Goal: Task Accomplishment & Management: Manage account settings

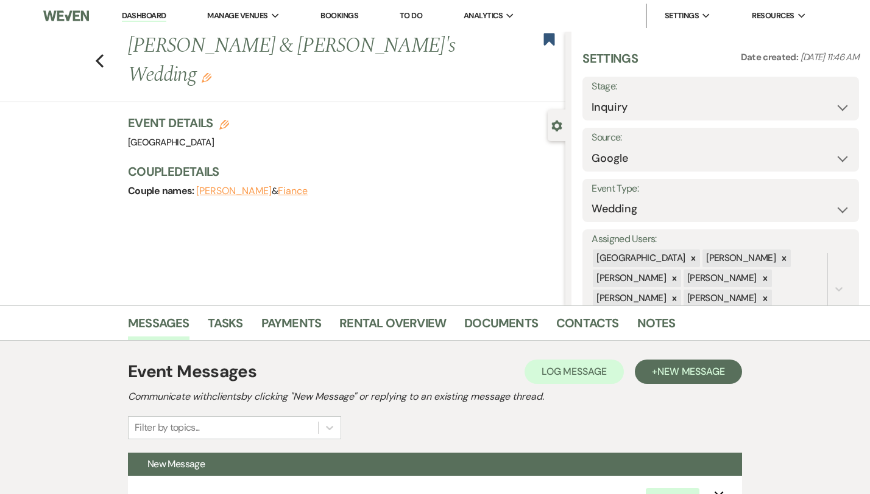
select select "6"
select select "2192"
click at [95, 54] on icon "Previous" at bounding box center [99, 61] width 9 height 15
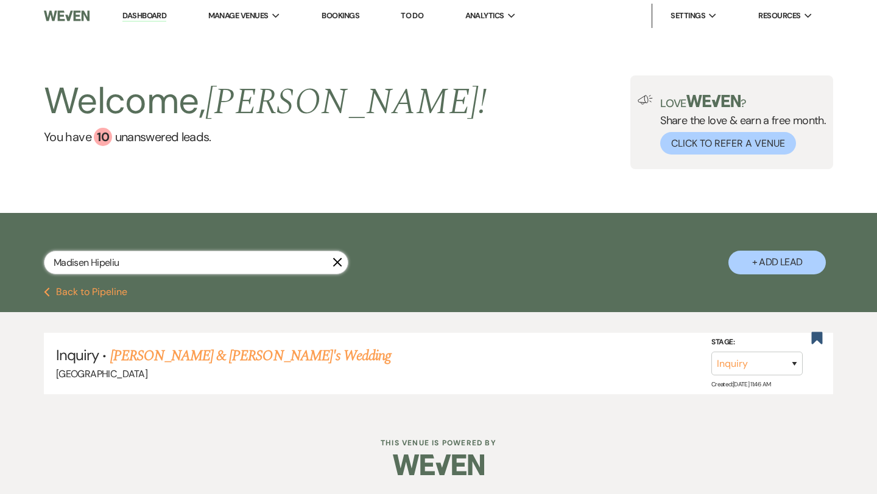
click at [169, 262] on input "Madisen Hipeliu" at bounding box center [196, 263] width 304 height 24
paste input "last_name [PERSON_NAME]"
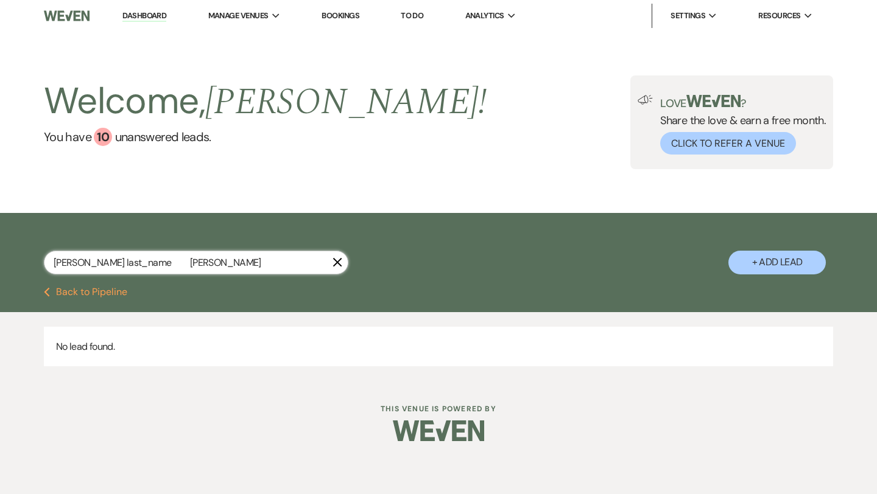
drag, startPoint x: 136, startPoint y: 265, endPoint x: 91, endPoint y: 265, distance: 45.7
click at [91, 265] on input "[PERSON_NAME] last_name [PERSON_NAME]" at bounding box center [196, 263] width 304 height 24
click at [208, 272] on input "[PERSON_NAME]" at bounding box center [196, 263] width 304 height 24
click at [209, 272] on input "[PERSON_NAME]" at bounding box center [196, 263] width 304 height 24
type input "Madisen Hipeliu"
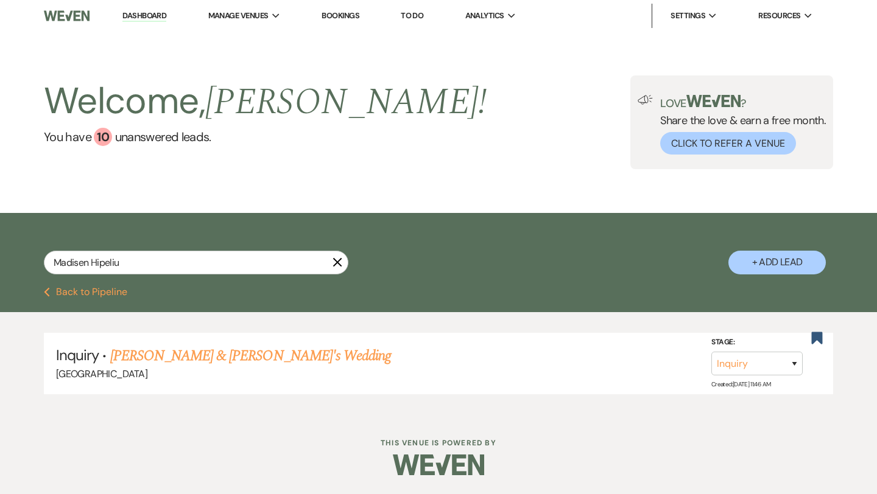
click at [339, 266] on icon "X" at bounding box center [337, 263] width 10 height 10
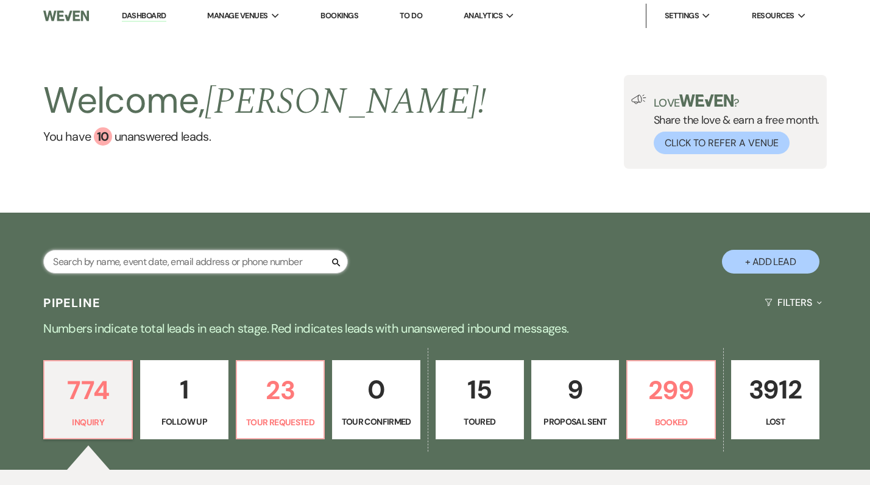
click at [277, 261] on input "text" at bounding box center [195, 262] width 304 height 24
paste input "Abi Pepin"
type input "Abi Pepin"
click at [210, 275] on div "Abi Pepin X" at bounding box center [195, 266] width 304 height 33
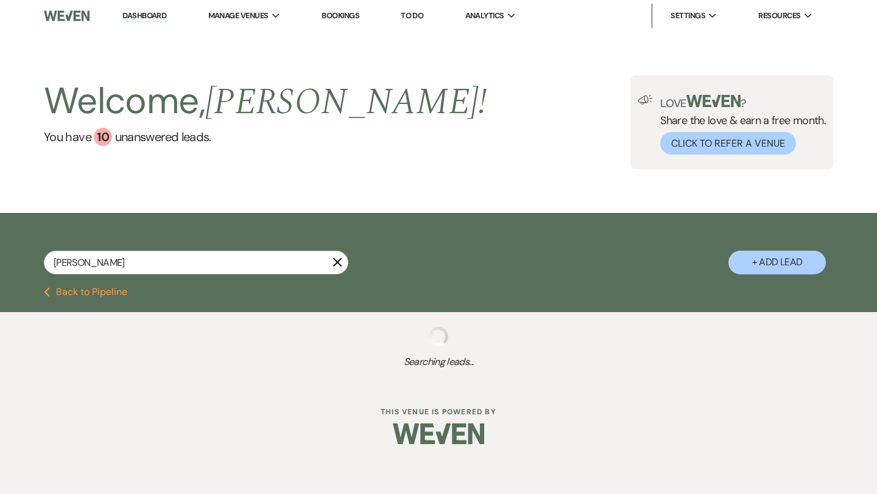
select select "8"
select select "6"
select select "8"
select select "5"
select select "8"
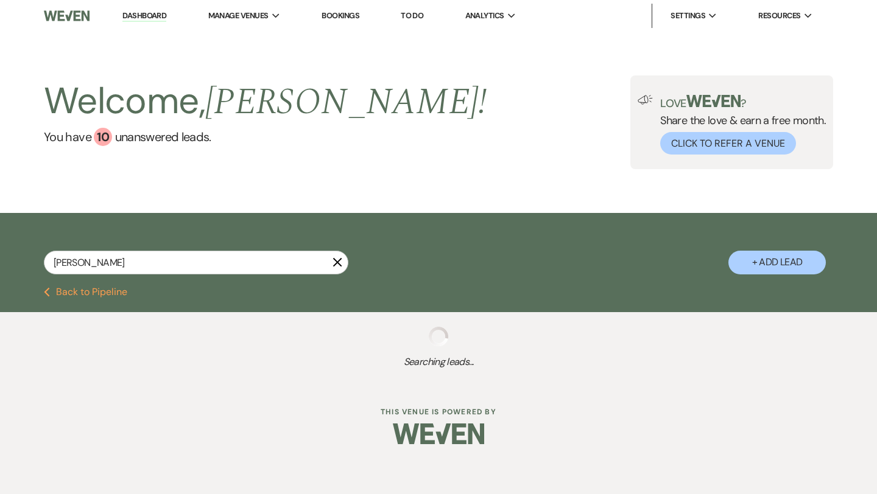
select select "5"
select select "8"
select select "5"
select select "8"
select select "5"
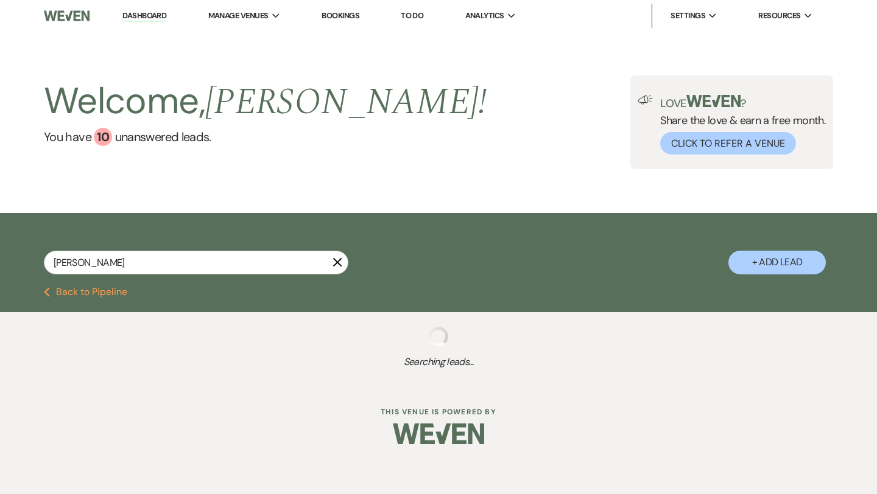
select select "8"
select select "10"
select select "8"
select select "5"
select select "8"
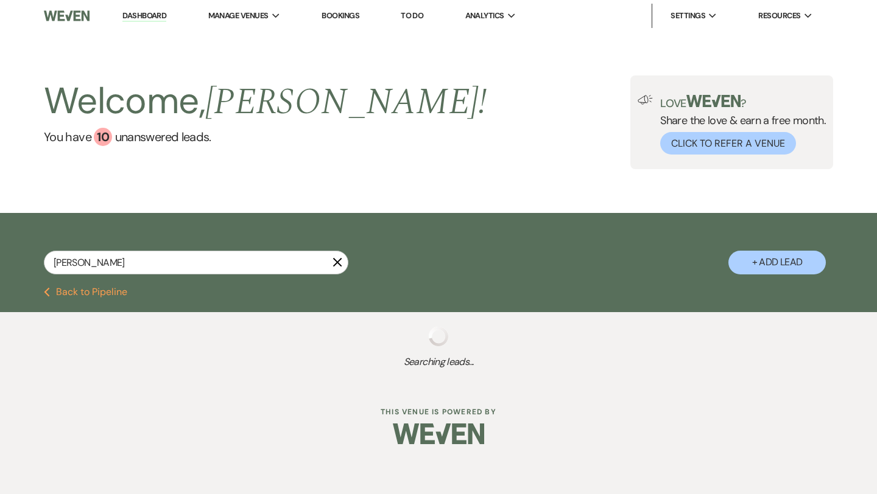
select select "5"
select select "8"
select select "5"
select select "8"
select select "4"
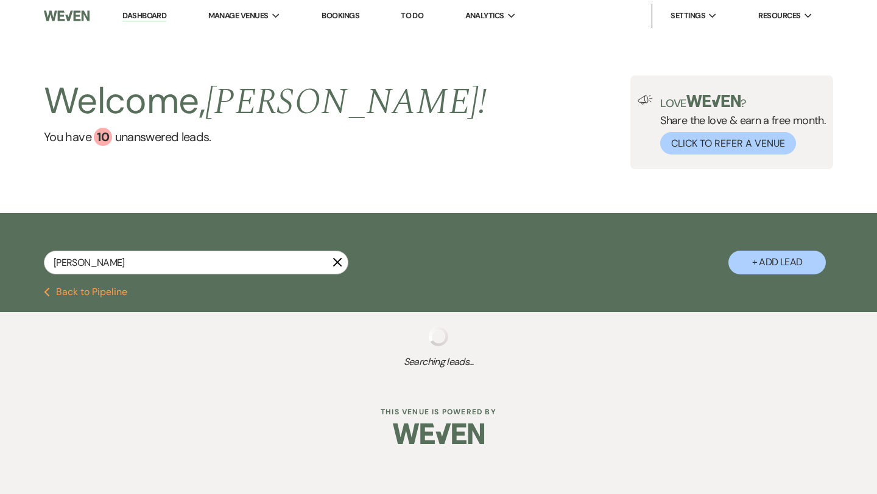
select select "8"
select select "5"
select select "8"
select select "5"
select select "8"
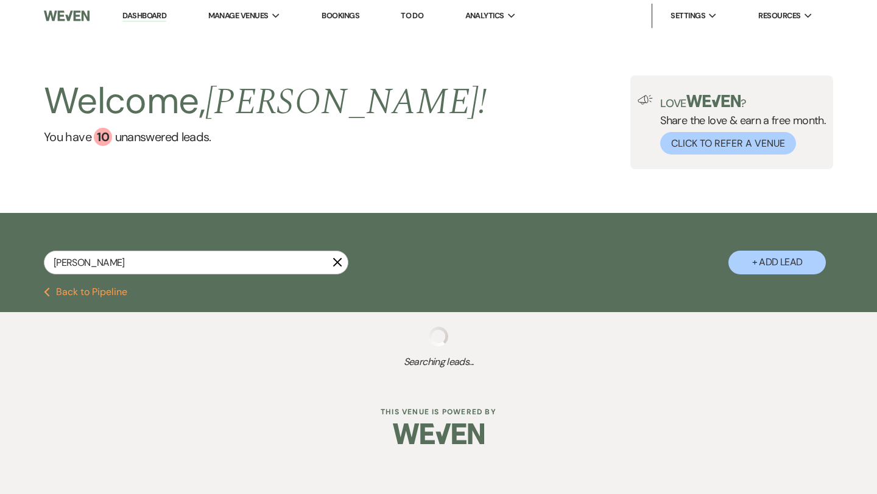
select select "5"
select select "8"
select select "5"
select select "8"
select select "5"
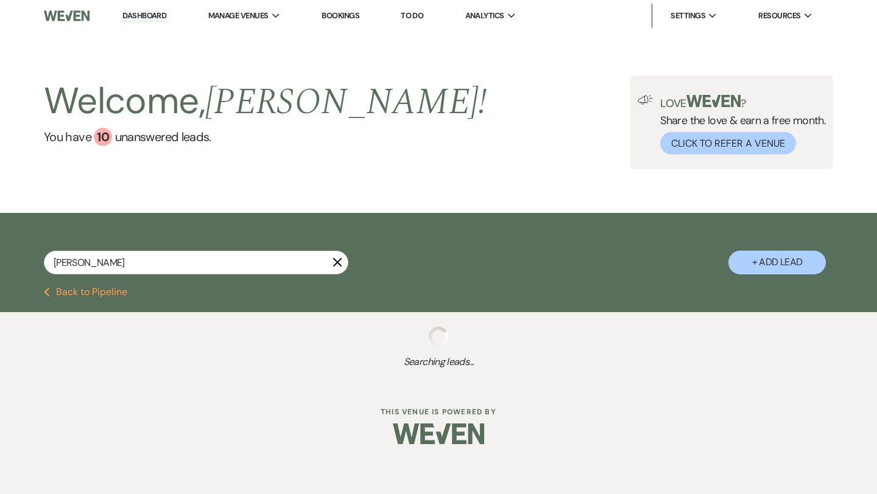
select select "8"
select select "5"
select select "8"
select select "5"
select select "8"
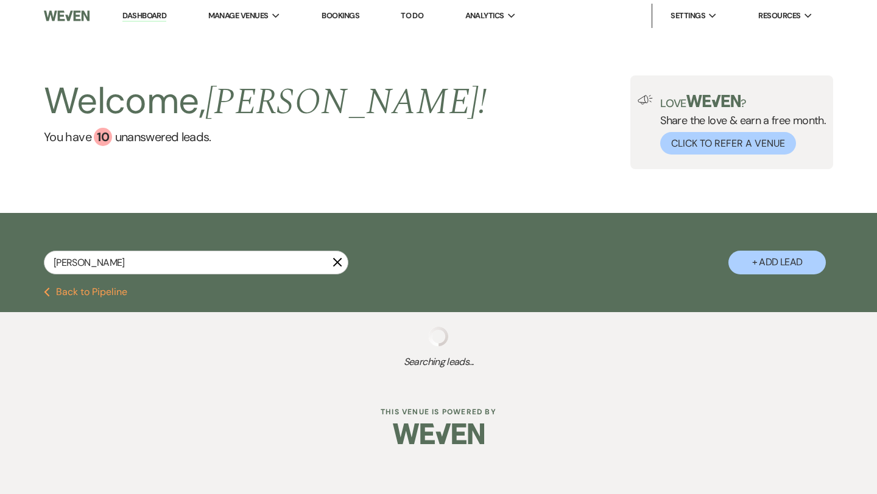
select select "5"
select select "8"
select select "5"
select select "8"
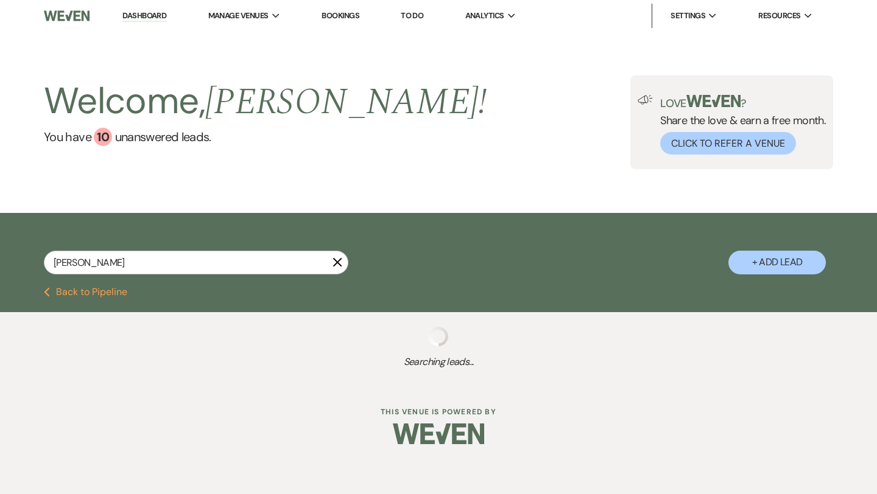
select select "5"
select select "8"
select select "5"
select select "8"
select select "5"
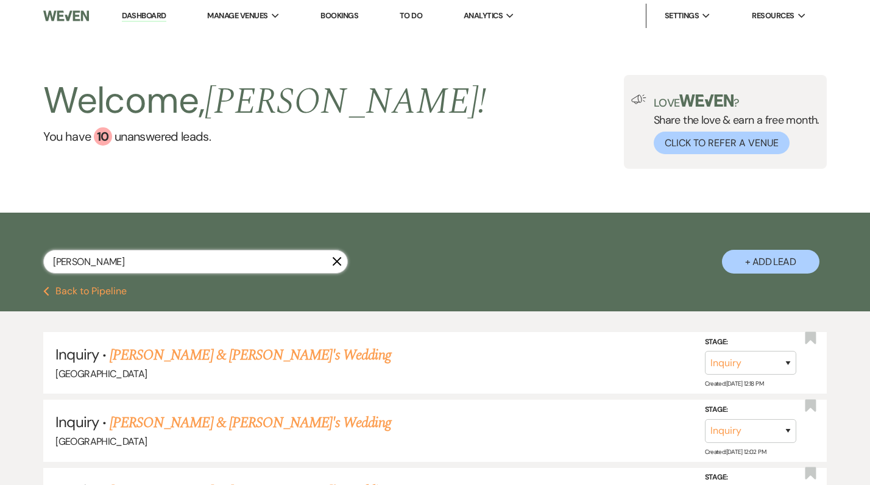
click at [146, 265] on input "Abi Pepin" at bounding box center [195, 262] width 304 height 24
click at [770, 256] on button "+ Add Lead" at bounding box center [770, 262] width 97 height 24
select select "541"
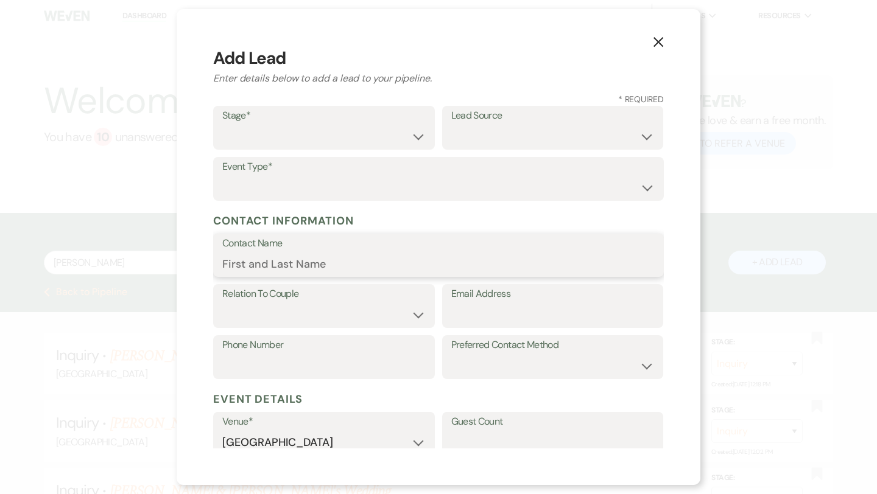
click at [326, 267] on input "Contact Name" at bounding box center [438, 264] width 432 height 24
paste input "Abi Pepin"
type input "Abi Pepin"
click at [476, 313] on input "Email Address" at bounding box center [552, 315] width 203 height 24
paste input "apepin3729@gmail.com"
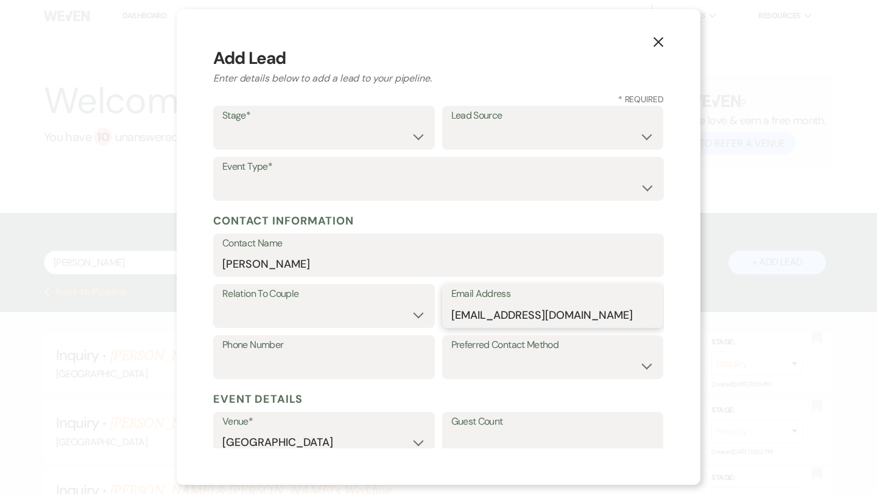
type input "apepin3729@gmail.com"
click at [406, 325] on select "Couple Planner Parent of Couple Family Member Friend Other" at bounding box center [323, 315] width 203 height 24
select select "1"
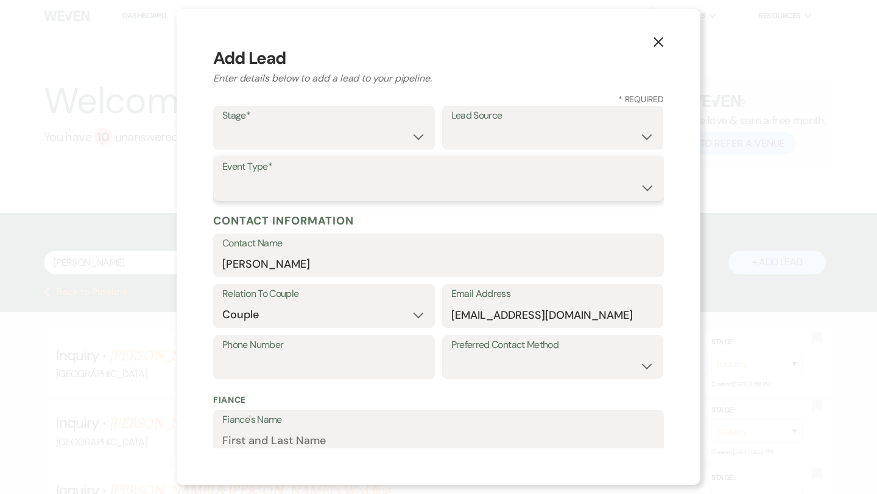
click at [463, 184] on select "Wedding Anniversary Party Baby Shower Bachelorette / Bachelor Party Birthday Pa…" at bounding box center [438, 188] width 432 height 24
select select "1"
click at [404, 132] on select "Inquiry Follow Up Tour Requested Tour Confirmed Toured Proposal Sent Booked Lost" at bounding box center [323, 137] width 203 height 24
select select "1"
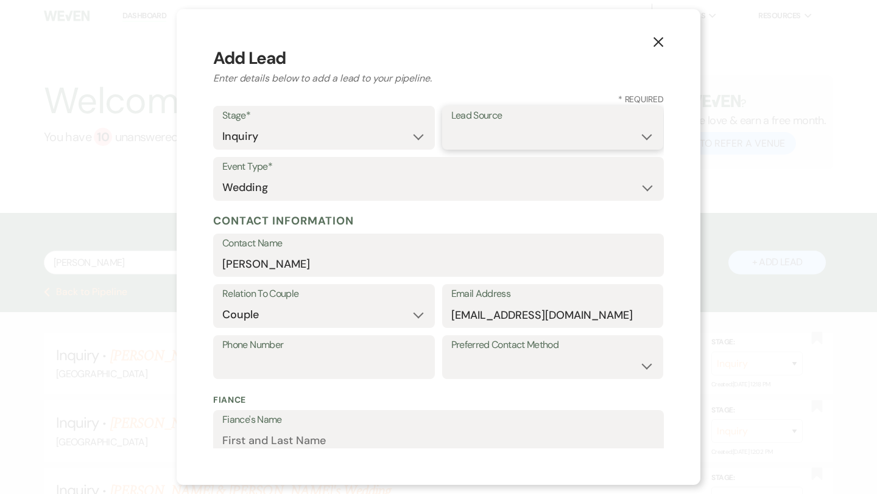
click at [525, 140] on select "Weven Venue Website Instagram Facebook Pinterest Google The Knot Wedding Wire H…" at bounding box center [552, 137] width 203 height 24
select select "6"
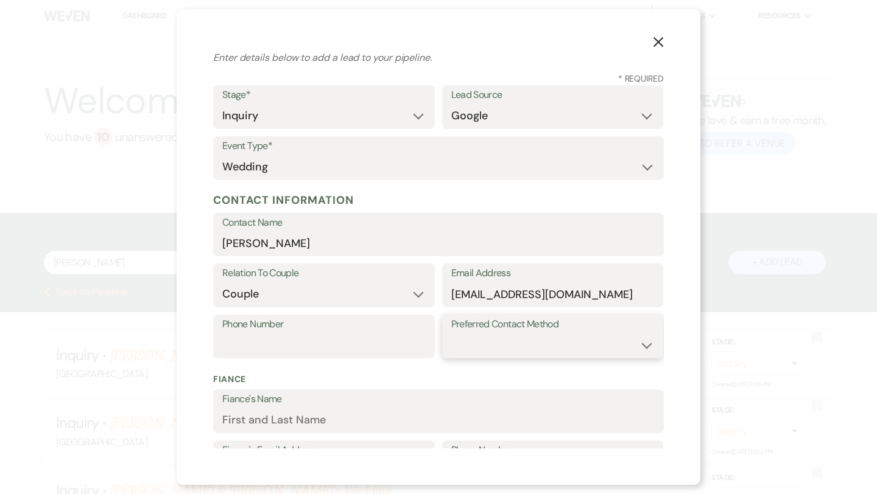
click at [488, 344] on select "Email Phone Text" at bounding box center [552, 346] width 203 height 24
select select "email"
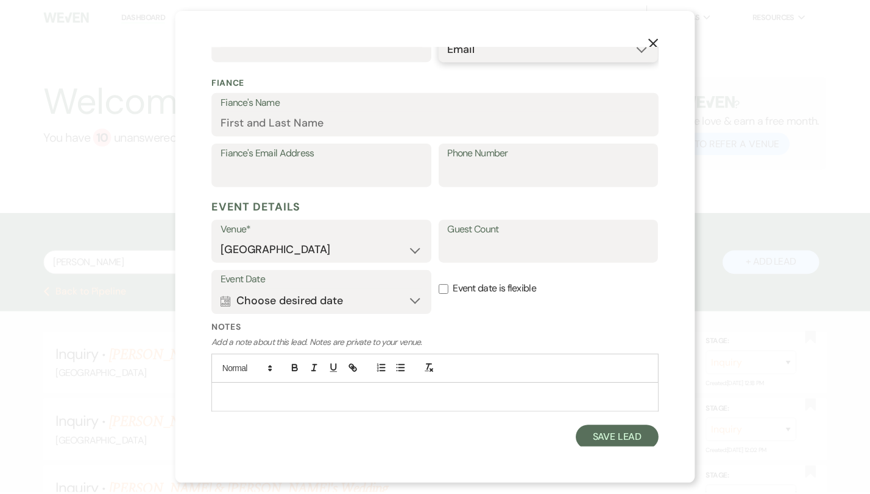
scroll to position [320, 0]
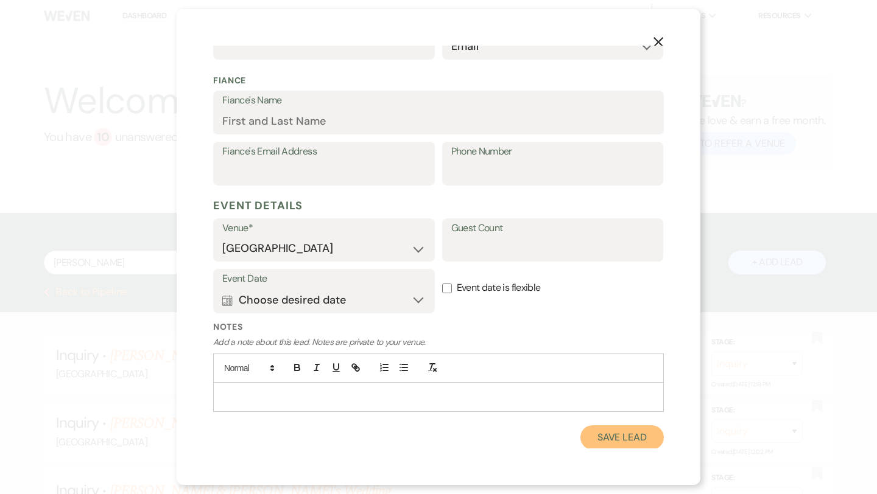
click at [628, 443] on button "Save Lead" at bounding box center [621, 438] width 83 height 24
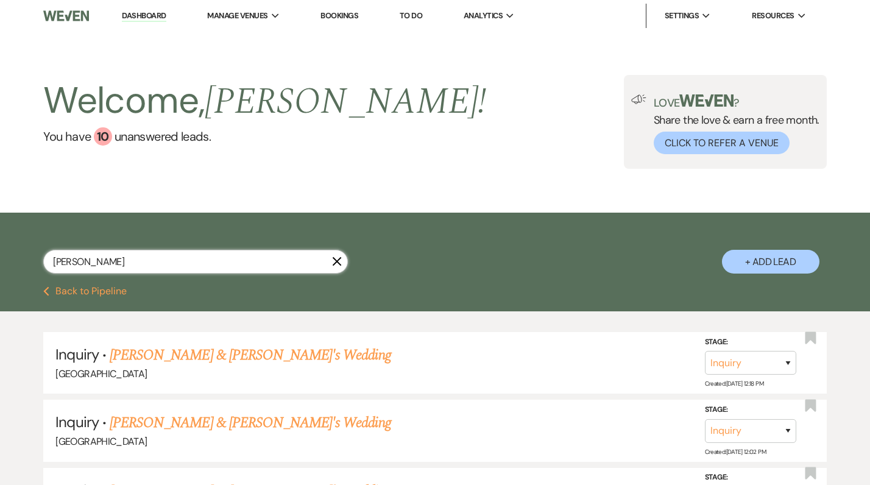
click at [172, 265] on input "Abi Pepin" at bounding box center [195, 262] width 304 height 24
type input "Abi Pep"
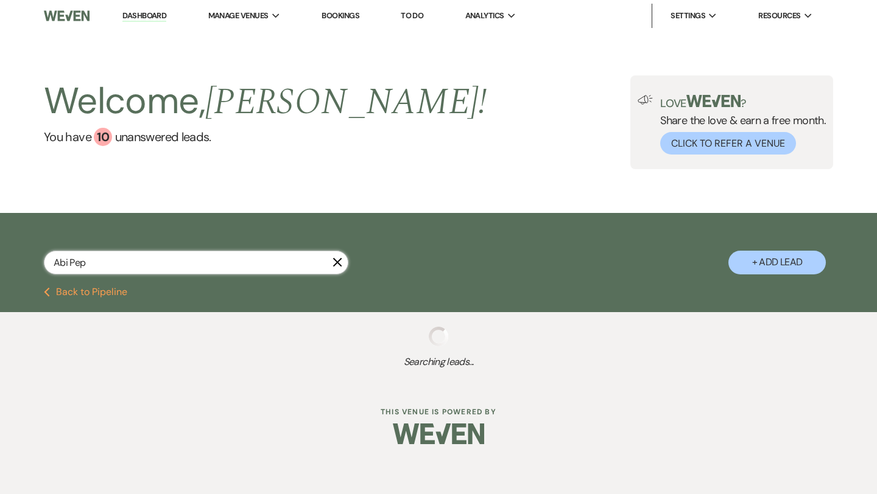
select select "8"
select select "6"
select select "8"
select select "5"
select select "8"
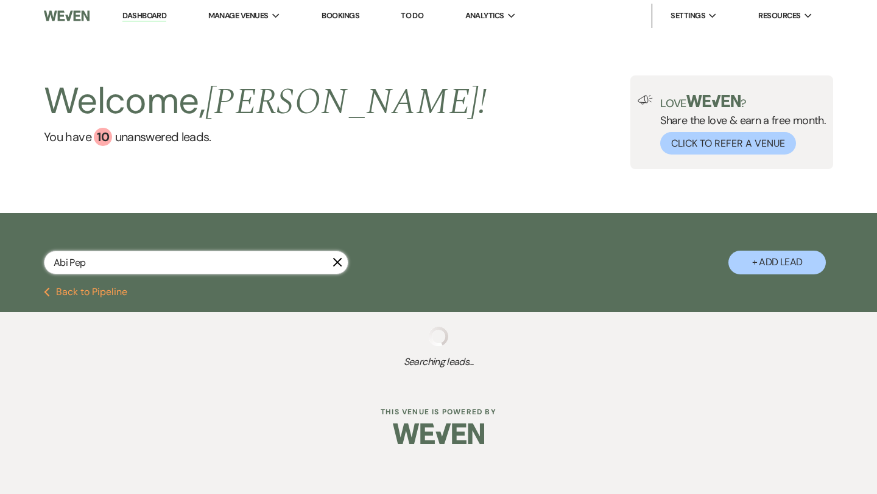
select select "5"
select select "8"
select select "5"
select select "8"
select select "5"
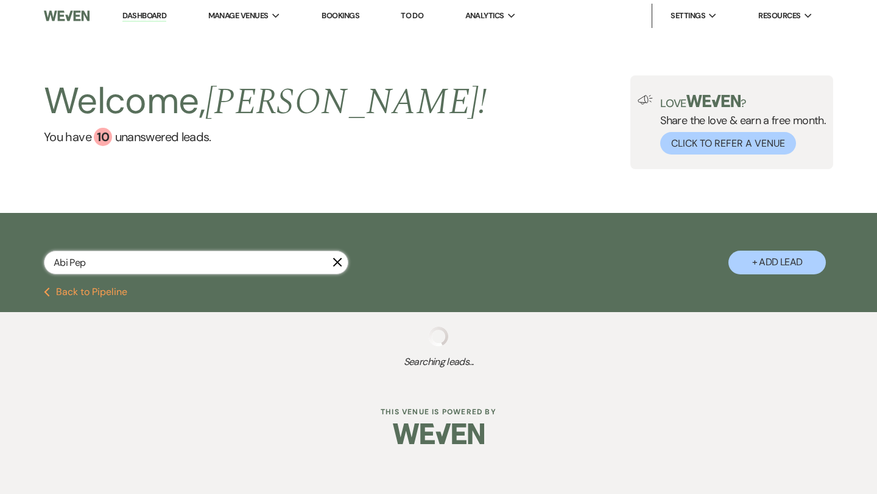
select select "8"
select select "10"
select select "8"
select select "5"
select select "8"
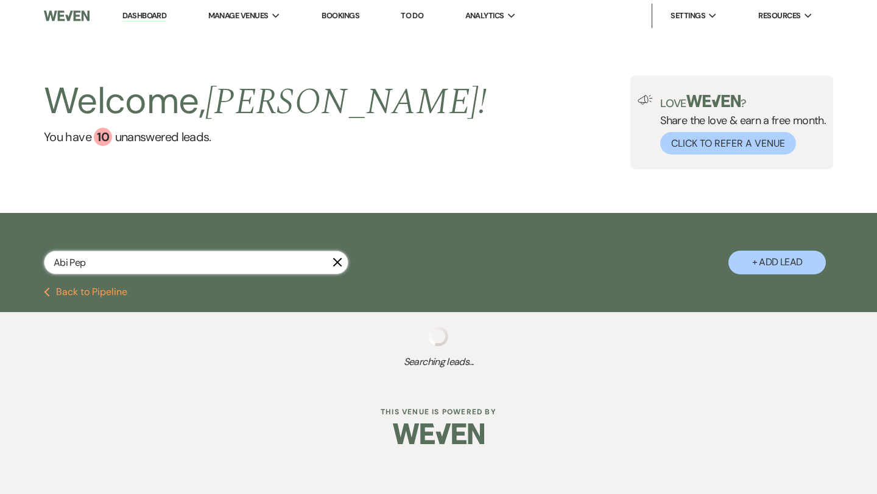
select select "5"
select select "8"
select select "5"
select select "8"
select select "4"
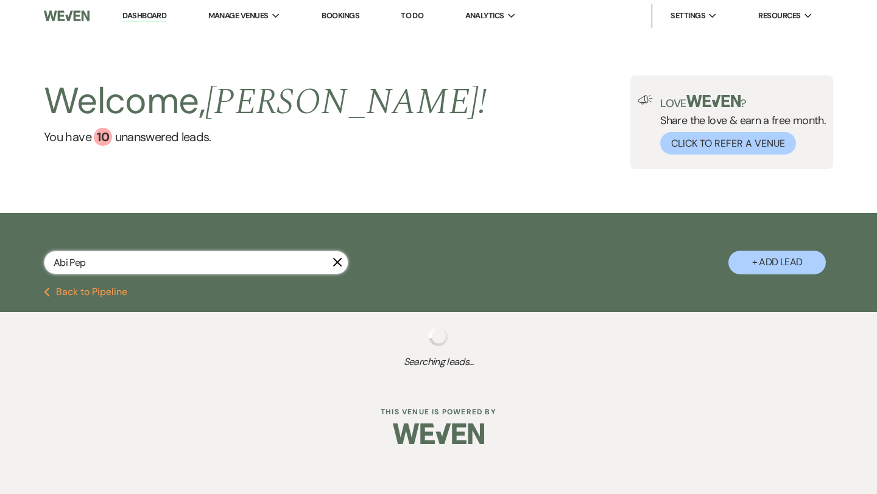
select select "8"
select select "5"
select select "8"
select select "5"
select select "8"
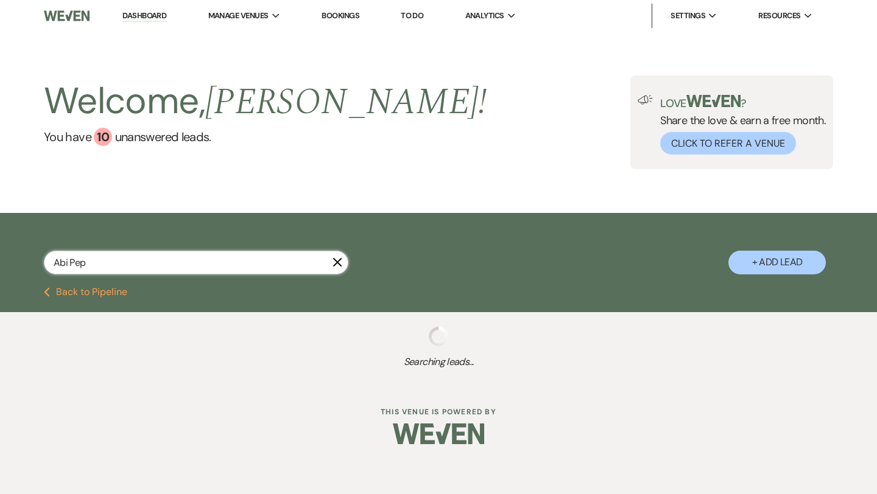
select select "5"
select select "8"
select select "5"
select select "8"
select select "5"
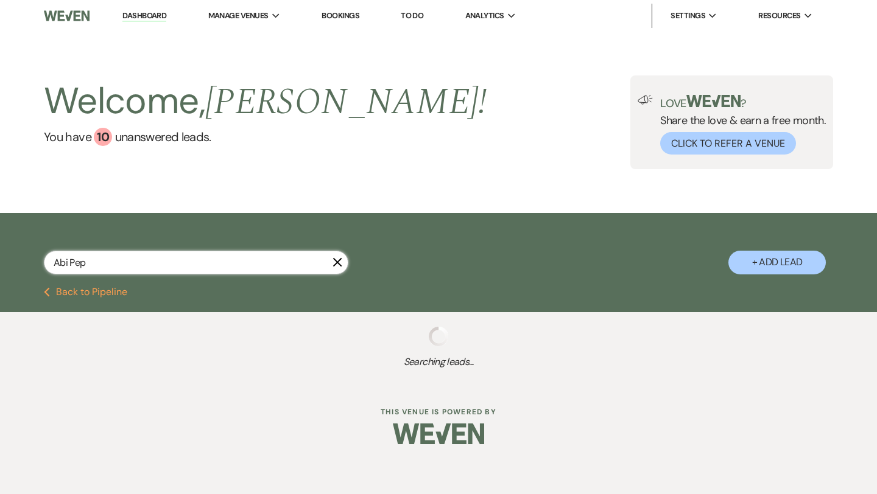
select select "8"
select select "5"
select select "8"
select select "5"
select select "8"
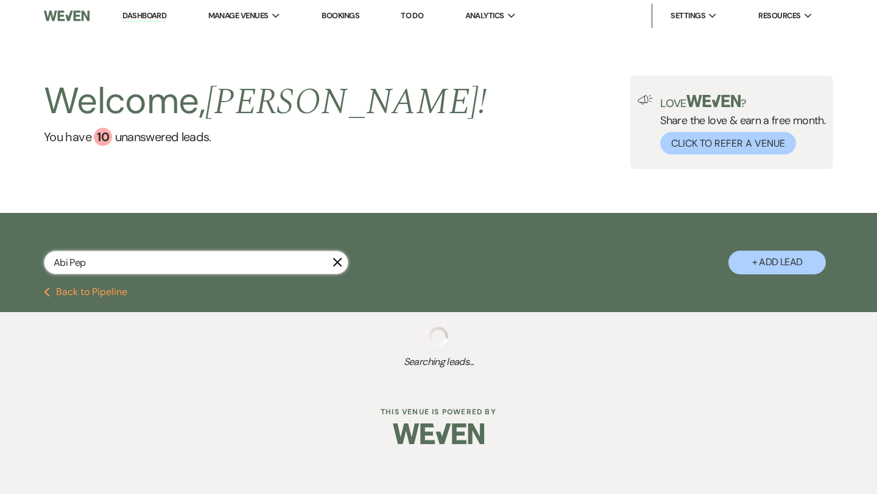
select select "5"
select select "8"
select select "5"
select select "8"
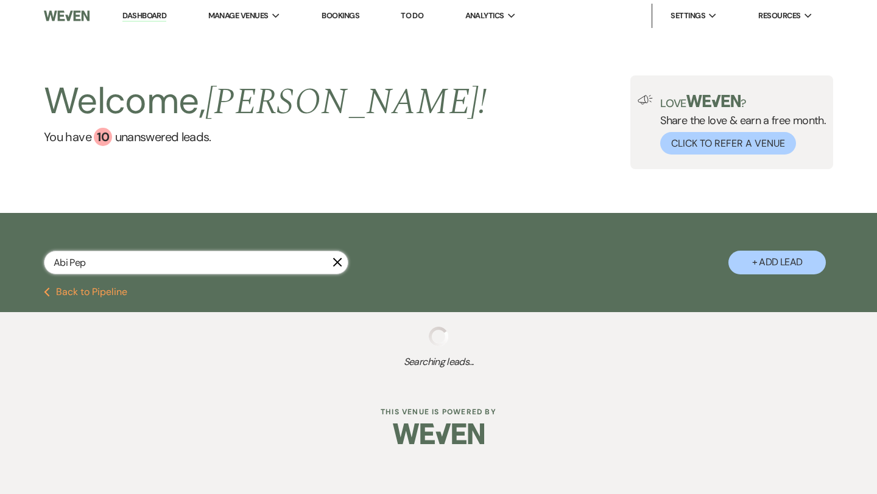
select select "5"
select select "8"
select select "5"
select select "8"
select select "5"
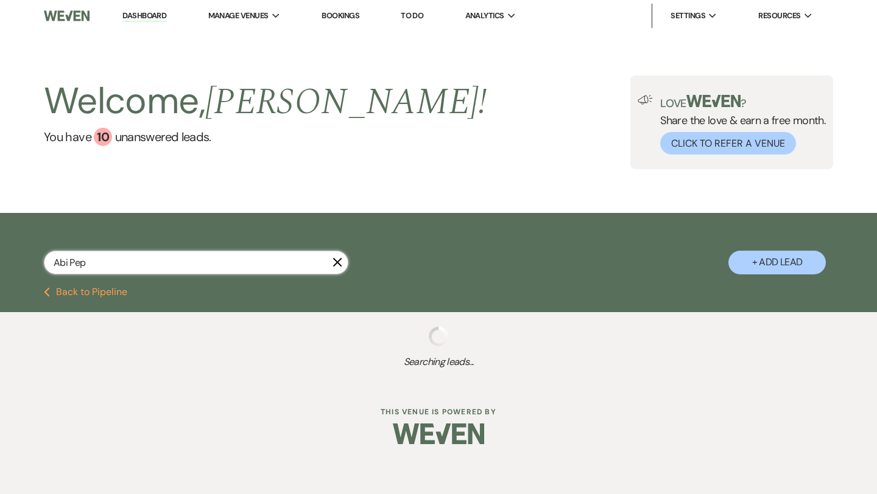
select select "8"
select select "5"
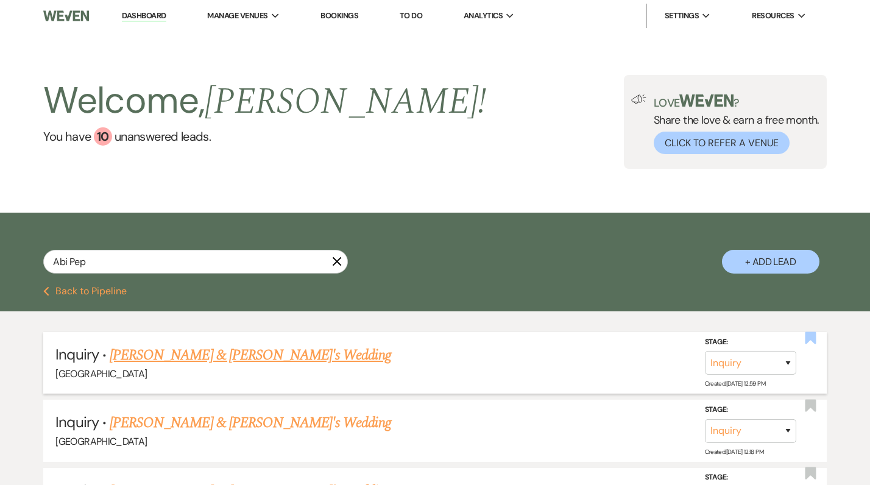
click at [805, 342] on use "button" at bounding box center [809, 337] width 11 height 12
click at [233, 356] on link "[PERSON_NAME] & [PERSON_NAME]'s Wedding" at bounding box center [250, 355] width 281 height 22
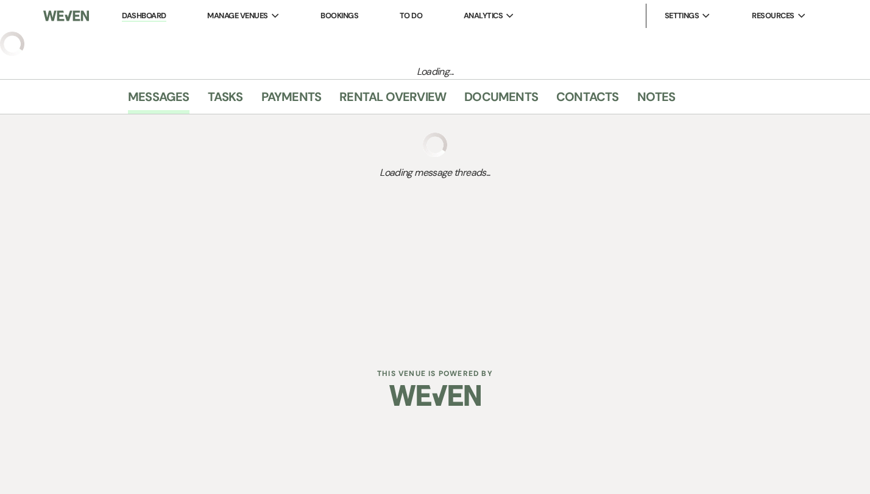
select select "6"
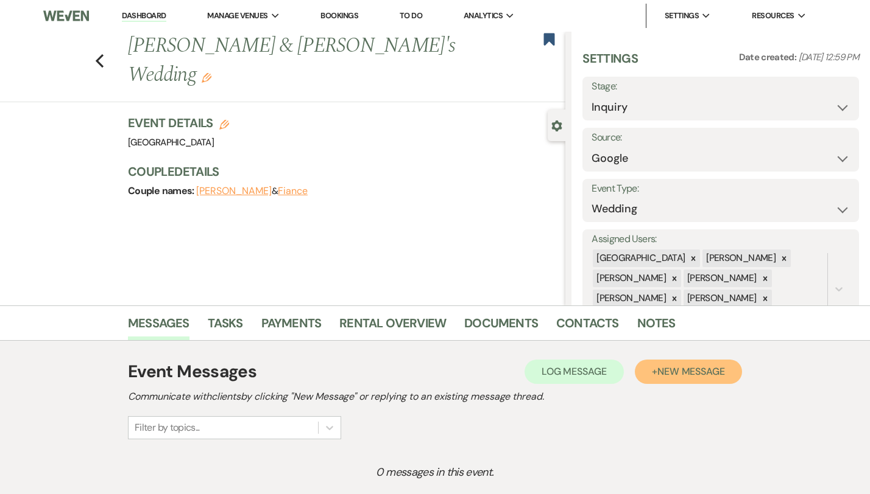
click at [725, 375] on span "New Message" at bounding box center [691, 371] width 68 height 13
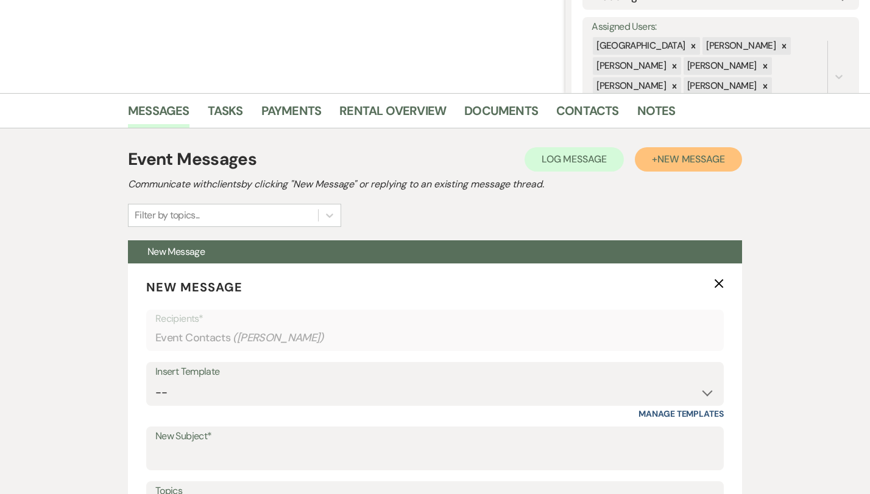
scroll to position [423, 0]
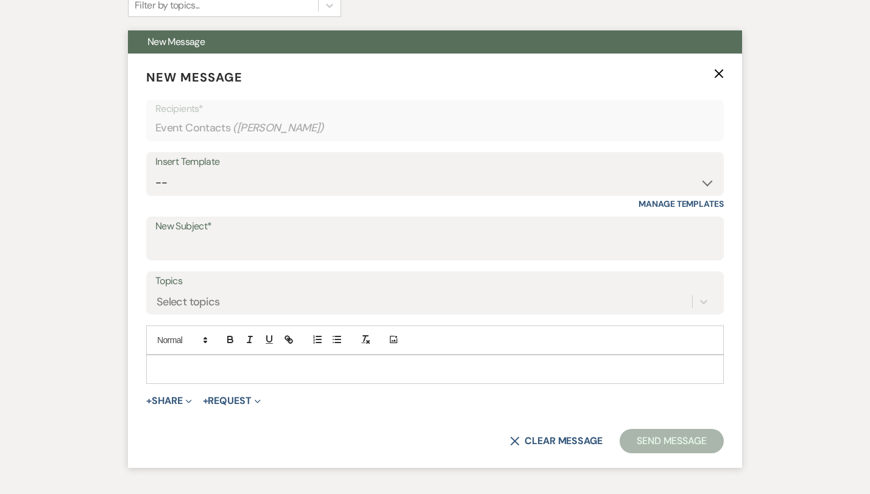
click at [231, 169] on div "Insert Template" at bounding box center [434, 162] width 559 height 18
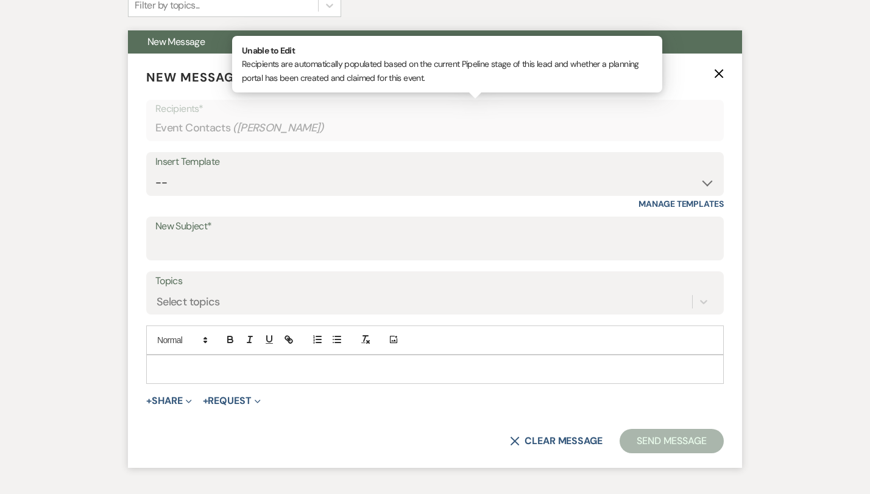
click at [419, 116] on p "Recipients*" at bounding box center [434, 109] width 559 height 16
click at [425, 158] on div "Insert Template" at bounding box center [434, 162] width 559 height 18
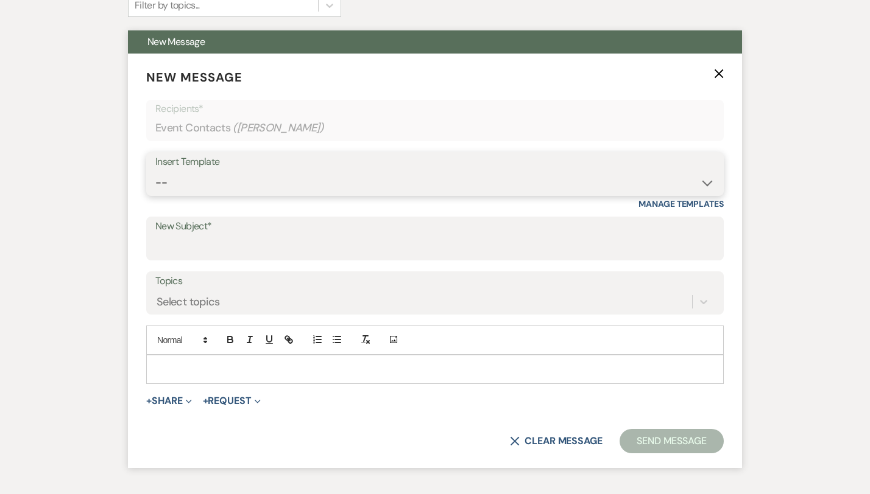
click at [424, 174] on select "-- Weven Planning Portal Introduction (Booked Events) Congratulations on choosi…" at bounding box center [434, 183] width 559 height 24
select select "2192"
type input "Thank you for contacting [GEOGRAPHIC_DATA]!"
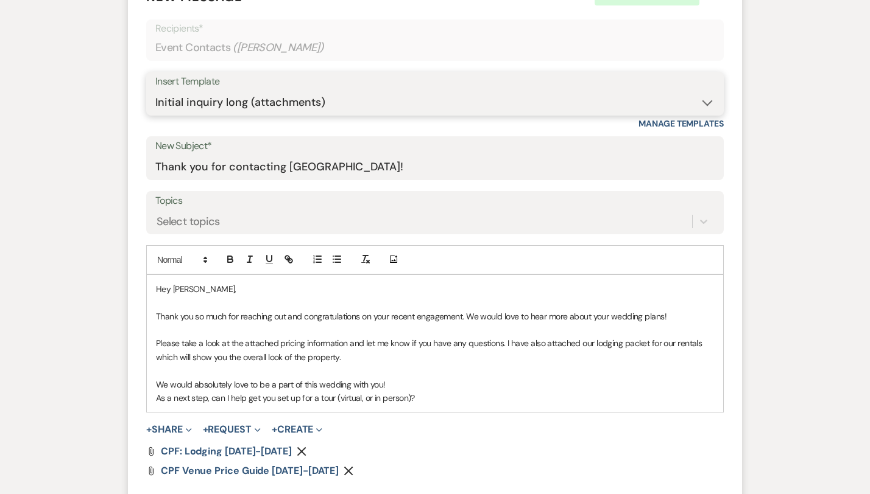
scroll to position [515, 0]
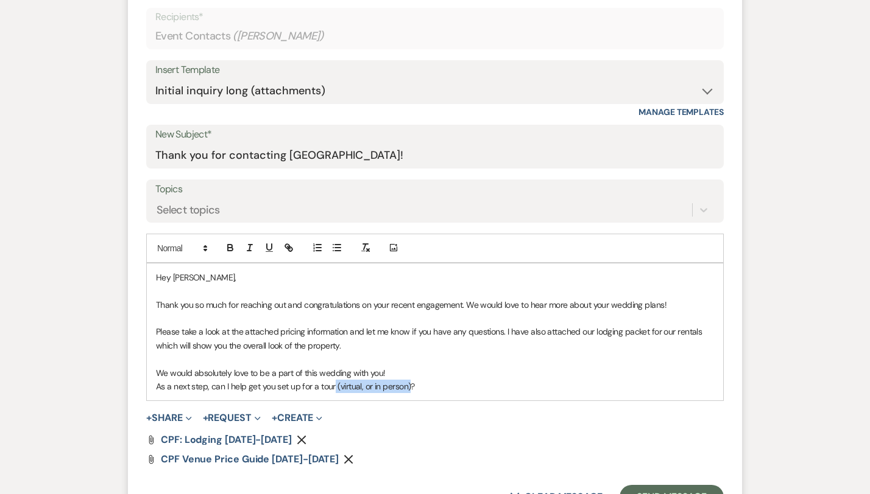
drag, startPoint x: 370, startPoint y: 388, endPoint x: 293, endPoint y: 386, distance: 76.7
click at [293, 386] on p "As a next step, can I help get you set up for a tour (virtual, or in person)?" at bounding box center [435, 386] width 558 height 13
click at [315, 388] on p "As a next step, can I help get you set up for a tour?" at bounding box center [435, 386] width 558 height 13
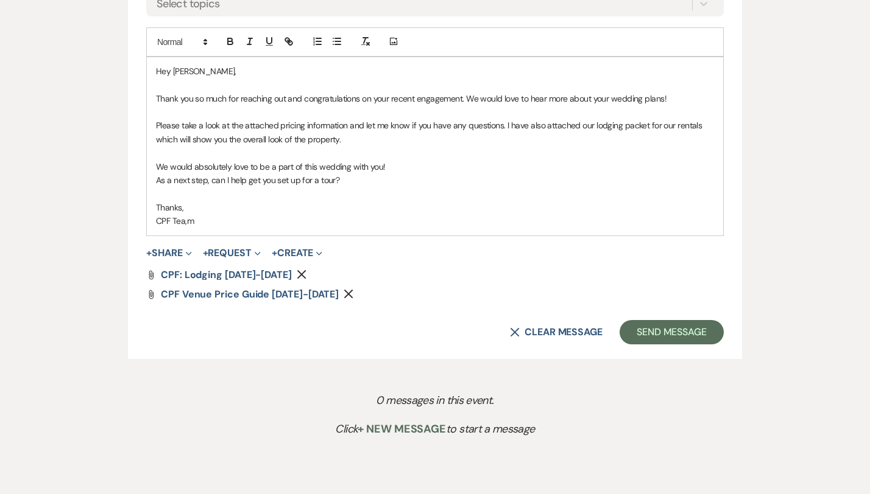
scroll to position [739, 0]
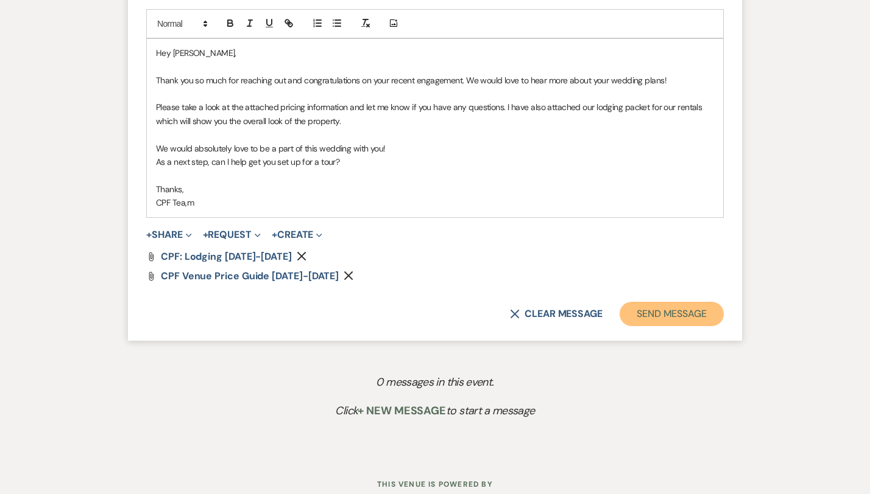
click at [723, 310] on button "Send Message" at bounding box center [671, 314] width 104 height 24
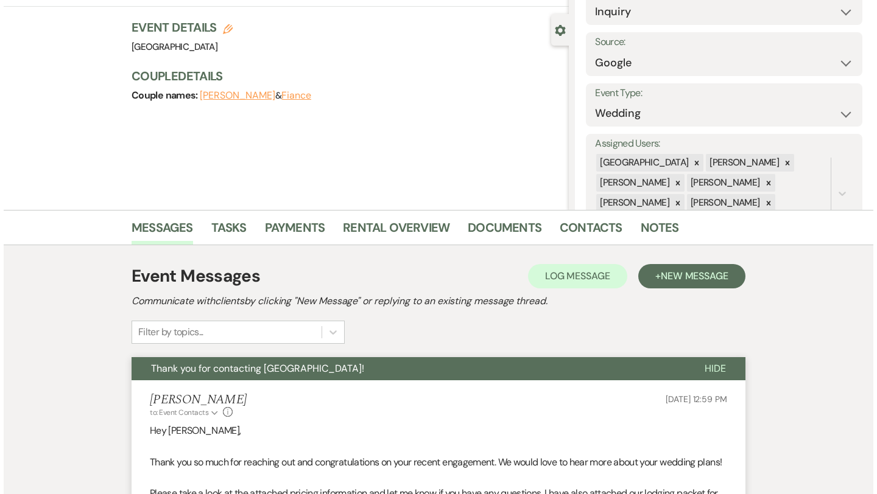
scroll to position [0, 0]
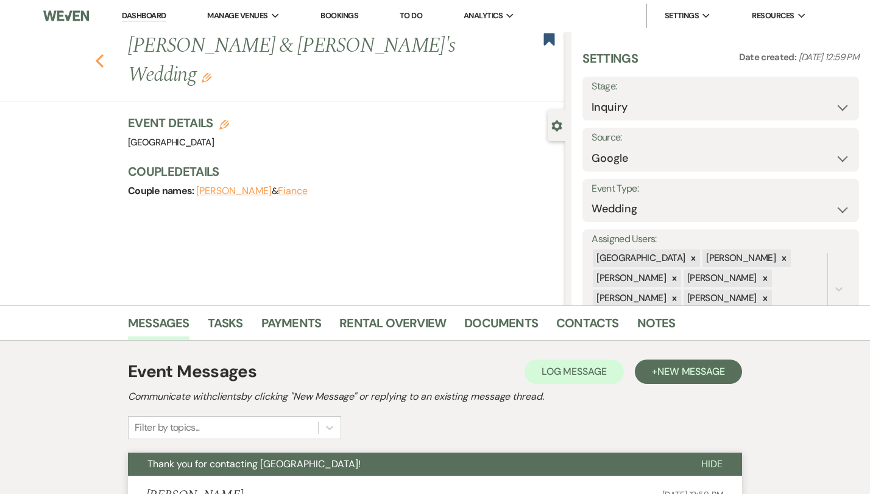
click at [95, 54] on icon "Previous" at bounding box center [99, 61] width 9 height 15
select select "8"
select select "6"
select select "8"
select select "5"
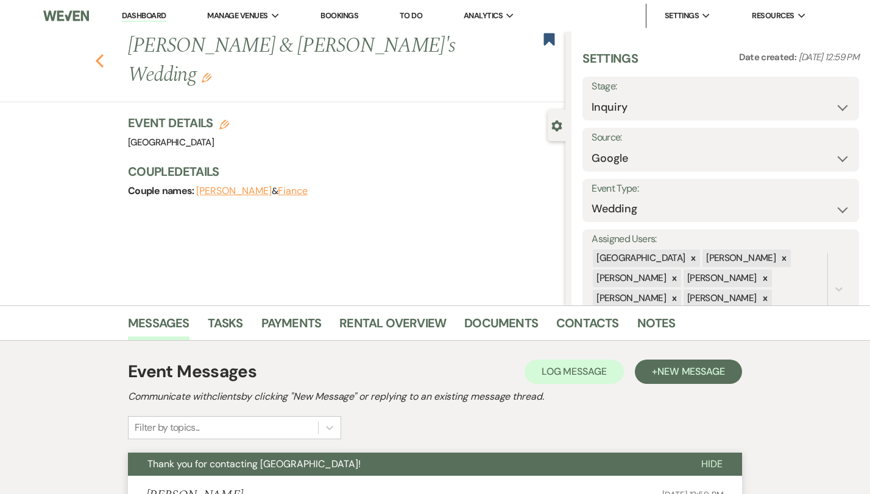
select select "8"
select select "5"
select select "8"
select select "5"
select select "8"
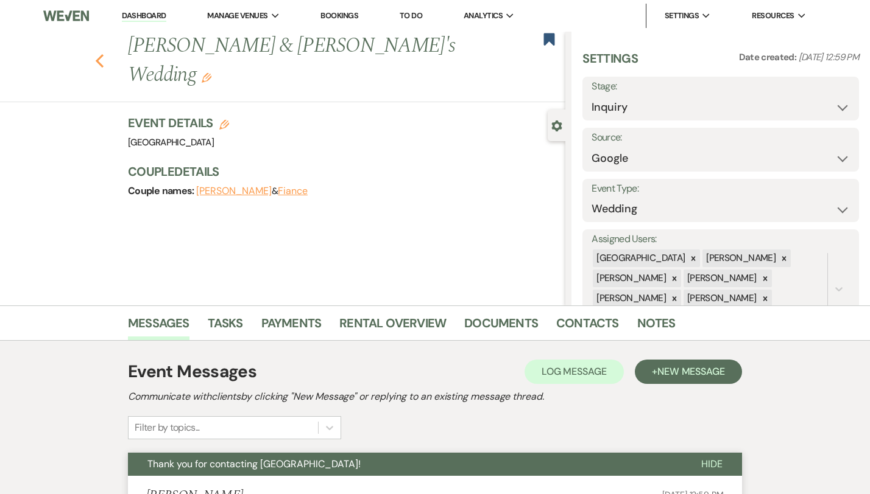
select select "5"
select select "8"
select select "10"
select select "8"
select select "5"
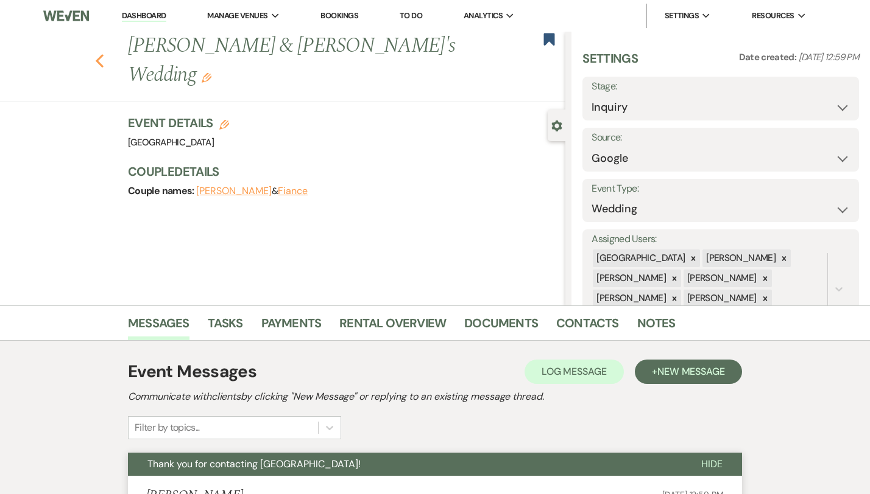
select select "8"
select select "5"
select select "8"
select select "5"
select select "8"
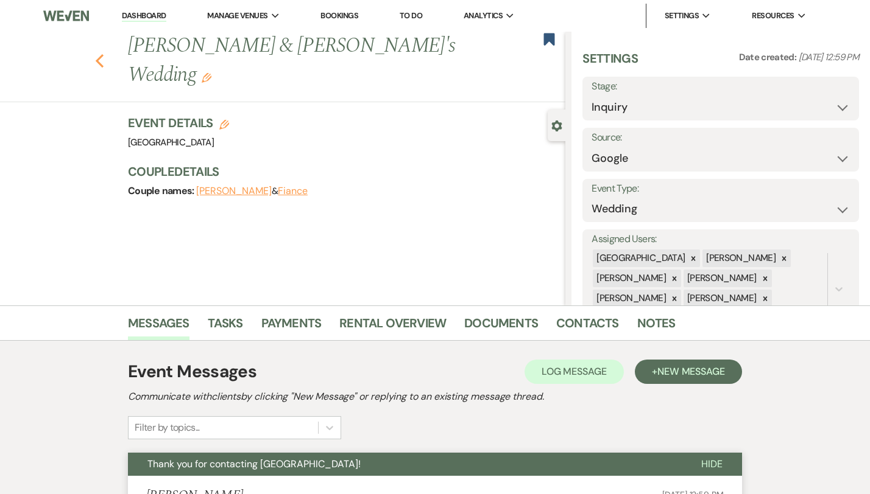
select select "4"
select select "8"
select select "5"
select select "8"
select select "5"
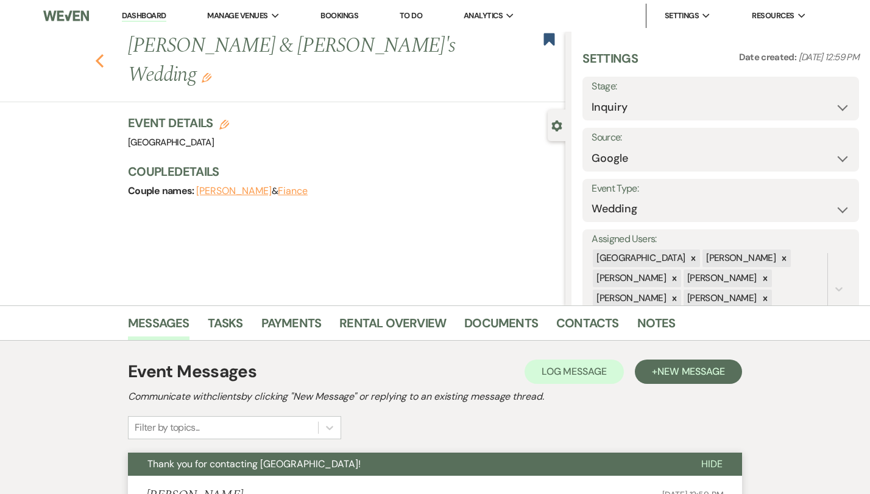
select select "8"
select select "5"
select select "8"
select select "5"
select select "8"
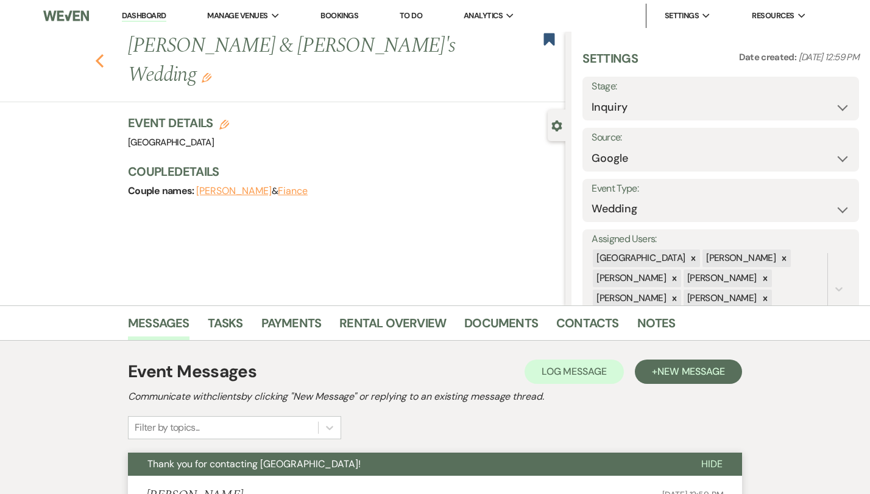
select select "5"
select select "8"
select select "5"
select select "8"
select select "5"
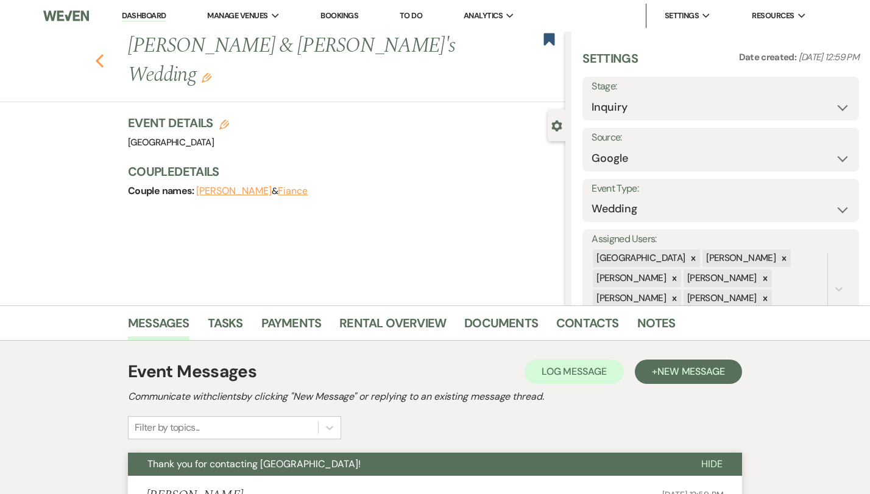
select select "8"
select select "5"
select select "8"
select select "5"
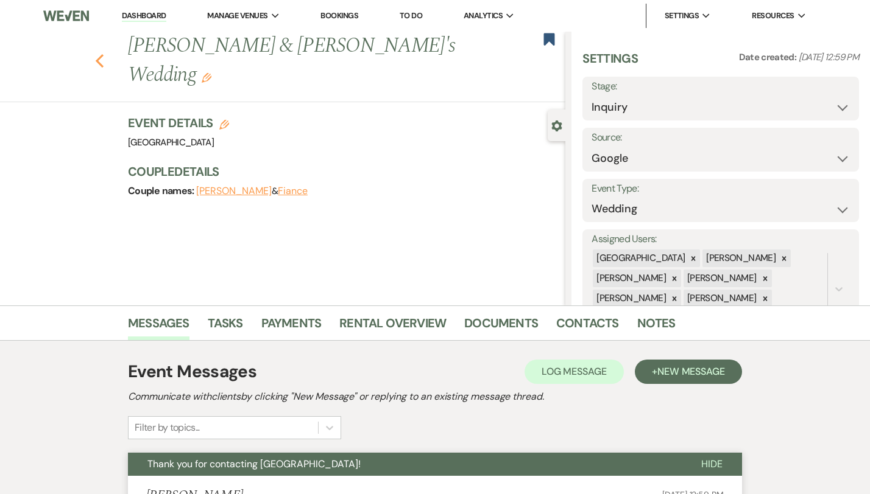
select select "8"
select select "5"
select select "8"
select select "5"
select select "8"
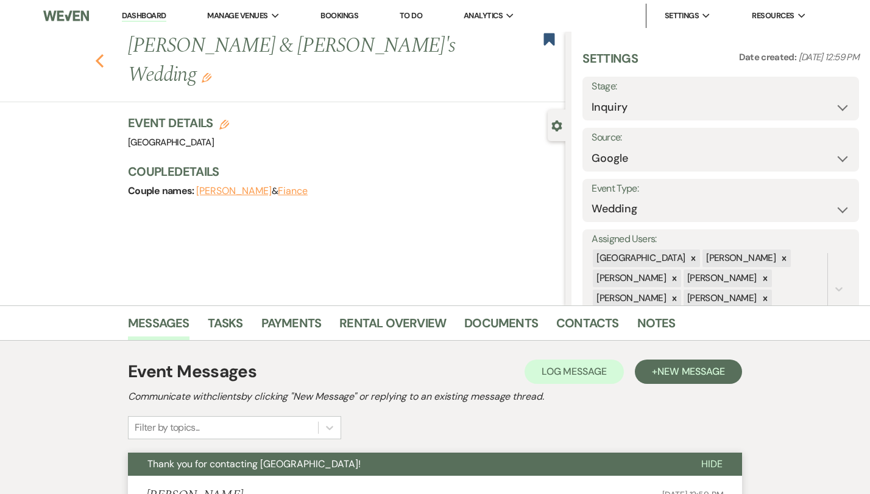
select select "5"
select select "8"
select select "5"
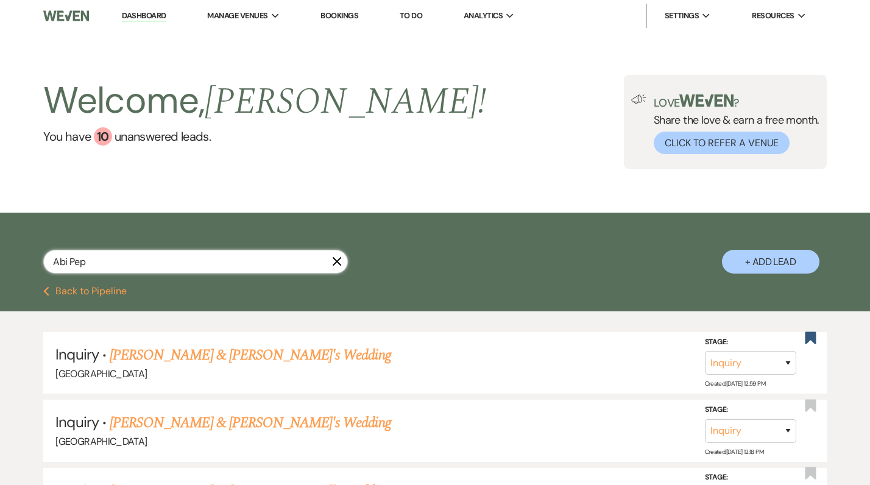
click at [145, 267] on input "Abi Pep" at bounding box center [195, 262] width 304 height 24
paste input "Jamie Madigan"
type input "Jamie Madigan"
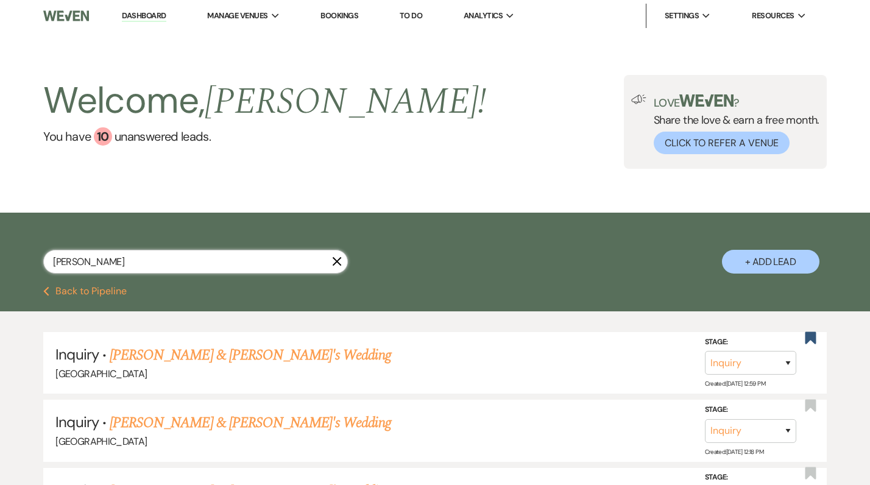
select select "8"
select select "5"
select select "8"
select select "5"
select select "8"
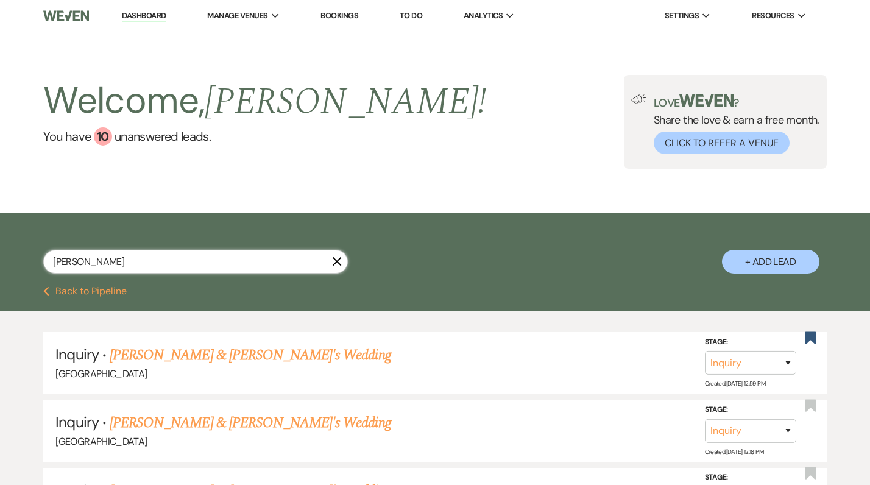
select select "5"
select select "8"
select select "4"
select select "8"
select select "5"
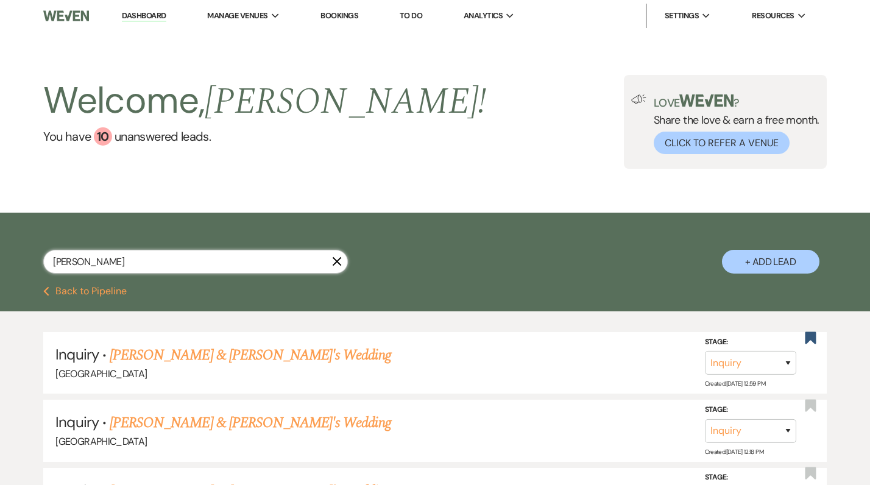
select select "8"
select select "5"
select select "8"
select select "5"
select select "8"
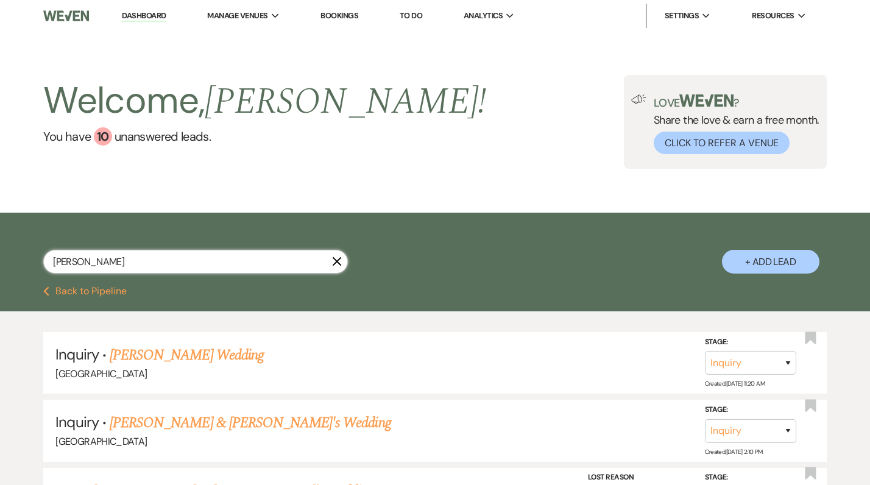
type input "Jamie Madigan"
click at [789, 271] on button "+ Add Lead" at bounding box center [770, 262] width 97 height 24
select select "541"
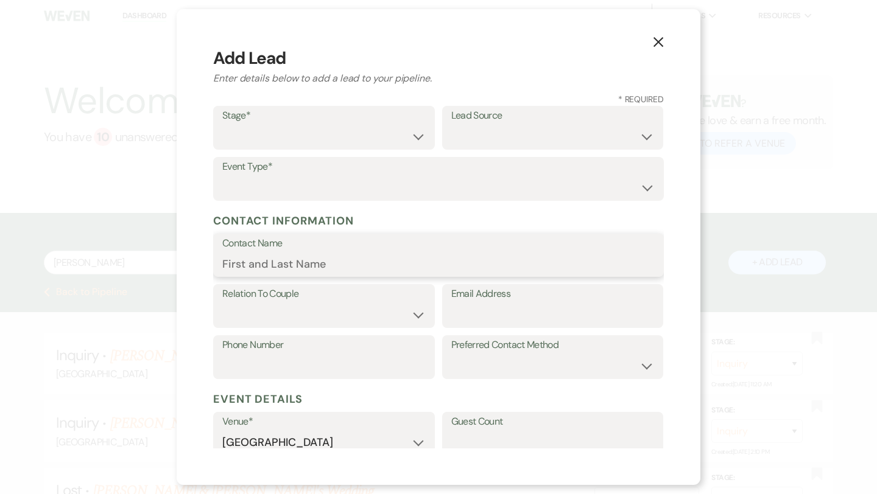
click at [406, 254] on input "Contact Name" at bounding box center [438, 264] width 432 height 24
paste input "Jamie Madigan"
type input "Jamie Madigan"
click at [391, 123] on label "Stage*" at bounding box center [323, 116] width 203 height 18
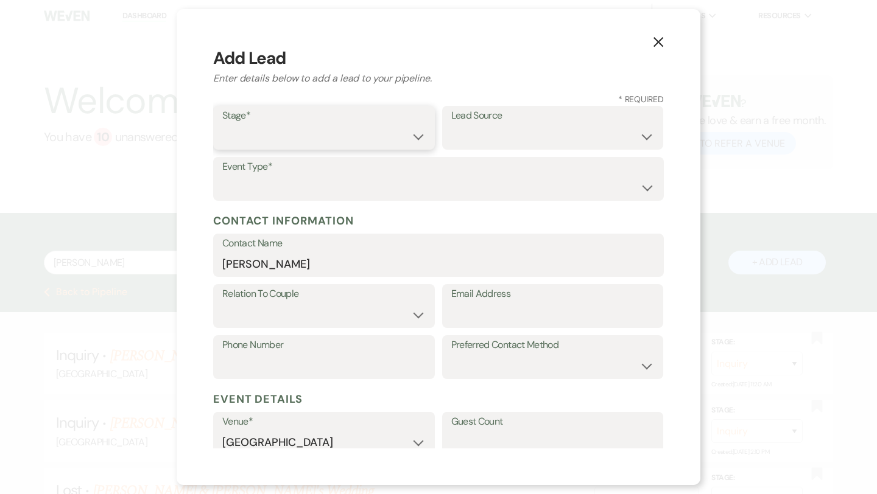
click at [391, 133] on select "Inquiry Follow Up Tour Requested Tour Confirmed Toured Proposal Sent Booked Lost" at bounding box center [323, 137] width 203 height 24
select select "1"
click at [519, 135] on select "Weven Venue Website Instagram Facebook Pinterest Google The Knot Wedding Wire H…" at bounding box center [552, 137] width 203 height 24
click at [568, 136] on select "Weven Venue Website Instagram Facebook Pinterest Google The Knot Wedding Wire H…" at bounding box center [552, 137] width 203 height 24
select select "2"
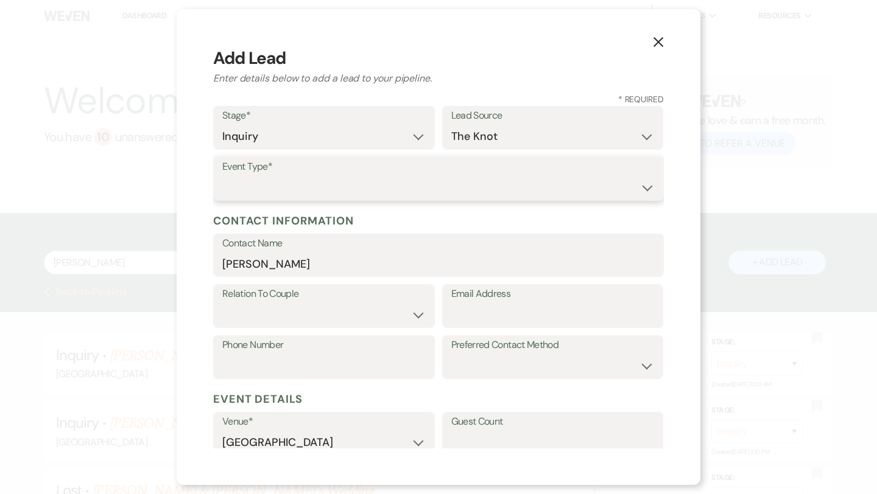
click at [469, 187] on select "Wedding Anniversary Party Baby Shower Bachelorette / Bachelor Party Birthday Pa…" at bounding box center [438, 188] width 432 height 24
select select "1"
click at [511, 300] on label "Email Address" at bounding box center [552, 295] width 203 height 18
click at [511, 303] on input "Email Address" at bounding box center [552, 315] width 203 height 24
paste input "swinegirlvet@gmail.com"
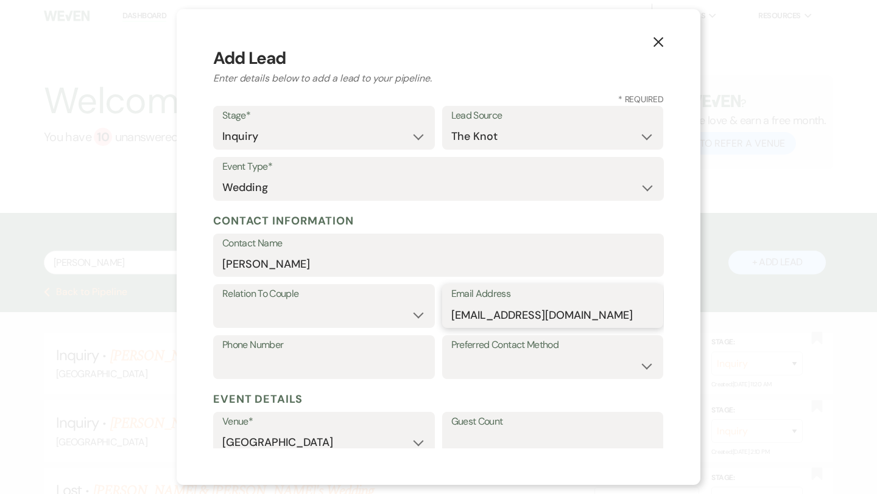
type input "swinegirlvet@gmail.com"
click at [365, 357] on input "Phone Number" at bounding box center [323, 366] width 203 height 24
paste input "7572748708"
click at [245, 372] on input "7572748708" at bounding box center [323, 366] width 203 height 24
type input "7572748708"
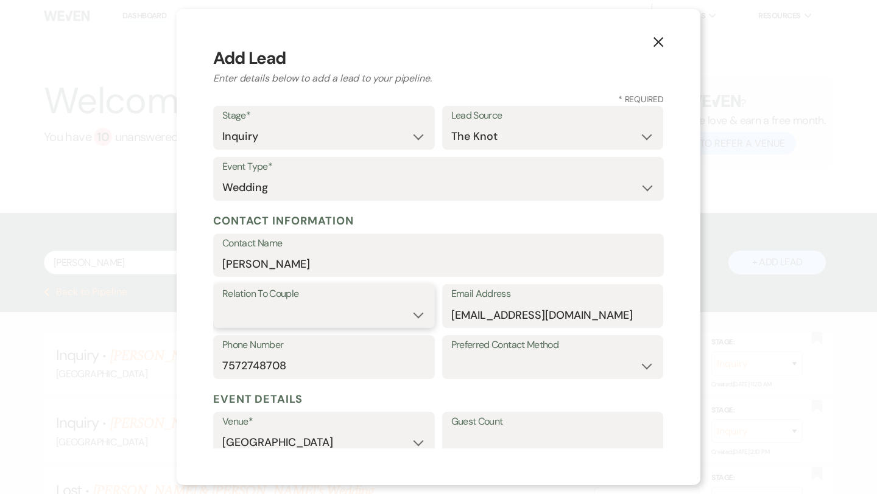
click at [253, 312] on select "Couple Planner Parent of Couple Family Member Friend Other" at bounding box center [323, 315] width 203 height 24
select select "1"
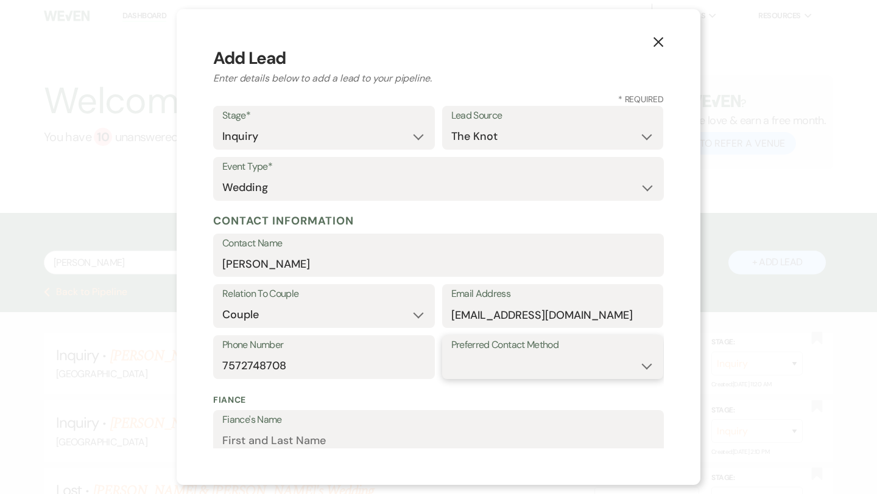
click at [500, 358] on select "Email Phone Text" at bounding box center [552, 366] width 203 height 24
select select "email"
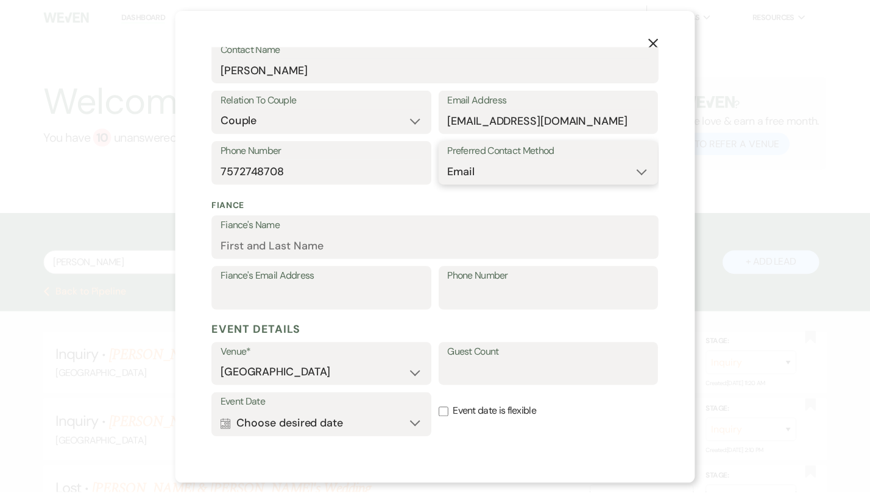
scroll to position [320, 0]
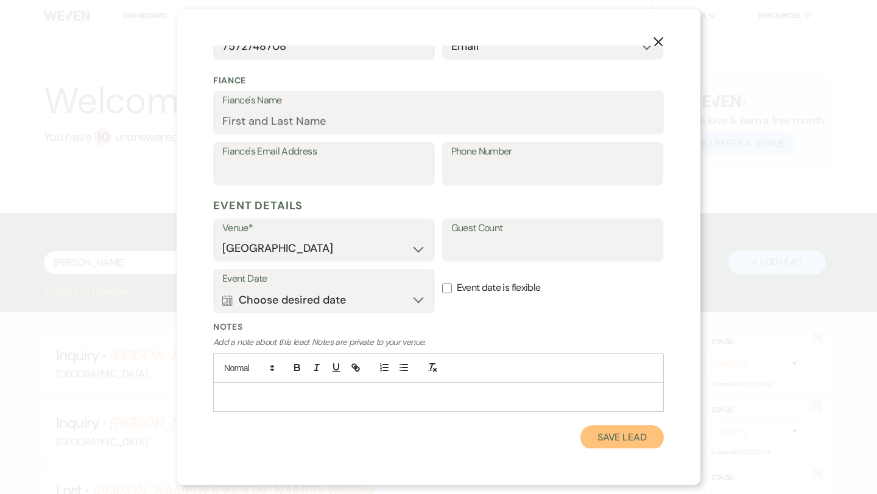
click at [617, 438] on button "Save Lead" at bounding box center [621, 438] width 83 height 24
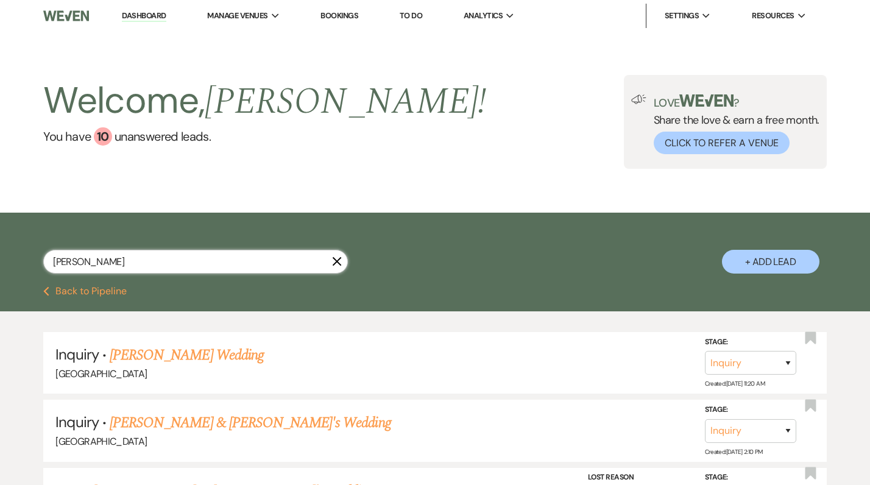
click at [178, 253] on input "Jamie Madigan" at bounding box center [195, 262] width 304 height 24
click at [183, 253] on input "Jamie Madigan" at bounding box center [195, 262] width 304 height 24
click at [130, 268] on input "Jamie Madigan" at bounding box center [195, 262] width 304 height 24
type input "Jamie Madig"
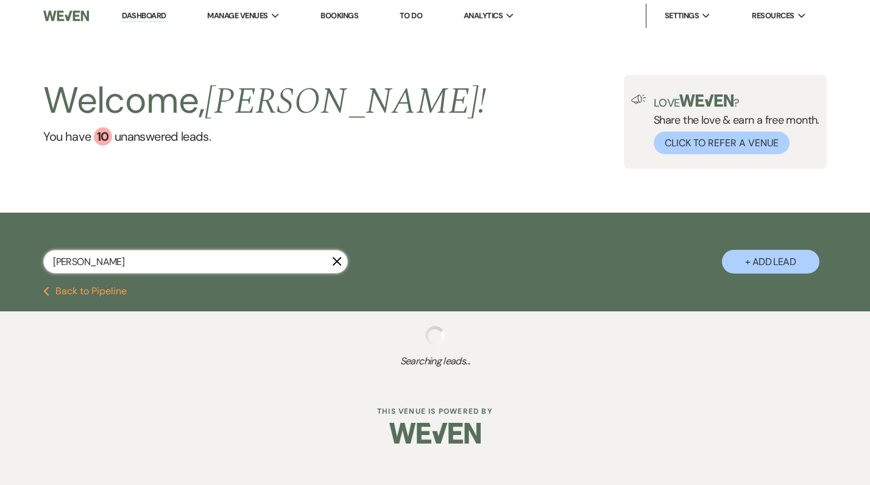
select select "8"
select select "5"
select select "8"
select select "5"
select select "8"
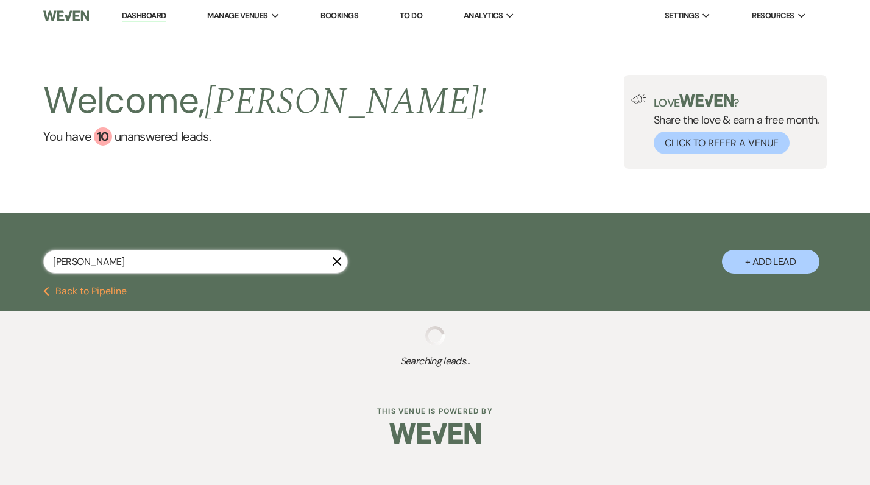
select select "5"
select select "8"
select select "4"
select select "8"
select select "5"
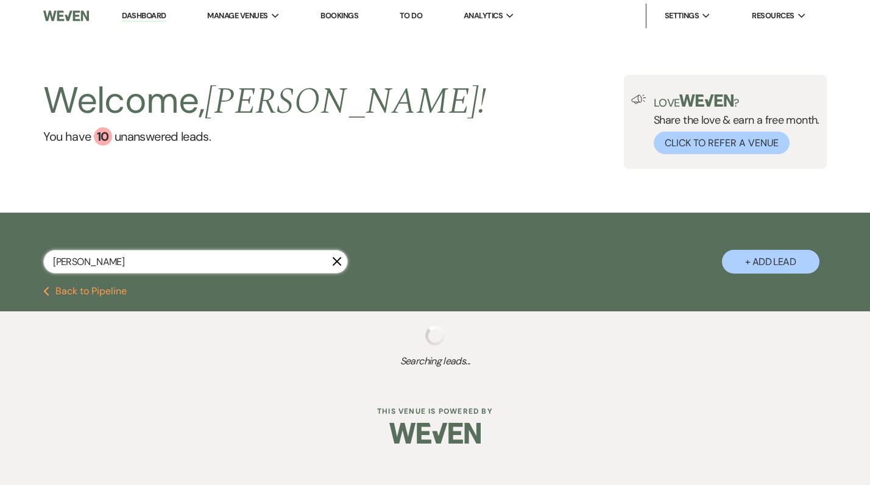
select select "8"
select select "5"
select select "8"
select select "5"
select select "8"
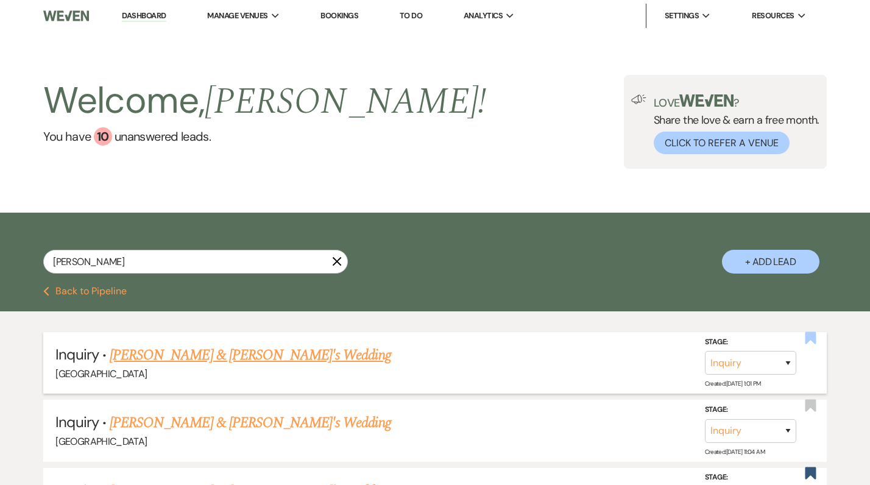
click at [809, 336] on use "button" at bounding box center [809, 337] width 11 height 12
click at [265, 353] on link "[PERSON_NAME] & [PERSON_NAME]'s Wedding" at bounding box center [250, 355] width 281 height 22
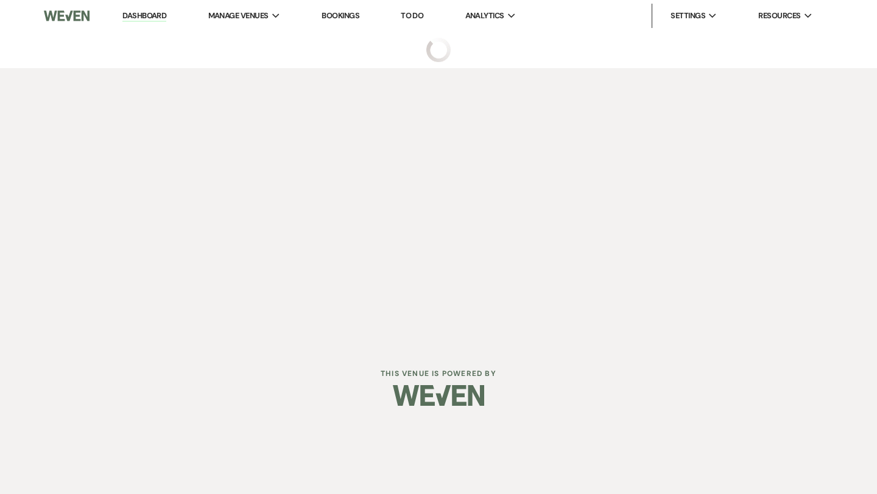
select select "2"
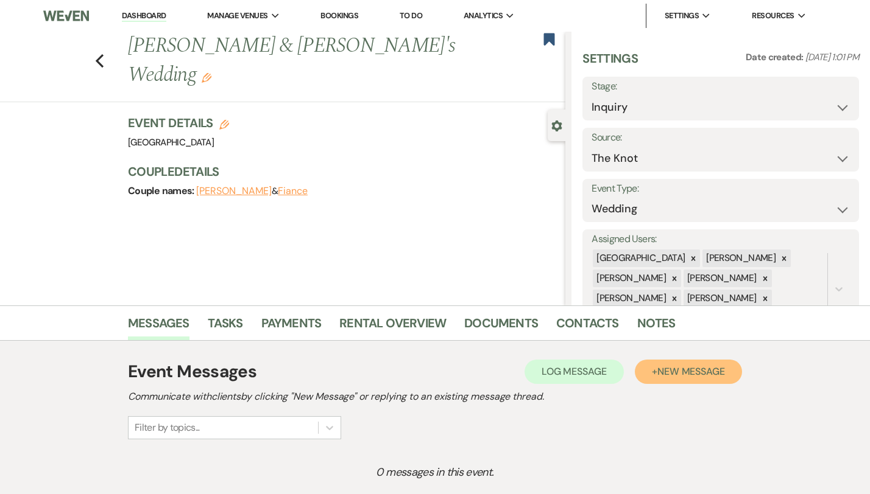
click at [691, 372] on button "+ New Message" at bounding box center [687, 372] width 107 height 24
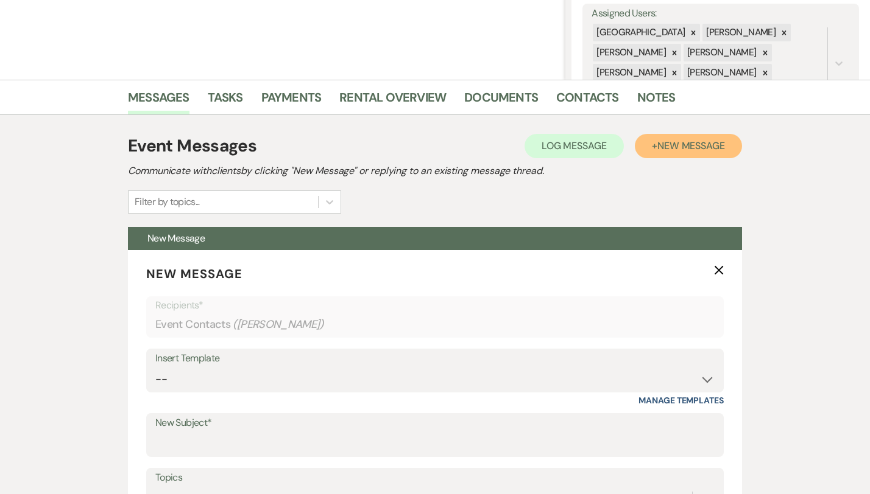
scroll to position [370, 0]
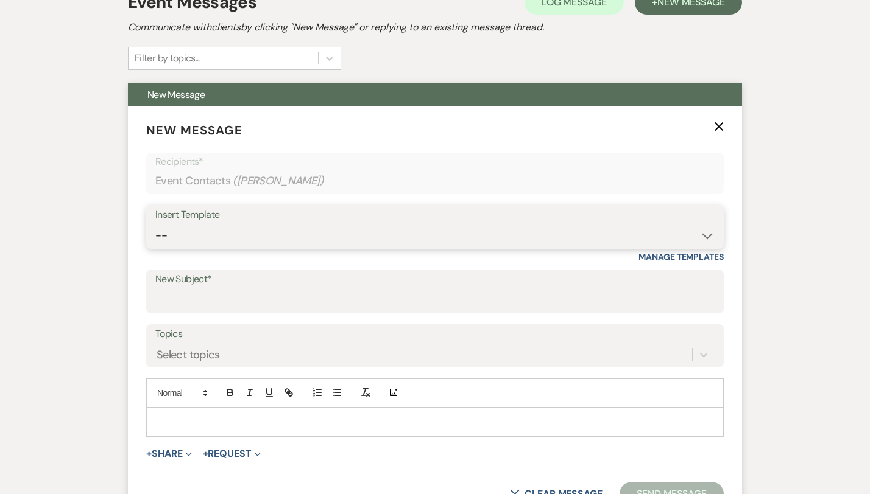
click at [340, 224] on select "-- Weven Planning Portal Introduction (Booked Events) Congratulations on choosi…" at bounding box center [434, 236] width 559 height 24
select select "2192"
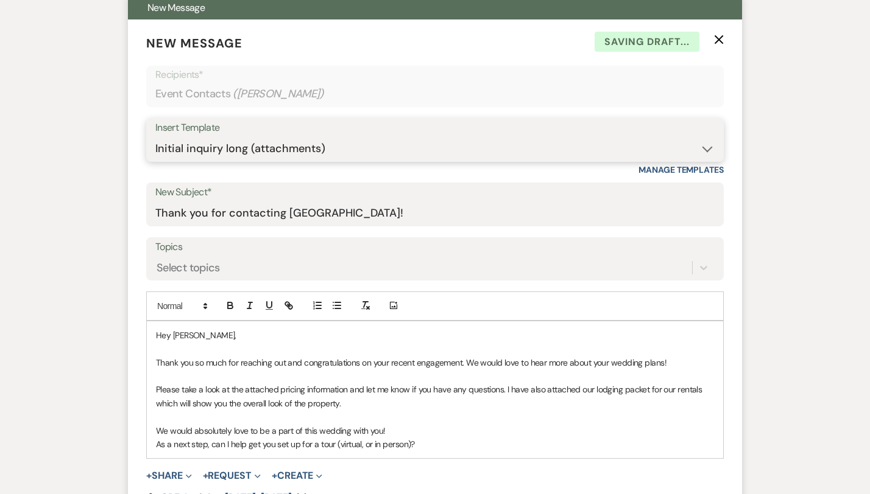
scroll to position [480, 0]
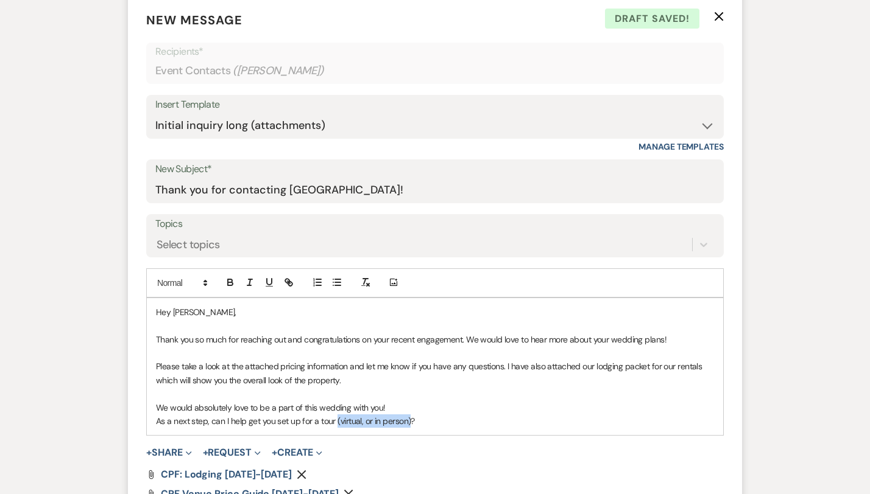
drag, startPoint x: 369, startPoint y: 425, endPoint x: 294, endPoint y: 418, distance: 75.2
click at [294, 418] on p "As a next step, can I help get you set up for a tour (virtual, or in person)?" at bounding box center [435, 421] width 558 height 13
click at [344, 426] on p "As a next step, can I help get you set up for a tour?" at bounding box center [435, 421] width 558 height 13
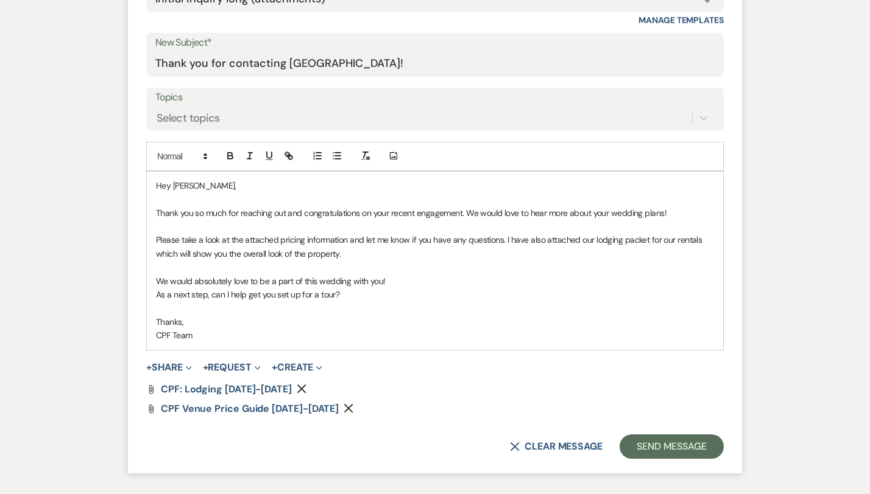
scroll to position [702, 0]
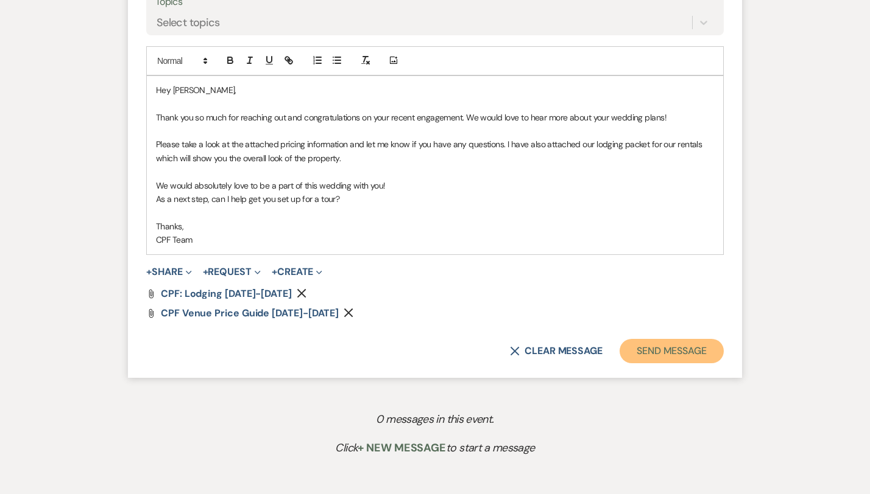
click at [675, 347] on button "Send Message" at bounding box center [671, 351] width 104 height 24
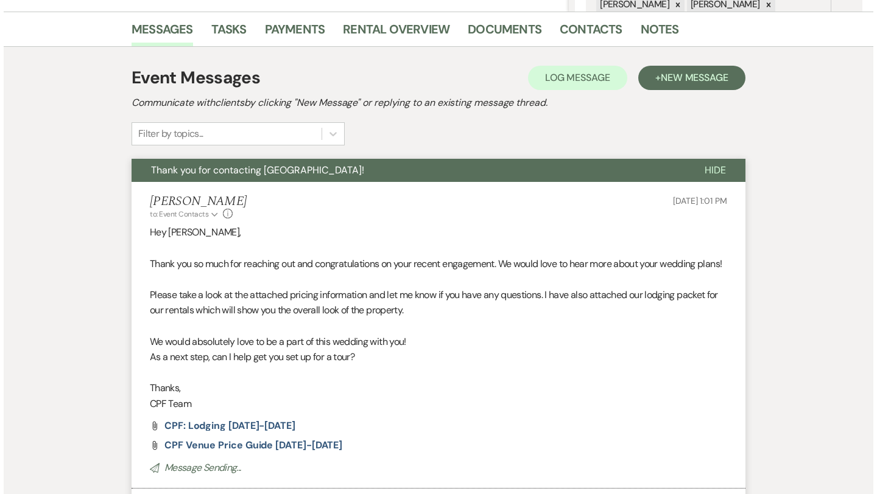
scroll to position [0, 0]
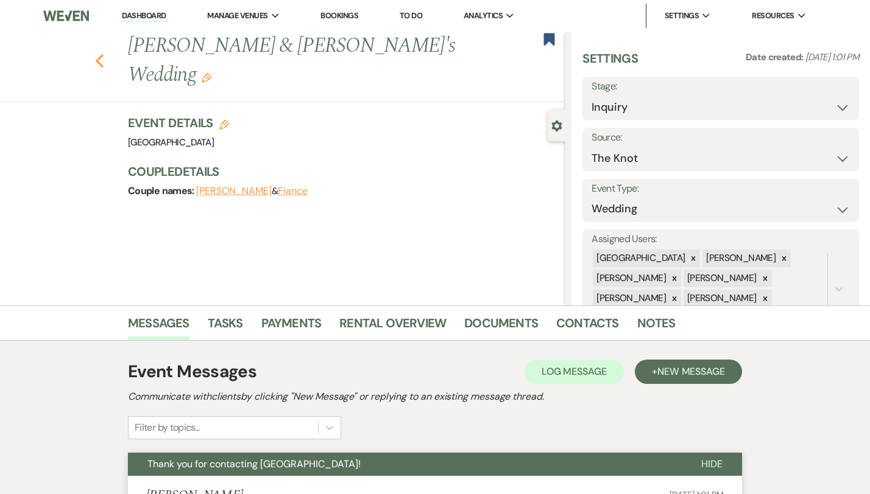
click at [95, 54] on icon "Previous" at bounding box center [99, 61] width 9 height 15
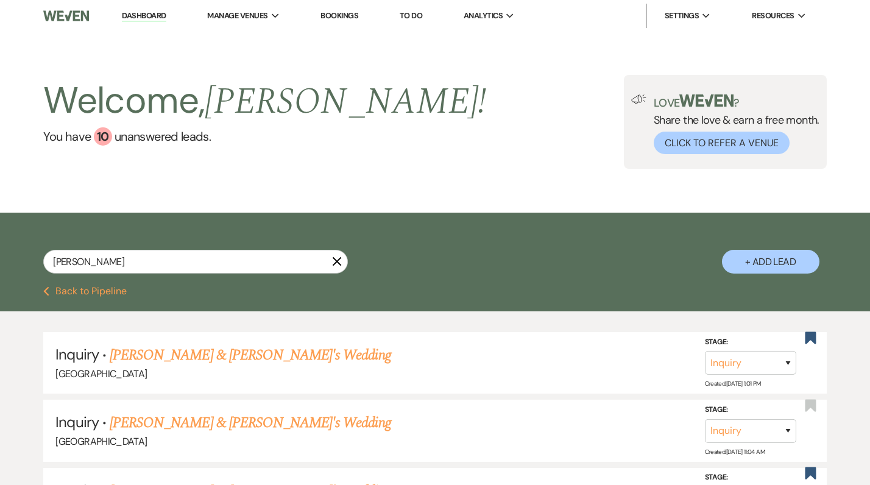
click at [339, 258] on icon "X" at bounding box center [337, 261] width 10 height 10
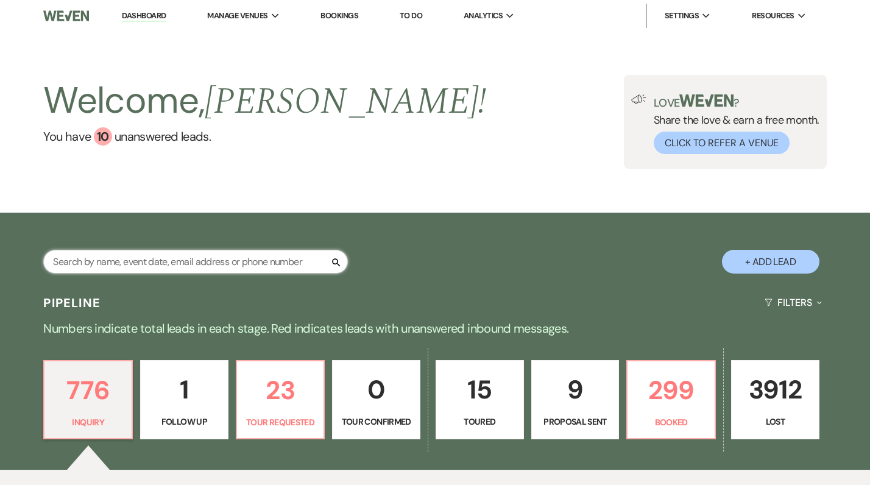
click at [312, 263] on input "text" at bounding box center [195, 262] width 304 height 24
paste input "Yailin Cubas"
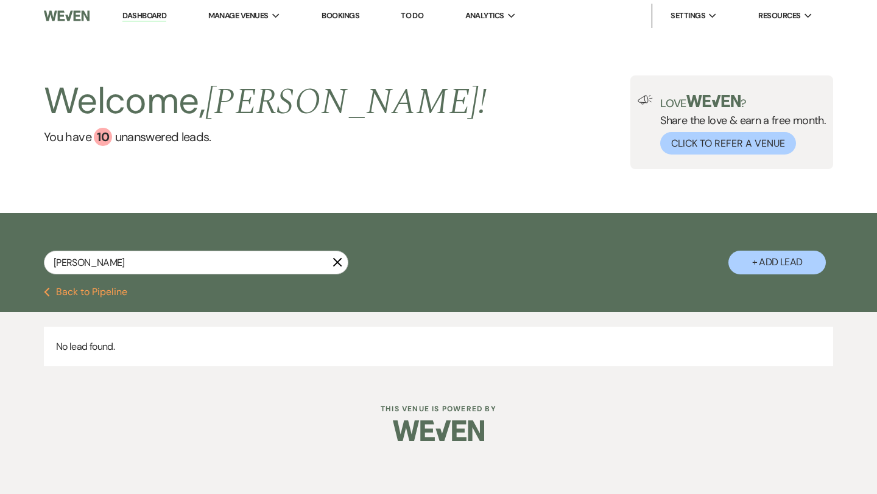
click at [762, 271] on button "+ Add Lead" at bounding box center [776, 263] width 97 height 24
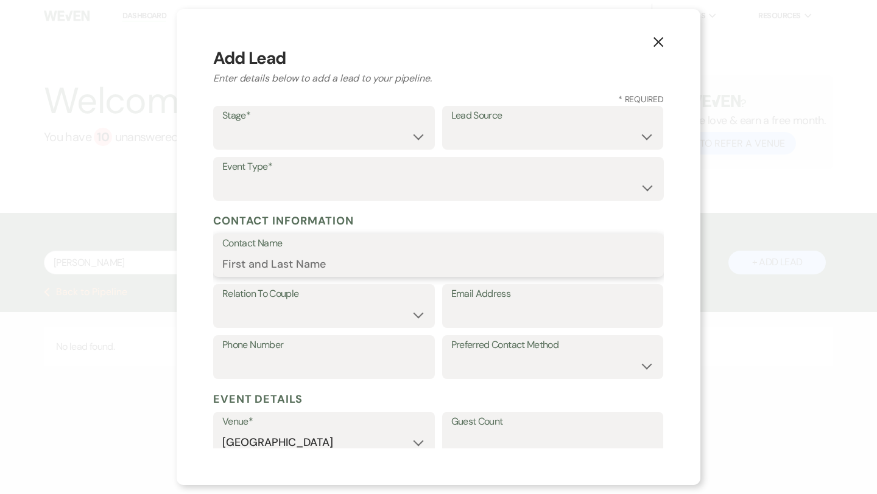
click at [529, 254] on input "Contact Name" at bounding box center [438, 264] width 432 height 24
paste input "Yailin Cubas"
click at [415, 122] on label "Stage*" at bounding box center [323, 116] width 203 height 18
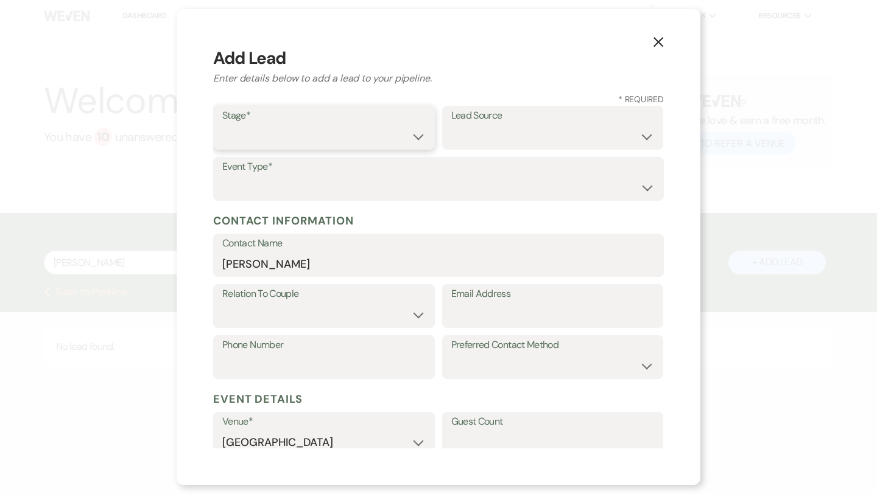
click at [407, 132] on select "Inquiry Follow Up Tour Requested Tour Confirmed Toured Proposal Sent Booked Lost" at bounding box center [323, 137] width 203 height 24
click at [565, 133] on select "Weven Venue Website Instagram Facebook Pinterest Google The Knot Wedding Wire H…" at bounding box center [552, 137] width 203 height 24
click at [547, 315] on input "Email Address" at bounding box center [552, 315] width 203 height 24
paste input "cubas2garcia2027@gmail.com"
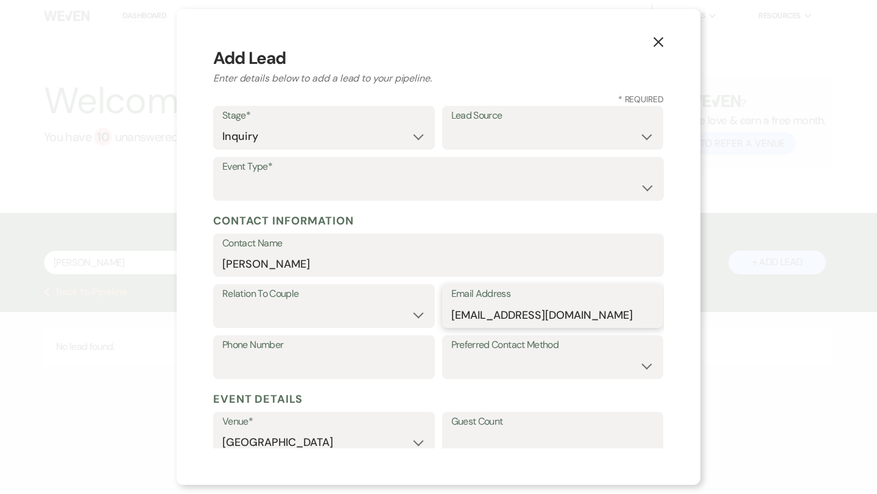
click at [473, 314] on input "cubas2garcia2027@gmail.com" at bounding box center [552, 315] width 203 height 24
click at [371, 372] on input "Phone Number" at bounding box center [323, 366] width 203 height 24
paste input "7868631408"
click at [283, 319] on select "Couple Planner Parent of Couple Family Member Friend Other" at bounding box center [323, 315] width 203 height 24
click at [377, 172] on label "Event Type*" at bounding box center [438, 167] width 432 height 18
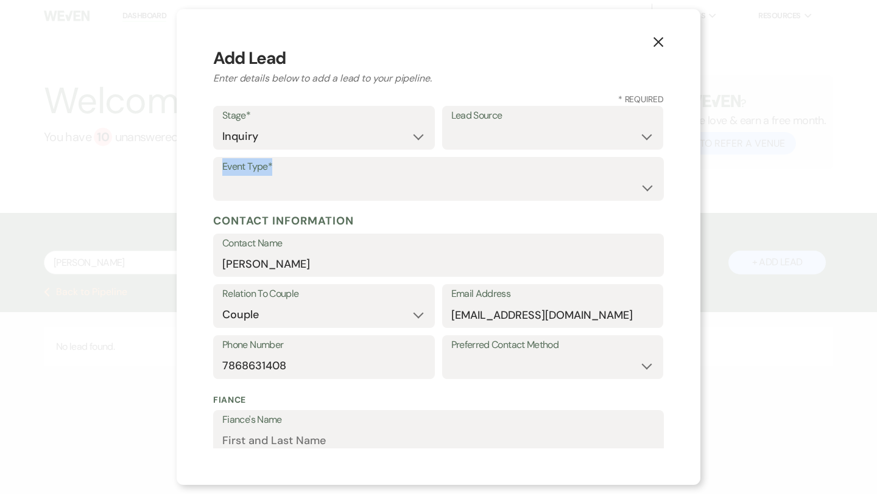
click at [377, 172] on label "Event Type*" at bounding box center [438, 167] width 432 height 18
click at [377, 183] on select "Wedding Anniversary Party Baby Shower Bachelorette / Bachelor Party Birthday Pa…" at bounding box center [438, 188] width 432 height 24
click at [513, 132] on select "Weven Venue Website Instagram Facebook Pinterest Google The Knot Wedding Wire H…" at bounding box center [552, 137] width 203 height 24
click at [580, 130] on select "Weven Venue Website Instagram Facebook Pinterest Google The Knot Wedding Wire H…" at bounding box center [552, 137] width 203 height 24
click at [570, 139] on select "Weven Venue Website Instagram Facebook Pinterest Google The Knot Wedding Wire H…" at bounding box center [552, 137] width 203 height 24
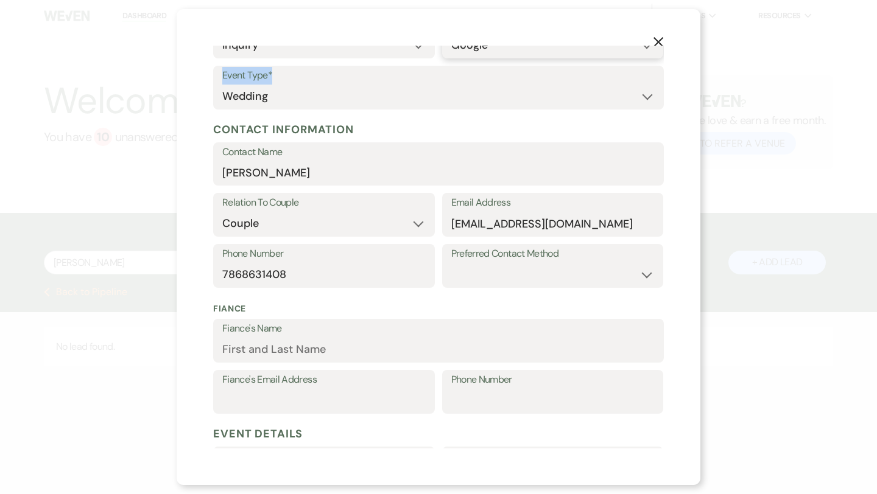
scroll to position [113, 0]
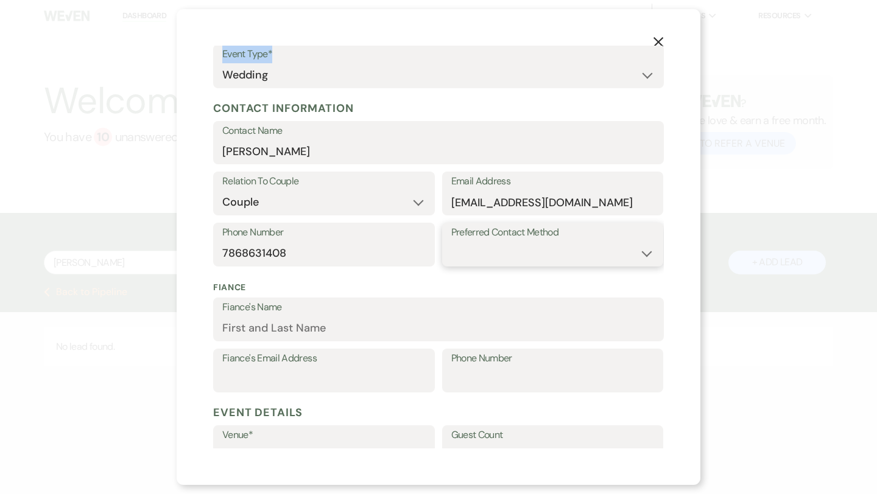
click at [490, 262] on select "Email Phone Text" at bounding box center [552, 254] width 203 height 24
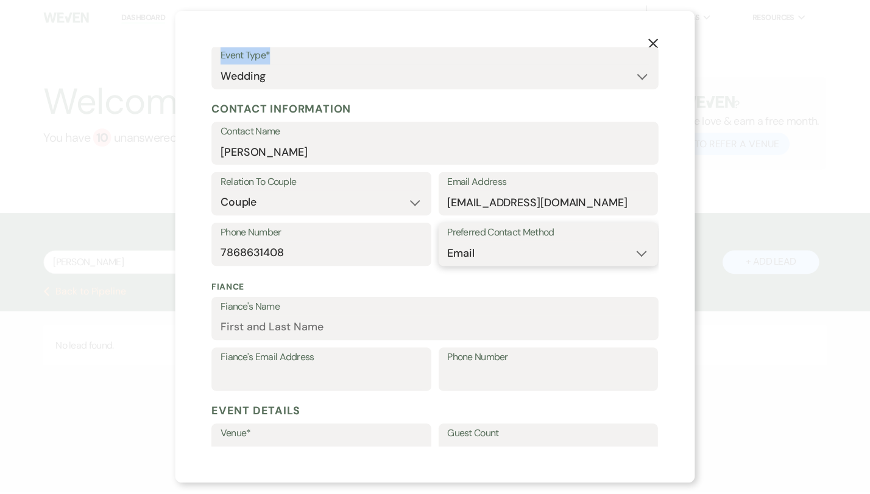
scroll to position [320, 0]
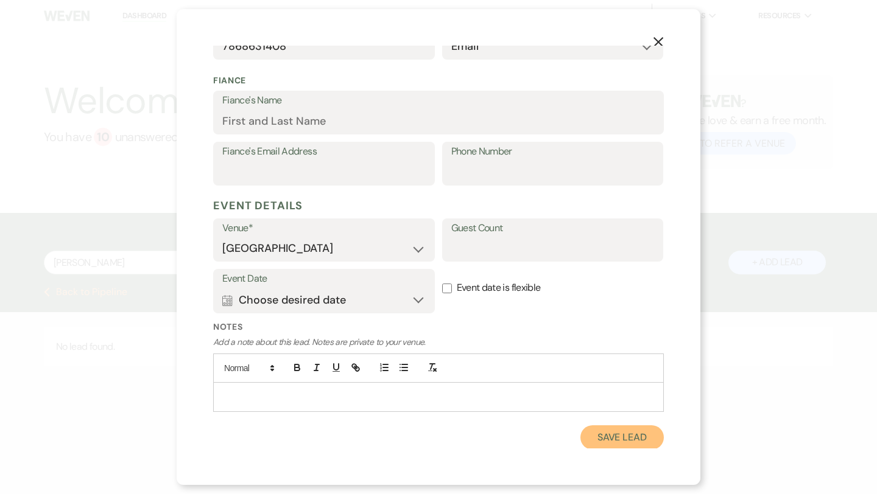
click at [602, 442] on button "Save Lead" at bounding box center [621, 438] width 83 height 24
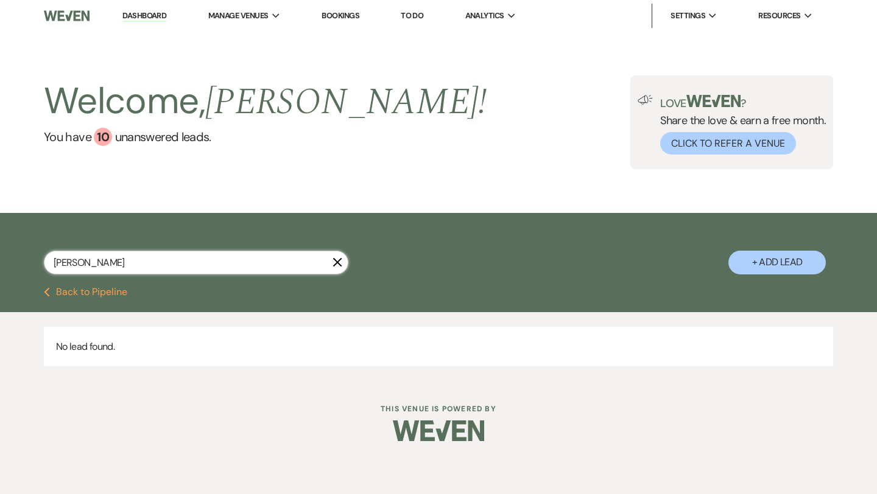
click at [200, 265] on input "Yailin Cubas" at bounding box center [196, 263] width 304 height 24
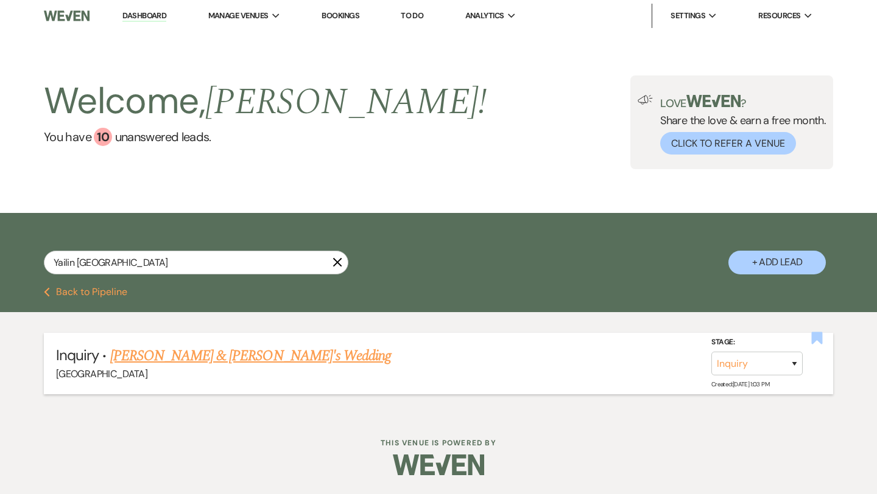
click at [817, 342] on icon "Bookmark" at bounding box center [816, 338] width 13 height 15
click at [223, 350] on link "[PERSON_NAME] & [PERSON_NAME]'s Wedding" at bounding box center [250, 356] width 281 height 22
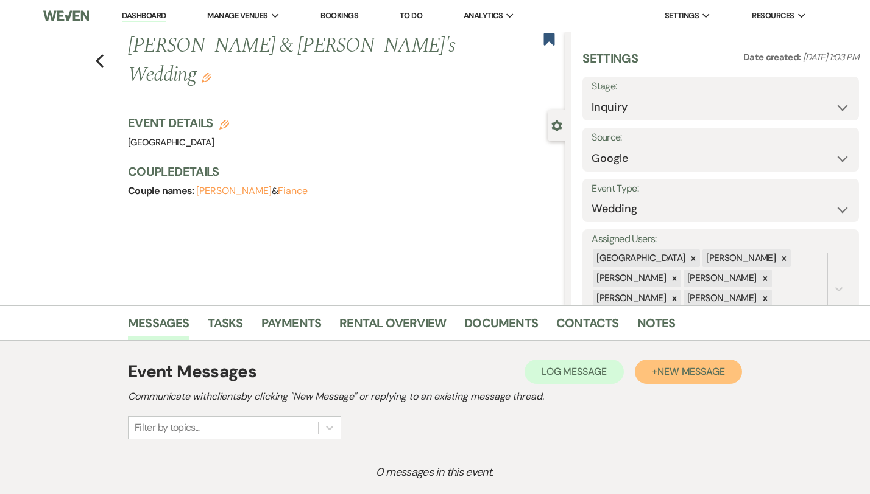
click at [697, 381] on button "+ New Message" at bounding box center [687, 372] width 107 height 24
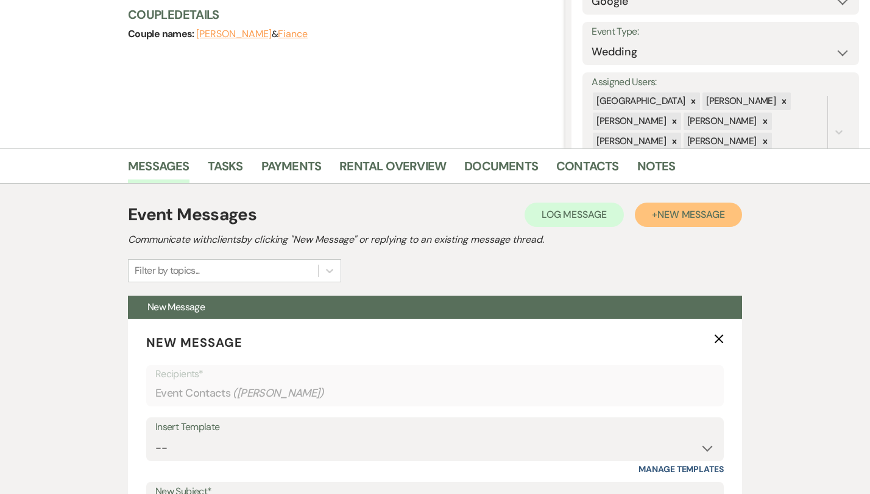
scroll to position [235, 0]
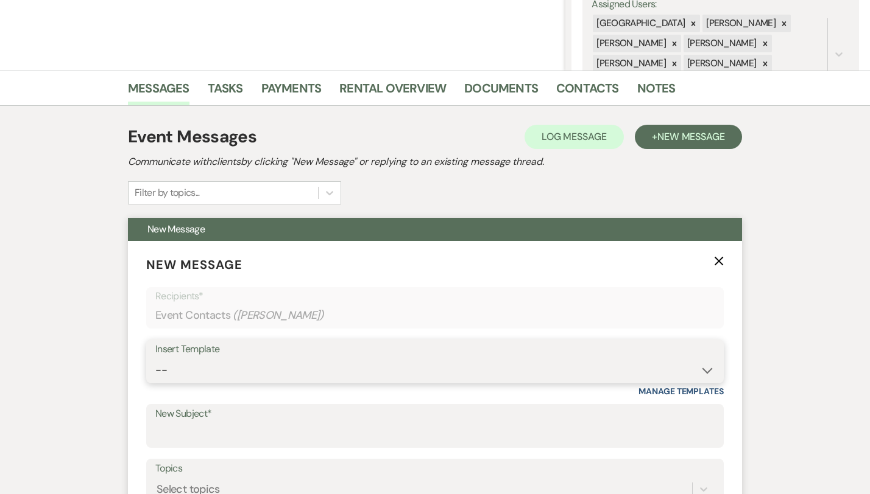
click at [278, 378] on select "-- Weven Planning Portal Introduction (Booked Events) Congratulations on choosi…" at bounding box center [434, 371] width 559 height 24
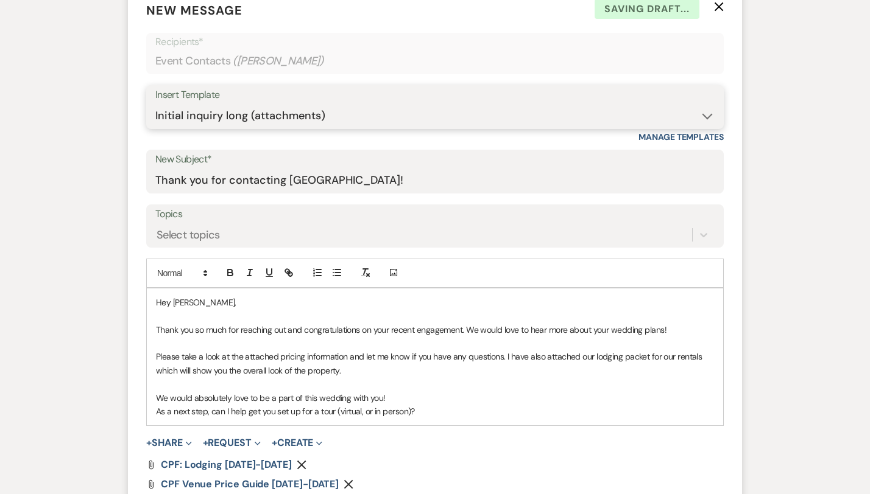
scroll to position [501, 0]
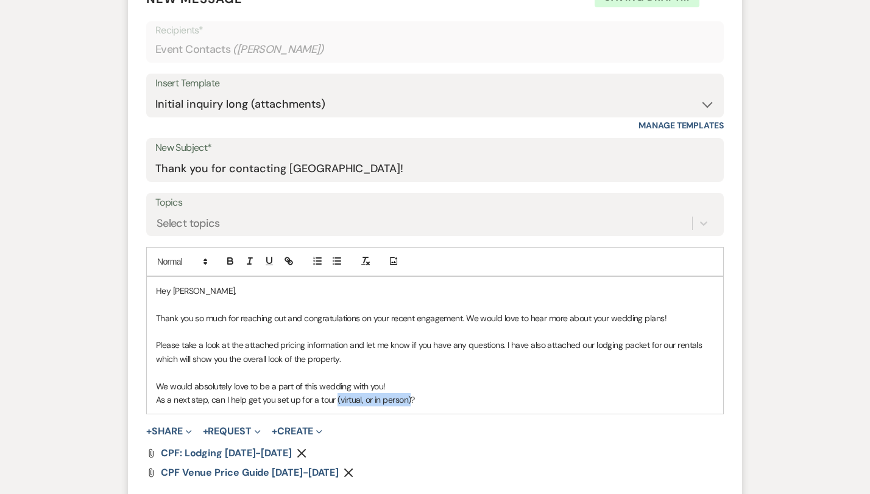
drag, startPoint x: 369, startPoint y: 401, endPoint x: 295, endPoint y: 402, distance: 73.7
click at [295, 402] on p "As a next step, can I help get you set up for a tour (virtual, or in person)?" at bounding box center [435, 399] width 558 height 13
click at [322, 401] on p "As a next step, can I help get you set up for a tour?" at bounding box center [435, 399] width 558 height 13
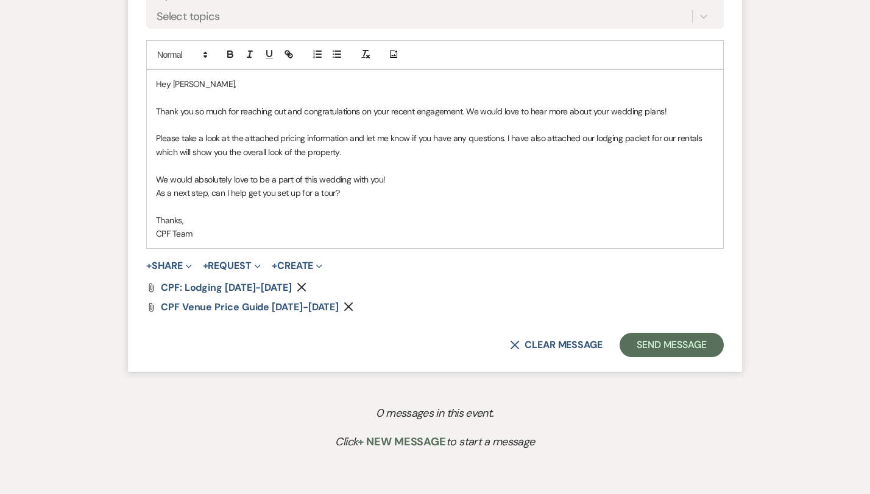
scroll to position [752, 0]
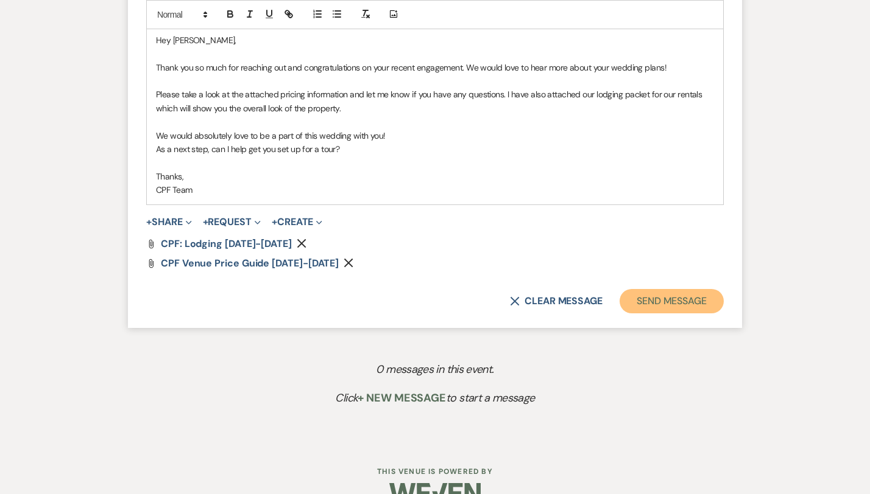
click at [723, 297] on button "Send Message" at bounding box center [671, 301] width 104 height 24
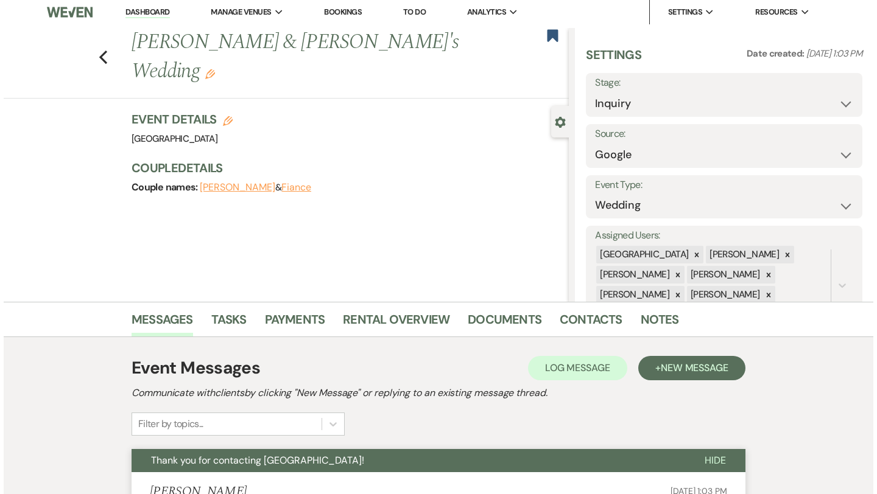
scroll to position [0, 0]
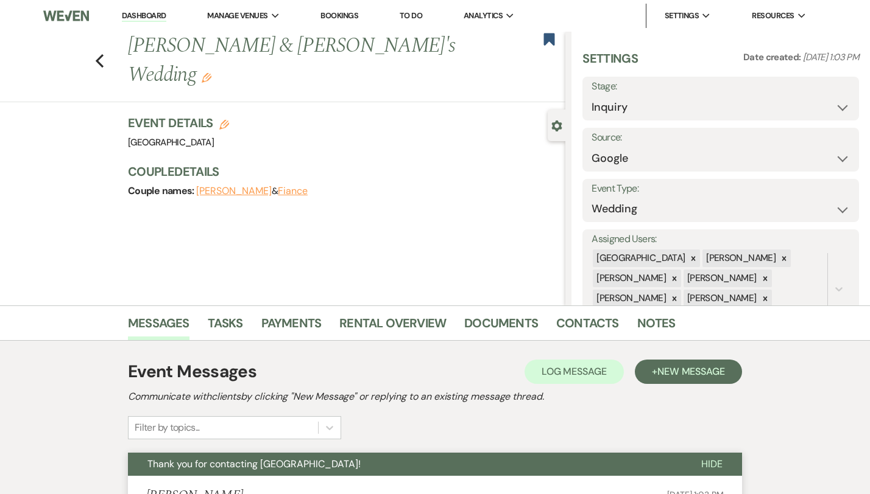
click at [65, 43] on div "Previous Yailin Cubas & Fiance's Wedding Edit Bookmark" at bounding box center [279, 67] width 571 height 71
click at [95, 54] on icon "Previous" at bounding box center [99, 61] width 9 height 15
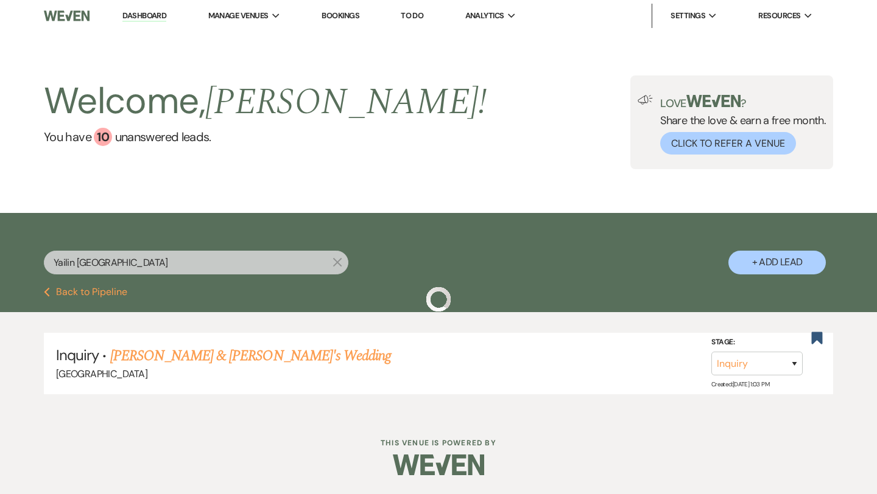
click at [173, 247] on div "Yailin Cuba X + Add Lead" at bounding box center [438, 251] width 877 height 65
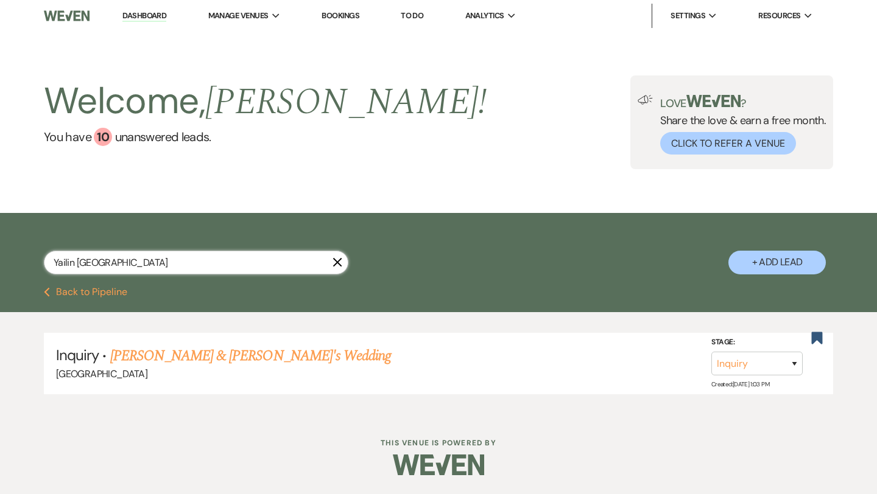
click at [174, 258] on input "Yailin Cuba" at bounding box center [196, 263] width 304 height 24
paste input "Abi Pepin"
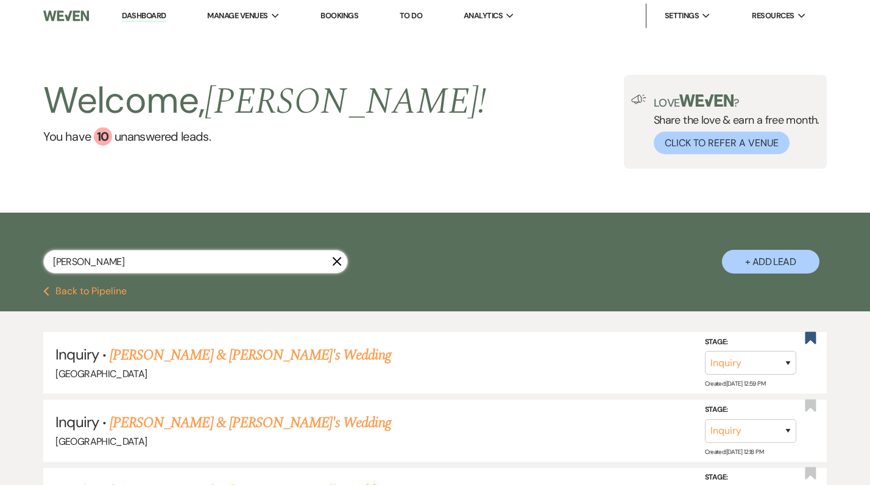
click at [342, 258] on input "Abi Pepi" at bounding box center [195, 262] width 304 height 24
click at [336, 263] on icon "X" at bounding box center [337, 261] width 10 height 10
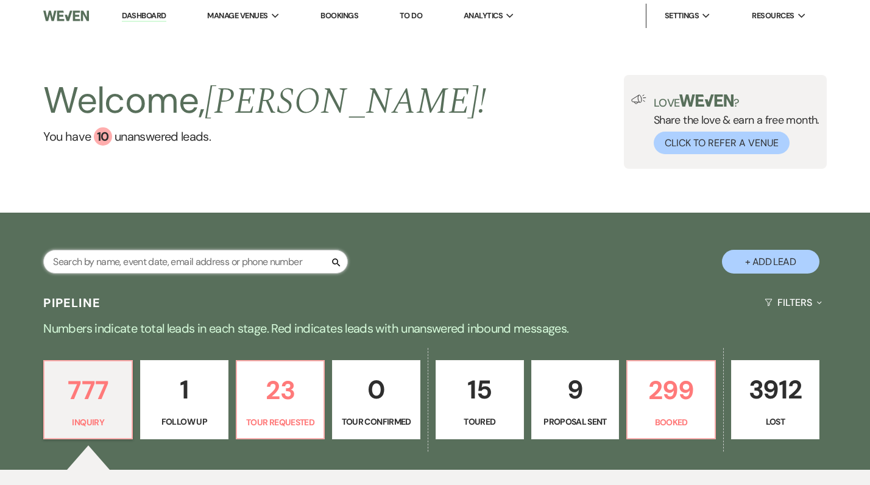
click at [314, 264] on input "text" at bounding box center [195, 262] width 304 height 24
paste input "Kristin Donohue"
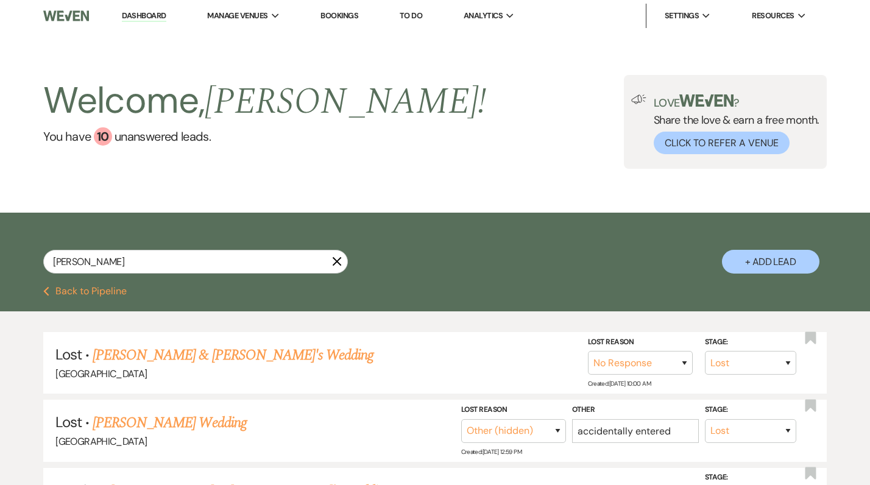
click at [750, 264] on button "+ Add Lead" at bounding box center [770, 262] width 97 height 24
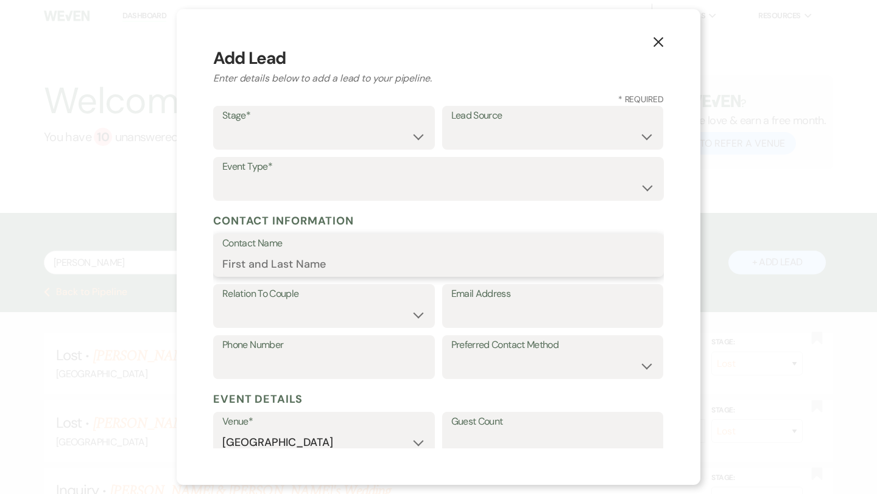
click at [273, 266] on input "Contact Name" at bounding box center [438, 264] width 432 height 24
paste input "Kristin Donohue"
click at [342, 381] on div "Phone Number Preferred Contact Method Email Phone Text" at bounding box center [438, 361] width 451 height 51
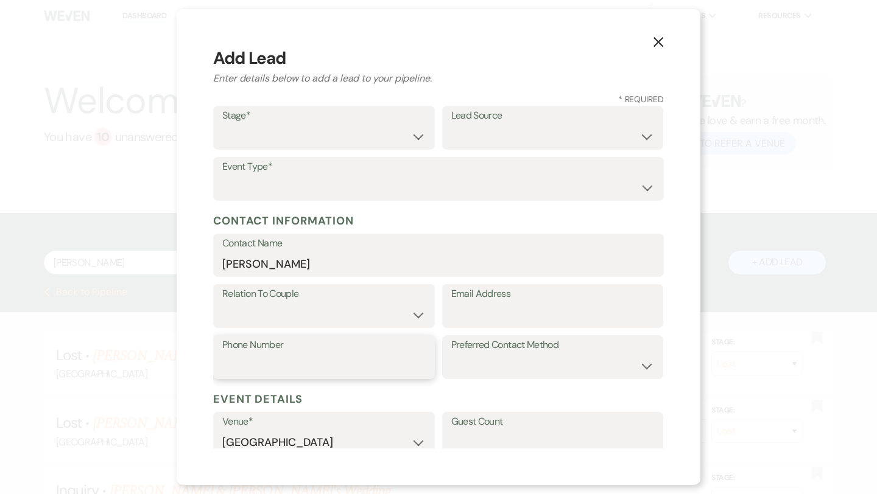
click at [336, 371] on input "Phone Number" at bounding box center [323, 366] width 203 height 24
paste input "630.740.6532"
click at [463, 314] on input "Email Address" at bounding box center [552, 315] width 203 height 24
paste input "kristindonohue7@gmail.com"
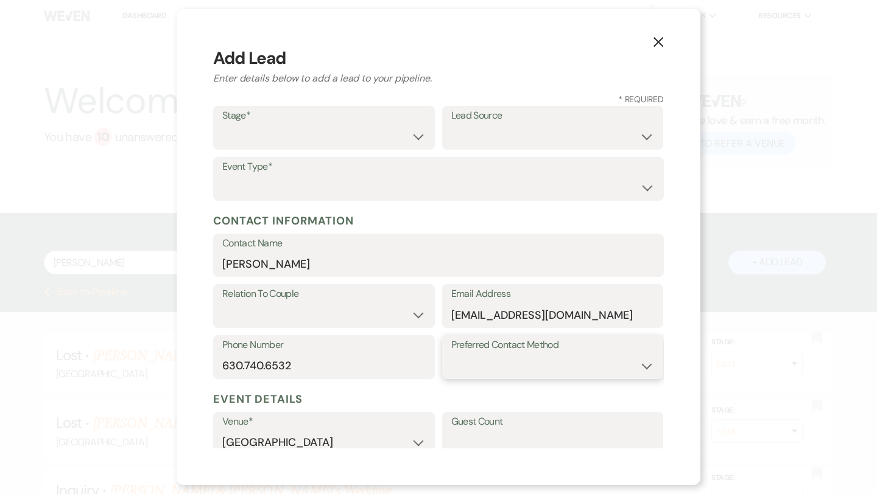
click at [504, 364] on select "Email Phone Text" at bounding box center [552, 366] width 203 height 24
click at [393, 318] on select "Couple Planner Parent of Couple Family Member Friend Other" at bounding box center [323, 315] width 203 height 24
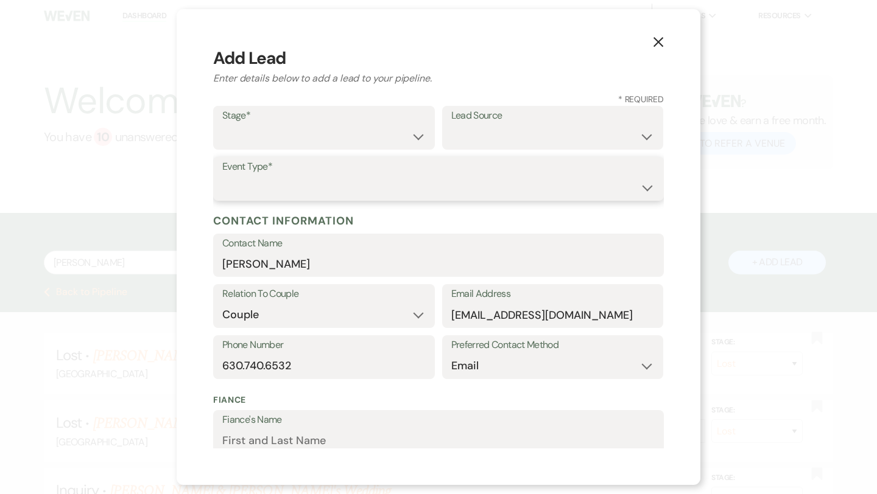
click at [365, 188] on select "Wedding Anniversary Party Baby Shower Bachelorette / Bachelor Party Birthday Pa…" at bounding box center [438, 188] width 432 height 24
click at [614, 128] on select "Weven Venue Website Instagram Facebook Pinterest Google The Knot Wedding Wire H…" at bounding box center [552, 137] width 203 height 24
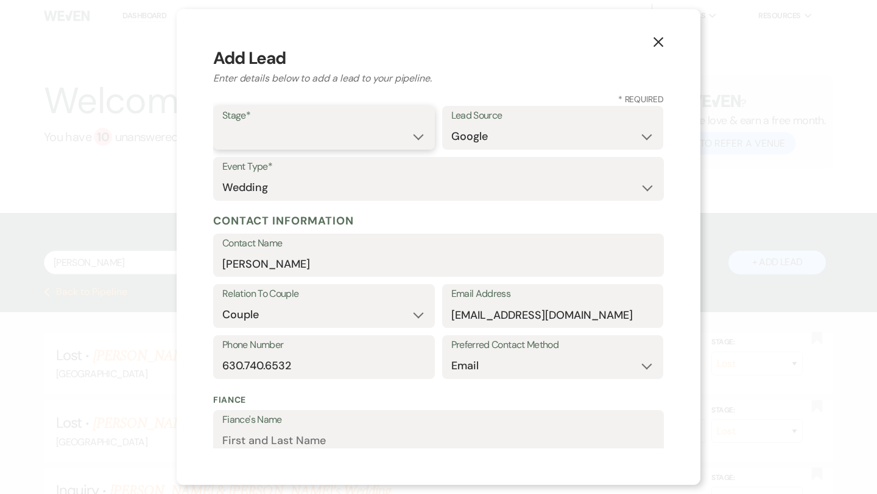
click at [356, 141] on select "Inquiry Follow Up Tour Requested Tour Confirmed Toured Proposal Sent Booked Lost" at bounding box center [323, 137] width 203 height 24
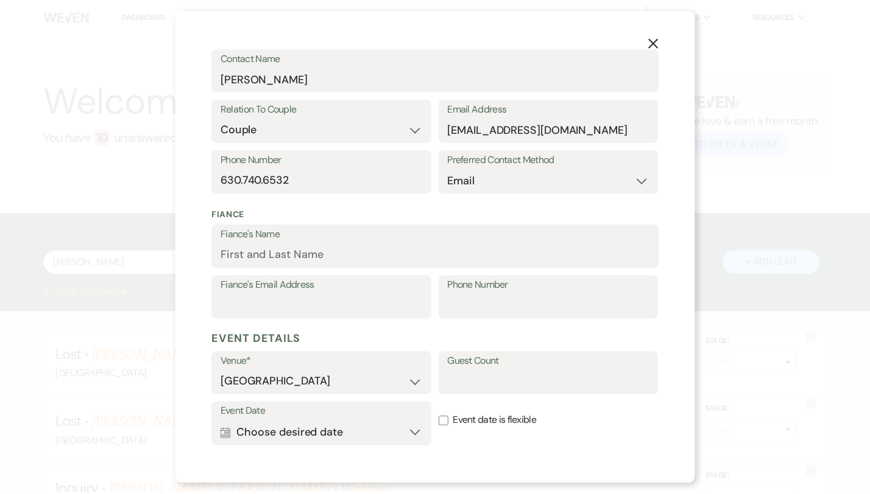
scroll to position [320, 0]
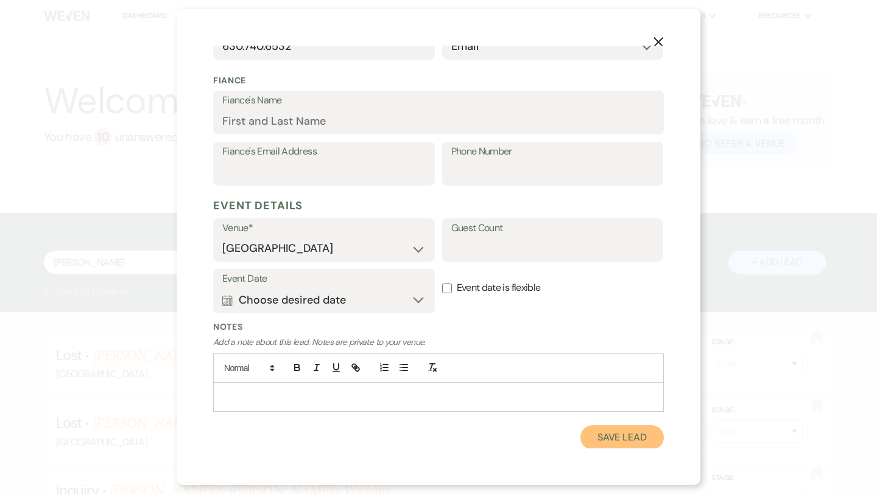
click at [627, 435] on button "Save Lead" at bounding box center [621, 438] width 83 height 24
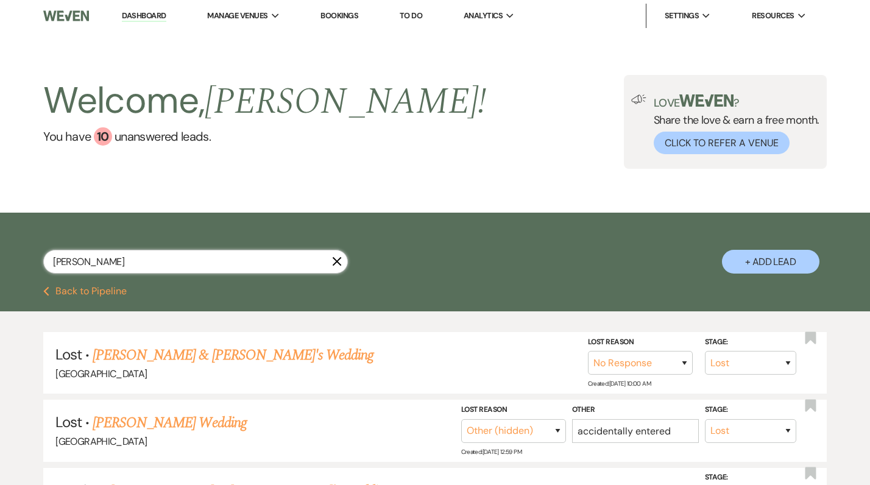
click at [232, 264] on input "Kristin Donohue" at bounding box center [195, 262] width 304 height 24
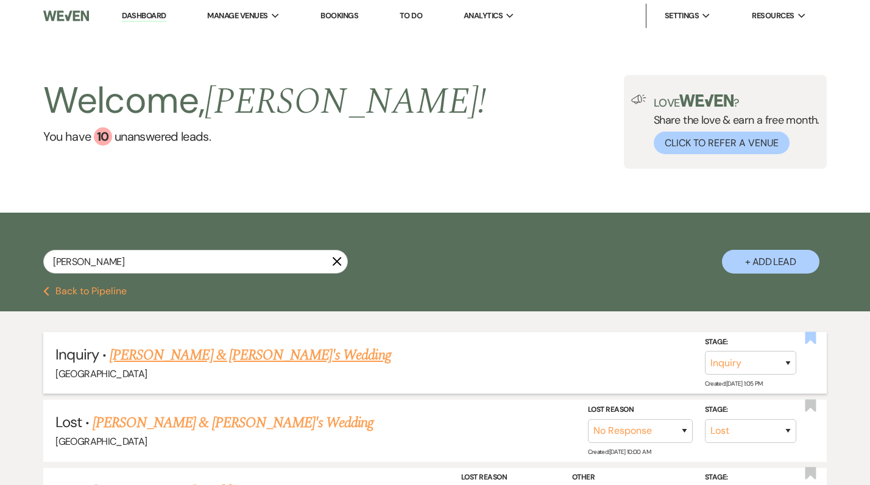
click at [812, 338] on use "button" at bounding box center [809, 337] width 11 height 12
click at [220, 351] on link "[PERSON_NAME] & [PERSON_NAME]'s Wedding" at bounding box center [250, 355] width 281 height 22
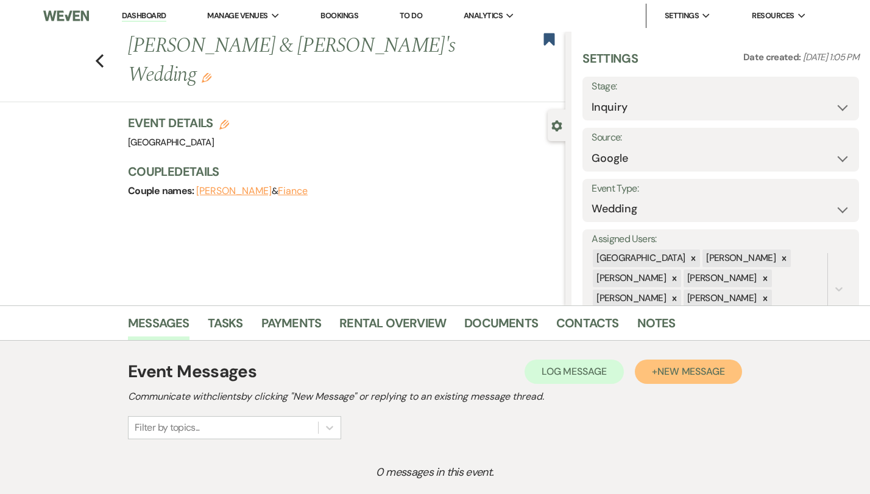
click at [725, 374] on span "New Message" at bounding box center [691, 371] width 68 height 13
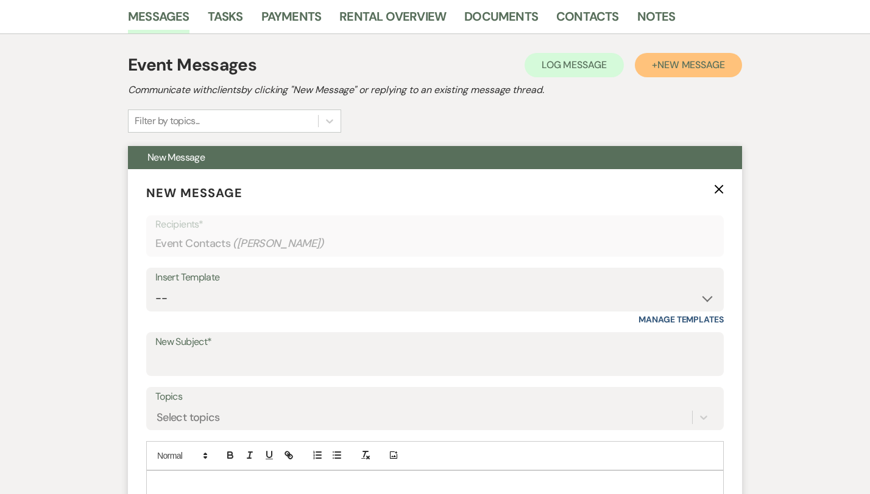
scroll to position [323, 0]
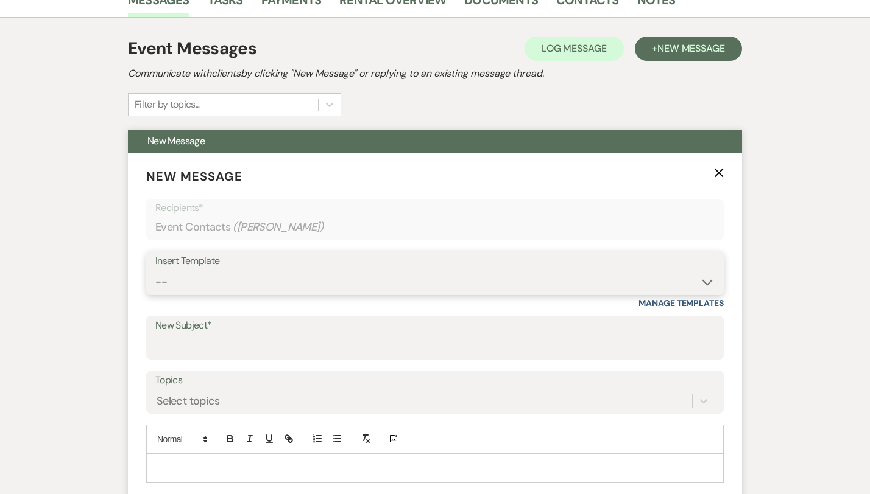
click at [318, 273] on select "-- Weven Planning Portal Introduction (Booked Events) Congratulations on choosi…" at bounding box center [434, 282] width 559 height 24
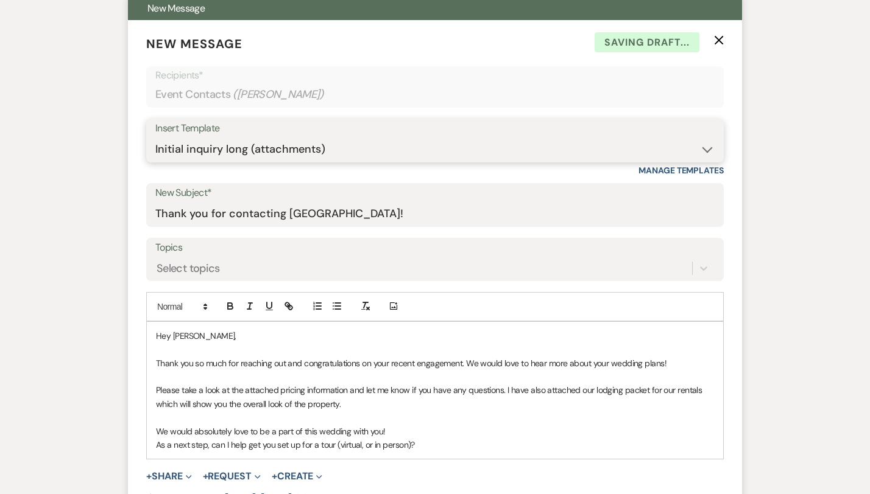
scroll to position [469, 0]
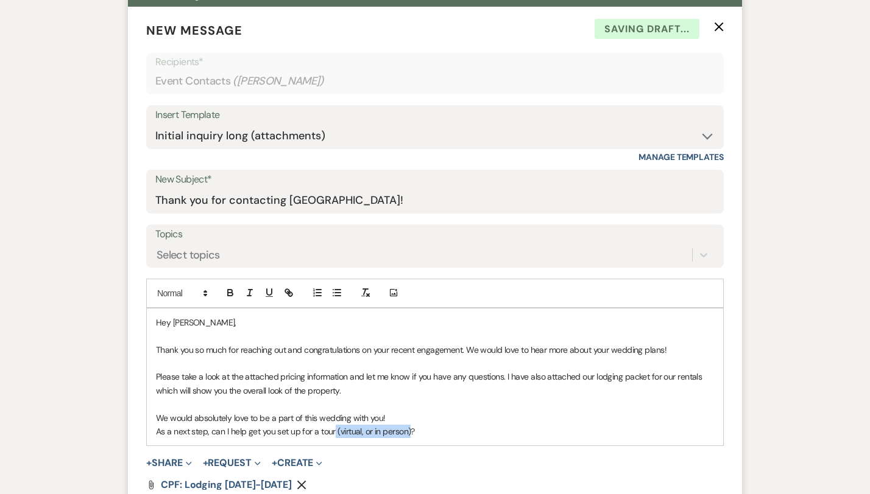
drag, startPoint x: 368, startPoint y: 435, endPoint x: 293, endPoint y: 434, distance: 74.9
click at [293, 434] on p "As a next step, can I help get you set up for a tour (virtual, or in person)?" at bounding box center [435, 431] width 558 height 13
click at [314, 433] on p "As a next step, can I help get you set up for a tour?" at bounding box center [435, 431] width 558 height 13
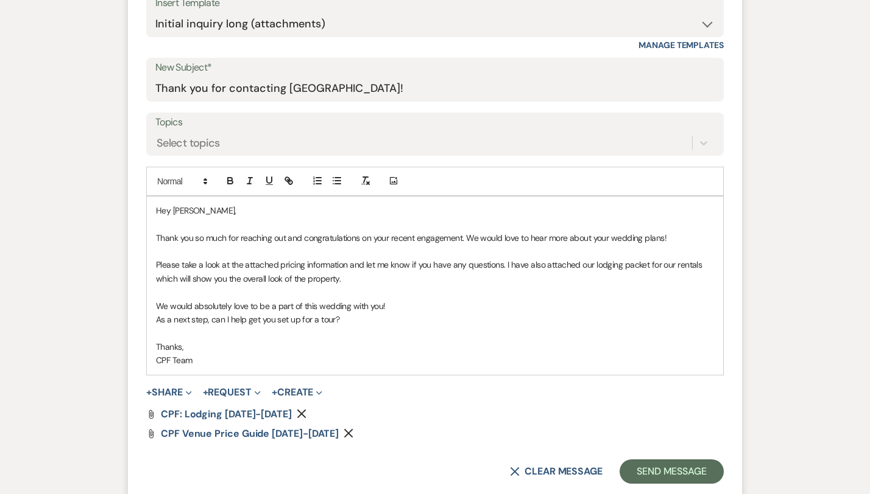
scroll to position [622, 0]
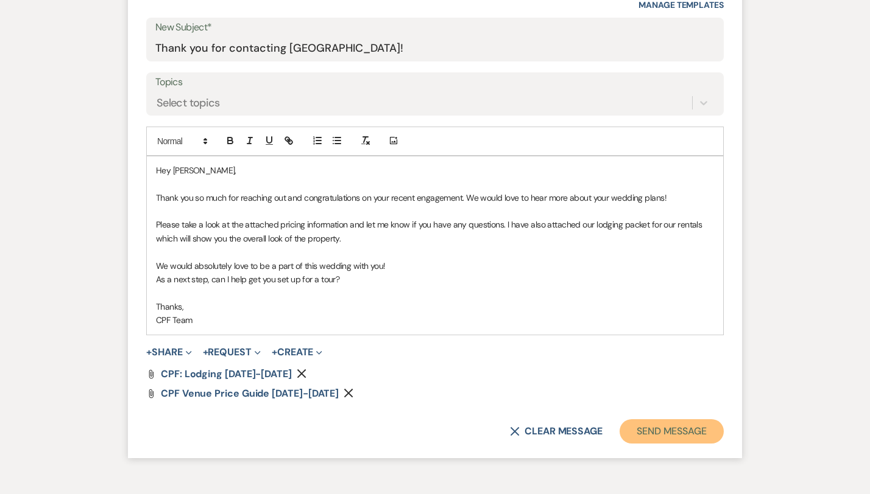
click at [708, 435] on button "Send Message" at bounding box center [671, 432] width 104 height 24
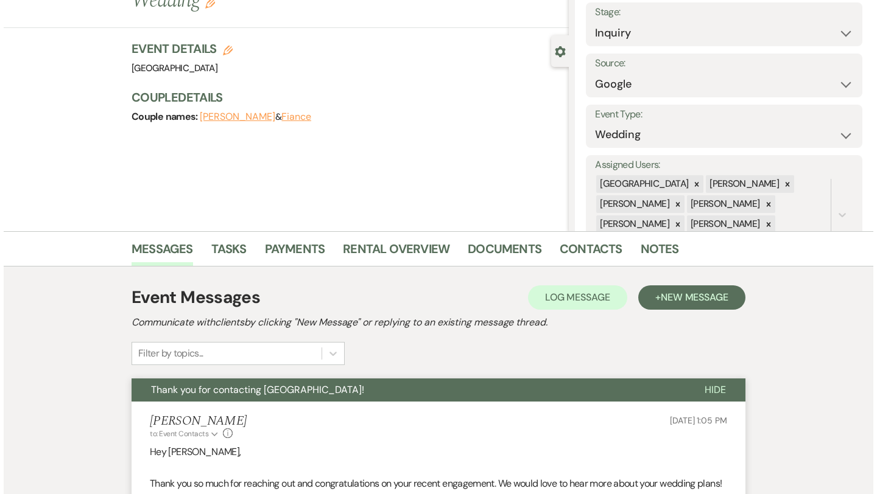
scroll to position [0, 0]
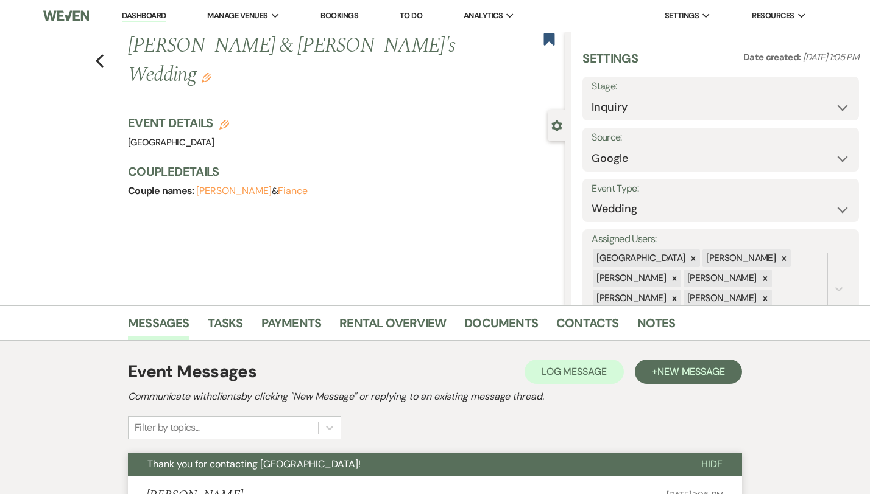
click at [59, 57] on div "Previous Kristin Donohue & Fiance's Wedding Edit Bookmark" at bounding box center [279, 67] width 571 height 71
click at [96, 54] on use "button" at bounding box center [100, 60] width 8 height 13
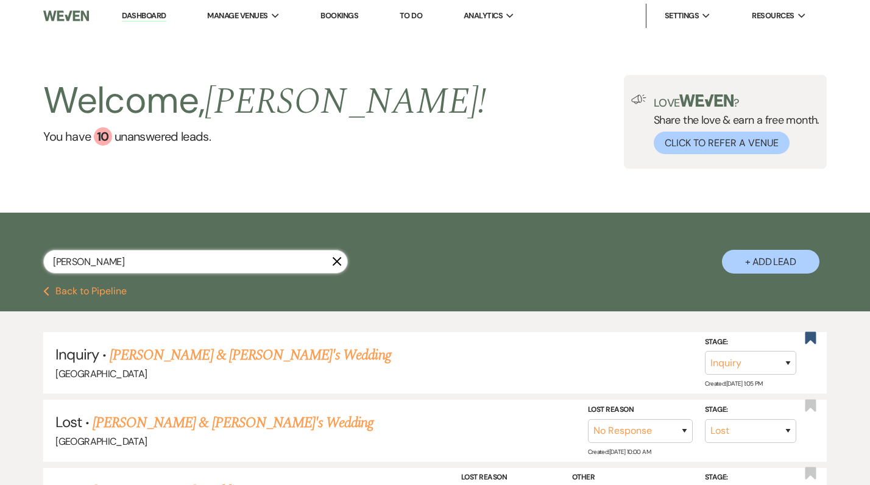
click at [180, 258] on input "Kristin Donoh" at bounding box center [195, 262] width 304 height 24
paste input "Cassidy Holland"
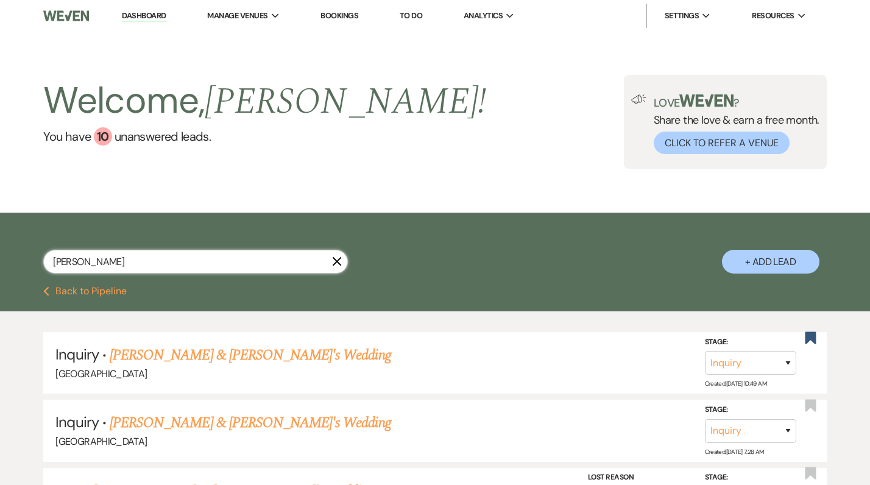
click at [183, 269] on input "Cassidy Holland" at bounding box center [195, 262] width 304 height 24
click at [745, 264] on button "+ Add Lead" at bounding box center [770, 262] width 97 height 24
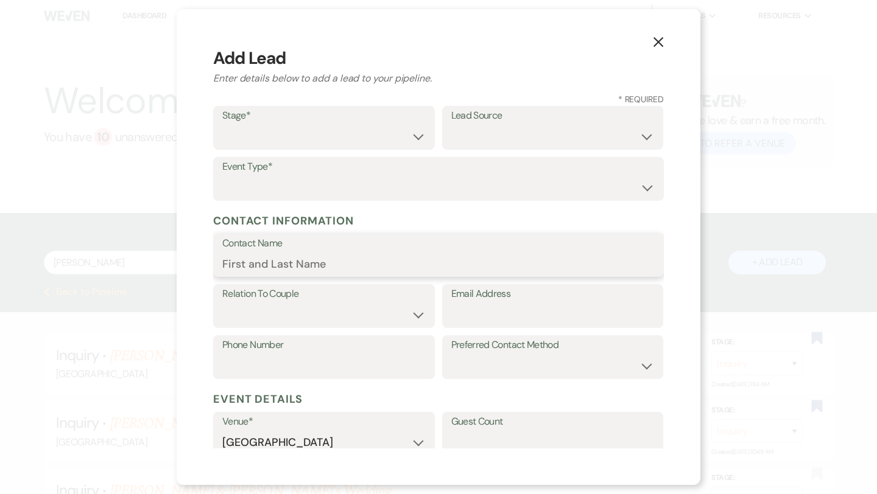
click at [356, 258] on input "Contact Name" at bounding box center [438, 264] width 432 height 24
paste input "Cassidy Holland"
click at [471, 313] on input "Email Address" at bounding box center [552, 315] width 203 height 24
paste input "cassidyholland25@gmail.com"
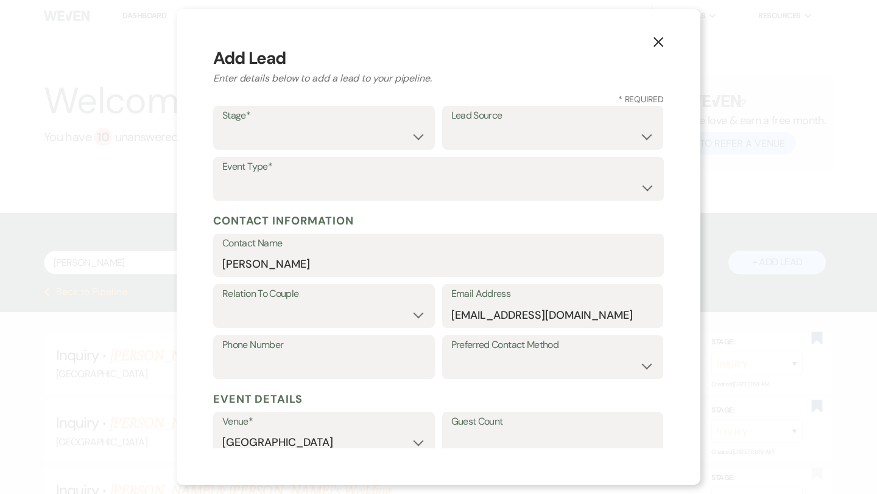
click at [343, 297] on label "Relation To Couple" at bounding box center [323, 295] width 203 height 18
click at [343, 317] on select "Couple Planner Parent of Couple Family Member Friend Other" at bounding box center [323, 315] width 203 height 24
drag, startPoint x: 344, startPoint y: 359, endPoint x: 466, endPoint y: 353, distance: 122.5
click at [466, 353] on label "Preferred Contact Method" at bounding box center [552, 346] width 203 height 18
drag, startPoint x: 466, startPoint y: 353, endPoint x: 469, endPoint y: 362, distance: 10.2
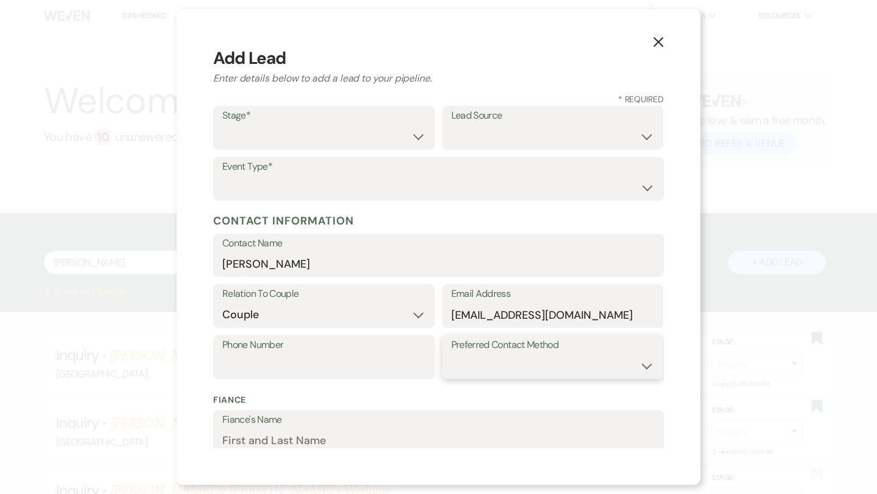
click at [469, 362] on select "Email Phone Text" at bounding box center [552, 366] width 203 height 24
click at [441, 168] on label "Event Type*" at bounding box center [438, 167] width 432 height 18
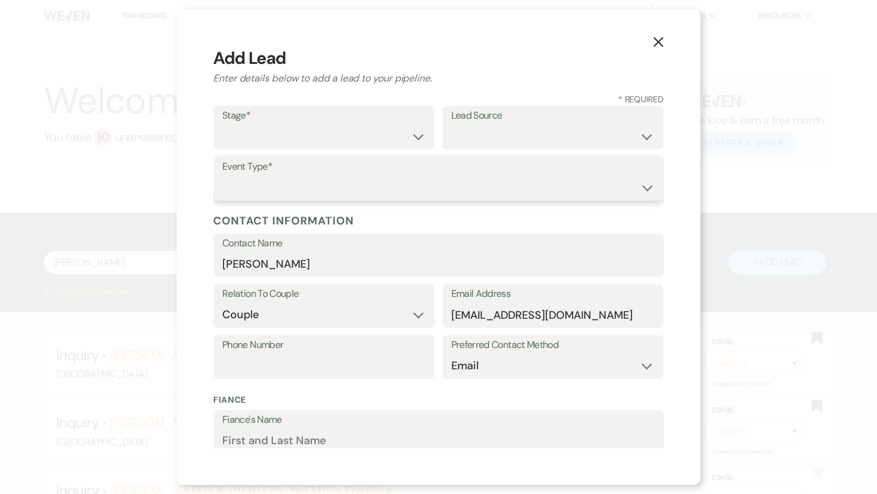
click at [424, 176] on select "Wedding Anniversary Party Baby Shower Bachelorette / Bachelor Party Birthday Pa…" at bounding box center [438, 188] width 432 height 24
click at [376, 135] on select "Inquiry Follow Up Tour Requested Tour Confirmed Toured Proposal Sent Booked Lost" at bounding box center [323, 137] width 203 height 24
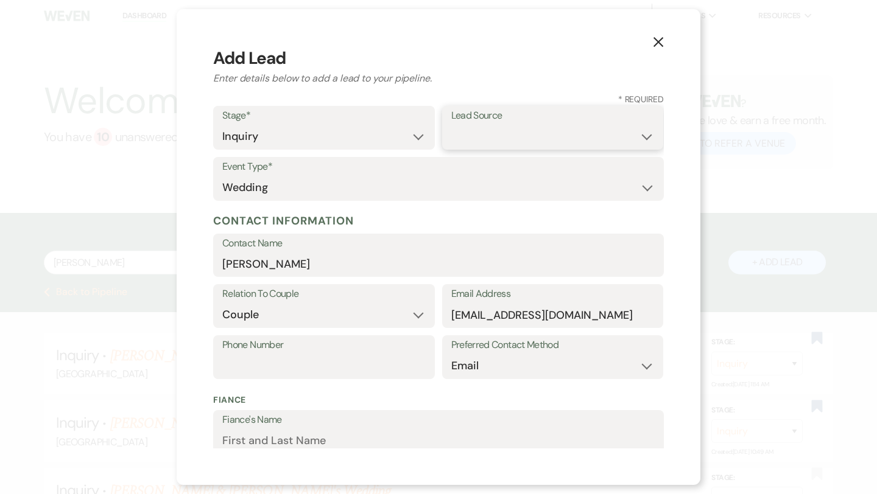
click at [480, 140] on select "Weven Venue Website Instagram Facebook Pinterest Google The Knot Wedding Wire H…" at bounding box center [552, 137] width 203 height 24
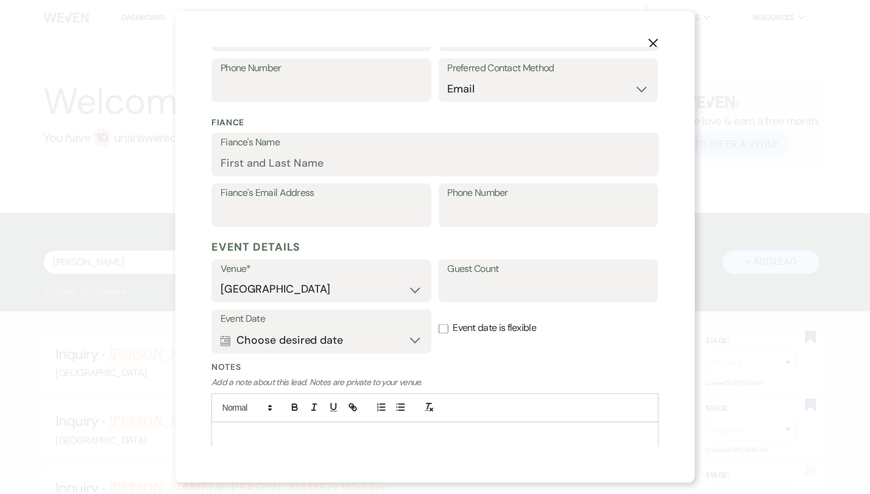
scroll to position [320, 0]
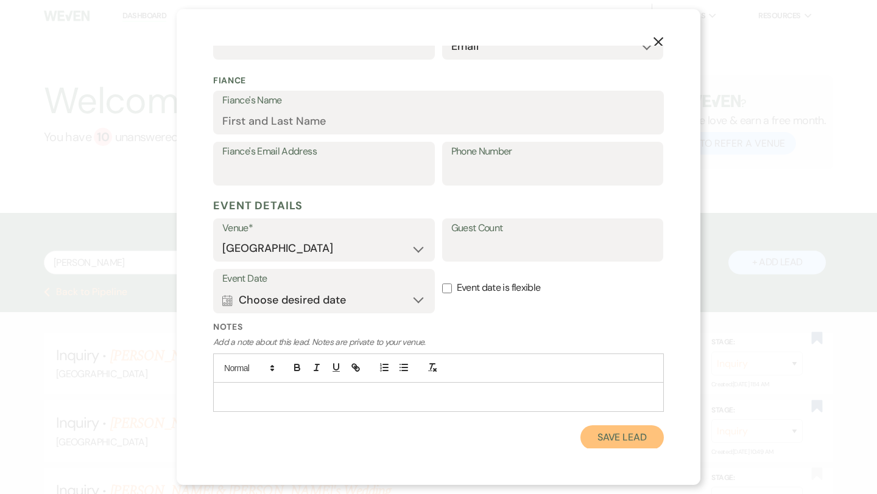
click at [619, 437] on button "Save Lead" at bounding box center [621, 438] width 83 height 24
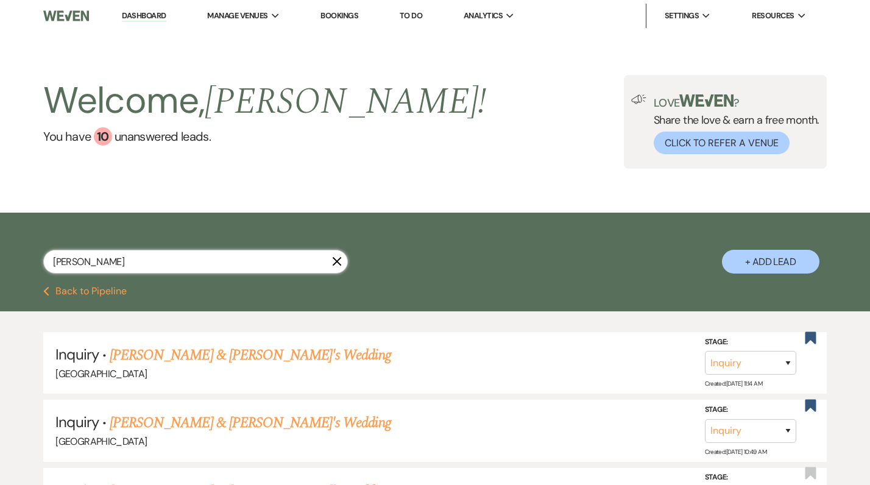
click at [194, 272] on input "Cassidy Hollan" at bounding box center [195, 262] width 304 height 24
click at [282, 348] on link "[PERSON_NAME] & [PERSON_NAME]'s Wedding" at bounding box center [250, 355] width 281 height 22
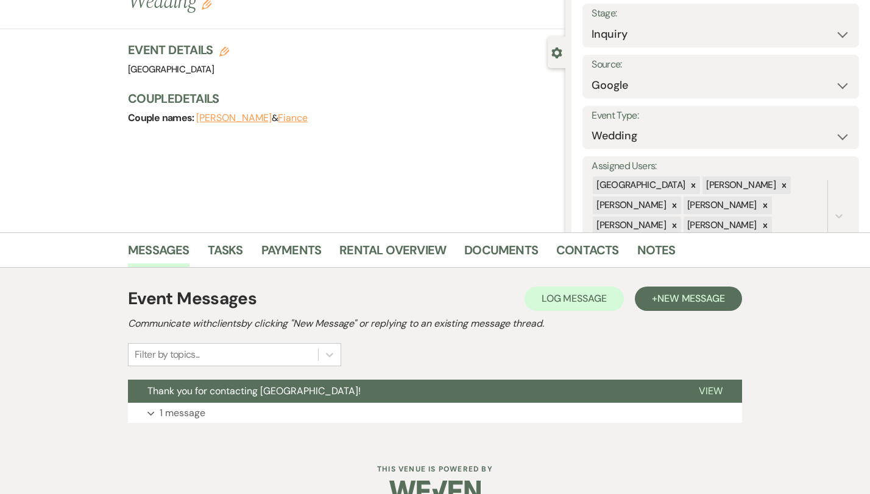
scroll to position [99, 0]
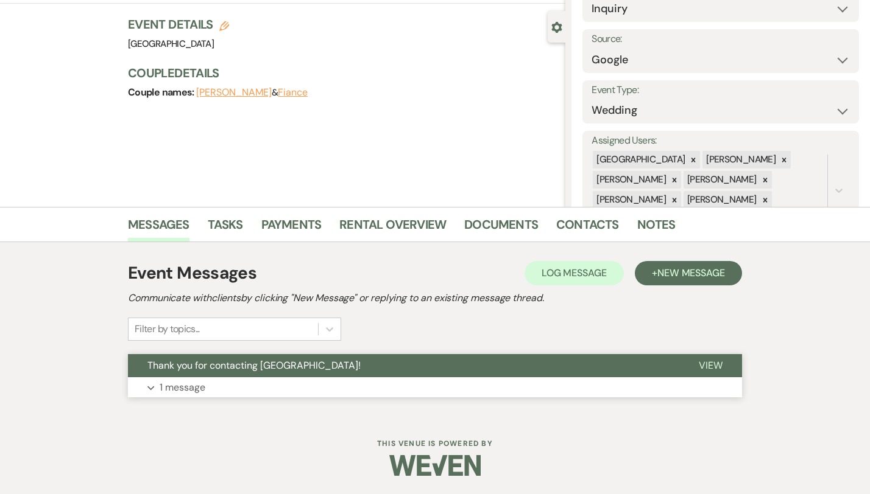
click at [389, 393] on button "Expand 1 message" at bounding box center [435, 388] width 614 height 21
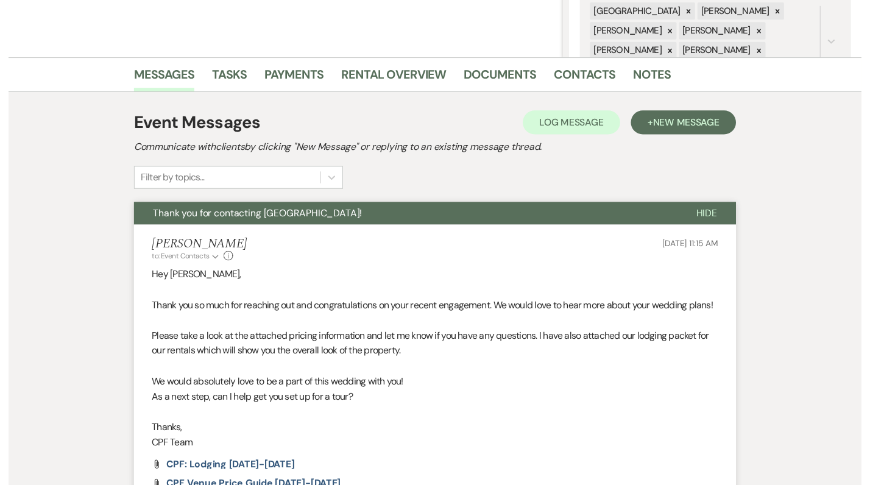
scroll to position [0, 0]
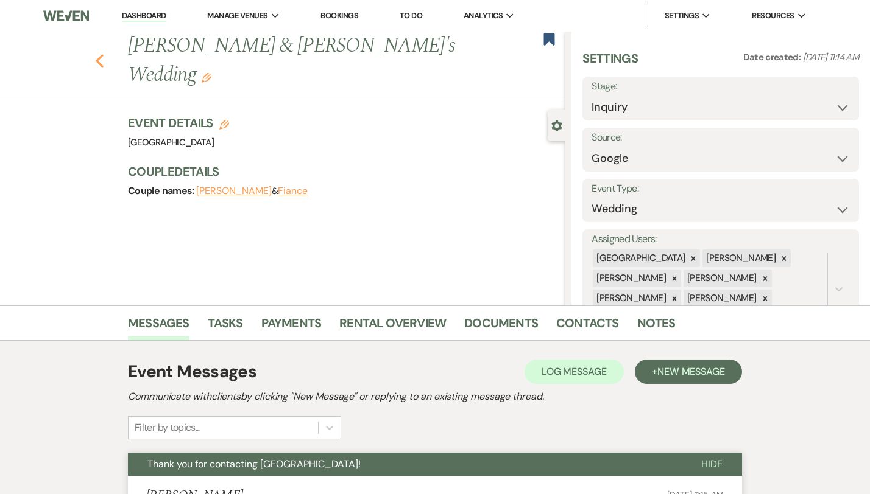
click at [95, 54] on icon "Previous" at bounding box center [99, 61] width 9 height 15
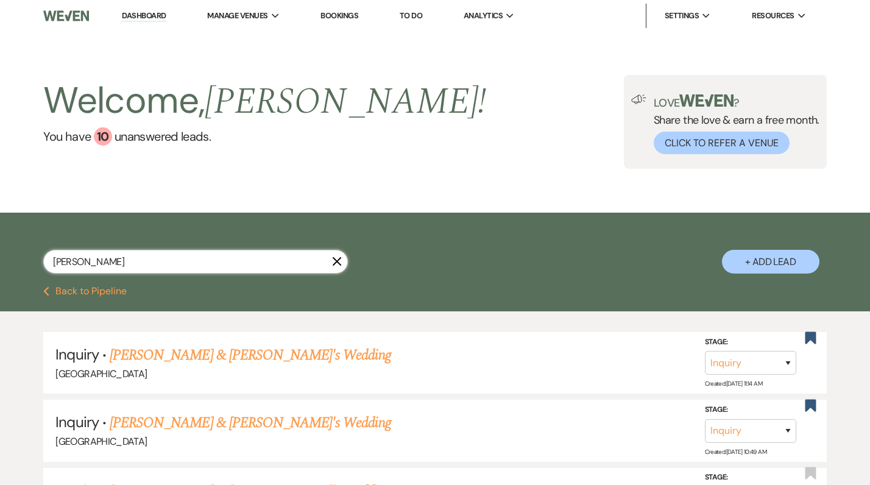
click at [129, 265] on input "Cassidy Hollan" at bounding box center [195, 262] width 304 height 24
click at [112, 139] on link "You have 10 unanswered lead s ." at bounding box center [264, 136] width 443 height 18
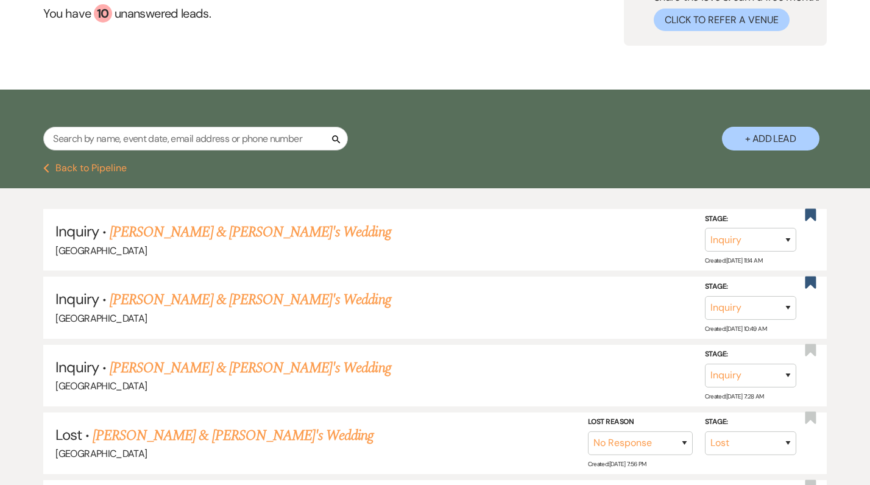
scroll to position [127, 2]
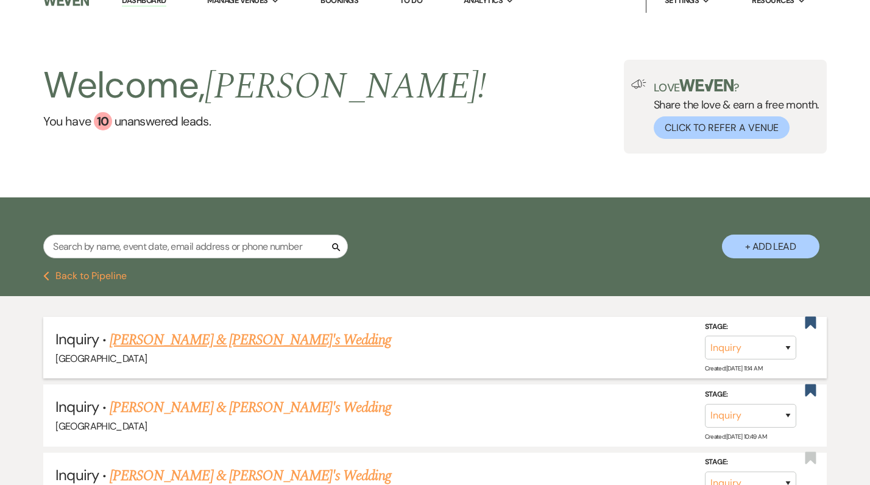
click at [254, 349] on link "[PERSON_NAME] & [PERSON_NAME]'s Wedding" at bounding box center [250, 340] width 281 height 22
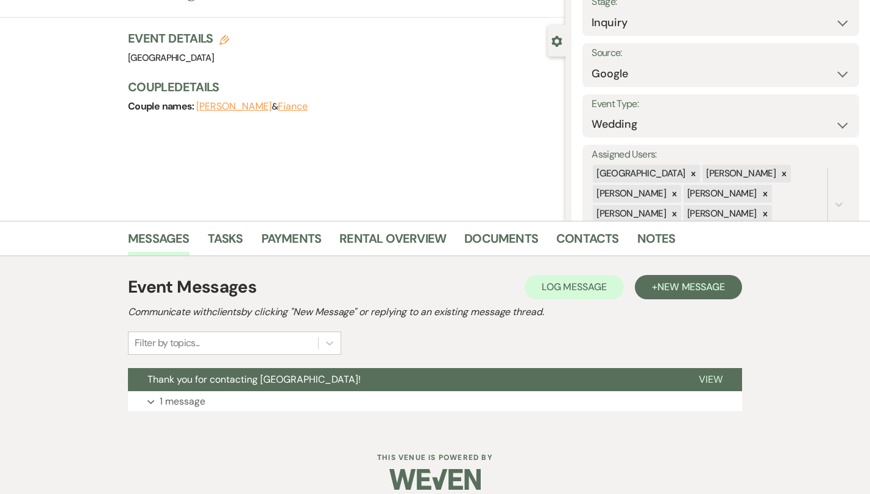
scroll to position [99, 0]
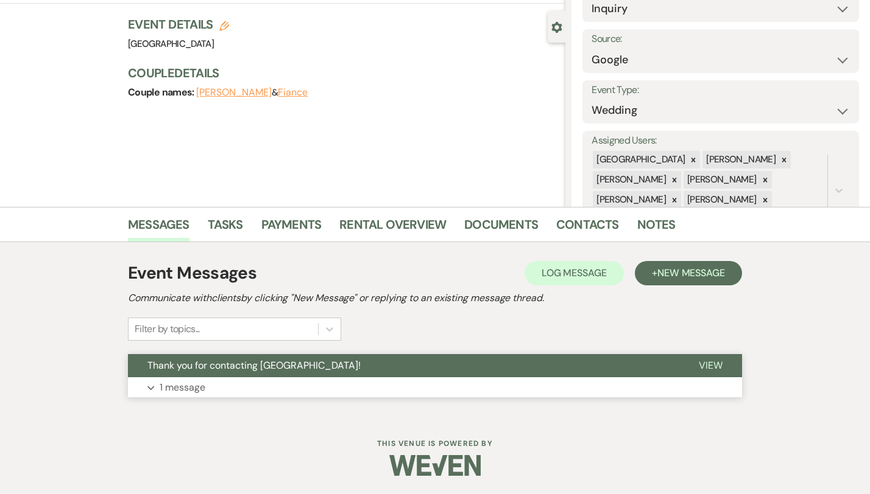
click at [392, 387] on button "Expand 1 message" at bounding box center [435, 388] width 614 height 21
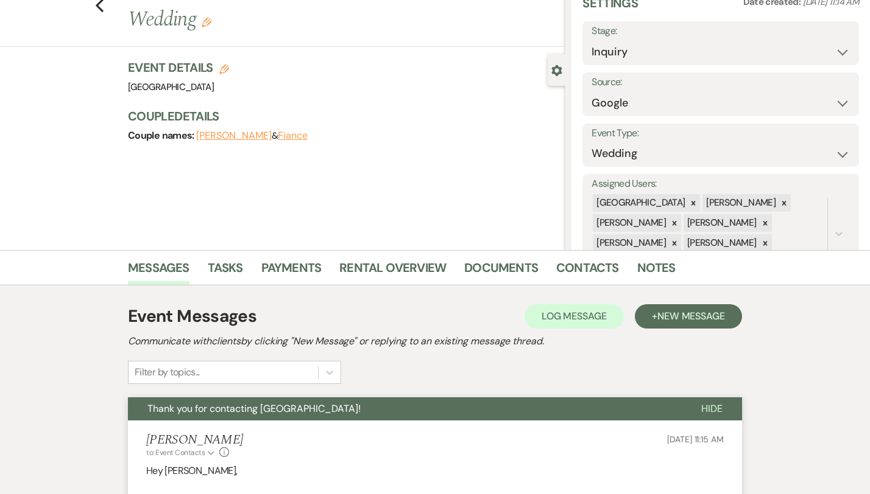
scroll to position [0, 0]
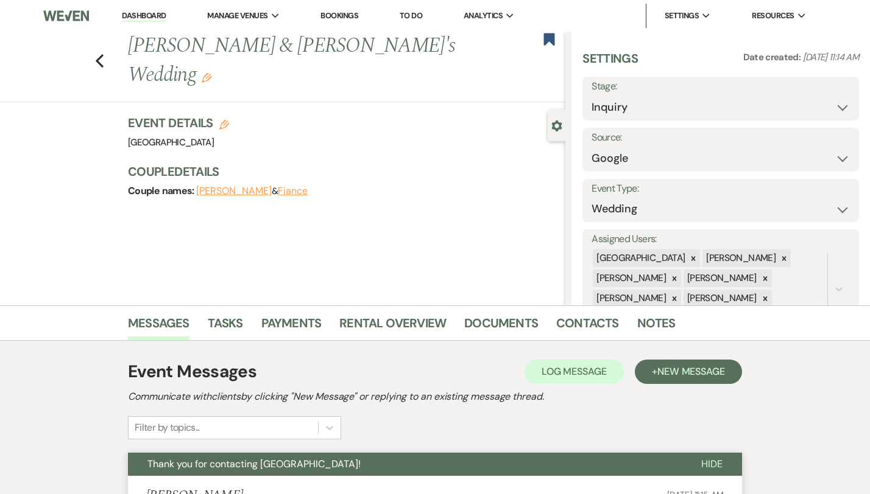
click at [66, 35] on div "Previous Cassidy Holland & Fiance's Wedding Edit Bookmark" at bounding box center [279, 67] width 571 height 71
click at [95, 51] on button "Previous" at bounding box center [99, 59] width 9 height 17
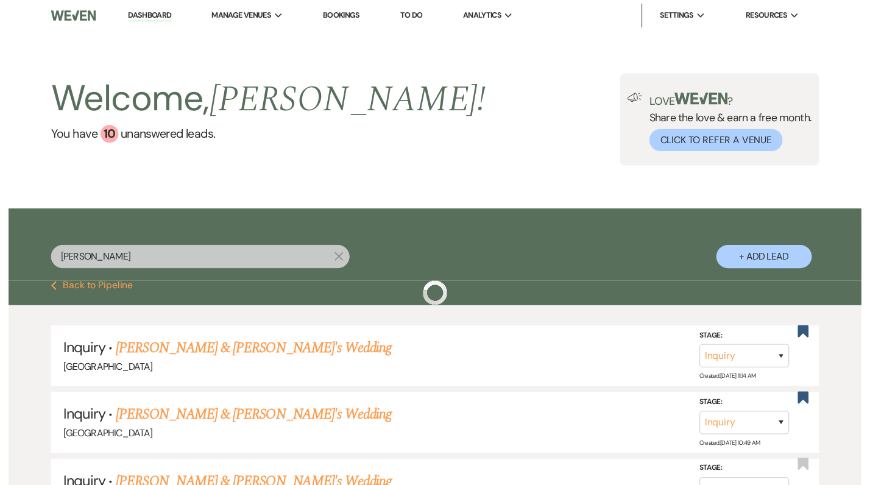
scroll to position [15, 2]
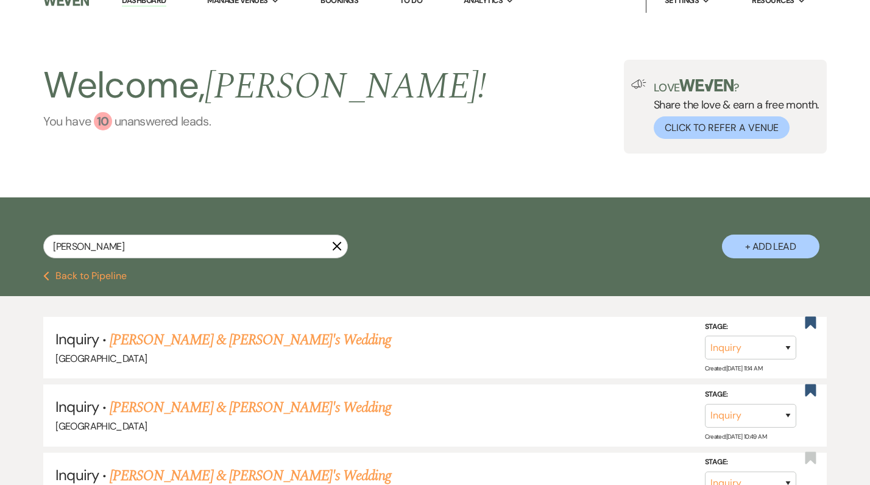
click at [122, 123] on link "You have 10 unanswered lead s ." at bounding box center [264, 121] width 443 height 18
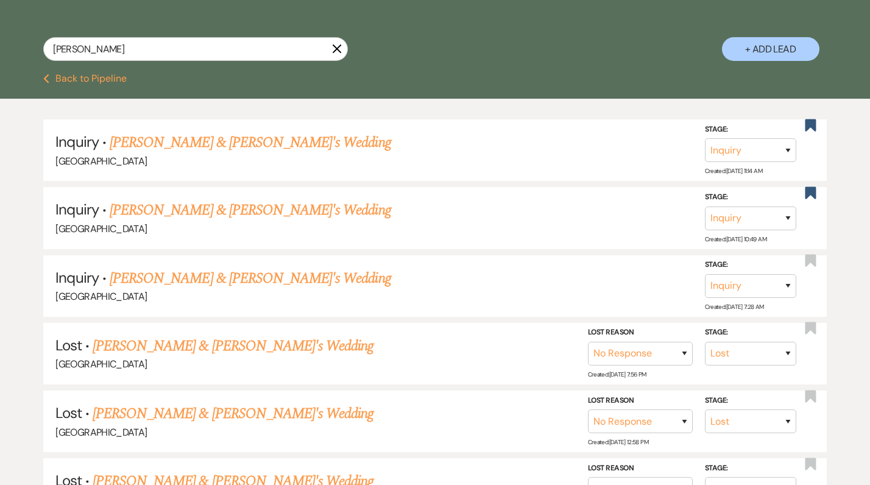
click at [57, 79] on button "Previous Back to Pipeline" at bounding box center [84, 79] width 83 height 10
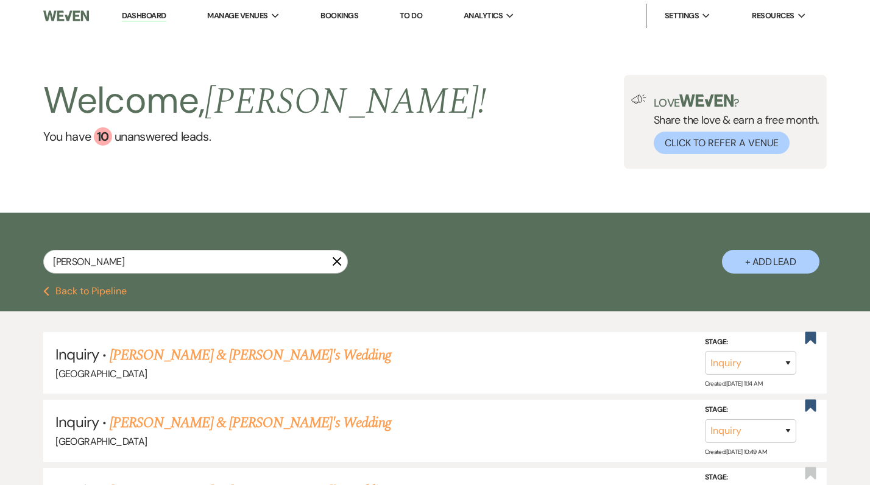
drag, startPoint x: 339, startPoint y: 265, endPoint x: 223, endPoint y: 229, distance: 121.7
click at [339, 265] on icon "X" at bounding box center [337, 261] width 10 height 10
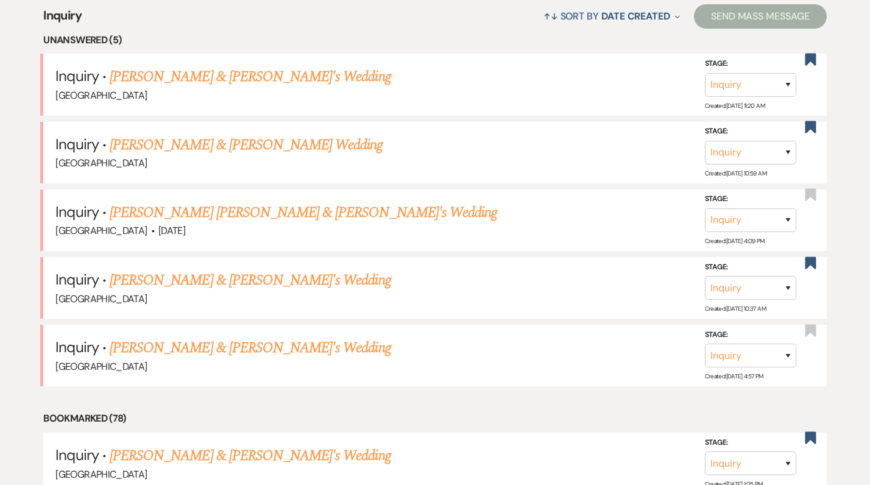
scroll to position [490, 0]
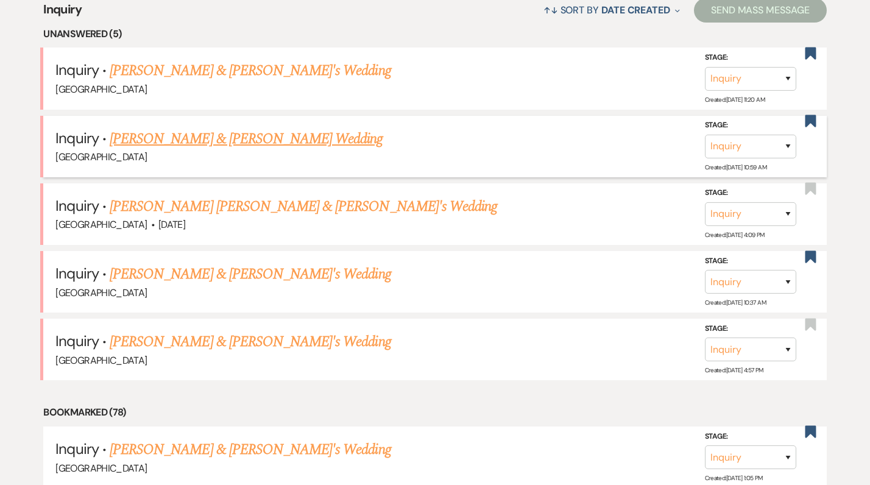
click at [275, 142] on link "Sydney Davis & Will Stallings's Wedding" at bounding box center [246, 139] width 273 height 22
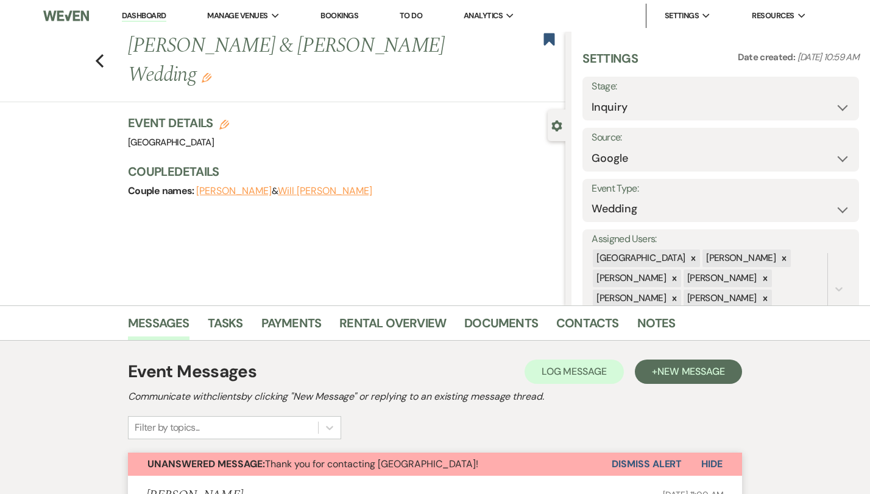
click at [63, 54] on div "Previous Sydney Davis & Will Stallings's Wedding Edit Bookmark" at bounding box center [279, 67] width 571 height 71
click at [95, 54] on icon "Previous" at bounding box center [99, 61] width 9 height 15
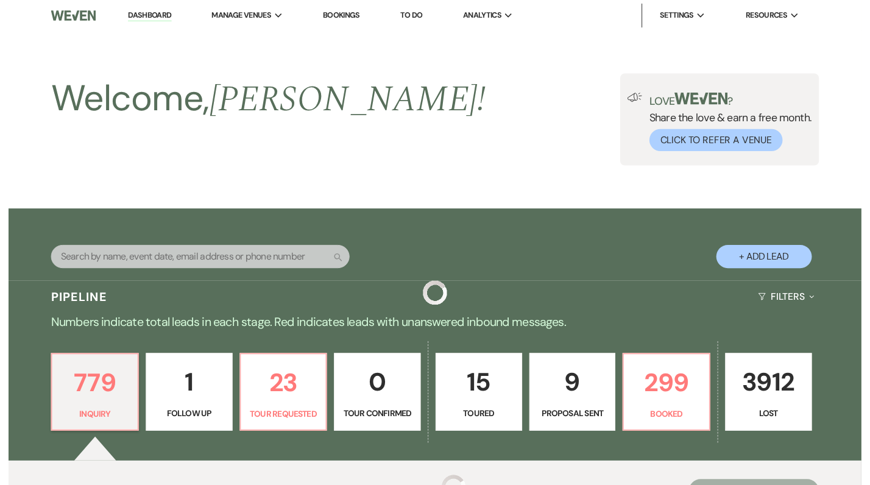
scroll to position [490, 0]
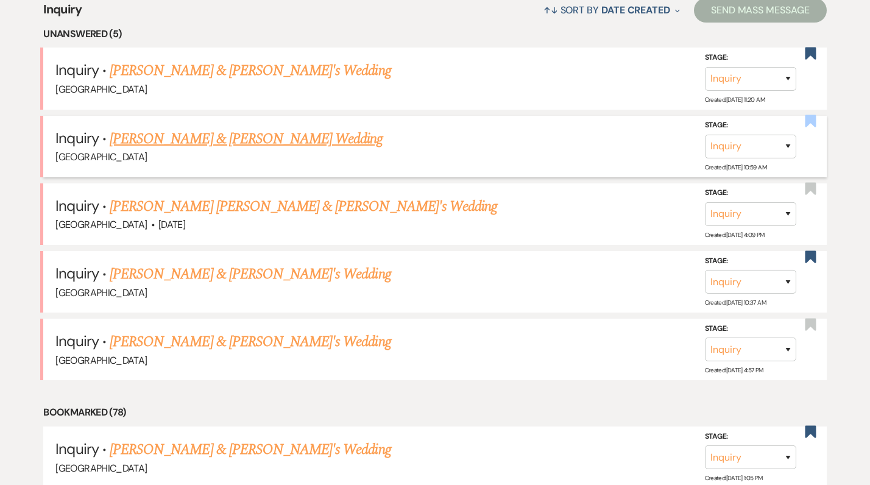
click at [806, 125] on use "button" at bounding box center [809, 121] width 11 height 12
click at [770, 141] on select "Inquiry Follow Up Tour Requested Tour Confirmed Toured Proposal Sent Booked Lost" at bounding box center [750, 147] width 91 height 24
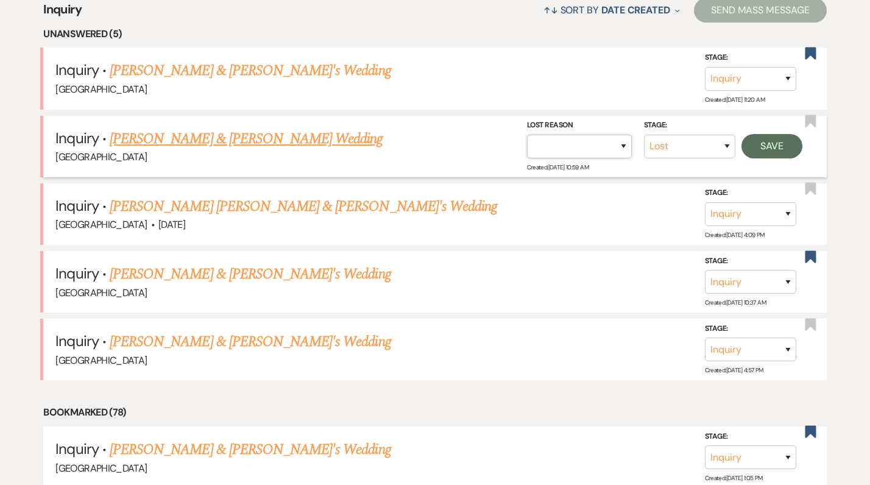
click at [623, 144] on select "Booked Elsewhere Budget Date Unavailable No Response Not a Good Match Capacity …" at bounding box center [579, 147] width 105 height 24
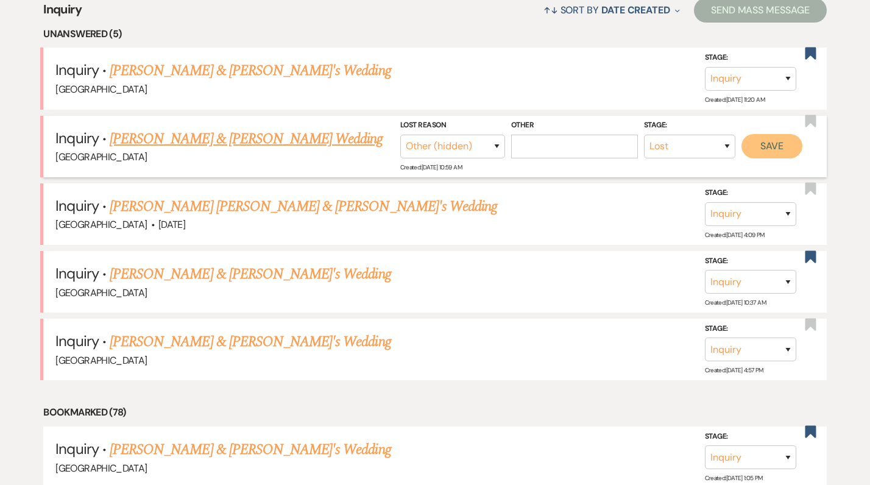
click at [785, 148] on button "Save" at bounding box center [771, 146] width 61 height 24
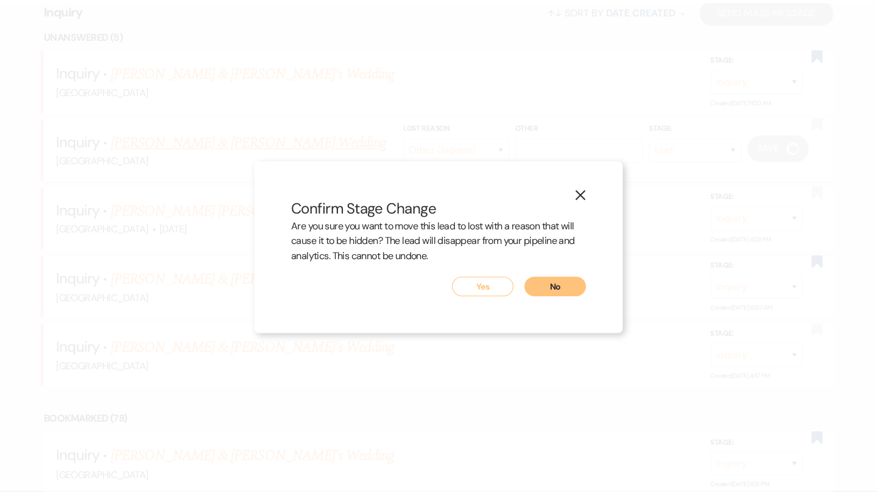
scroll to position [491, 0]
click at [502, 283] on button "Yes" at bounding box center [482, 285] width 61 height 19
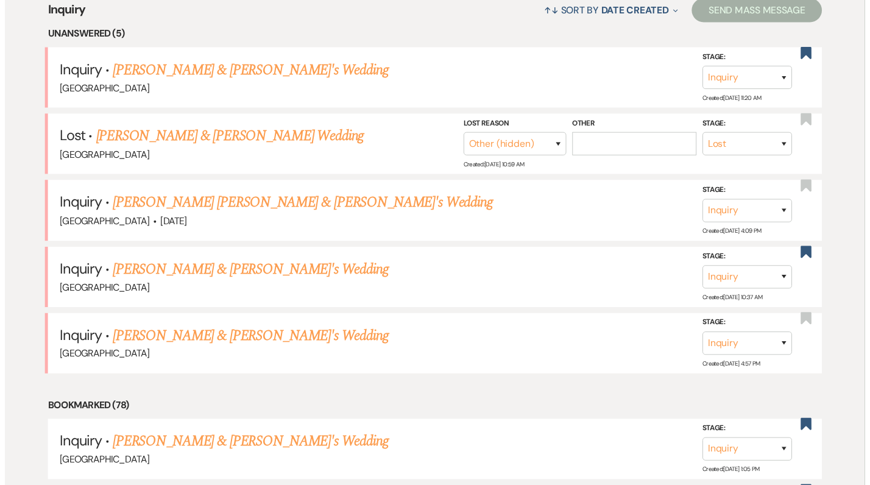
scroll to position [490, 0]
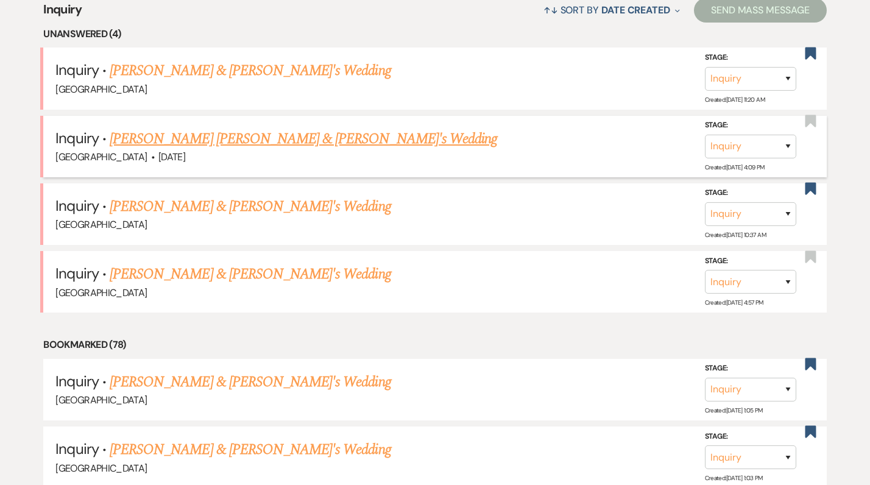
click at [290, 138] on link "Kennedy Hettlinger & Fiance's Wedding" at bounding box center [303, 139] width 387 height 22
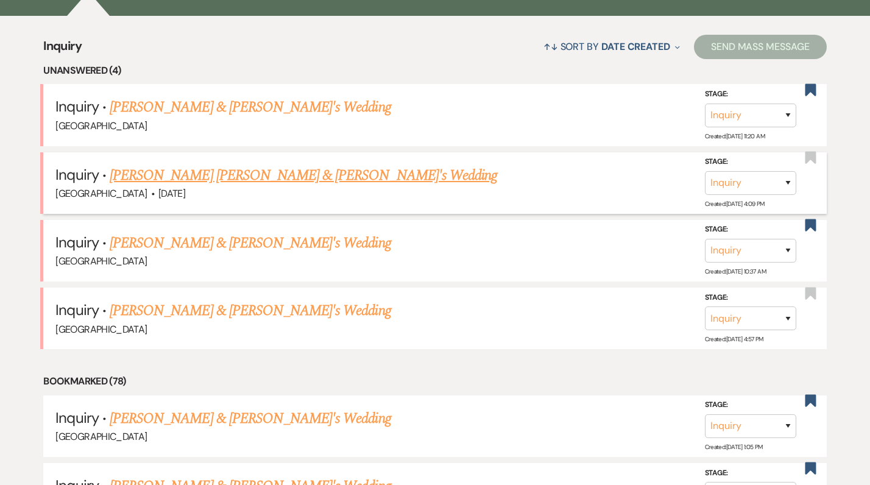
click at [231, 182] on link "[PERSON_NAME] [PERSON_NAME] & [PERSON_NAME]'s Wedding" at bounding box center [303, 175] width 387 height 22
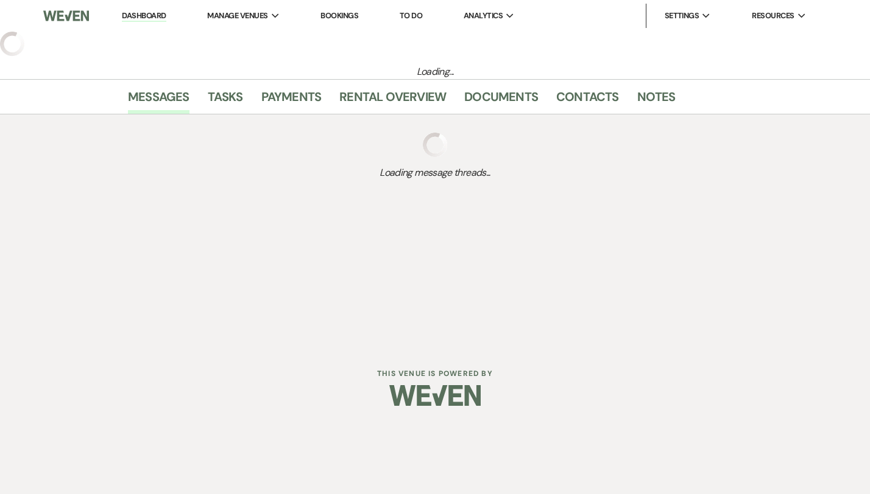
select select "1"
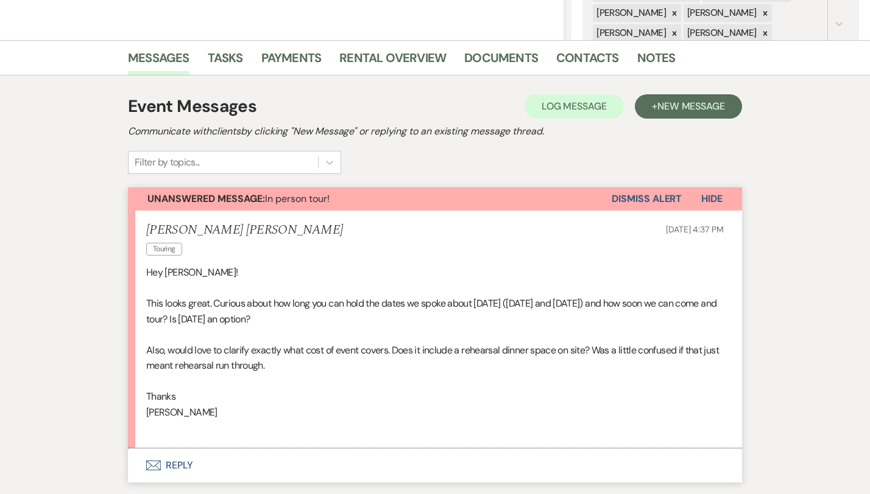
scroll to position [407, 0]
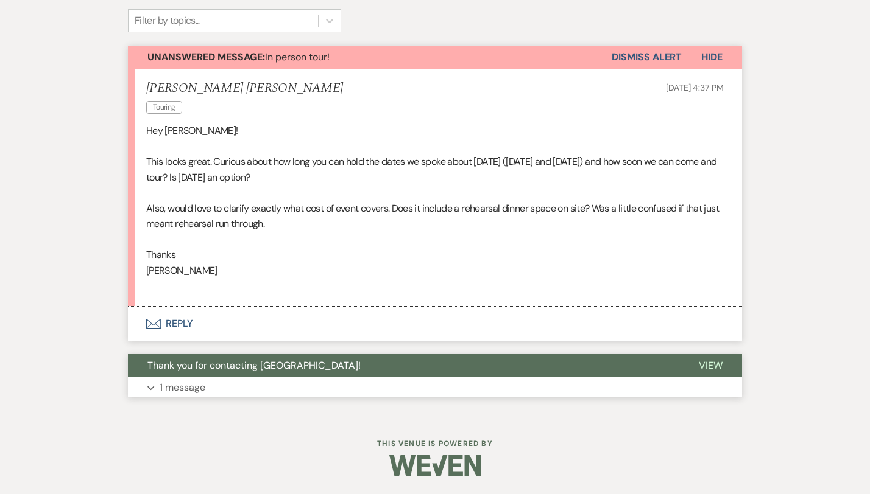
click at [181, 379] on button "Expand 1 message" at bounding box center [435, 388] width 614 height 21
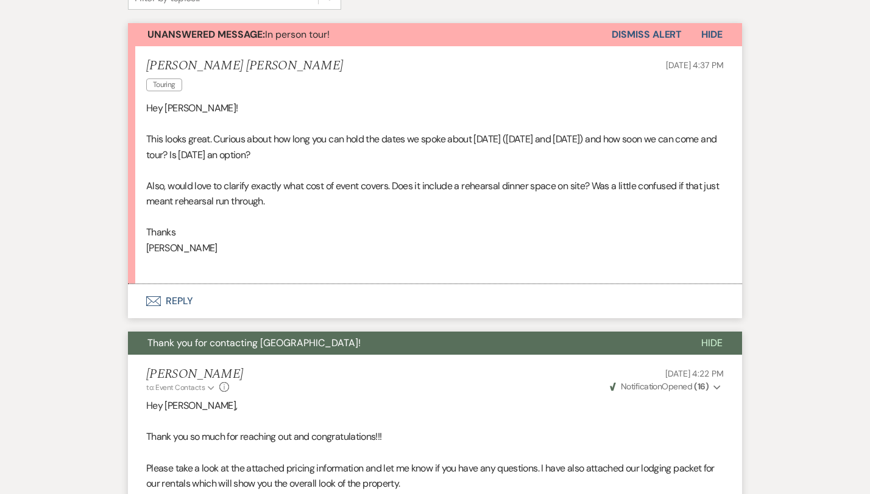
scroll to position [430, 0]
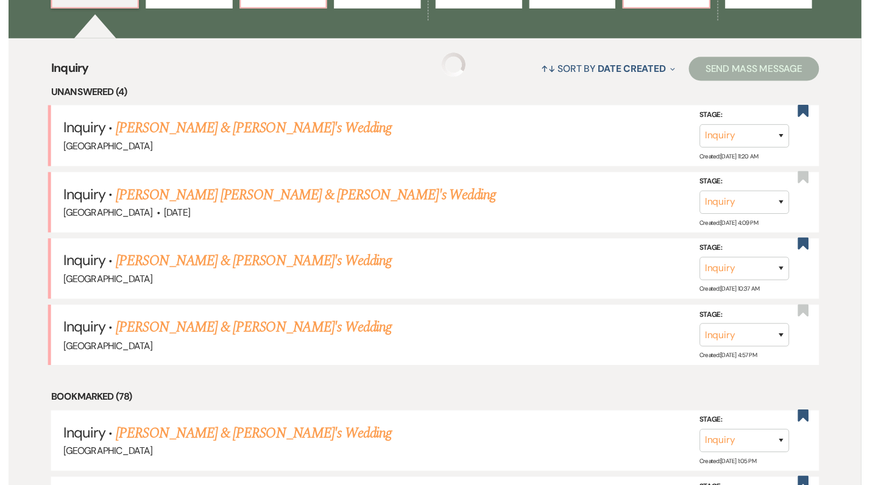
scroll to position [454, 0]
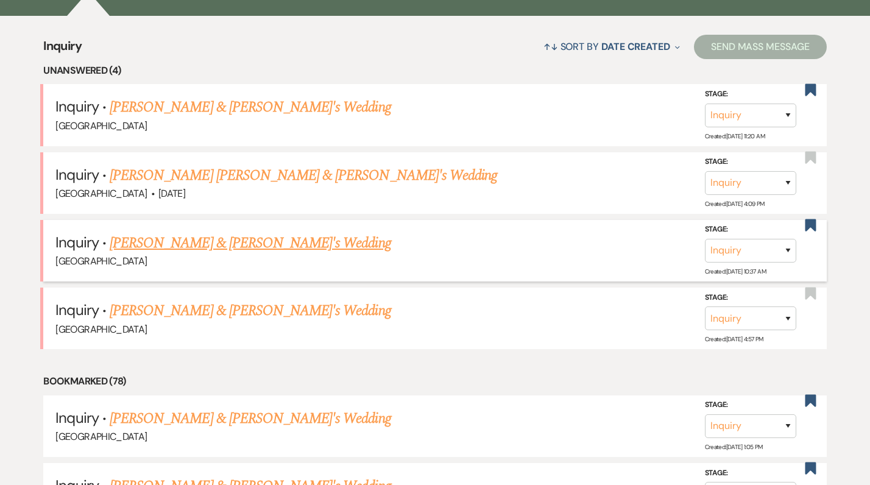
click at [215, 242] on link "[PERSON_NAME] & [PERSON_NAME]'s Wedding" at bounding box center [250, 243] width 281 height 22
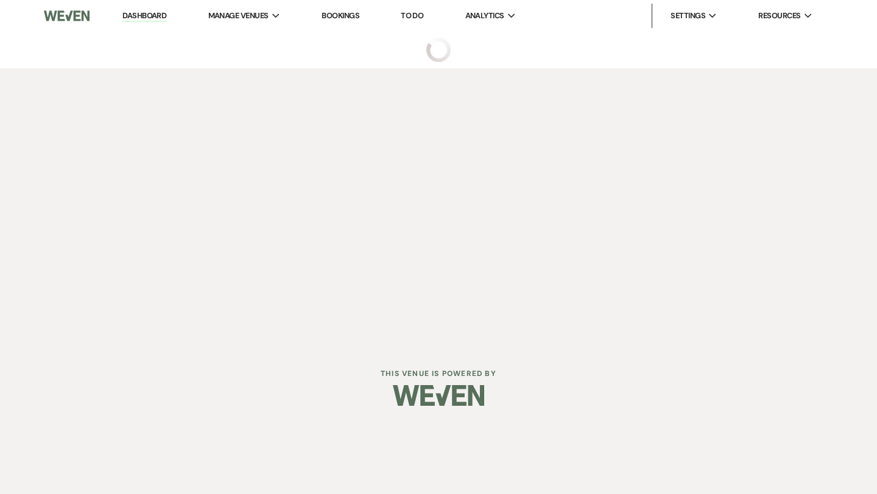
select select "6"
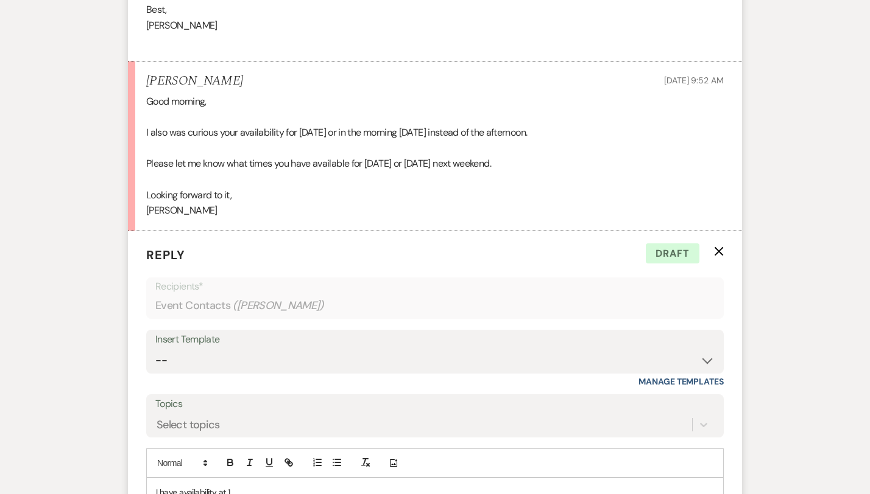
scroll to position [888, 0]
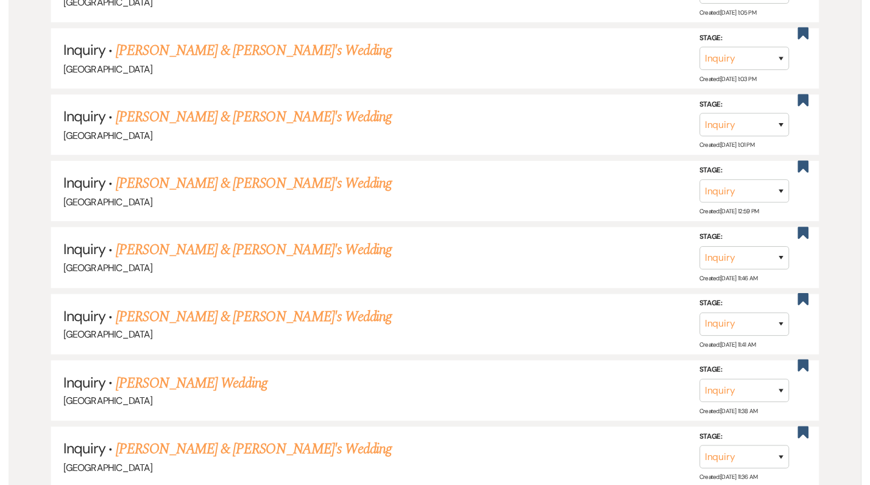
scroll to position [454, 0]
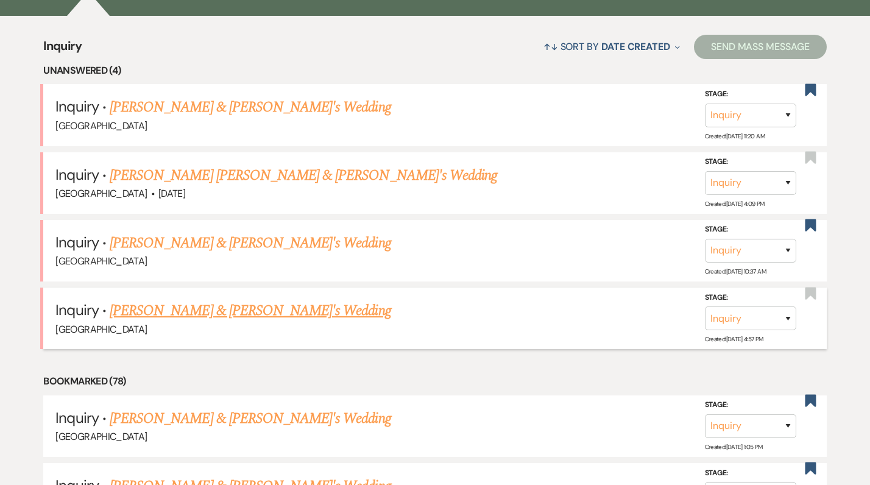
click at [264, 311] on link "[PERSON_NAME] & [PERSON_NAME]'s Wedding" at bounding box center [250, 311] width 281 height 22
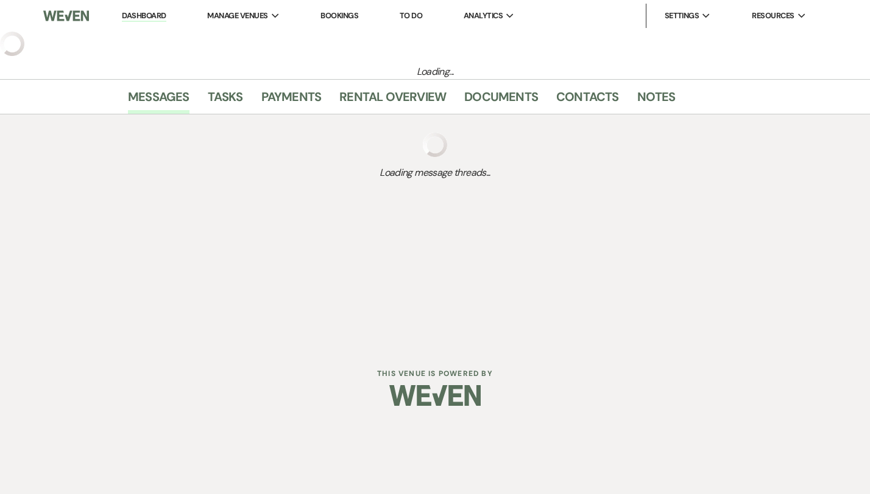
select select "3"
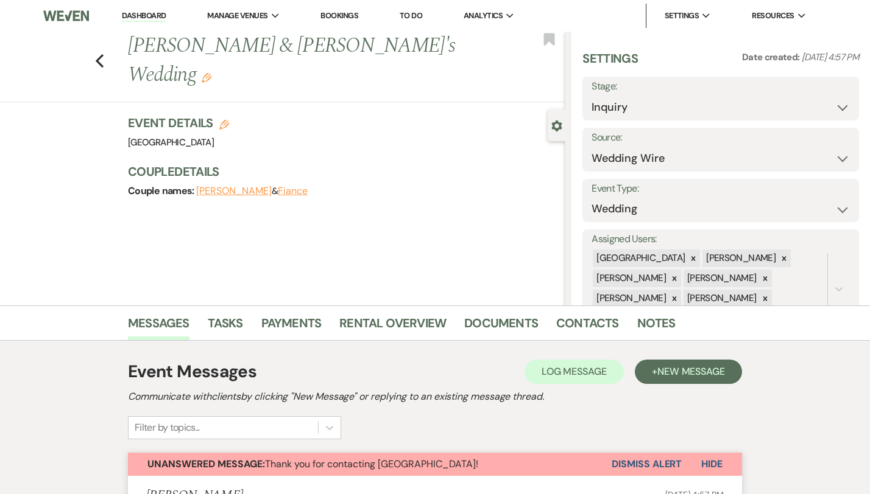
click at [66, 54] on div "Previous Olivia Neuman & Fiance's Wedding Edit Bookmark" at bounding box center [279, 67] width 571 height 71
click at [95, 54] on icon "Previous" at bounding box center [99, 61] width 9 height 15
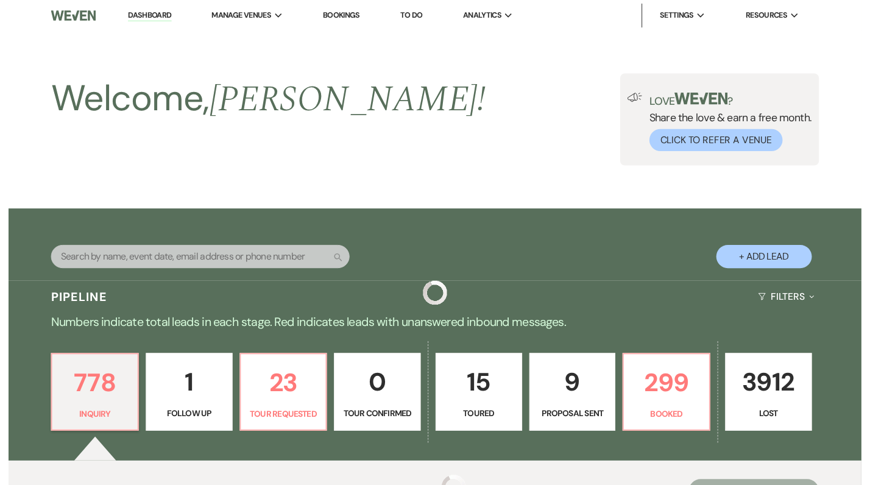
scroll to position [454, 0]
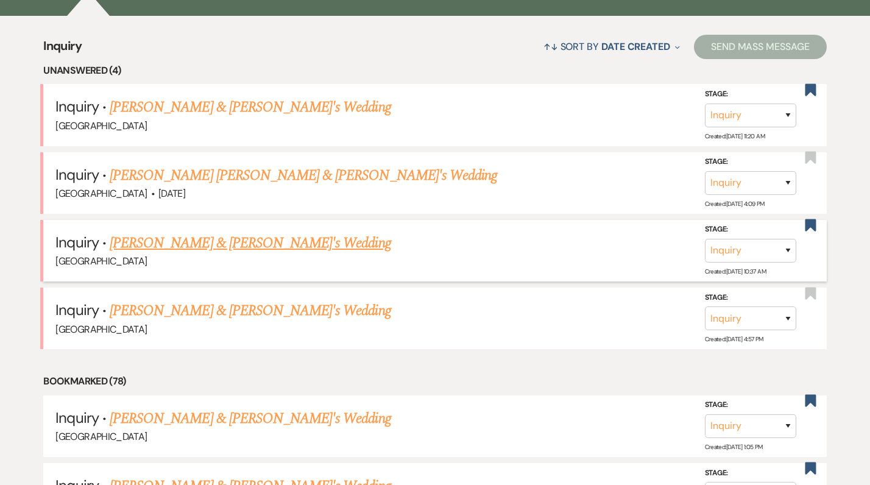
click at [224, 245] on link "[PERSON_NAME] & [PERSON_NAME]'s Wedding" at bounding box center [250, 243] width 281 height 22
select select "6"
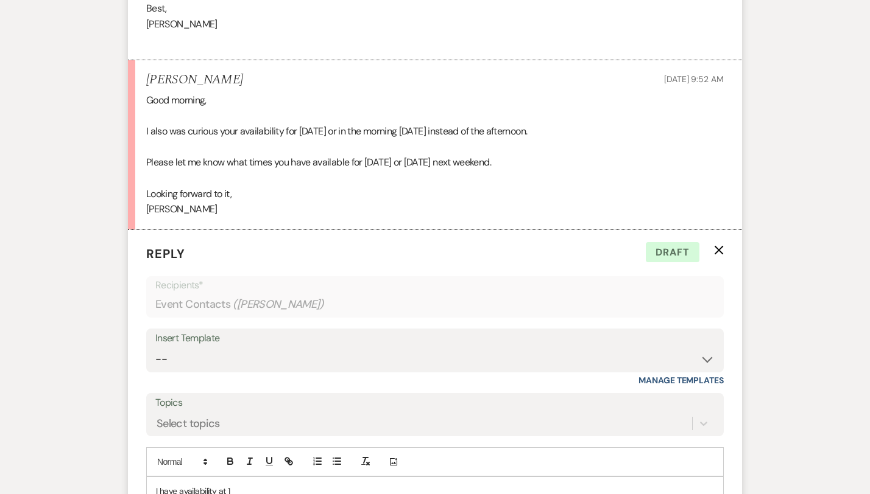
scroll to position [903, 0]
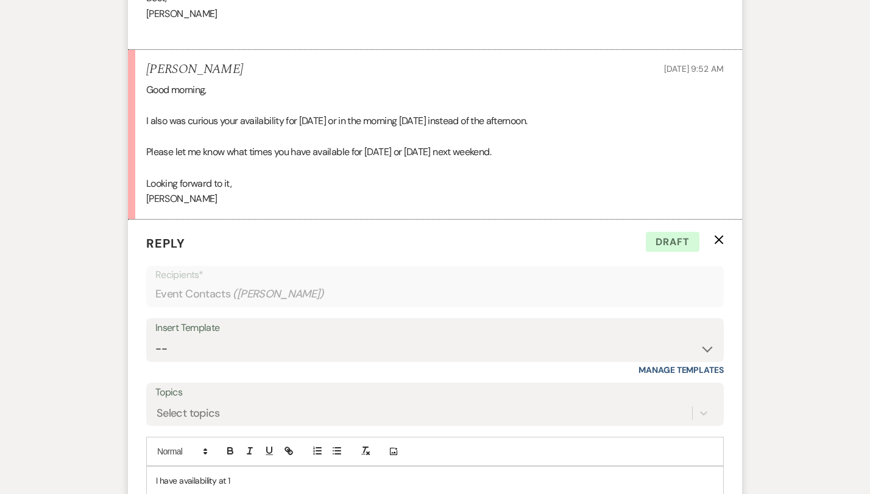
click at [318, 337] on div "Insert Template" at bounding box center [434, 329] width 559 height 18
click at [310, 343] on select "-- Weven Planning Portal Introduction (Booked Events) Congratulations on choosi…" at bounding box center [434, 349] width 559 height 24
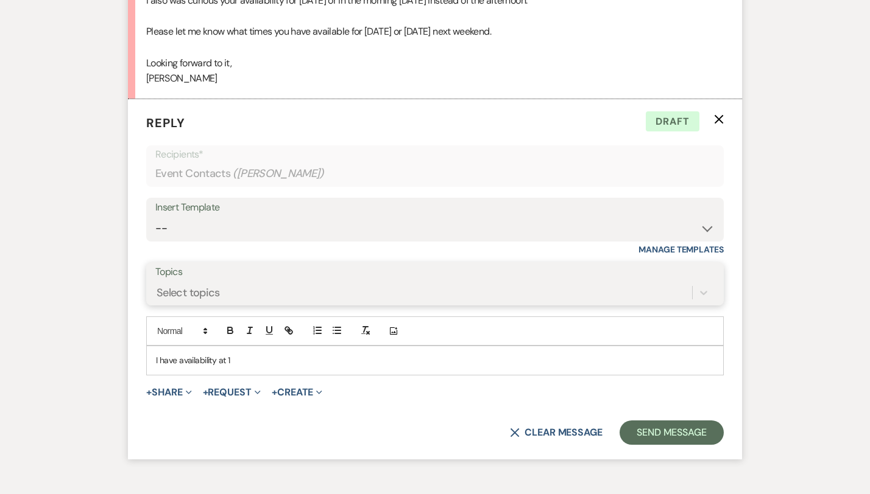
click at [322, 304] on div "Select topics" at bounding box center [434, 292] width 559 height 23
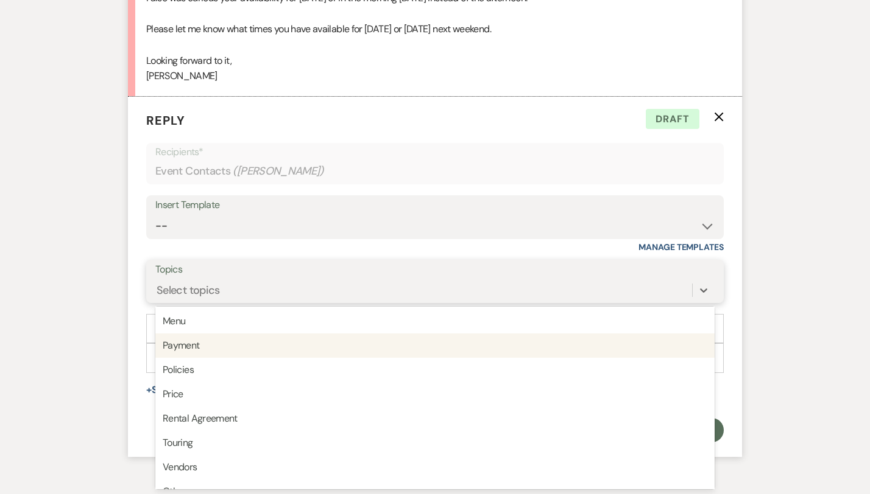
scroll to position [305, 0]
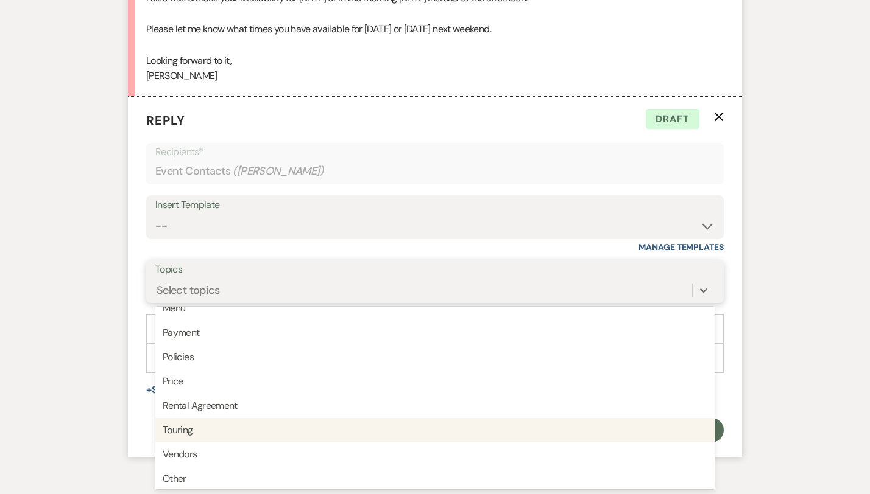
click at [250, 434] on div "Touring" at bounding box center [434, 430] width 559 height 24
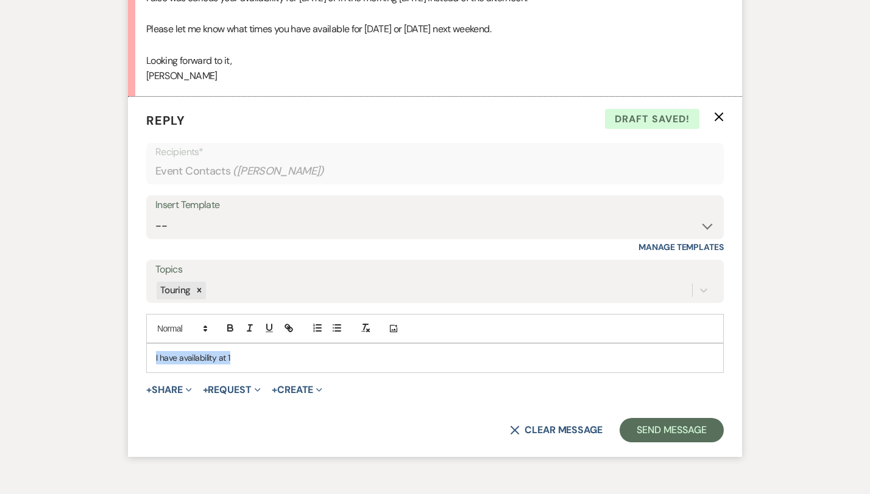
drag, startPoint x: 201, startPoint y: 361, endPoint x: 110, endPoint y: 364, distance: 90.8
click at [147, 364] on div "I have availability at 1" at bounding box center [435, 358] width 576 height 28
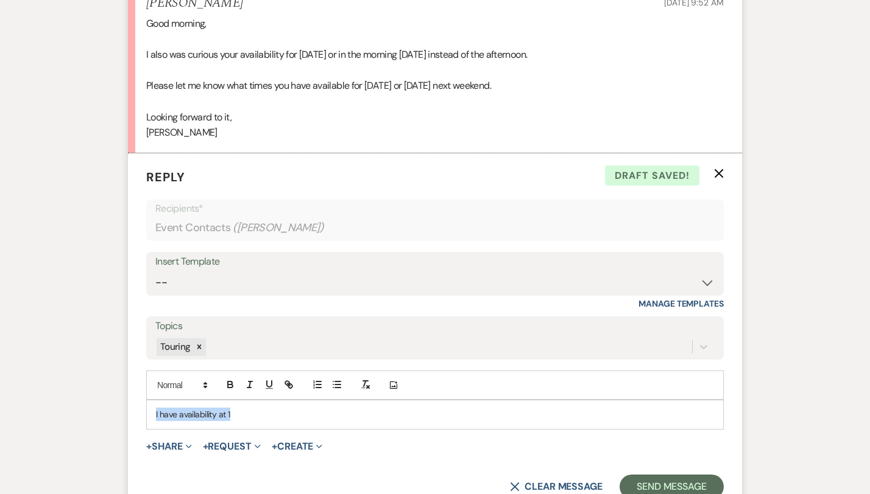
scroll to position [966, 0]
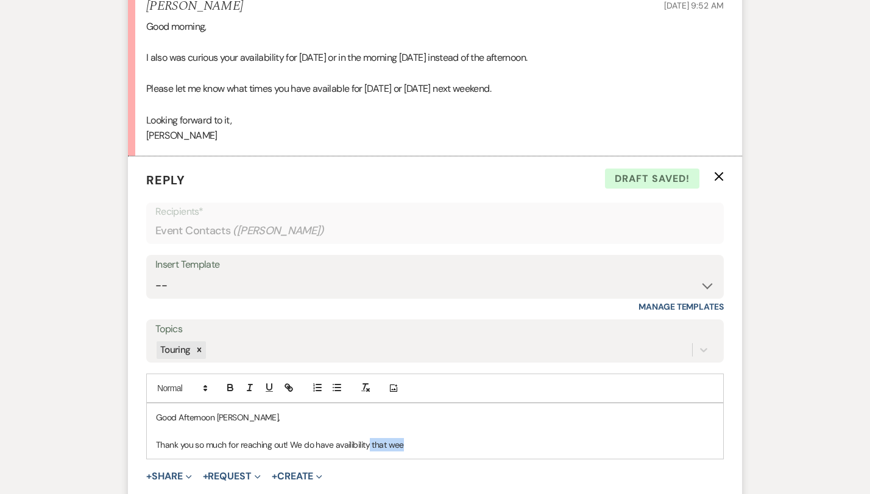
drag, startPoint x: 372, startPoint y: 443, endPoint x: 329, endPoint y: 447, distance: 43.4
click at [329, 447] on p "Thank you so much for reaching out! We do have availibility that wee" at bounding box center [435, 444] width 558 height 13
click at [301, 450] on p "Thank you so much for reaching out! We do have availibility this weekend." at bounding box center [435, 444] width 558 height 13
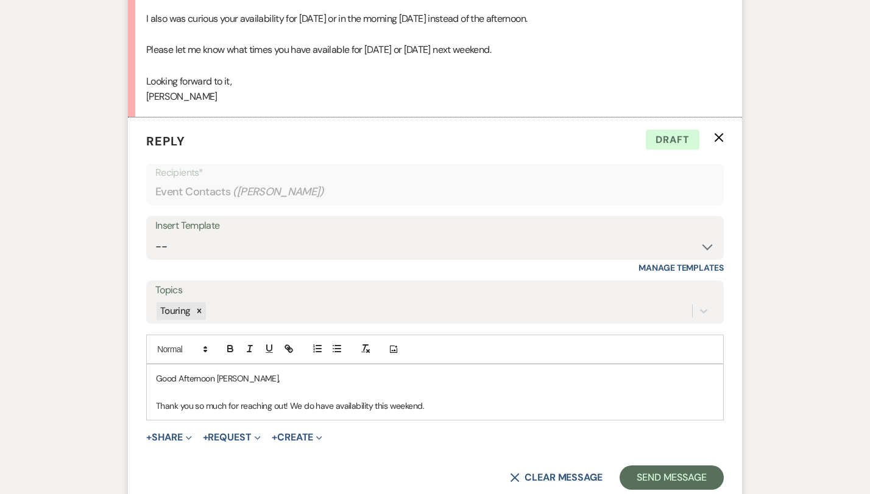
scroll to position [1010, 0]
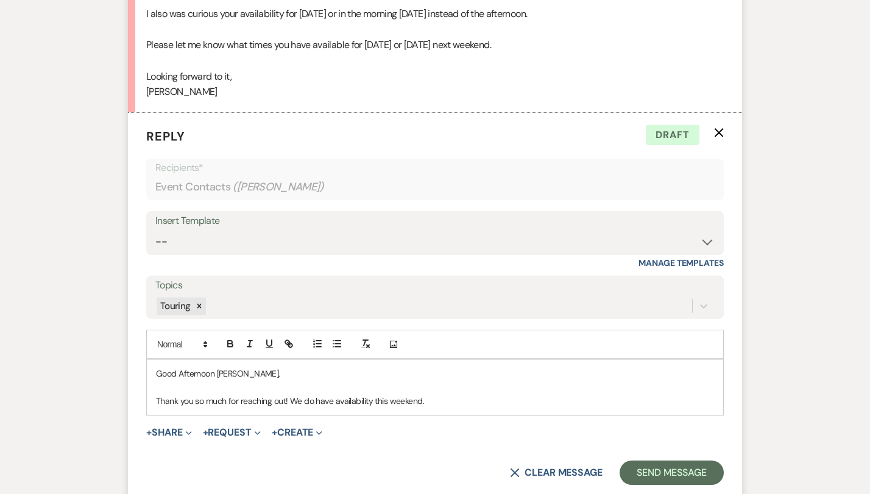
click at [389, 407] on p "Thank you so much for reaching out! We do have availability this weekend." at bounding box center [435, 401] width 558 height 13
drag, startPoint x: 388, startPoint y: 399, endPoint x: 251, endPoint y: 399, distance: 136.4
click at [251, 399] on p "Thank you so much for reaching out! We do have availability this weekend." at bounding box center [435, 401] width 558 height 13
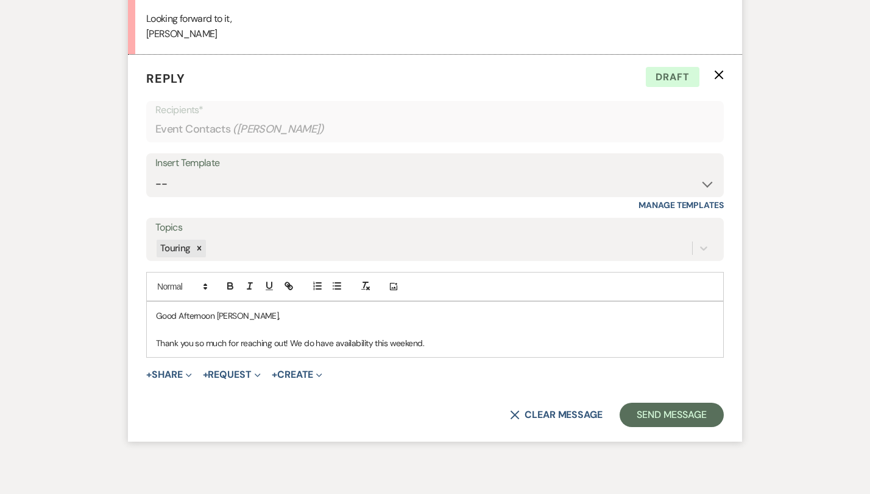
scroll to position [1074, 0]
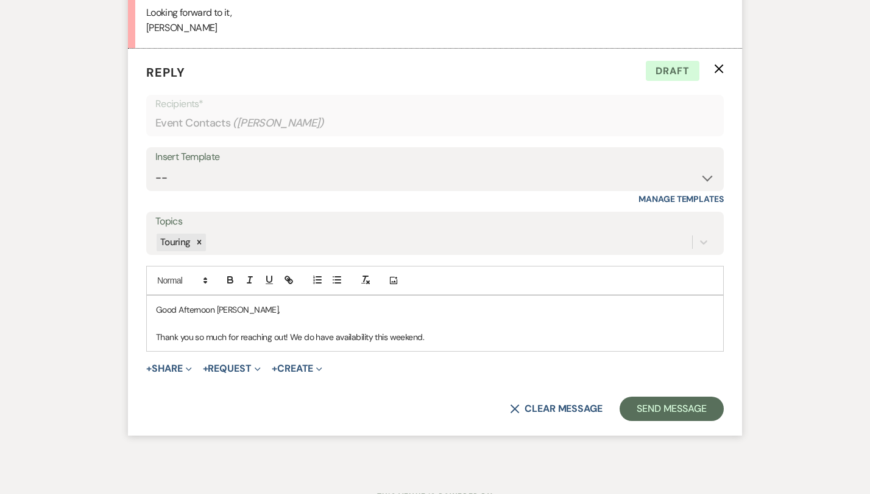
click at [208, 310] on p "Good Afternoon Payton," at bounding box center [435, 309] width 558 height 13
drag, startPoint x: 245, startPoint y: 339, endPoint x: 190, endPoint y: 340, distance: 55.4
click at [189, 340] on p "Thank you so much for reaching out! We do have availability this weekend." at bounding box center [435, 337] width 558 height 13
click at [265, 340] on p "Thank you so much for reaching out! We do have availability this weekend." at bounding box center [435, 337] width 558 height 13
click at [407, 337] on p "Thank you so much for reaching out! We do have availability this weekend." at bounding box center [435, 337] width 558 height 13
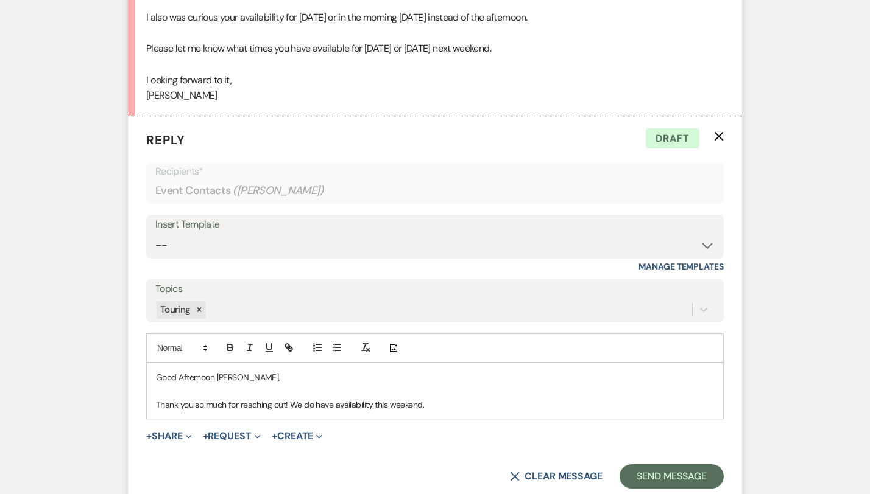
scroll to position [1004, 0]
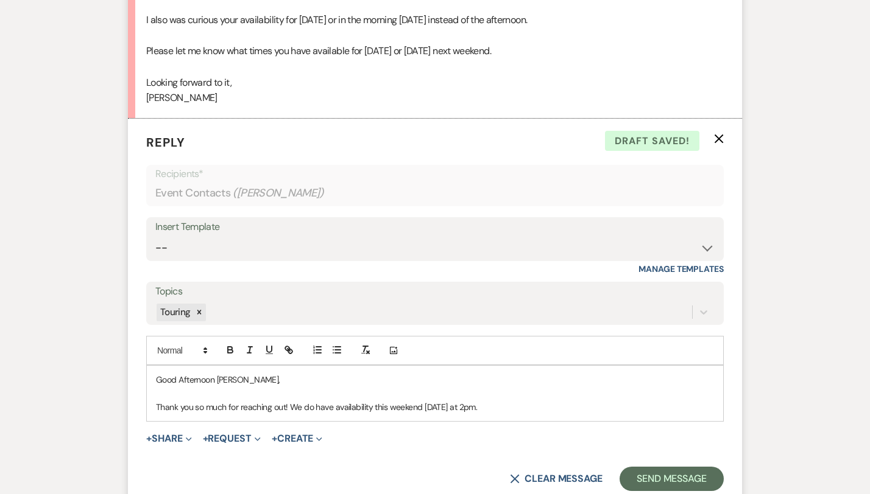
click at [251, 407] on p "Thank you so much for reaching out! We do have availability this weekend on Sun…" at bounding box center [435, 407] width 558 height 13
click at [501, 414] on div "Good Afternoon Payton, Thank you so much for reaching out! We do have availabil…" at bounding box center [435, 393] width 576 height 55
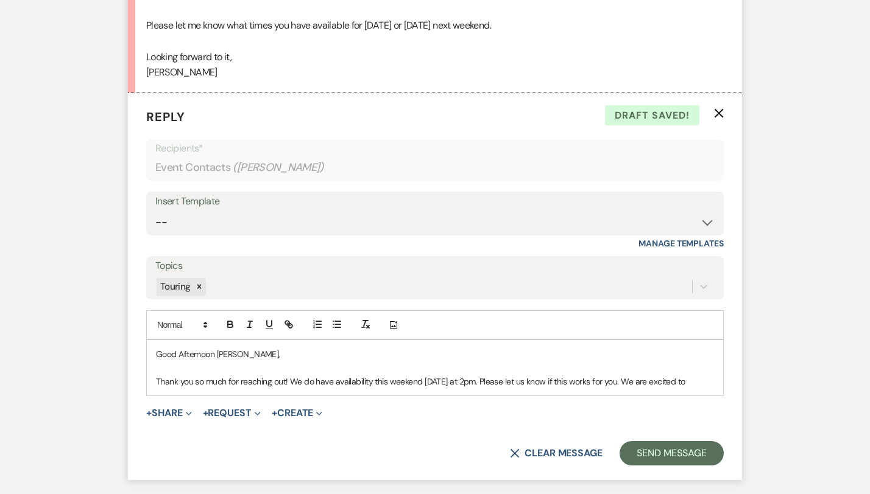
scroll to position [1030, 0]
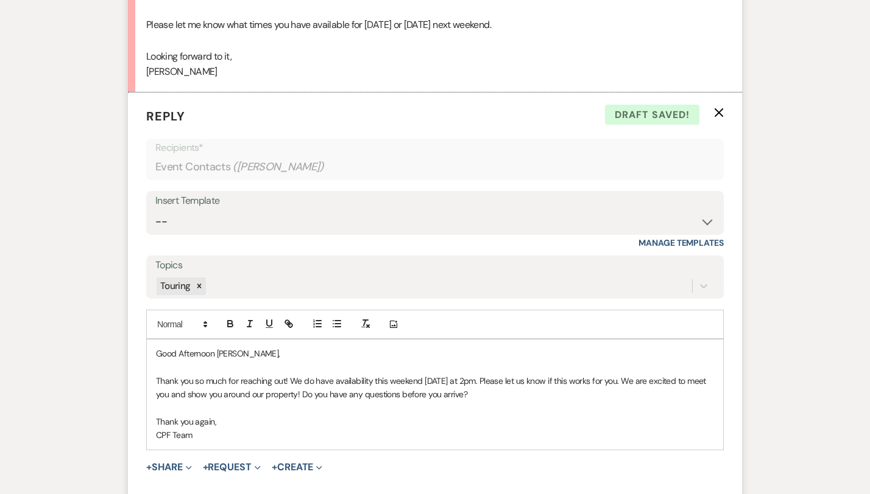
click at [527, 393] on p "Thank you so much for reaching out! We do have availability this weekend on Sun…" at bounding box center [435, 387] width 558 height 27
drag, startPoint x: 401, startPoint y: 398, endPoint x: 263, endPoint y: 409, distance: 138.7
click at [263, 409] on div "Good Afternoon Payton, Thank you so much for reaching out! We do have availabil…" at bounding box center [435, 395] width 576 height 110
drag, startPoint x: 270, startPoint y: 443, endPoint x: 186, endPoint y: 334, distance: 137.1
click at [186, 334] on div "Add Photo Good Afternoon Payton, Thank you so much for reaching out! We do have…" at bounding box center [434, 380] width 577 height 141
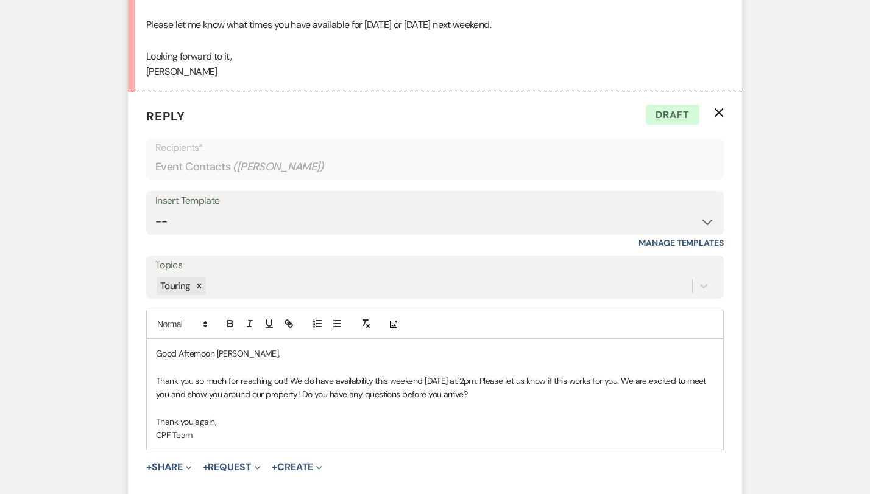
copy div "Good Afternoon Payton, Thank you so much for reaching out! We do have availabil…"
click at [328, 370] on p at bounding box center [435, 367] width 558 height 13
click at [254, 404] on p at bounding box center [435, 408] width 558 height 13
click at [493, 400] on p "Thank you so much for reaching out! We do have availability this weekend on Sun…" at bounding box center [435, 387] width 558 height 27
click at [255, 381] on p "Thank you so much for reaching out! We do have availability this weekend on Sun…" at bounding box center [435, 387] width 558 height 27
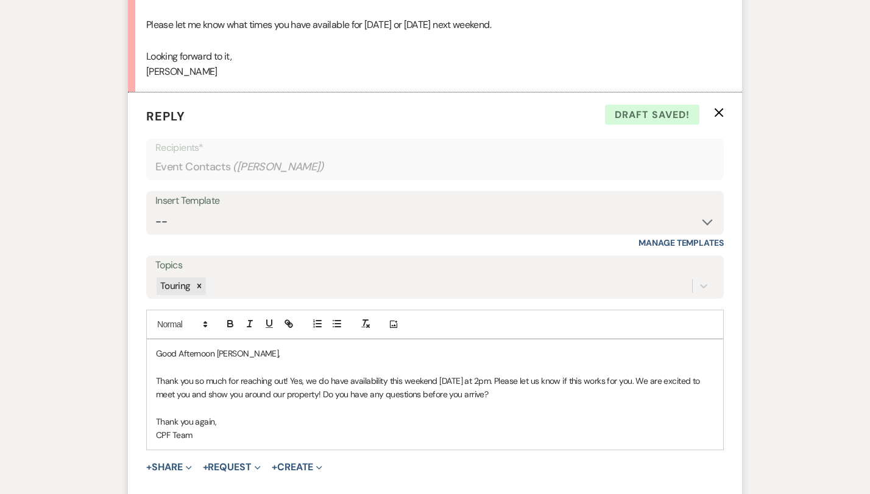
drag, startPoint x: 236, startPoint y: 446, endPoint x: 168, endPoint y: 343, distance: 123.1
click at [168, 343] on div "Good Afternoon Payton, Thank you so much for reaching out! Yes, we do have avai…" at bounding box center [435, 395] width 576 height 110
copy div "Good Afternoon Payton, Thank you so much for reaching out! Yes, we do have avai…"
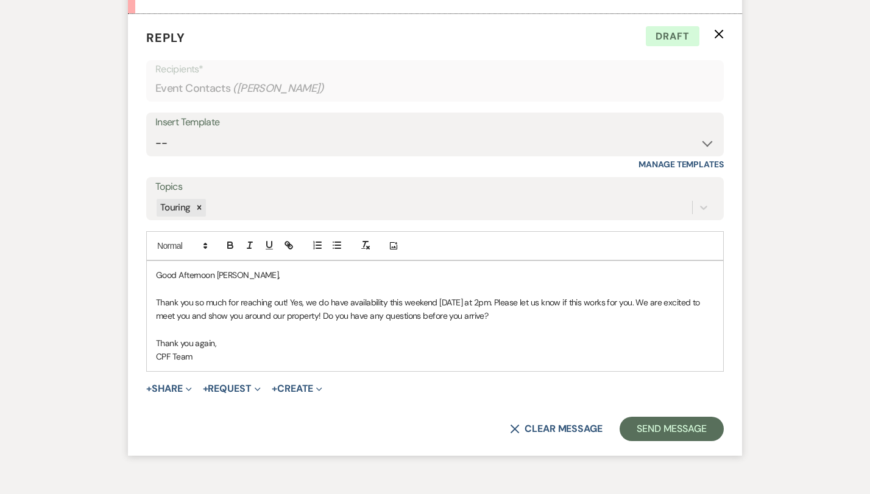
scroll to position [1111, 0]
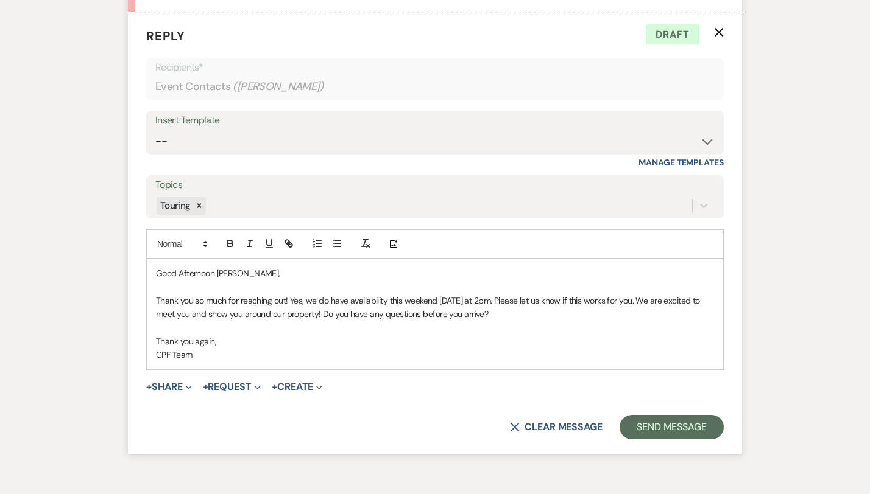
drag, startPoint x: 179, startPoint y: 361, endPoint x: 124, endPoint y: 265, distance: 110.7
click at [147, 265] on div "Good Afternoon Payton, Thank you so much for reaching out! Yes, we do have avai…" at bounding box center [435, 314] width 576 height 110
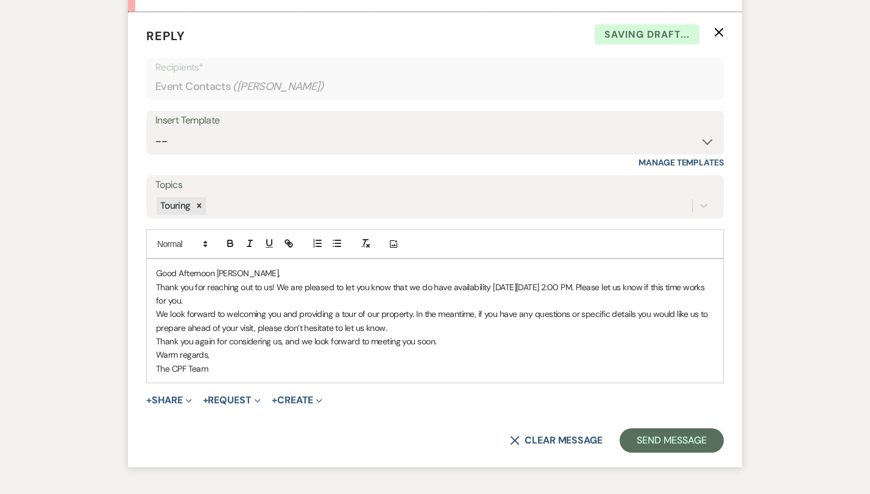
click at [209, 269] on p "Good Afternoon Payton," at bounding box center [435, 273] width 558 height 13
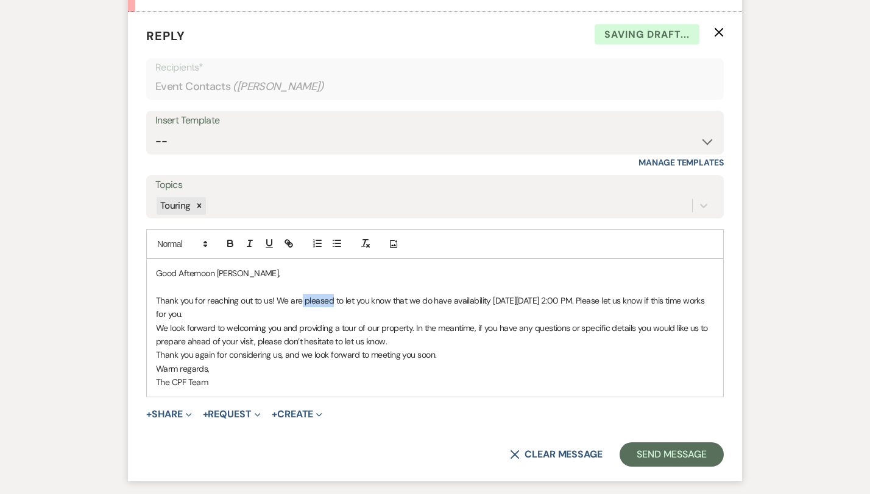
drag, startPoint x: 261, startPoint y: 300, endPoint x: 289, endPoint y: 304, distance: 28.2
click at [289, 304] on p "Thank you for reaching out to us! We are pleased to let you know that we do hav…" at bounding box center [435, 307] width 558 height 27
click at [156, 319] on p "Thank you for reaching out to us! We are excited to let you know that we do hav…" at bounding box center [435, 307] width 558 height 27
drag, startPoint x: 315, startPoint y: 328, endPoint x: 189, endPoint y: 329, distance: 126.0
click at [189, 329] on p "We look forward to welcoming you and providing a tour of our property. In the m…" at bounding box center [435, 335] width 558 height 27
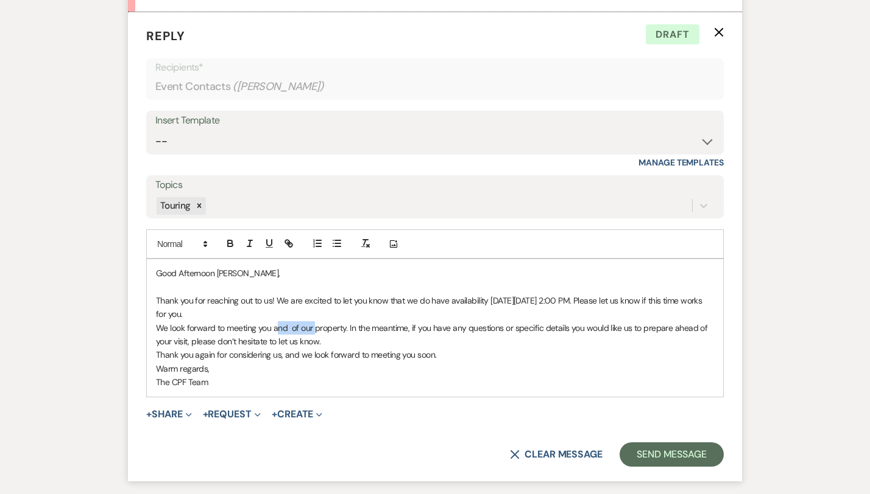
drag, startPoint x: 274, startPoint y: 330, endPoint x: 236, endPoint y: 329, distance: 38.4
click at [236, 329] on p "We look forward to meeting you and of our property. In the meantime, if you hav…" at bounding box center [435, 335] width 558 height 27
click at [147, 358] on div "Good Afternoon Payton, Thank you for reaching out to us! We are excited to let …" at bounding box center [435, 328] width 576 height 138
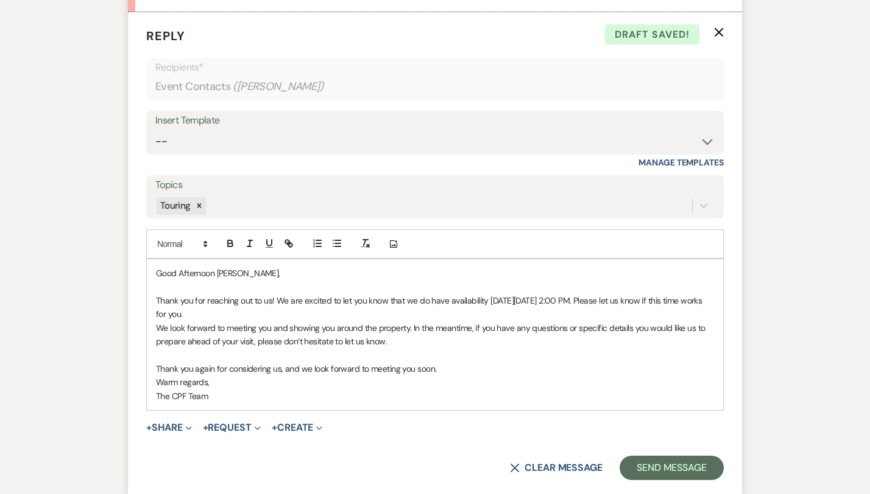
click at [421, 364] on p "Thank you again for considering us, and we look forward to meeting you soon." at bounding box center [435, 368] width 558 height 13
click at [283, 375] on p "Thank you again for considering us, and we look forward to meeting you soon!" at bounding box center [435, 368] width 558 height 13
drag, startPoint x: 172, startPoint y: 384, endPoint x: 115, endPoint y: 381, distance: 56.7
click at [147, 381] on div "Good Afternoon Payton, Thank you for reaching out to us! We are excited to let …" at bounding box center [435, 334] width 576 height 151
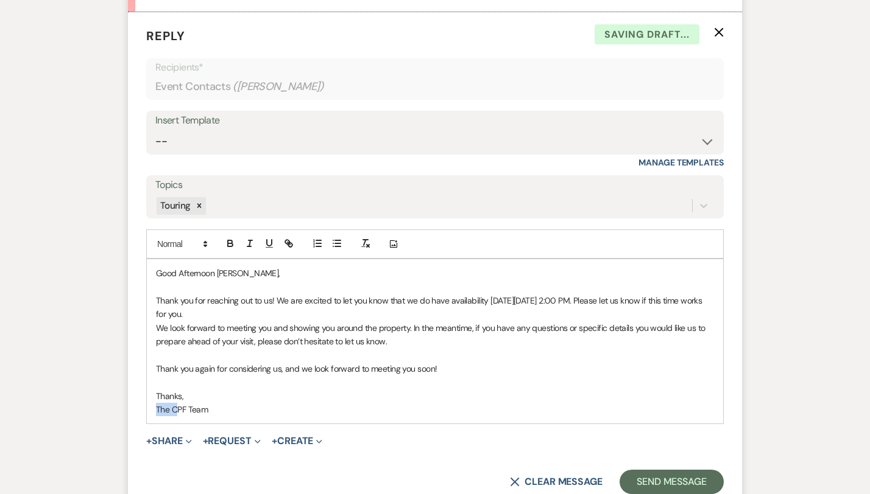
drag, startPoint x: 135, startPoint y: 412, endPoint x: 114, endPoint y: 409, distance: 20.9
click at [147, 409] on div "Good Afternoon Payton, Thank you for reaching out to us! We are excited to let …" at bounding box center [435, 341] width 576 height 164
click at [147, 395] on div "Good Afternoon Payton, Thank you for reaching out to us! We are excited to let …" at bounding box center [435, 341] width 576 height 164
click at [147, 330] on div "Good Afternoon Payton, Thank you for reaching out to us! We are excited to let …" at bounding box center [435, 341] width 576 height 164
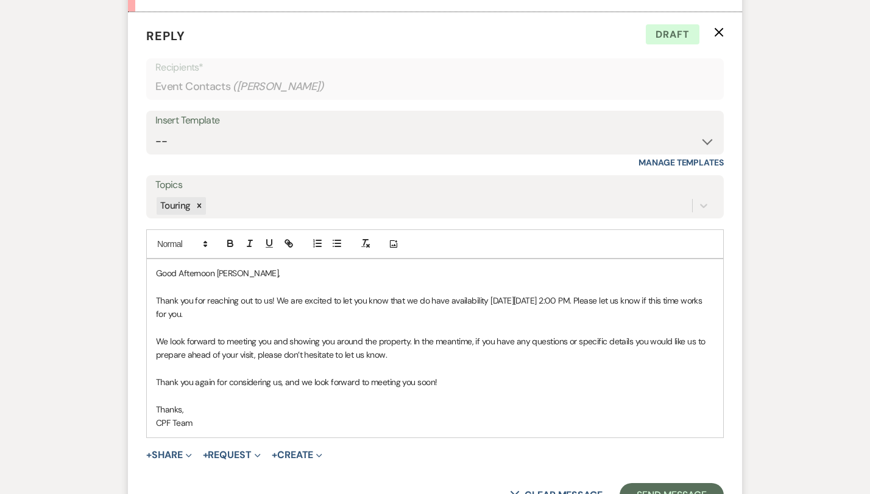
click at [307, 409] on p "Thanks," at bounding box center [435, 409] width 558 height 13
click at [171, 421] on p "CPF Team" at bounding box center [435, 422] width 558 height 13
drag, startPoint x: 231, startPoint y: 343, endPoint x: 216, endPoint y: 343, distance: 14.6
click at [216, 343] on p "We look forward to meeting you and showing you around the property. In the mean…" at bounding box center [435, 348] width 558 height 27
click at [406, 416] on p "CPF Team" at bounding box center [435, 422] width 558 height 13
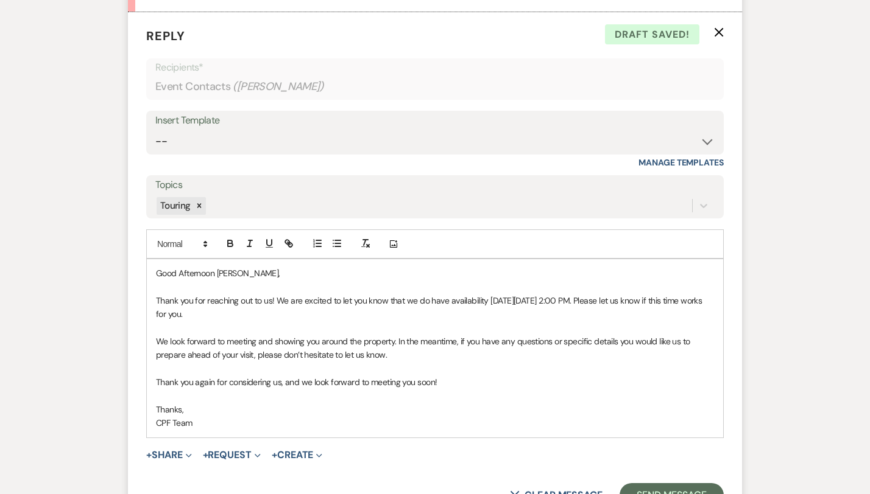
click at [349, 418] on p "CPF Team" at bounding box center [435, 422] width 558 height 13
click at [175, 276] on p "Good Afternoon Payton," at bounding box center [435, 273] width 558 height 13
click at [160, 340] on p "We look forward to meeting and showing you around the property. In the meantime…" at bounding box center [435, 348] width 558 height 27
click at [222, 363] on p at bounding box center [435, 368] width 558 height 13
click at [388, 356] on p "We look forward to meeting and showing you around the property. In the meantime…" at bounding box center [435, 348] width 558 height 27
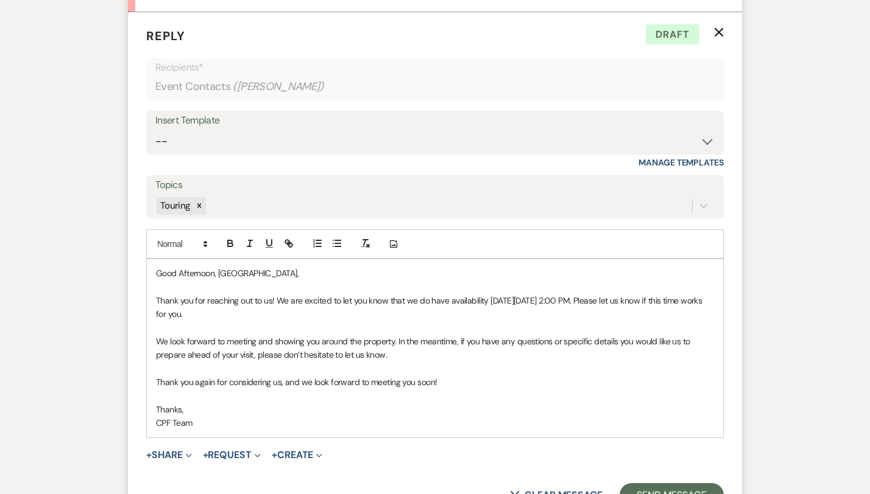
click at [424, 382] on p "Thank you again for considering us, and we look forward to meeting you soon!" at bounding box center [435, 382] width 558 height 13
click at [582, 303] on p "Thank you for reaching out to us! We are excited to let you know that we do hav…" at bounding box center [435, 307] width 558 height 27
click at [594, 318] on p "Thank you for reaching out to us! We are excited to let you know that we do hav…" at bounding box center [435, 307] width 558 height 27
click at [622, 325] on p at bounding box center [435, 328] width 558 height 13
click at [611, 372] on p at bounding box center [435, 368] width 558 height 13
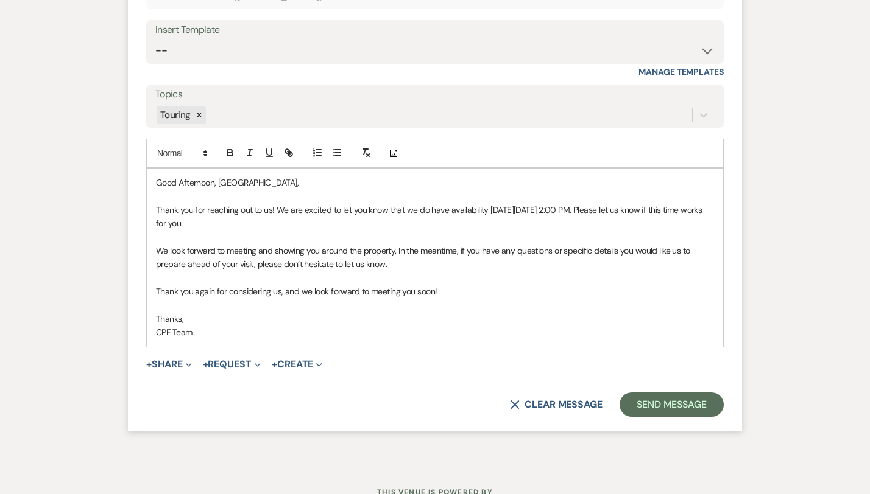
scroll to position [1211, 0]
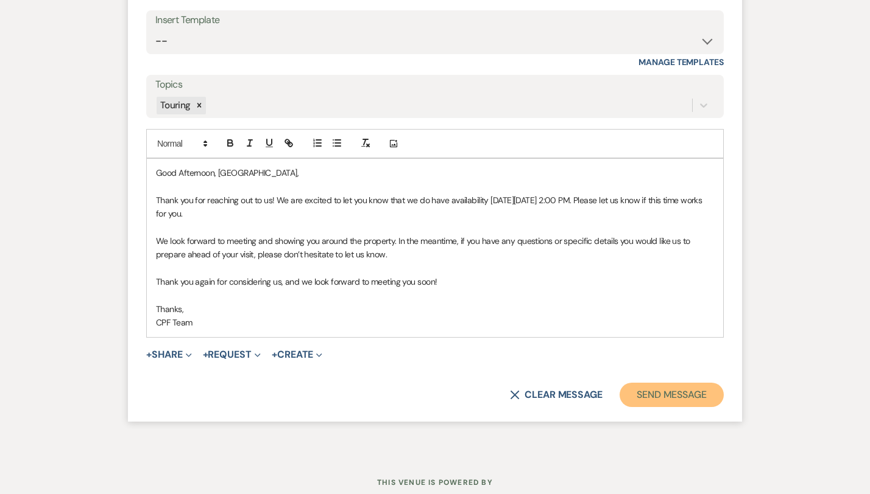
click at [705, 395] on button "Send Message" at bounding box center [671, 395] width 104 height 24
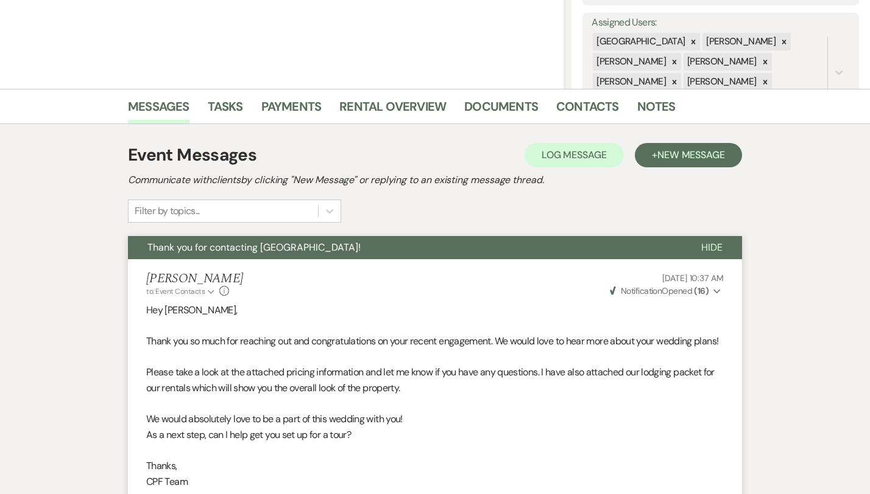
scroll to position [0, 0]
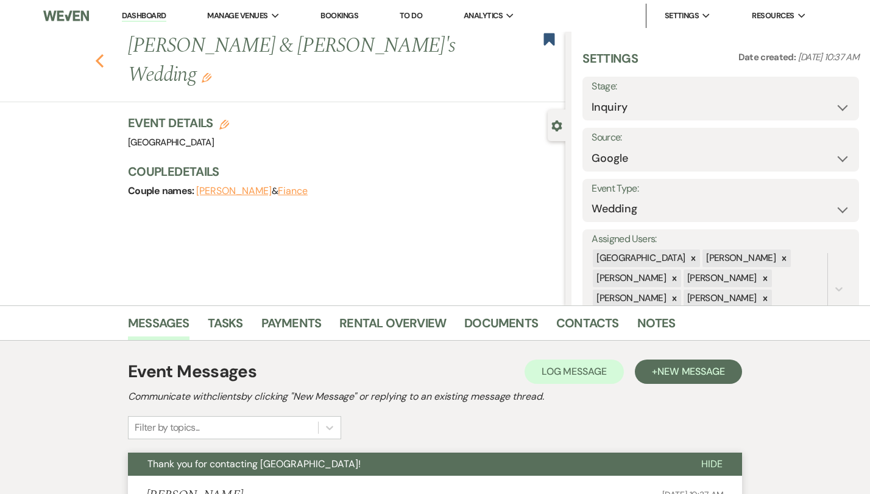
click at [95, 54] on icon "Previous" at bounding box center [99, 61] width 9 height 15
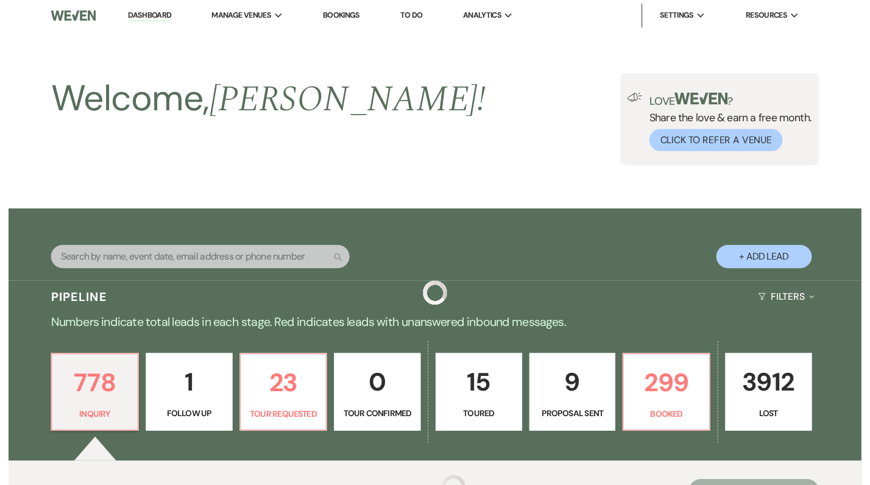
scroll to position [454, 0]
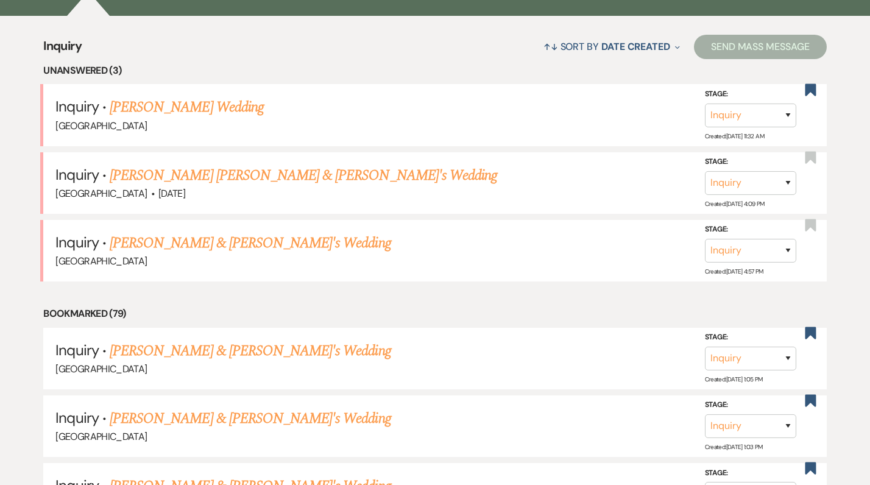
click at [220, 107] on link "[PERSON_NAME] Wedding" at bounding box center [187, 107] width 154 height 22
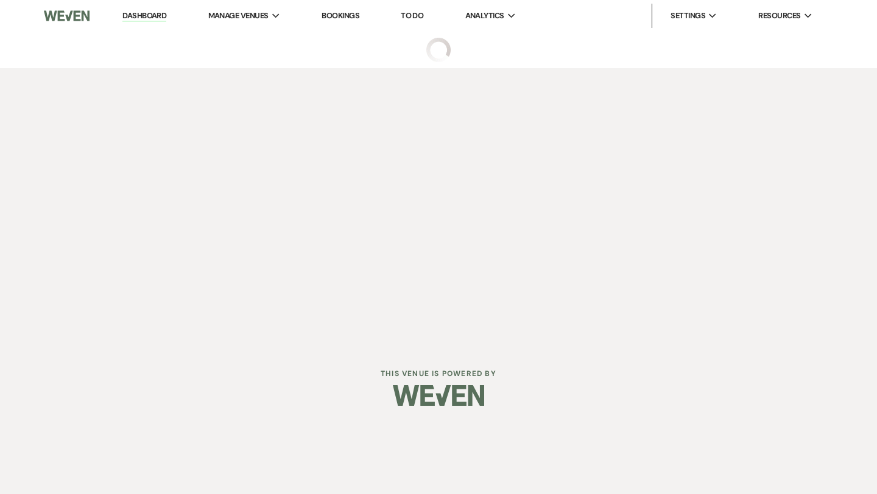
select select "6"
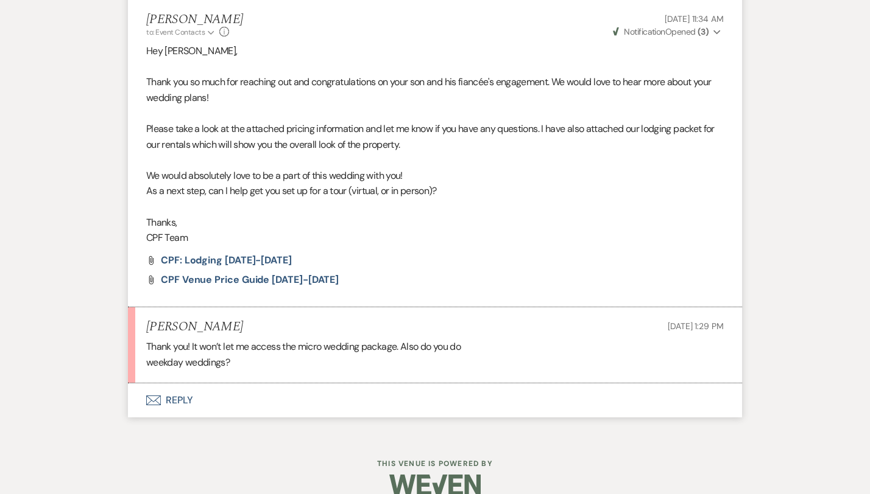
scroll to position [476, 0]
click at [140, 388] on button "Envelope Reply" at bounding box center [435, 401] width 614 height 34
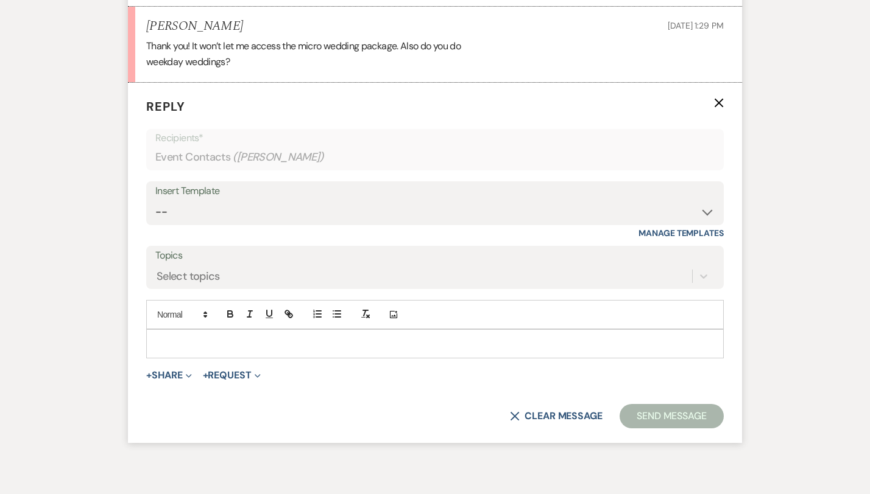
scroll to position [777, 0]
click at [209, 337] on p at bounding box center [435, 343] width 558 height 13
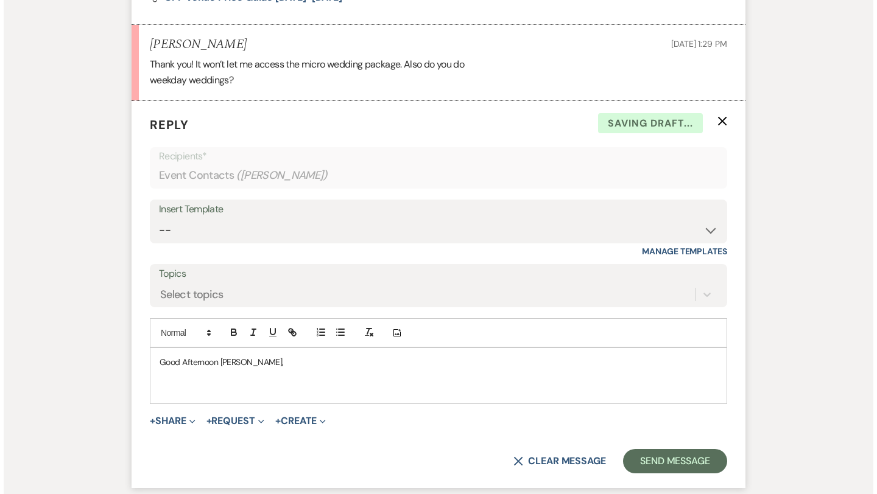
scroll to position [756, 0]
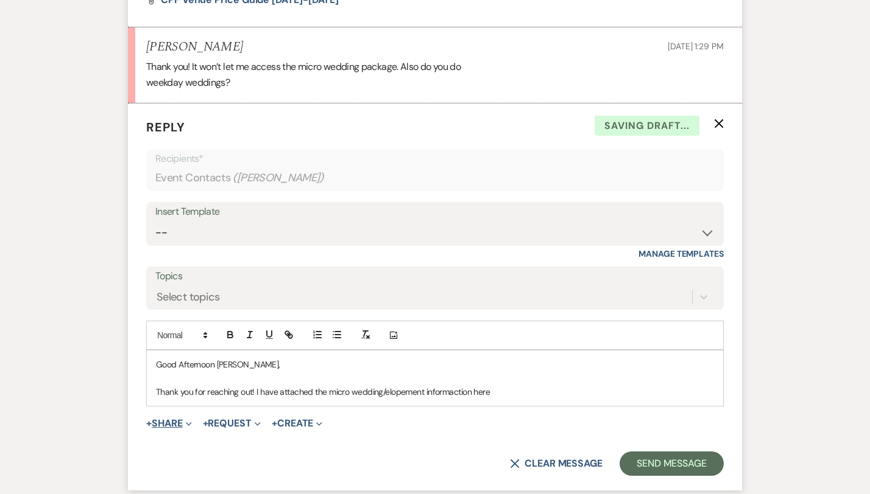
click at [146, 419] on button "+ Share Expand" at bounding box center [169, 424] width 46 height 10
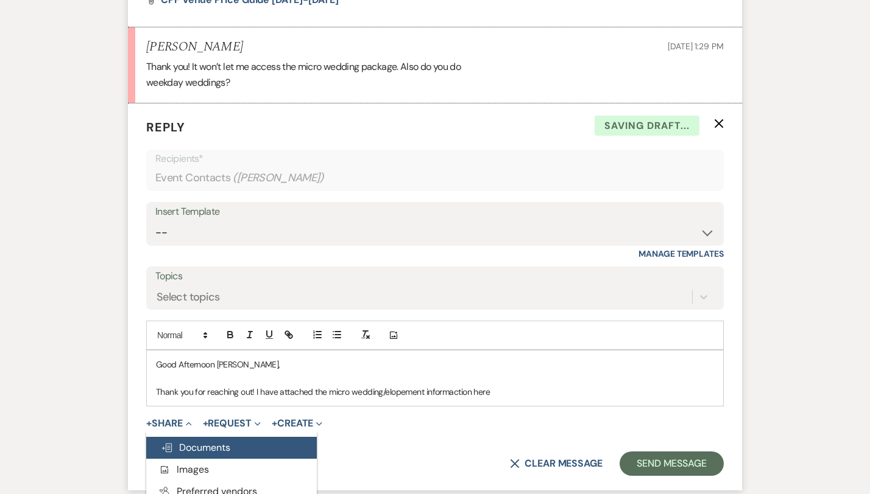
click at [161, 441] on span "Doc Upload Documents" at bounding box center [195, 447] width 69 height 13
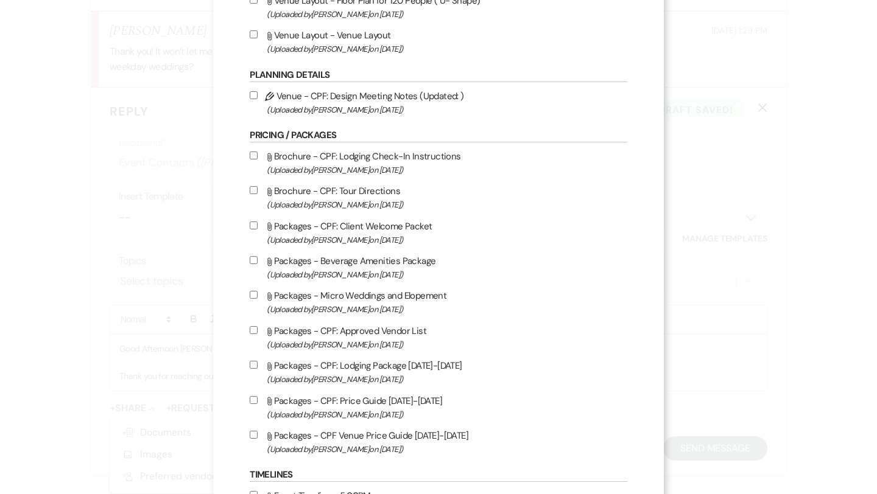
scroll to position [1131, 0]
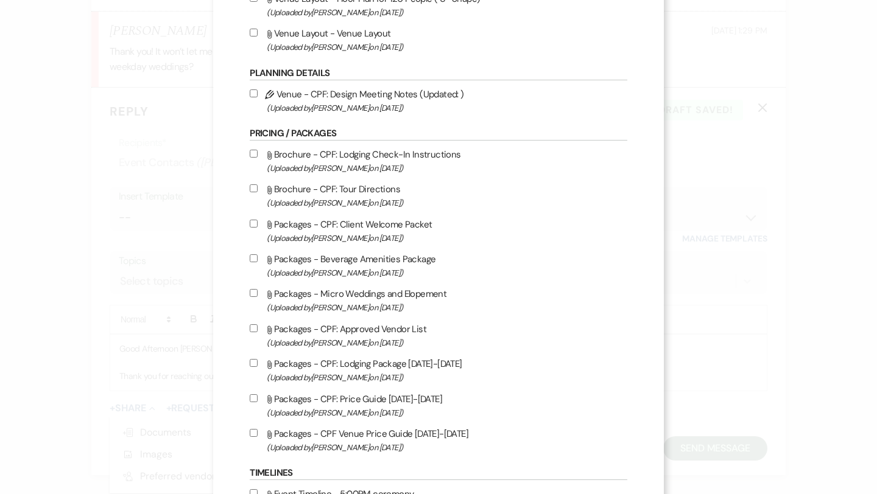
click at [258, 297] on input "Attach File Packages - Micro Weddings and Elopement (Uploaded by Lauren Segedin…" at bounding box center [254, 293] width 8 height 8
checkbox input "true"
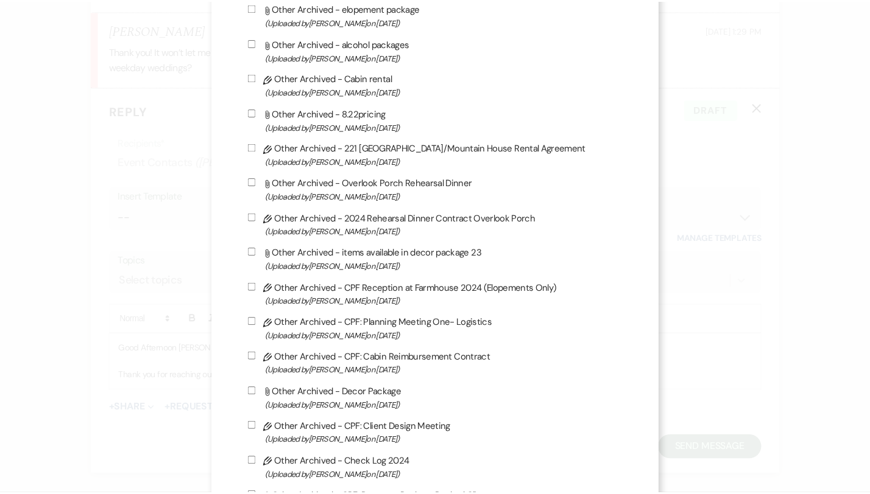
scroll to position [3298, 0]
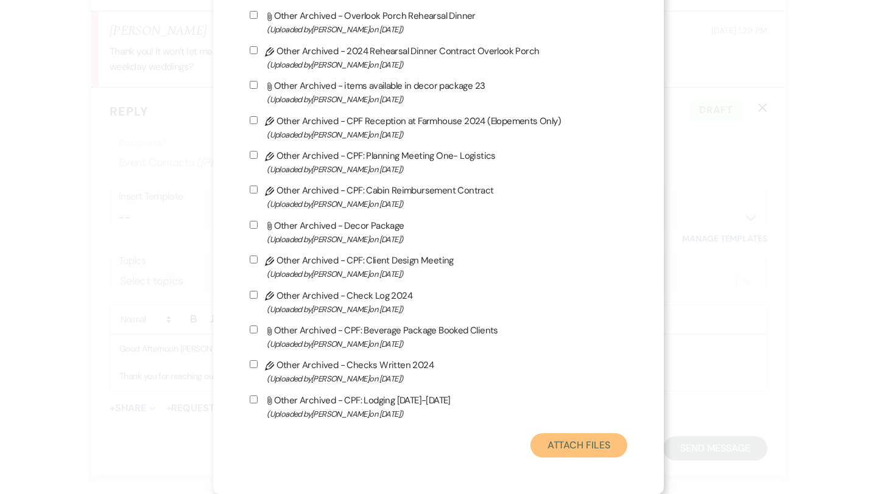
click at [579, 440] on button "Attach Files" at bounding box center [578, 446] width 97 height 24
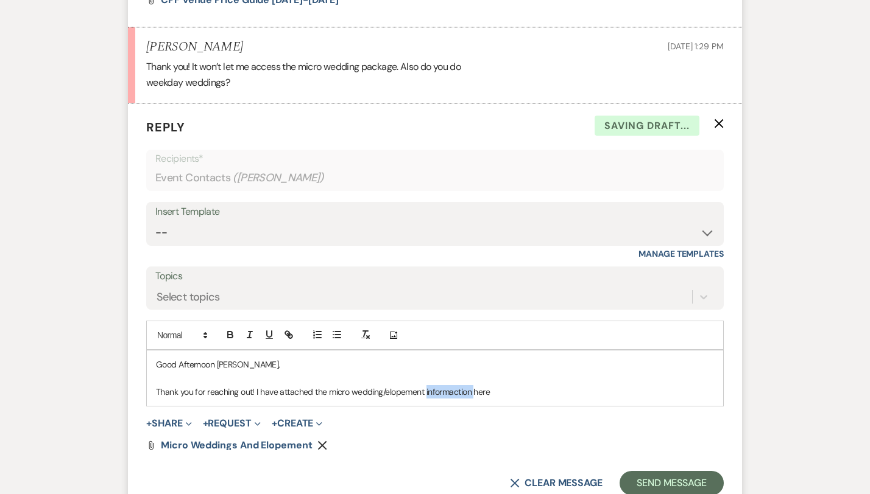
drag, startPoint x: 432, startPoint y: 378, endPoint x: 385, endPoint y: 378, distance: 47.5
click at [385, 385] on p "Thank you for reaching out! I have attached the micro wedding/elopement informa…" at bounding box center [435, 391] width 558 height 13
click at [449, 384] on div "Good Afternoon Leslie, Thank you for reaching out! I have attached the micro we…" at bounding box center [435, 378] width 576 height 55
click at [578, 385] on p "Thank you for reaching out! I have attached the micro wedding/elopement package…" at bounding box center [435, 391] width 558 height 13
click at [572, 385] on p "Thank you for reaching out! I have attached the micro wedding/elopement package…" at bounding box center [435, 391] width 558 height 13
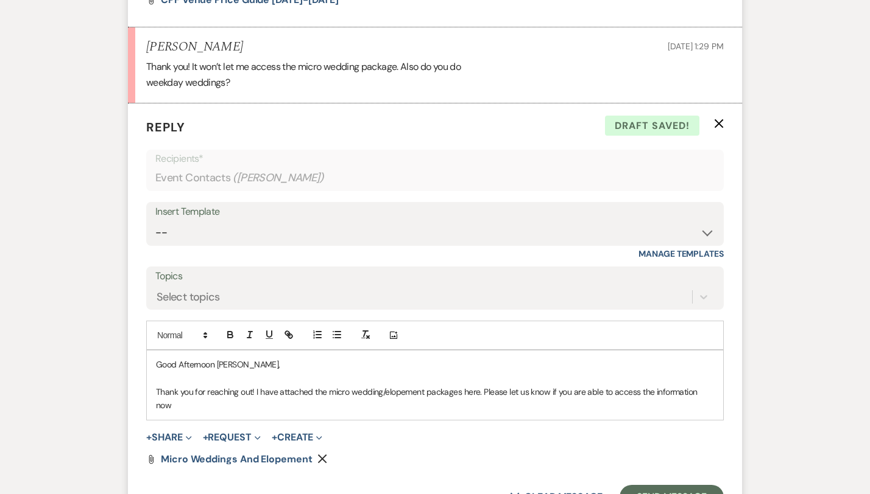
click at [680, 385] on p "Thank you for reaching out! I have attached the micro wedding/elopement package…" at bounding box center [435, 398] width 558 height 27
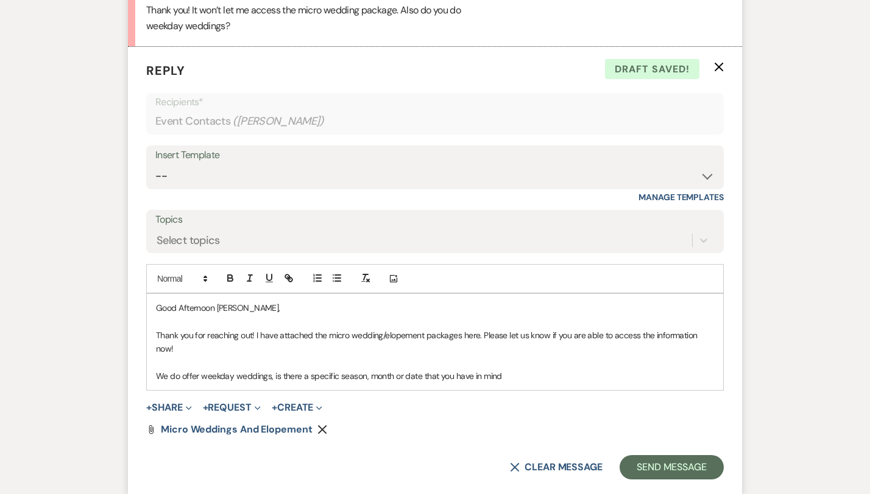
scroll to position [823, 0]
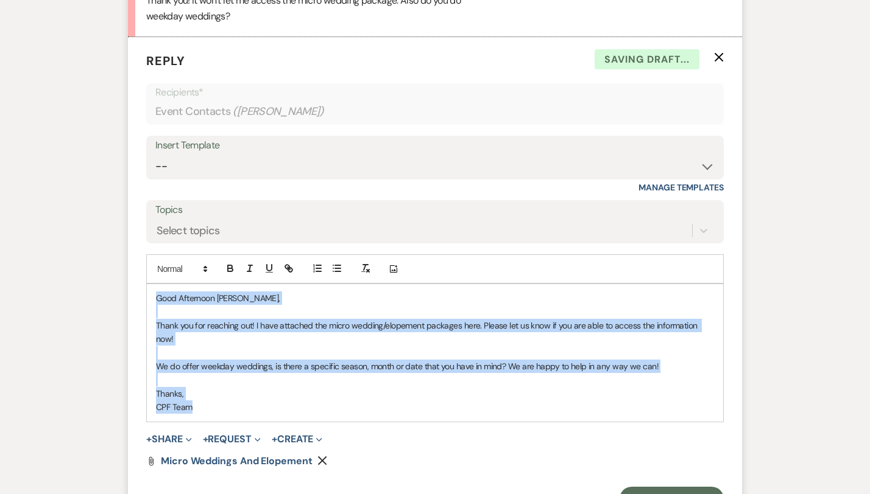
drag, startPoint x: 239, startPoint y: 387, endPoint x: 206, endPoint y: 269, distance: 122.6
click at [206, 284] on div "Good Afternoon Leslie, Thank you for reaching out! I have attached the micro we…" at bounding box center [435, 353] width 576 height 138
copy div "Good Afternoon Leslie, Thank you for reaching out! I have attached the micro we…"
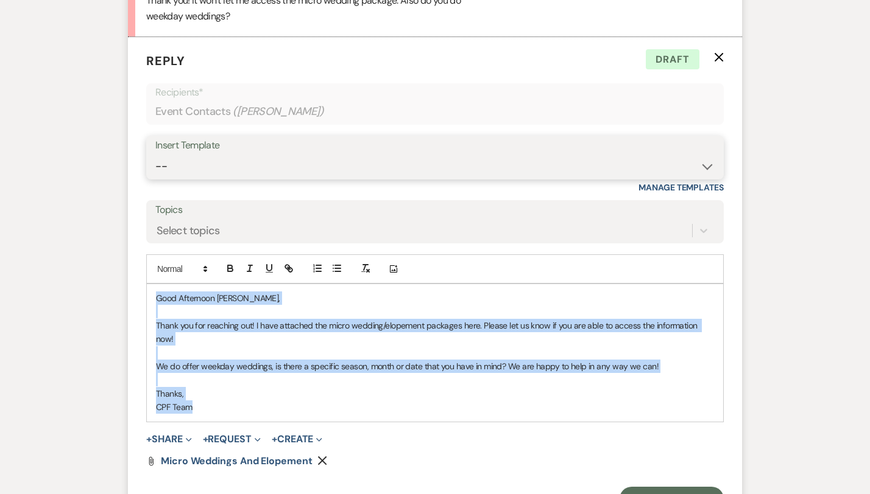
click at [273, 155] on select "-- Weven Planning Portal Introduction (Booked Events) Congratulations on choosi…" at bounding box center [434, 167] width 559 height 24
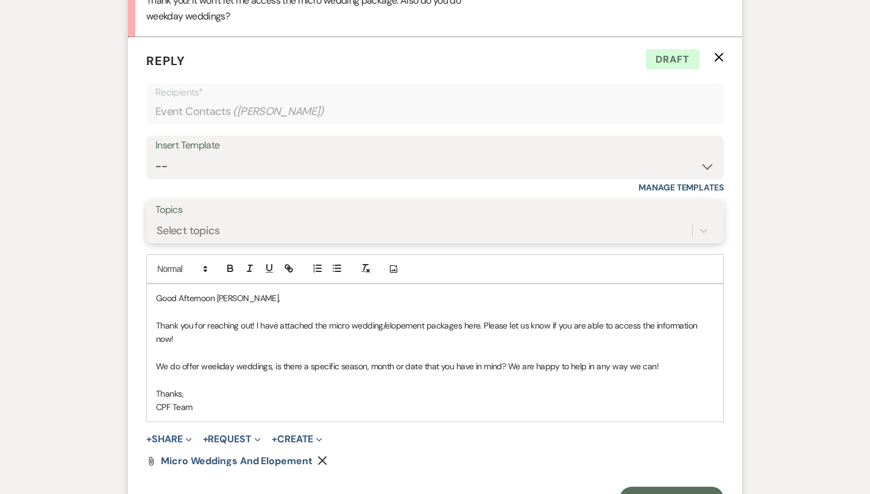
click at [230, 220] on div "Select topics" at bounding box center [423, 230] width 536 height 21
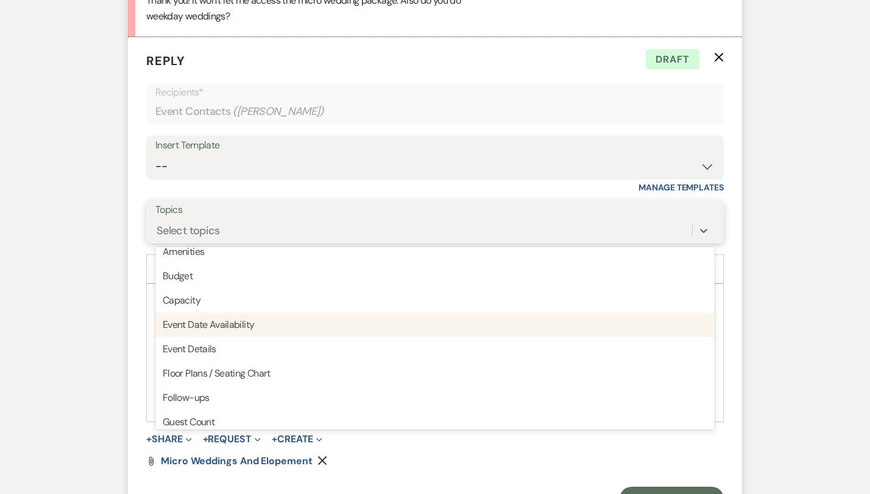
scroll to position [0, 0]
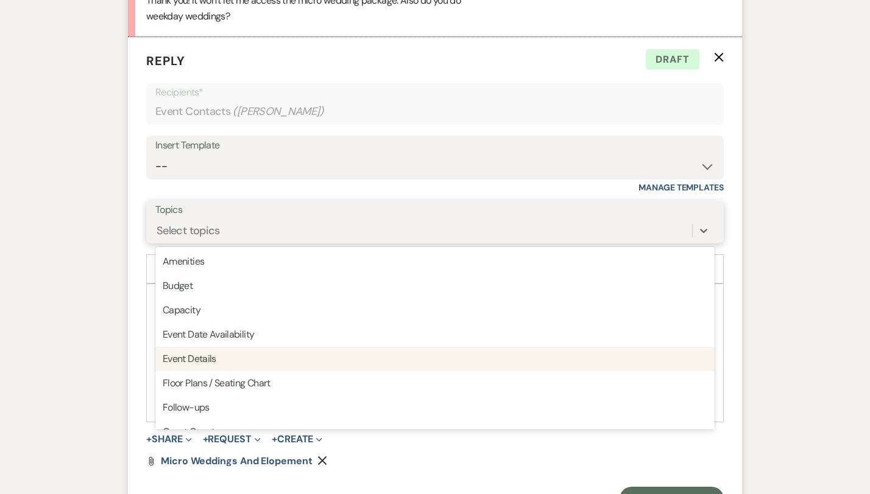
click at [220, 347] on div "Event Details" at bounding box center [434, 359] width 559 height 24
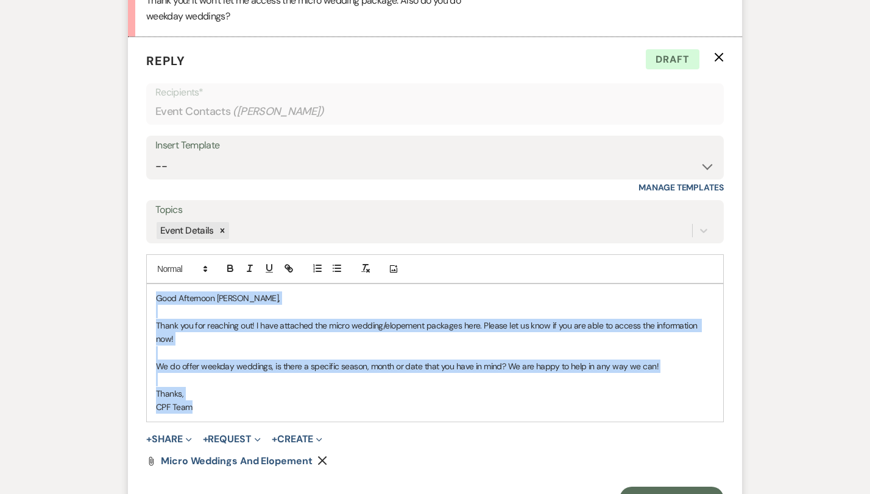
drag, startPoint x: 183, startPoint y: 382, endPoint x: 165, endPoint y: 270, distance: 113.4
click at [165, 284] on div "Good Afternoon Leslie, Thank you for reaching out! I have attached the micro we…" at bounding box center [435, 353] width 576 height 138
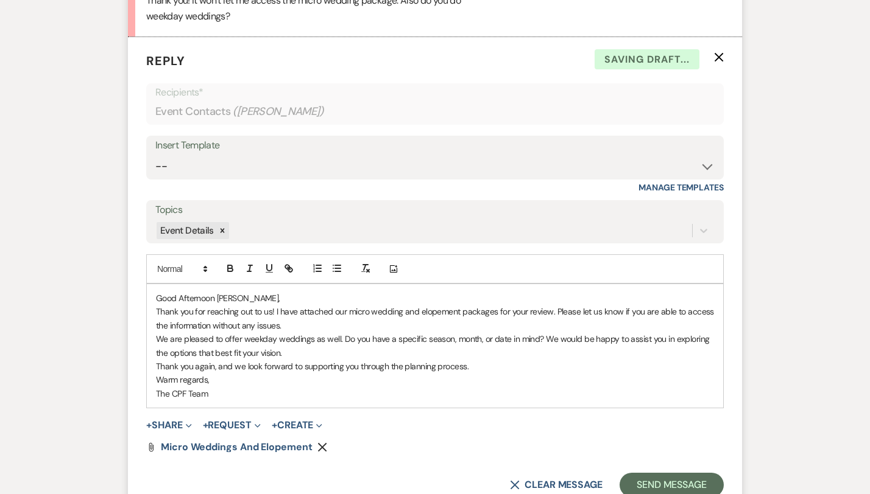
click at [209, 292] on p "Good Afternoon Leslie," at bounding box center [435, 298] width 558 height 13
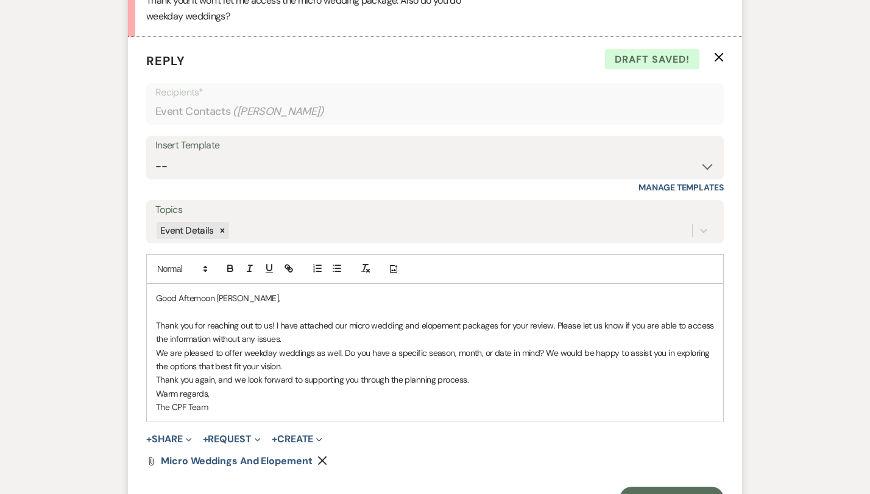
click at [378, 319] on p "Thank you for reaching out to us! I have attached our micro wedding and elopeme…" at bounding box center [435, 332] width 558 height 27
click at [187, 325] on p "Thank you for reaching out to us! I have attached our micro wedding and elopeme…" at bounding box center [435, 332] width 558 height 27
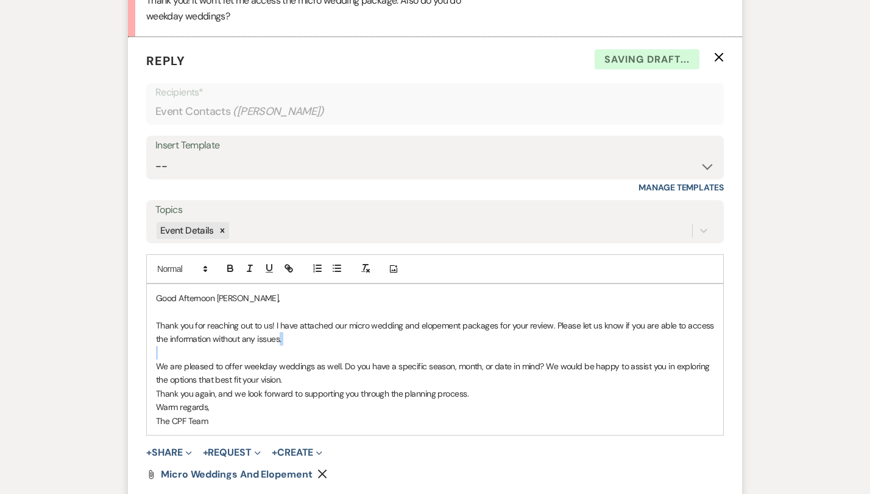
drag, startPoint x: 183, startPoint y: 329, endPoint x: 581, endPoint y: 337, distance: 397.7
click at [581, 337] on div "Good Afternoon Leslie, Thank you for reaching out to us! I have attached our mi…" at bounding box center [435, 359] width 576 height 151
drag, startPoint x: 195, startPoint y: 329, endPoint x: 115, endPoint y: 325, distance: 79.9
click at [147, 325] on div "Good Afternoon Leslie, Thank you for reaching out to us! I have attached our mi…" at bounding box center [435, 359] width 576 height 151
click at [166, 360] on p "We are pleased to offer weekday weddings as well. Do you have a specific season…" at bounding box center [435, 373] width 558 height 27
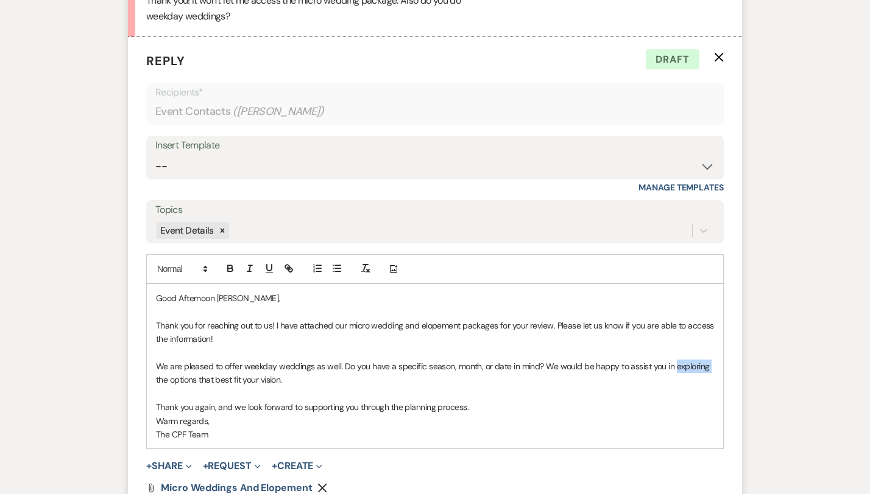
drag, startPoint x: 664, startPoint y: 340, endPoint x: 629, endPoint y: 341, distance: 35.3
click at [629, 360] on p "We are pleased to offer weekday weddings as well. Do you have a specific season…" at bounding box center [435, 373] width 558 height 27
click at [418, 360] on p "We are pleased to offer weekday weddings as well. Do you have a specific season…" at bounding box center [435, 373] width 558 height 27
click at [156, 360] on p "We are pleased to offer weekday weddings as well. Do you have a specific season…" at bounding box center [435, 373] width 558 height 27
click at [202, 415] on p "Warm regards," at bounding box center [435, 421] width 558 height 13
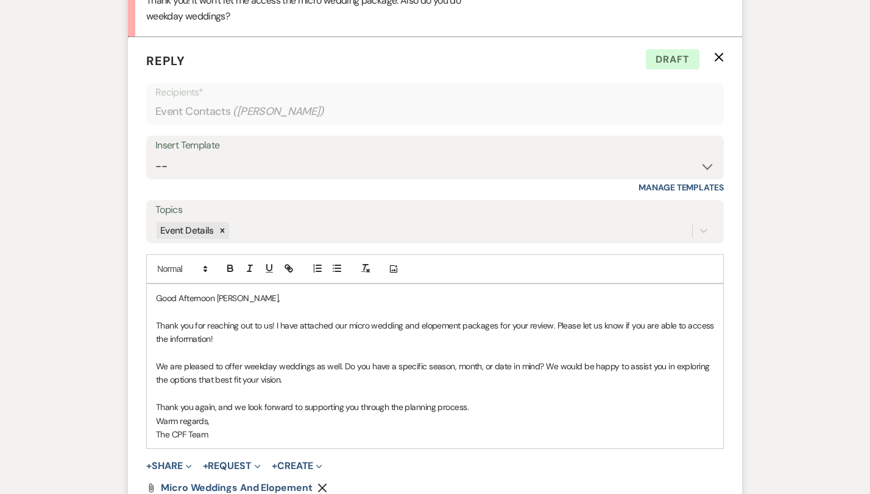
click at [156, 360] on p "We are pleased to offer weekday weddings as well. Do you have a specific season…" at bounding box center [435, 373] width 558 height 27
drag, startPoint x: 166, startPoint y: 396, endPoint x: 110, endPoint y: 398, distance: 55.4
click at [147, 398] on div "Good Afternoon Leslie, Thank you for reaching out to us! I have attached our mi…" at bounding box center [435, 366] width 576 height 164
drag, startPoint x: 133, startPoint y: 404, endPoint x: 110, endPoint y: 404, distance: 22.5
click at [147, 404] on div "Good Afternoon Leslie, Thank you for reaching out to us! I have attached our mi…" at bounding box center [435, 366] width 576 height 164
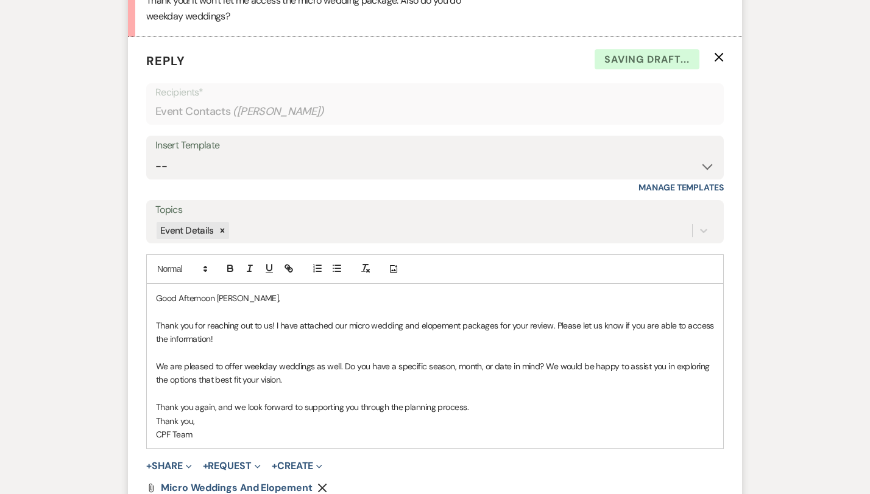
click at [156, 415] on p "Thank you," at bounding box center [435, 421] width 558 height 13
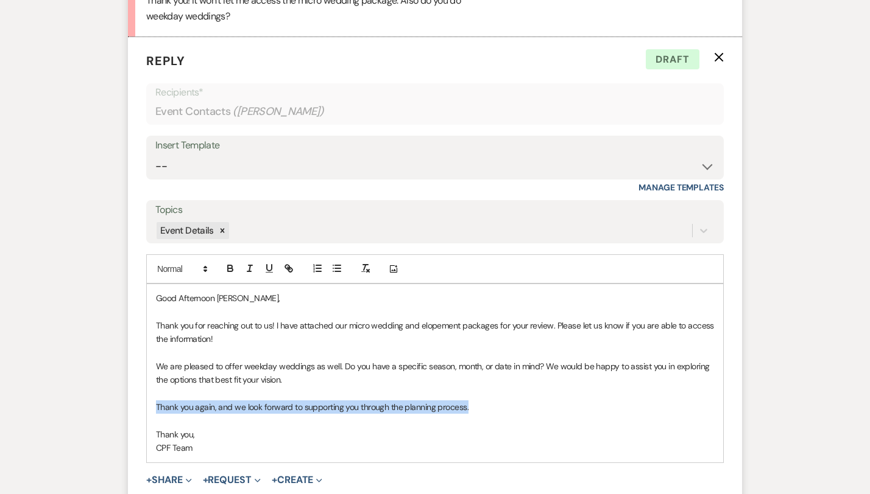
drag, startPoint x: 455, startPoint y: 377, endPoint x: 115, endPoint y: 375, distance: 339.8
click at [156, 401] on p "Thank you again, and we look forward to supporting you through the planning pro…" at bounding box center [435, 407] width 558 height 13
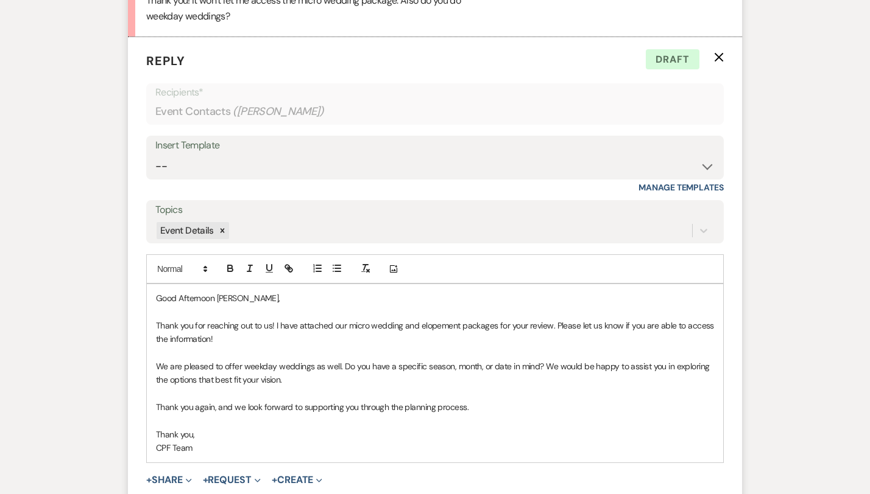
click at [504, 387] on p at bounding box center [435, 393] width 558 height 13
drag, startPoint x: 318, startPoint y: 355, endPoint x: 719, endPoint y: 334, distance: 400.6
click at [714, 360] on p "We are pleased to offer weekday weddings as well. Do you have a specific season…" at bounding box center [435, 373] width 558 height 27
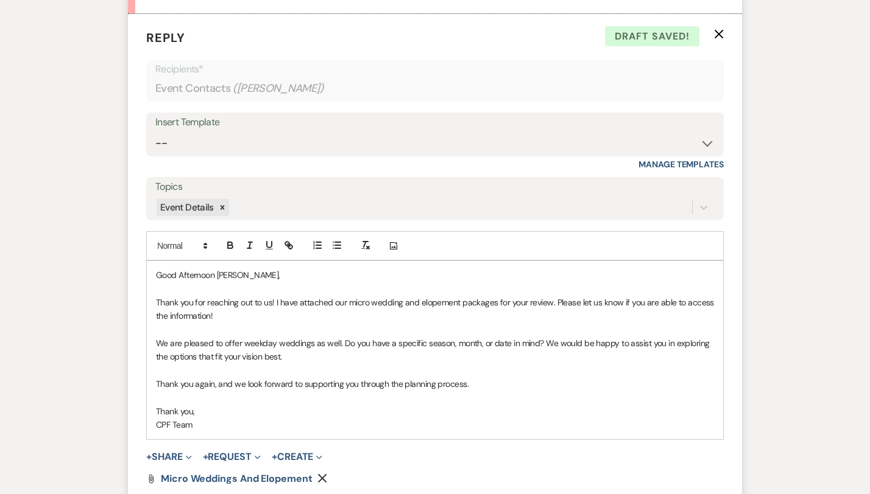
scroll to position [851, 0]
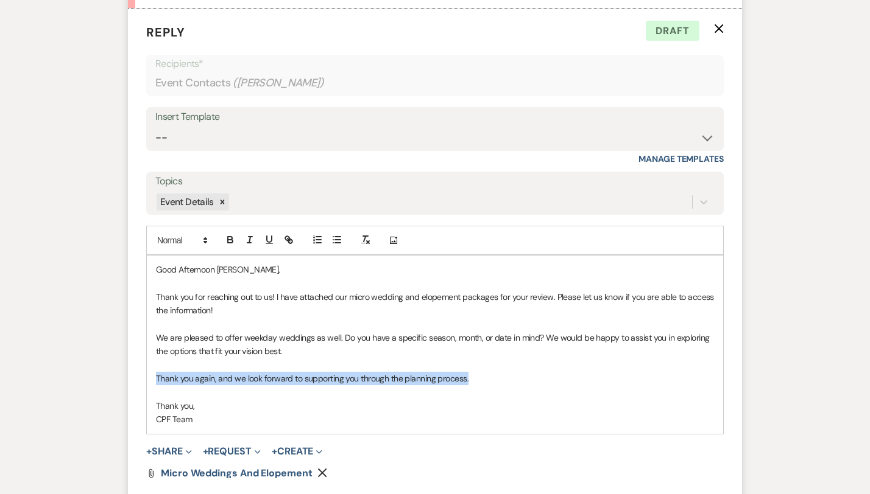
drag, startPoint x: 434, startPoint y: 351, endPoint x: 117, endPoint y: 345, distance: 316.7
click at [156, 372] on p "Thank you again, and we look forward to supporting you through the planning pro…" at bounding box center [435, 378] width 558 height 13
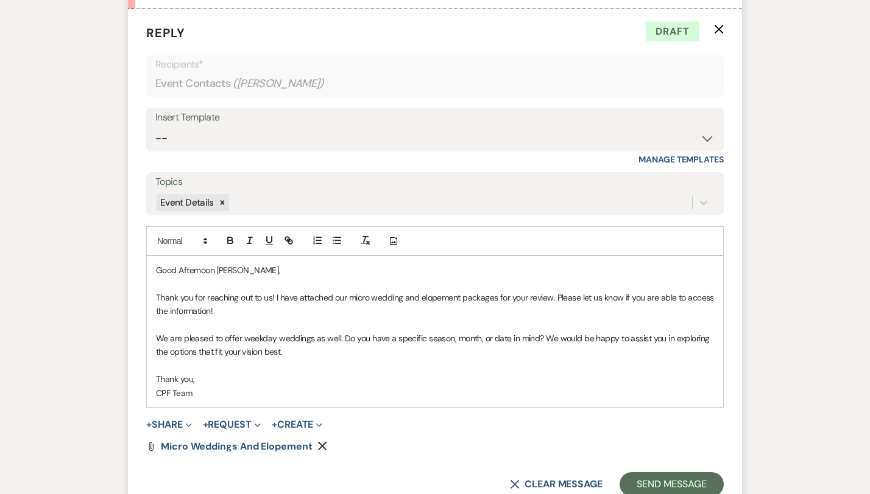
scroll to position [849, 0]
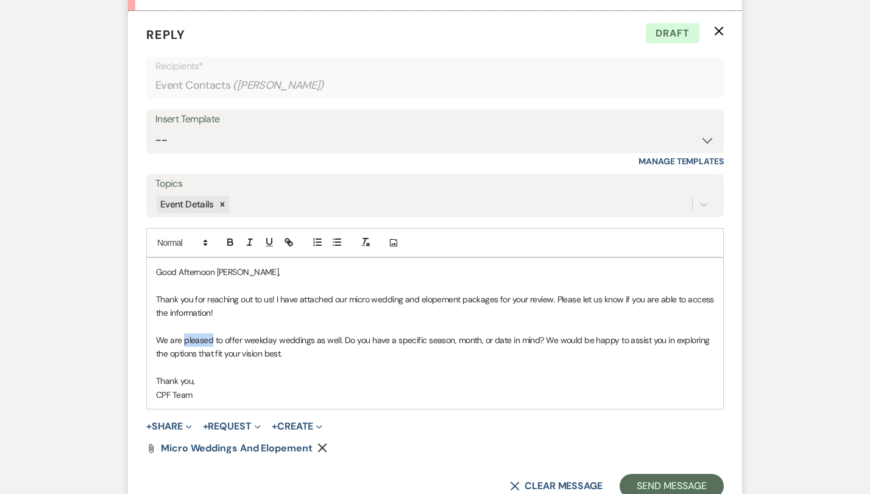
drag, startPoint x: 172, startPoint y: 311, endPoint x: 143, endPoint y: 312, distance: 28.6
click at [156, 334] on p "We are pleased to offer weekday weddings as well. Do you have a specific season…" at bounding box center [435, 347] width 558 height 27
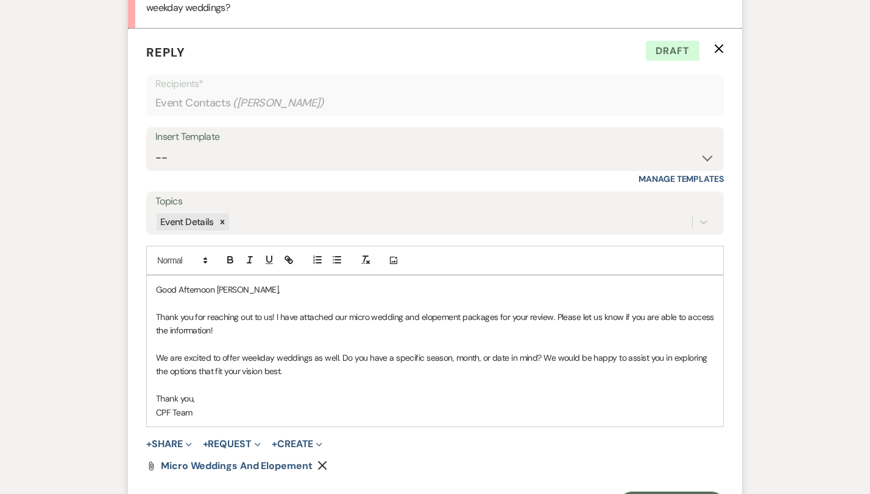
scroll to position [833, 0]
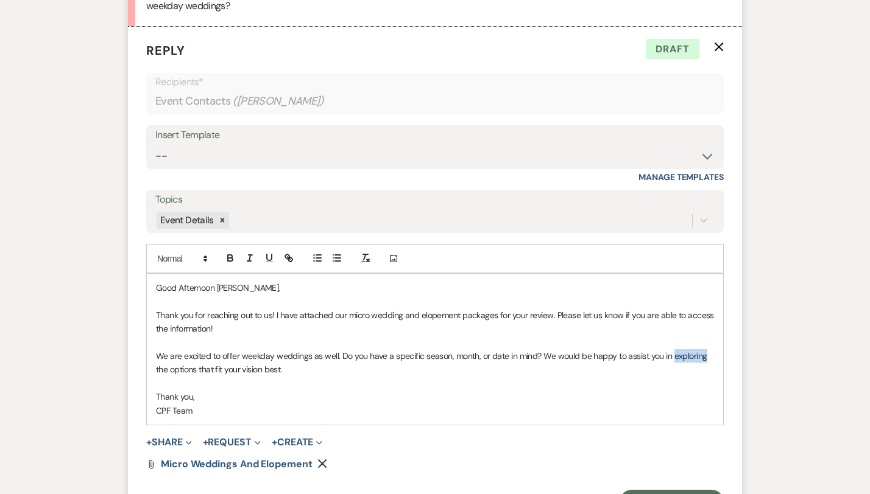
drag, startPoint x: 627, startPoint y: 328, endPoint x: 660, endPoint y: 332, distance: 33.1
click at [660, 350] on p "We are excited to offer weekday weddings as well. Do you have a specific season…" at bounding box center [435, 363] width 558 height 27
click at [620, 377] on p at bounding box center [435, 383] width 558 height 13
click at [566, 404] on p "CPF Team" at bounding box center [435, 410] width 558 height 13
click at [175, 281] on p "Good Afternoon Leslie," at bounding box center [435, 287] width 558 height 13
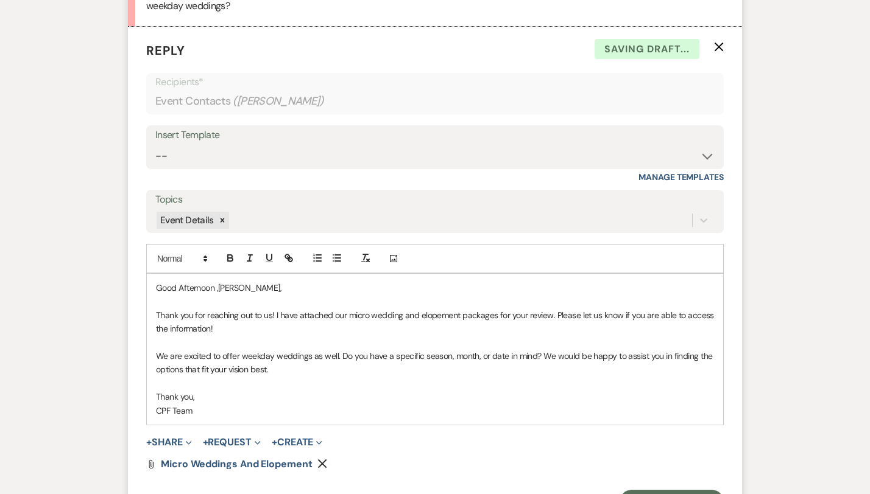
click at [188, 377] on p at bounding box center [435, 383] width 558 height 13
click at [176, 281] on p "Good Afternoon ,Leslie," at bounding box center [435, 287] width 558 height 13
click at [224, 390] on p "Thank you," at bounding box center [435, 396] width 558 height 13
click at [226, 390] on p "Thank you," at bounding box center [435, 396] width 558 height 13
click at [525, 350] on p "We are excited to offer weekday weddings as well. Do you have a specific season…" at bounding box center [435, 363] width 558 height 27
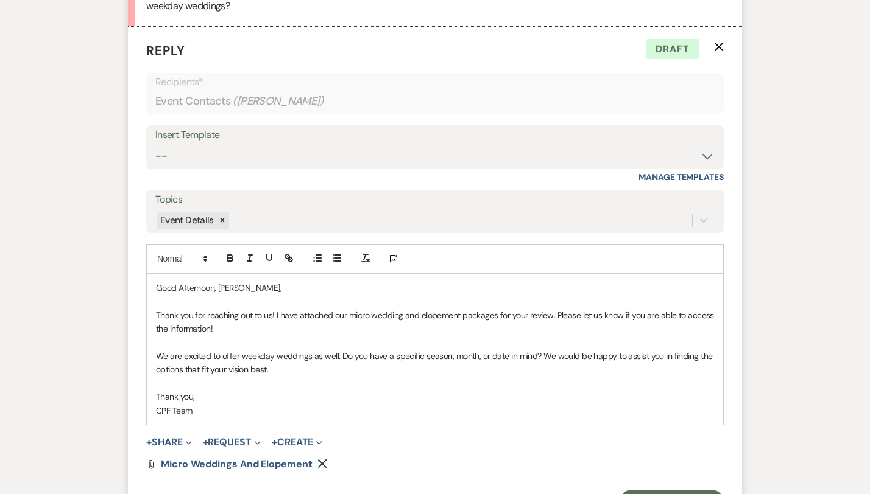
click at [290, 336] on p at bounding box center [435, 342] width 558 height 13
drag, startPoint x: 510, startPoint y: 302, endPoint x: 466, endPoint y: 301, distance: 43.2
click at [466, 309] on p "Thank you for reaching out to us! I have attached our micro wedding and elopeme…" at bounding box center [435, 322] width 558 height 27
click at [485, 336] on p at bounding box center [435, 342] width 558 height 13
click at [505, 309] on p "Thank you for reaching out to us! I have attached our micro wedding and elopeme…" at bounding box center [435, 322] width 558 height 27
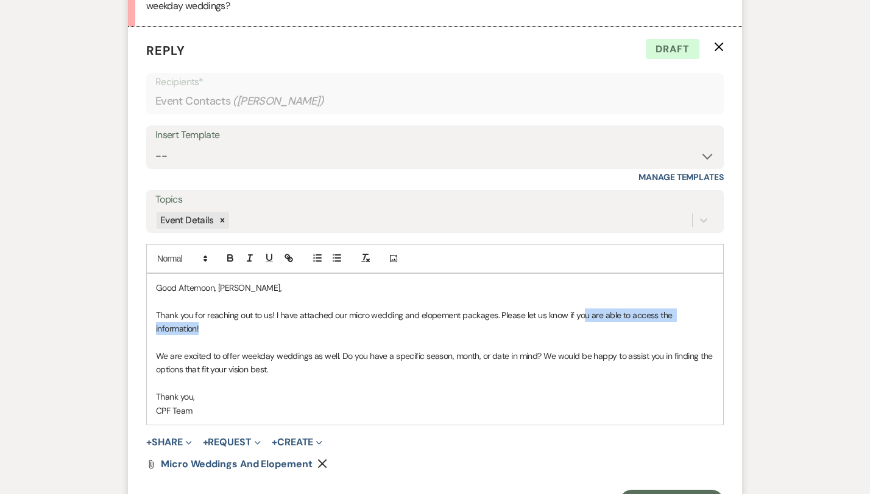
drag, startPoint x: 676, startPoint y: 297, endPoint x: 539, endPoint y: 300, distance: 137.0
click at [539, 309] on p "Thank you for reaching out to us! I have attached our micro wedding and elopeme…" at bounding box center [435, 322] width 558 height 27
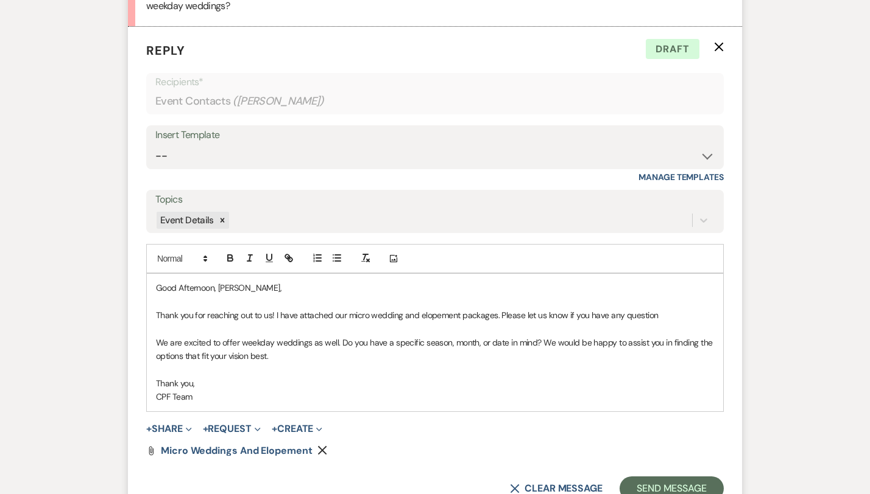
click at [600, 309] on p "Thank you for reaching out to us! I have attached our micro wedding and elopeme…" at bounding box center [435, 315] width 558 height 13
click at [240, 338] on p "We are excited to offer weekday weddings as well. Do you have a specific season…" at bounding box center [435, 349] width 558 height 27
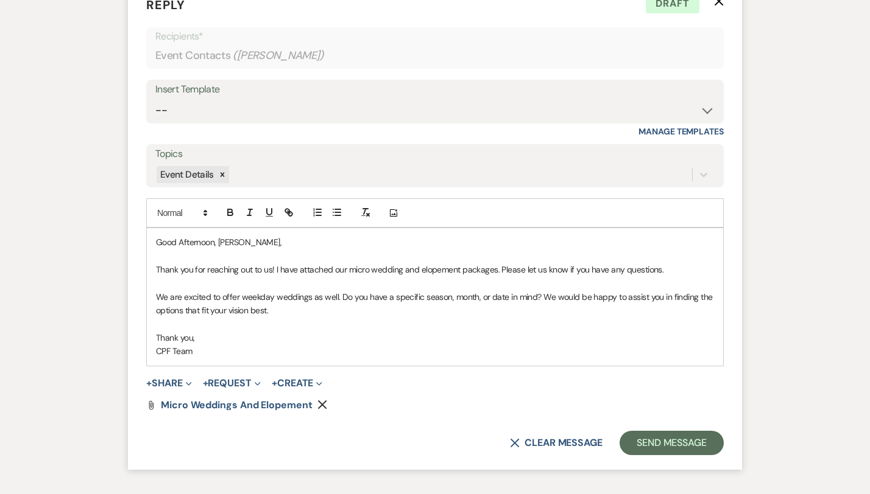
scroll to position [886, 0]
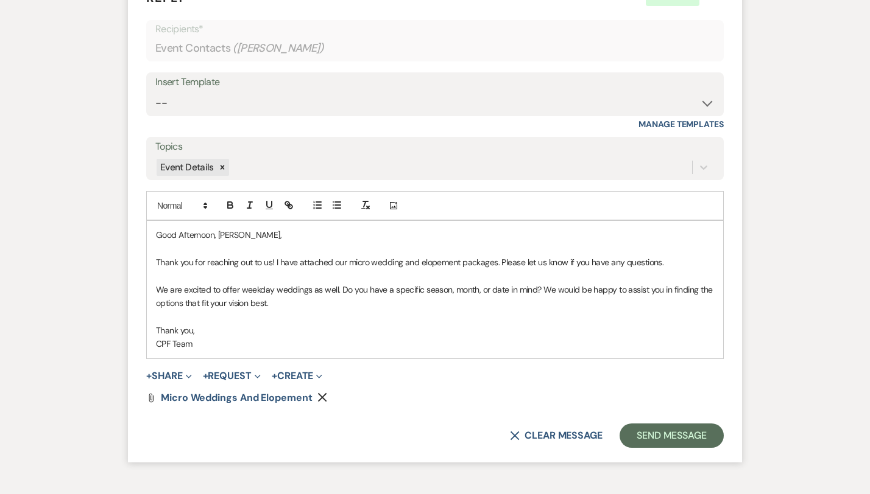
click at [292, 283] on p "We are excited to offer weekday weddings as well. Do you have a specific season…" at bounding box center [435, 296] width 558 height 27
click at [295, 283] on p "We are excited to offer weekday weddings as well. Do you have a specific season…" at bounding box center [435, 296] width 558 height 27
drag, startPoint x: 295, startPoint y: 273, endPoint x: 152, endPoint y: 271, distance: 143.7
click at [156, 283] on p "We are excited to offer weekday weddings as well. Do you have a specific season…" at bounding box center [435, 296] width 558 height 27
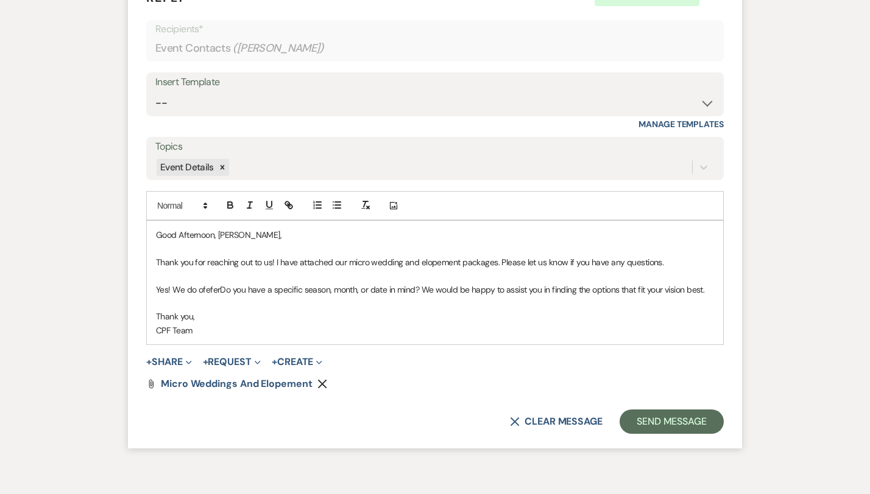
click at [161, 283] on p "Yes! We do ofeferDo you have a specific season, month, or date in mind? We woul…" at bounding box center [435, 289] width 558 height 13
click at [170, 283] on p "Yes! We do ofeferDo you have a specific season, month, or date in mind? We woul…" at bounding box center [435, 289] width 558 height 13
click at [180, 283] on p "Yes! We do ofeferDo you have a specific season, month, or date in mind? We woul…" at bounding box center [435, 289] width 558 height 13
click at [164, 283] on p "Yes! We do o. Do you have a specific season, month, or date in mind? We would b…" at bounding box center [435, 289] width 558 height 13
click at [172, 283] on p "Yes! We do offer Do you have a specific season, month, or date in mind? We woul…" at bounding box center [435, 289] width 558 height 13
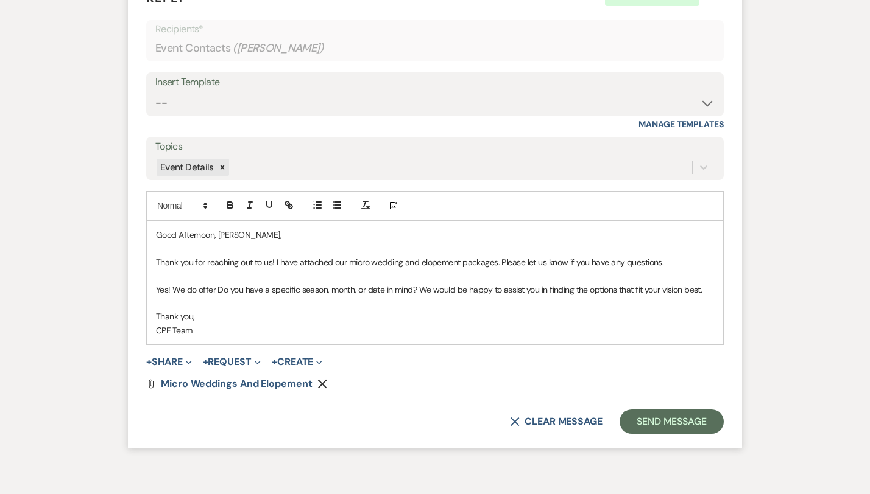
click at [175, 283] on p "Yes! We do offer Do you have a specific season, month, or date in mind? We woul…" at bounding box center [435, 289] width 558 height 13
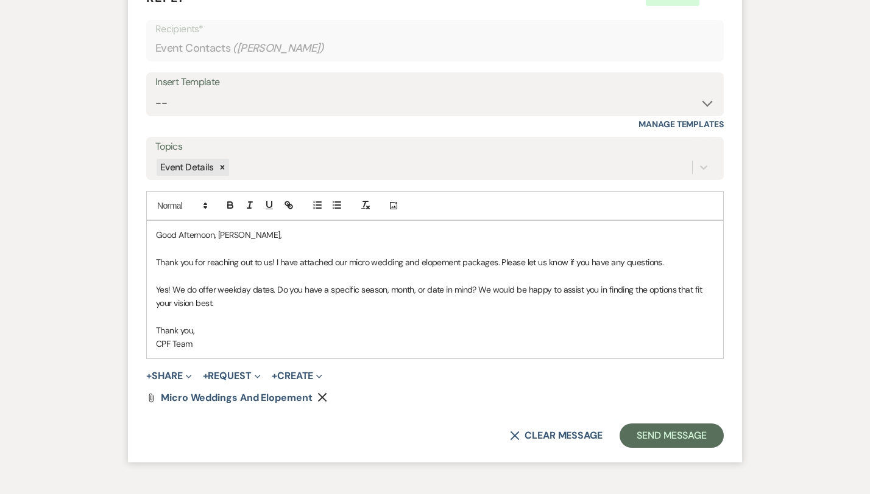
click at [526, 283] on p "Yes! We do offer weekday dates. Do you have a specific season, month, or date i…" at bounding box center [435, 296] width 558 height 27
click at [480, 324] on p "Thank you," at bounding box center [435, 330] width 558 height 13
click at [477, 310] on p at bounding box center [435, 316] width 558 height 13
click at [554, 283] on p "Yes! We do offer weekday dates. Do you have a specific season, month, or date i…" at bounding box center [435, 296] width 558 height 27
click at [706, 283] on p "Yes! We do offer weekday dates. Do you have a specific season, month, or date i…" at bounding box center [435, 296] width 558 height 27
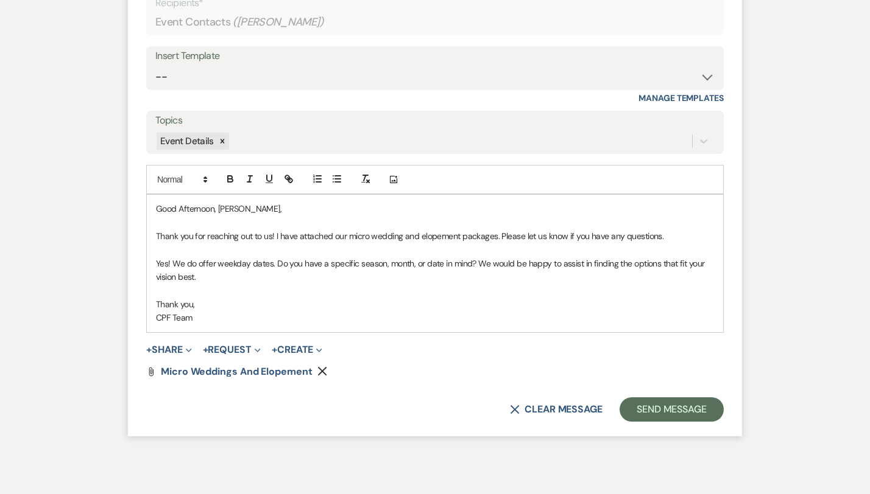
scroll to position [915, 0]
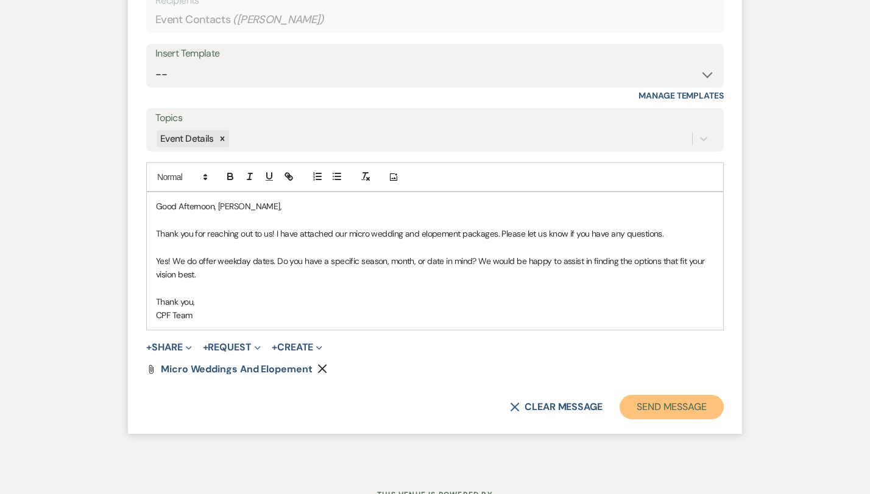
click at [686, 395] on button "Send Message" at bounding box center [671, 407] width 104 height 24
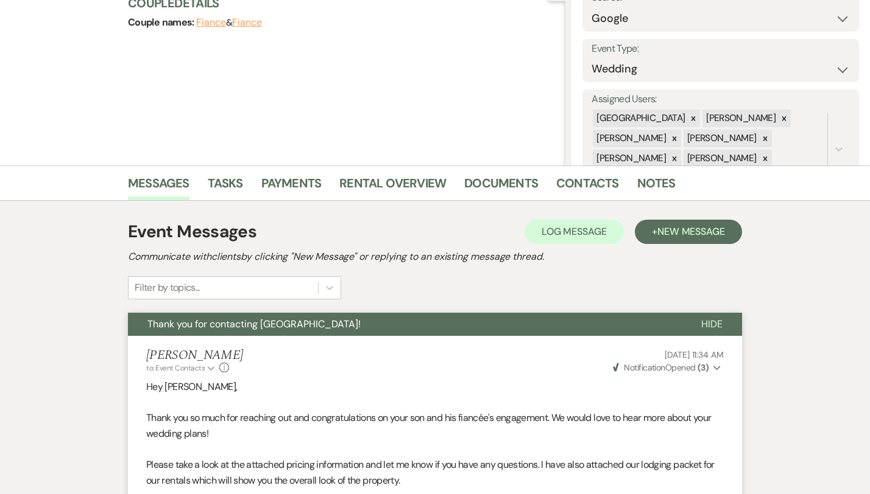
scroll to position [0, 0]
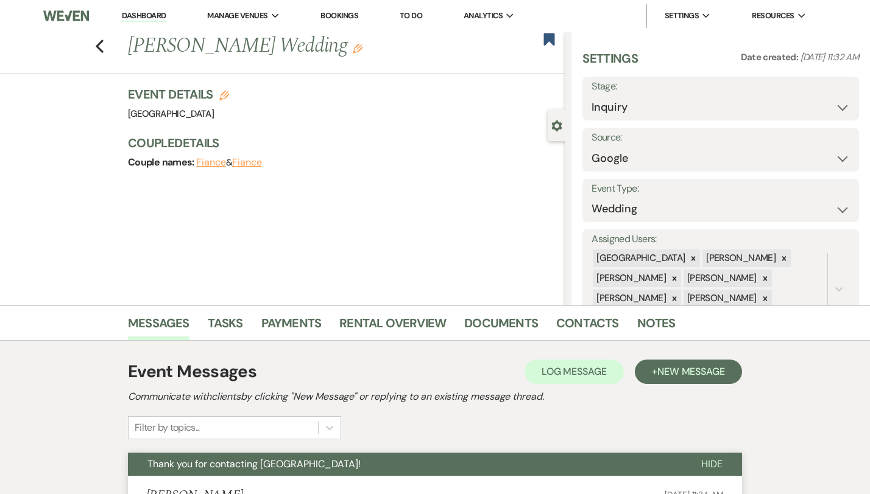
click at [58, 53] on div "Previous Leslie Harmon's Wedding Edit Bookmark" at bounding box center [279, 53] width 571 height 42
click at [95, 49] on icon "Previous" at bounding box center [99, 46] width 9 height 15
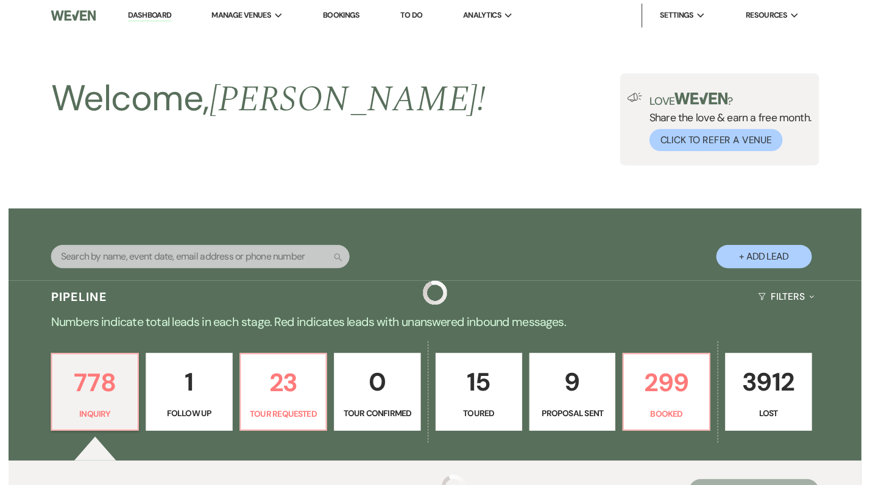
scroll to position [454, 0]
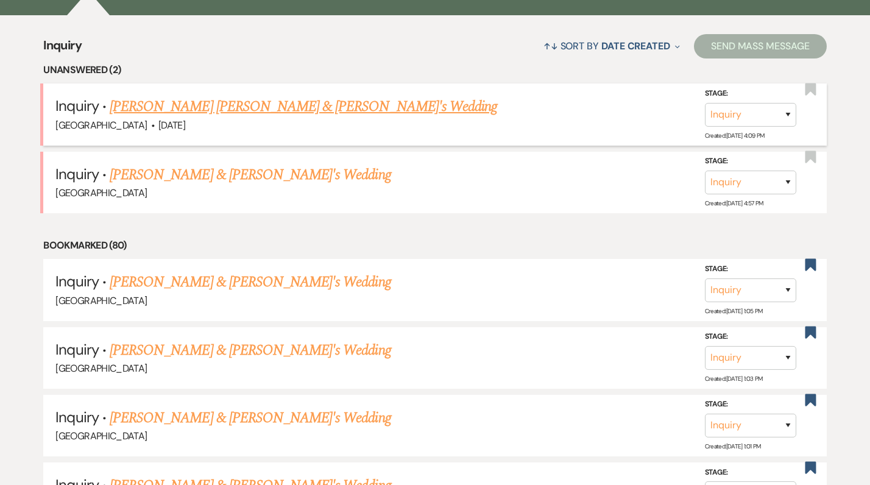
click at [160, 113] on link "[PERSON_NAME] [PERSON_NAME] & [PERSON_NAME]'s Wedding" at bounding box center [303, 107] width 387 height 22
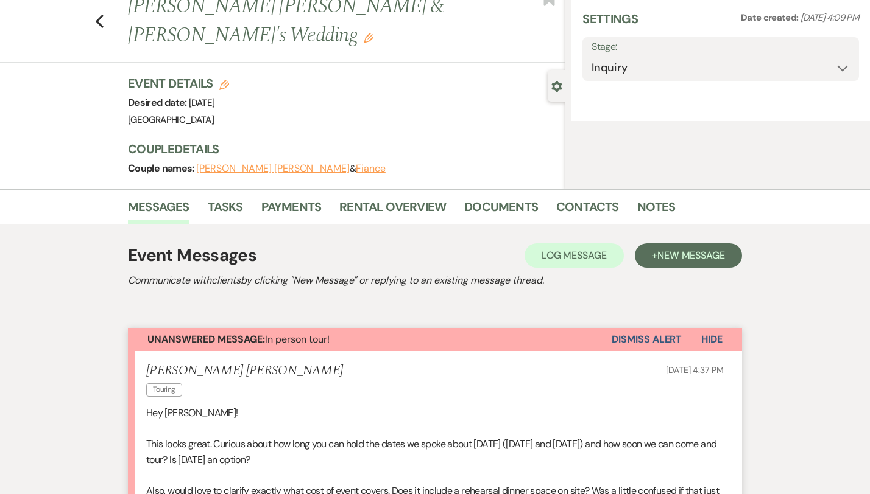
select select "1"
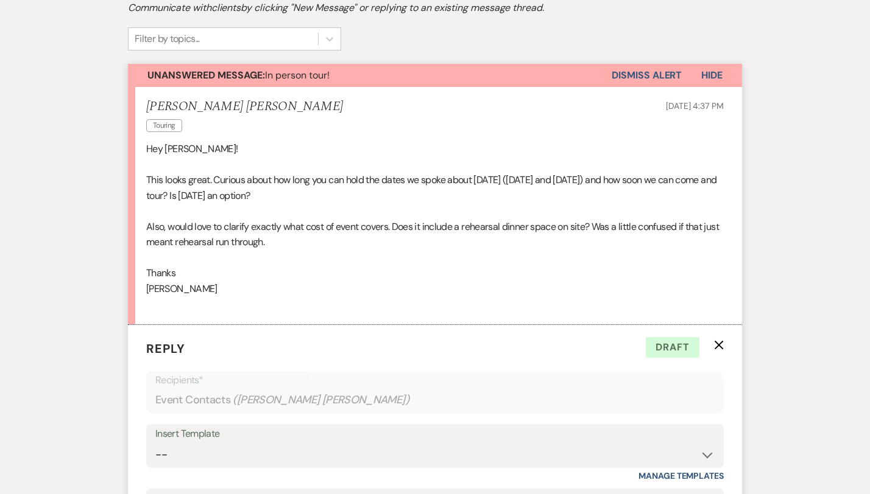
scroll to position [370, 0]
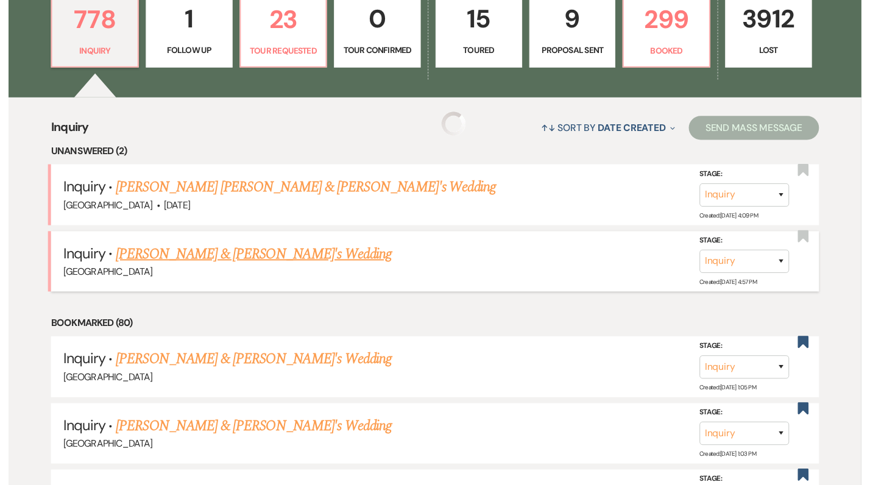
scroll to position [454, 0]
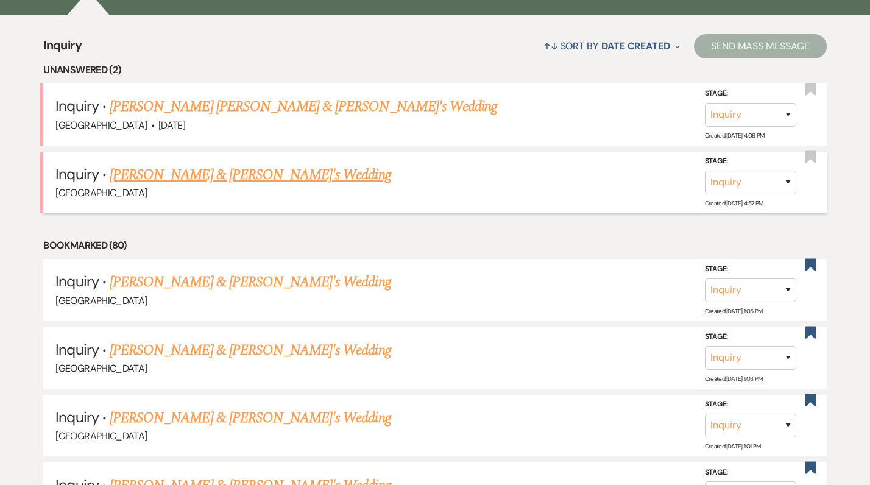
click at [256, 174] on link "[PERSON_NAME] & [PERSON_NAME]'s Wedding" at bounding box center [250, 175] width 281 height 22
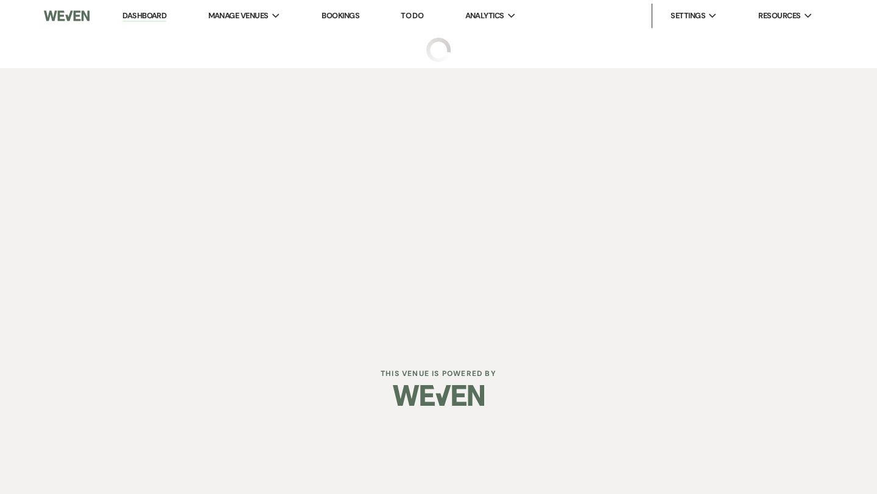
select select "3"
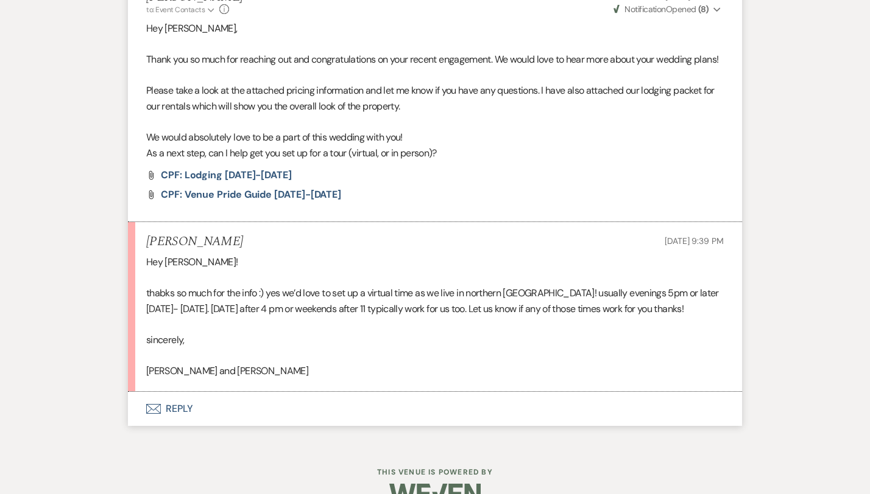
scroll to position [496, 0]
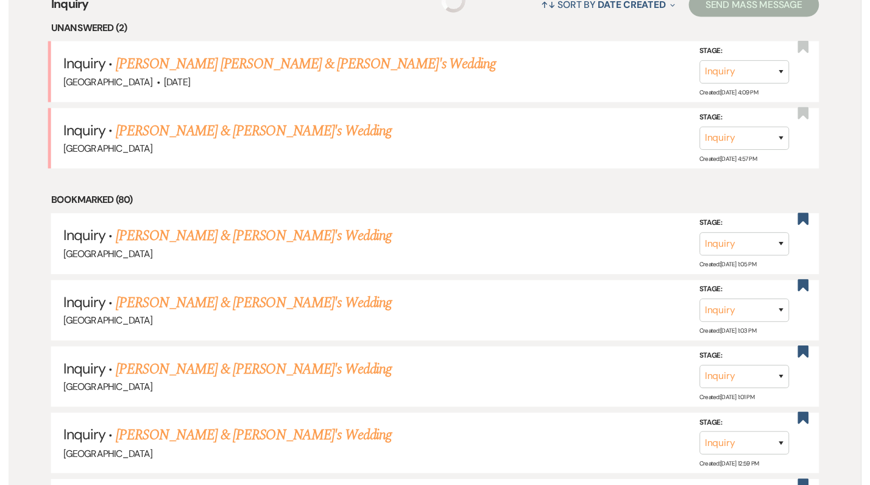
scroll to position [454, 0]
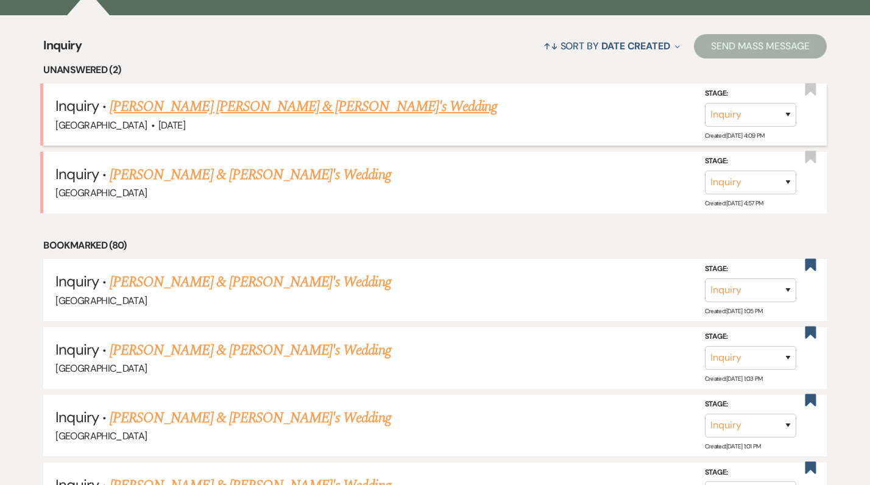
click at [166, 108] on link "Kennedy Hettlinger & Fiance's Wedding" at bounding box center [303, 107] width 387 height 22
select select "1"
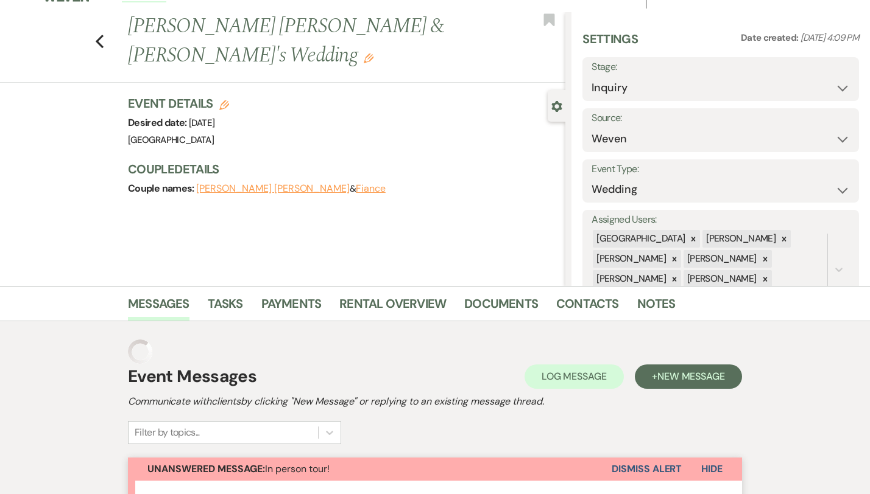
select select "2"
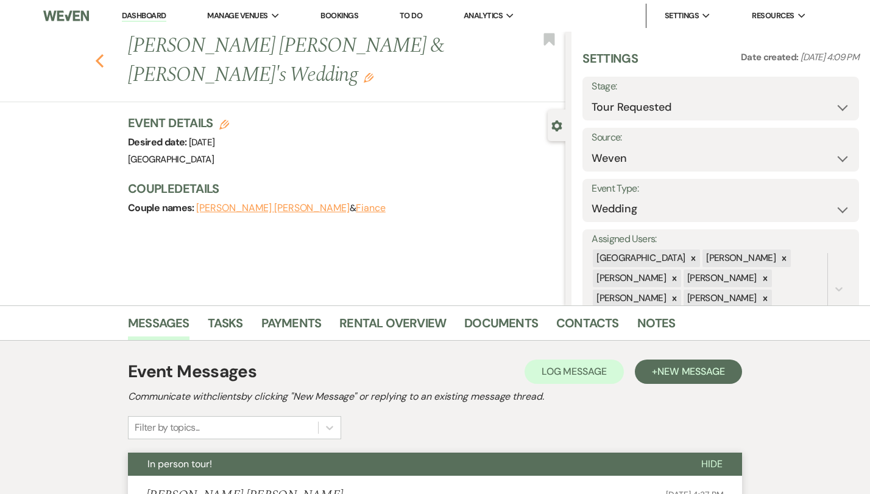
click at [95, 54] on icon "Previous" at bounding box center [99, 61] width 9 height 15
select select "2"
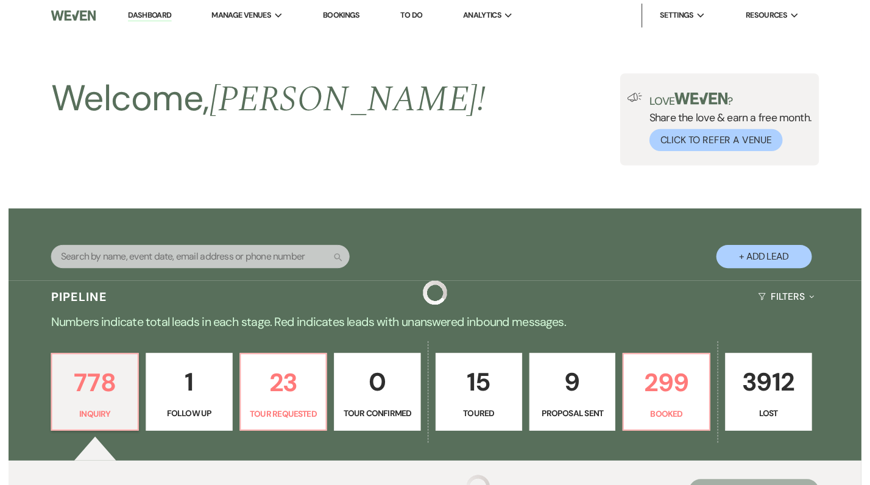
scroll to position [454, 0]
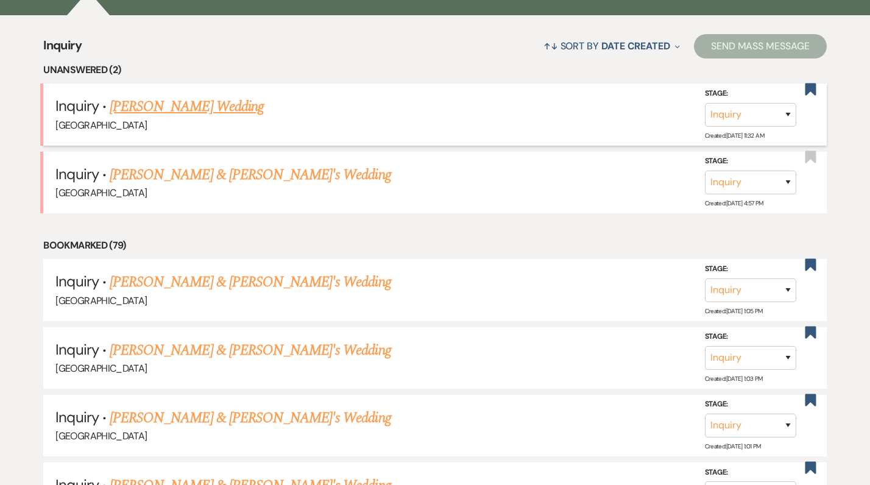
click at [180, 102] on link "[PERSON_NAME] Wedding" at bounding box center [187, 107] width 154 height 22
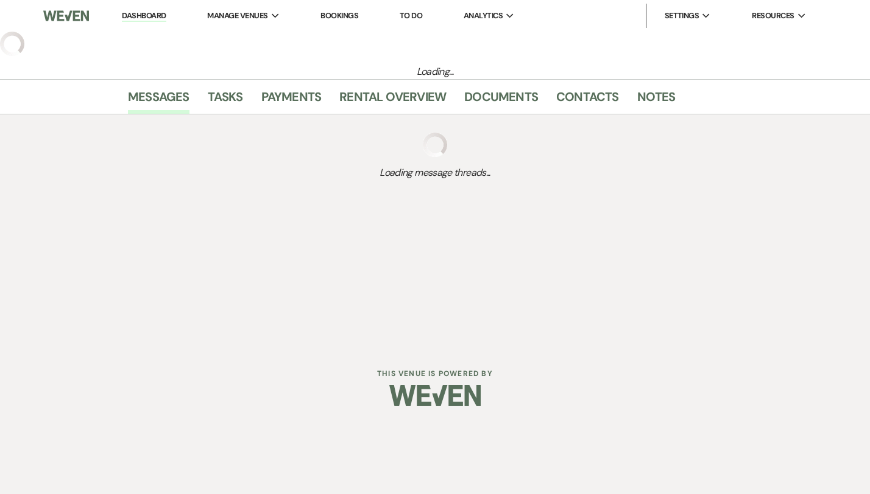
select select "6"
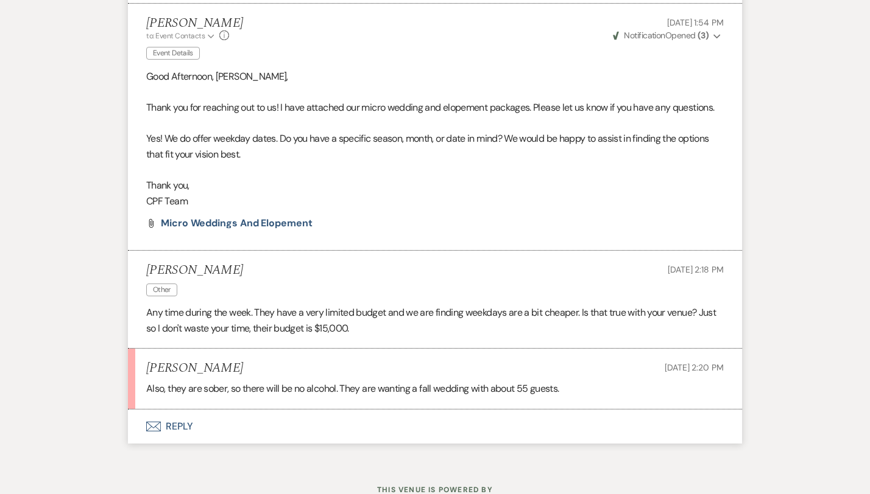
scroll to position [857, 0]
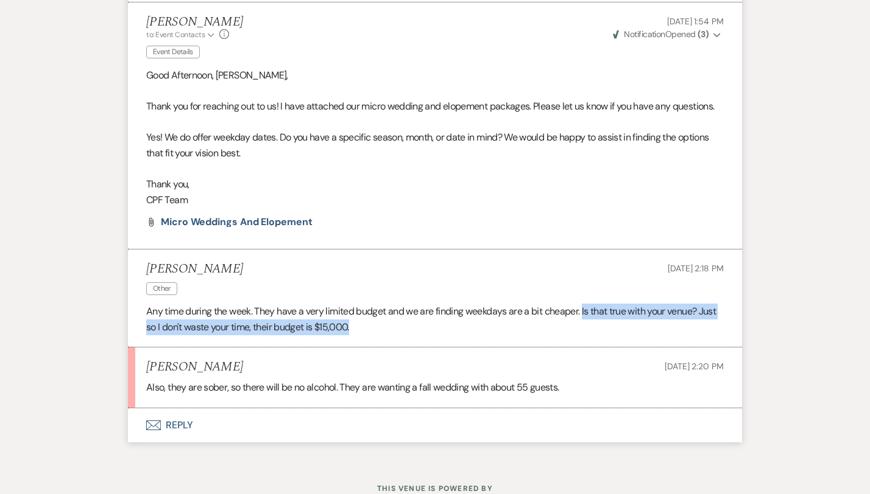
drag, startPoint x: 543, startPoint y: 295, endPoint x: 647, endPoint y: 311, distance: 105.9
click at [647, 311] on p "Any time during the week. They have a very limited budget and we are finding we…" at bounding box center [434, 319] width 577 height 31
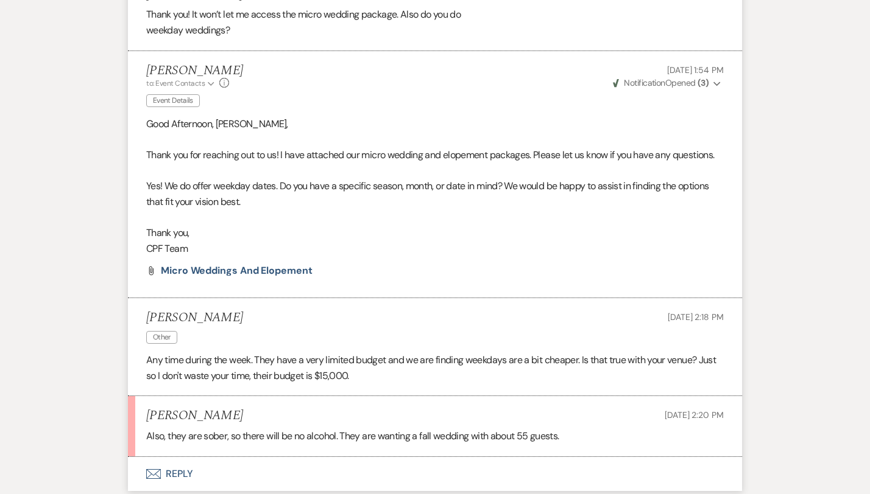
scroll to position [806, 0]
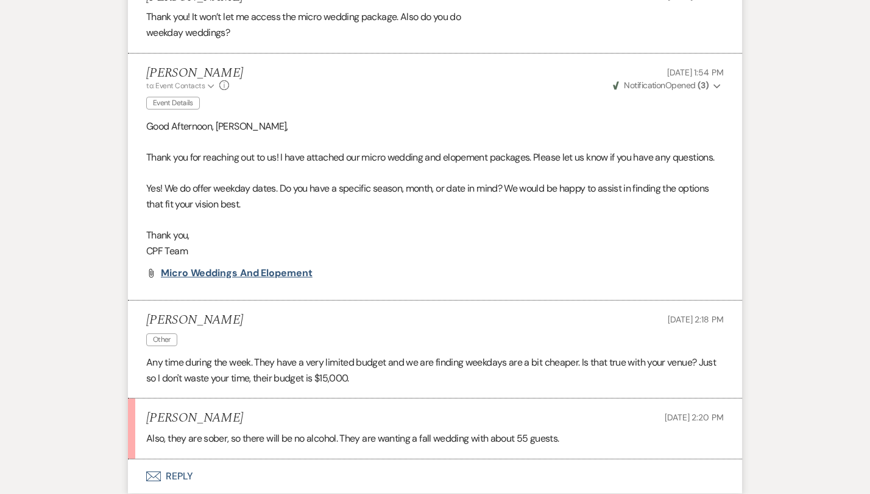
click at [207, 267] on span "Micro Weddings and Elopement" at bounding box center [237, 273] width 152 height 13
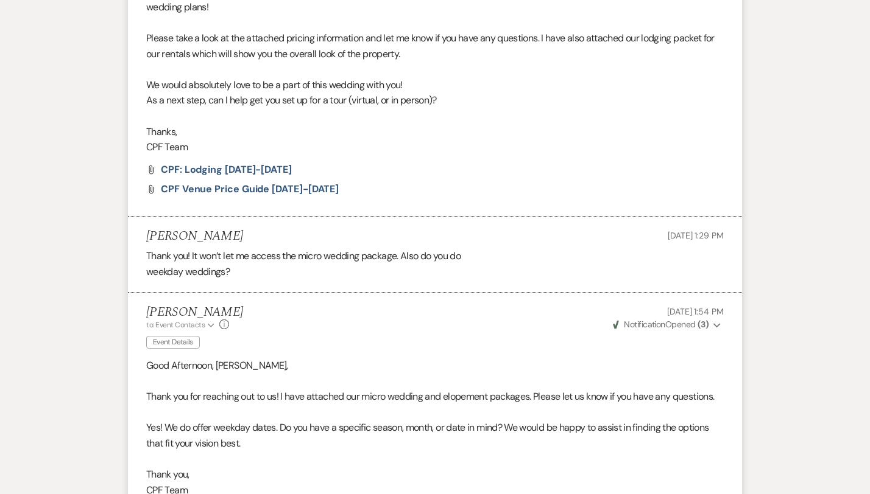
scroll to position [558, 0]
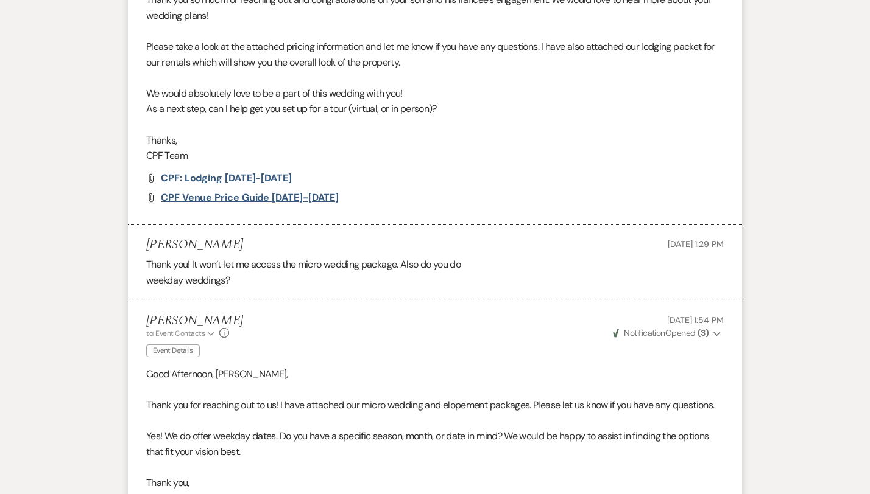
click at [204, 191] on span "CPF Venue Price Guide [DATE]-[DATE]" at bounding box center [250, 197] width 178 height 13
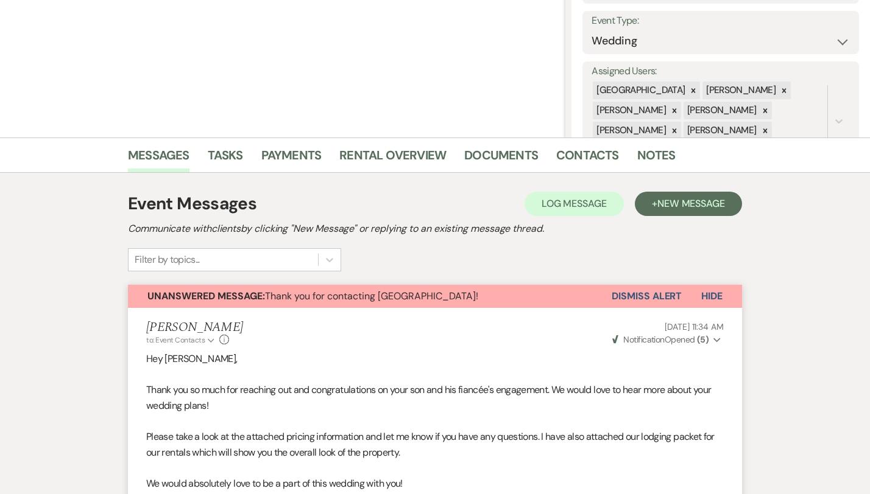
scroll to position [0, 0]
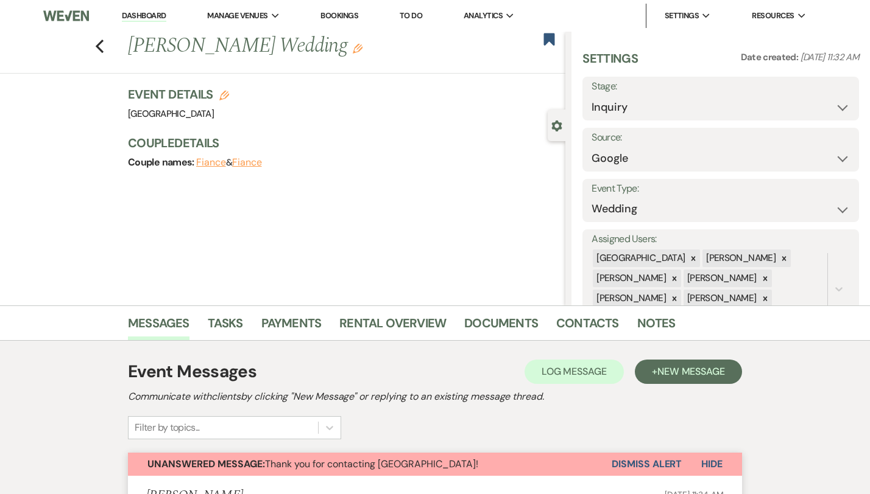
click at [66, 43] on div "Previous [PERSON_NAME] Wedding Edit Bookmark" at bounding box center [279, 53] width 571 height 42
click at [95, 43] on icon "Previous" at bounding box center [99, 46] width 9 height 15
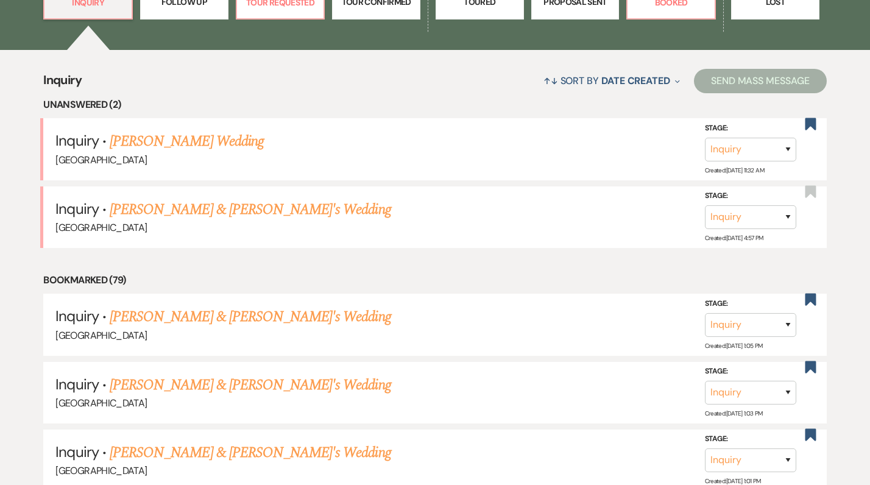
scroll to position [422, 0]
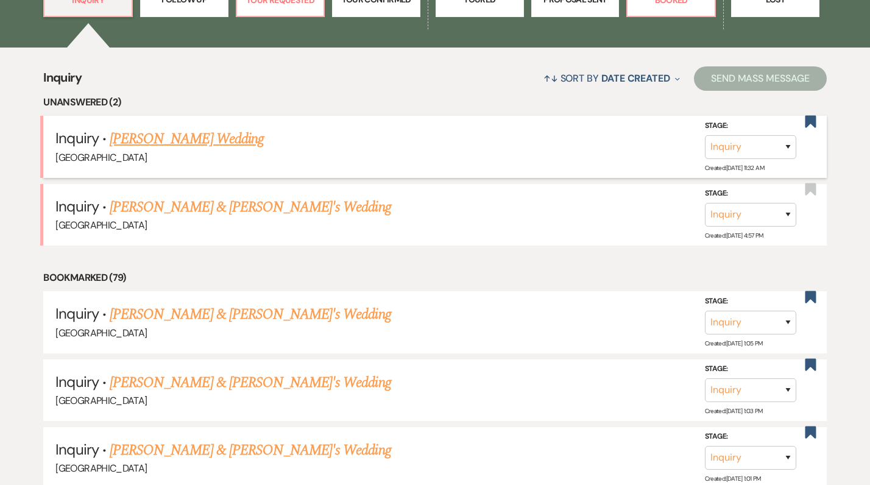
click at [202, 136] on link "[PERSON_NAME] Wedding" at bounding box center [187, 139] width 154 height 22
select select "6"
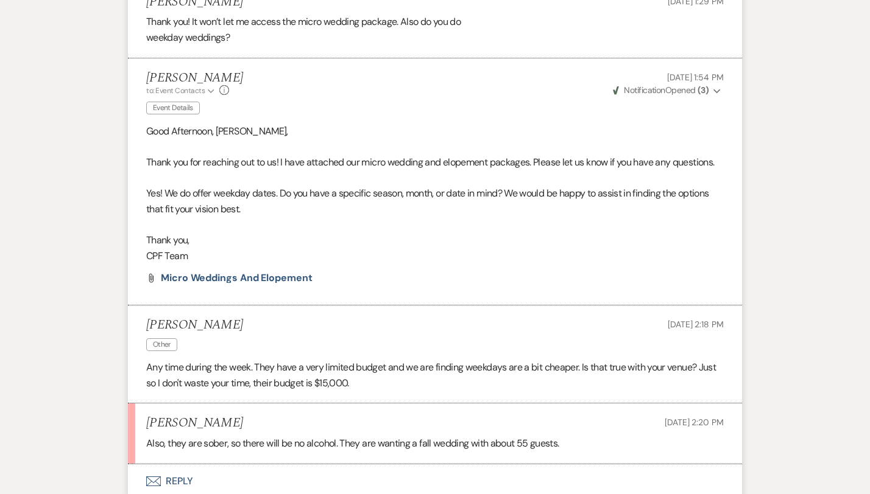
scroll to position [887, 0]
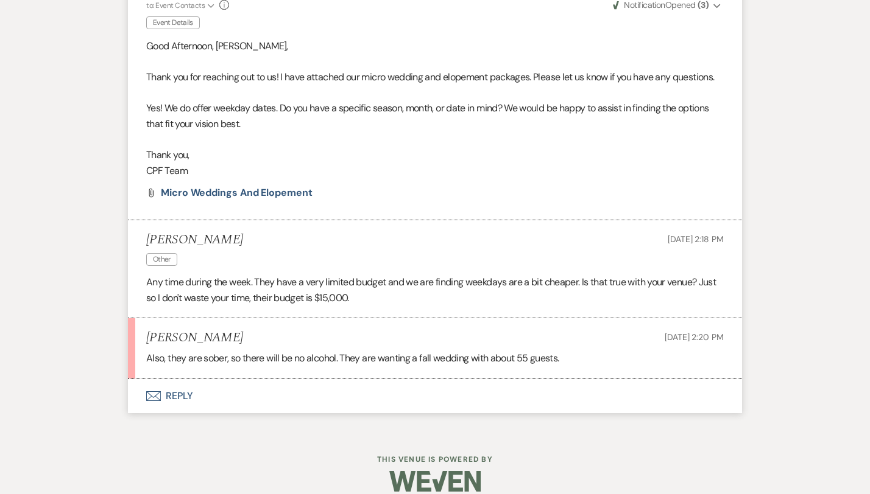
click at [132, 381] on button "Envelope Reply" at bounding box center [435, 396] width 614 height 34
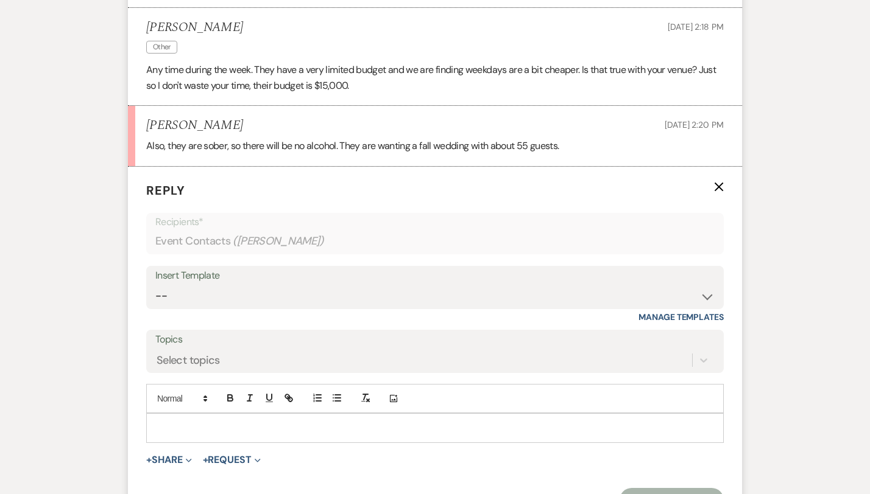
scroll to position [1119, 0]
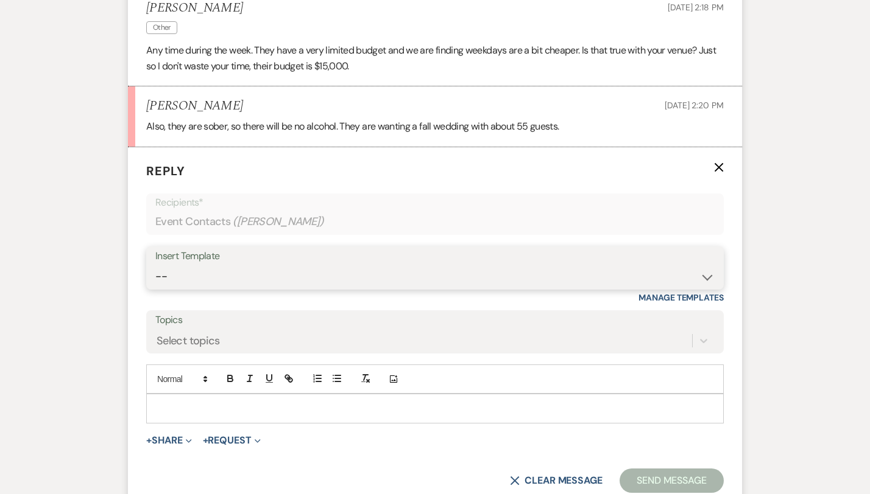
click at [253, 265] on select "-- Weven Planning Portal Introduction (Booked Events) Congratulations on choosi…" at bounding box center [434, 277] width 559 height 24
click at [221, 341] on form "Reply X Recipients* Event Contacts ( [PERSON_NAME] ) Insert Template -- Weven P…" at bounding box center [435, 327] width 614 height 360
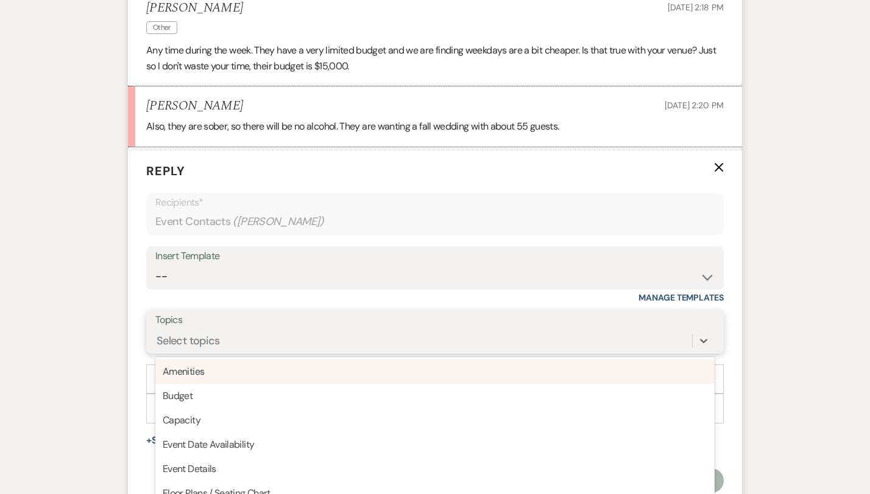
scroll to position [1154, 0]
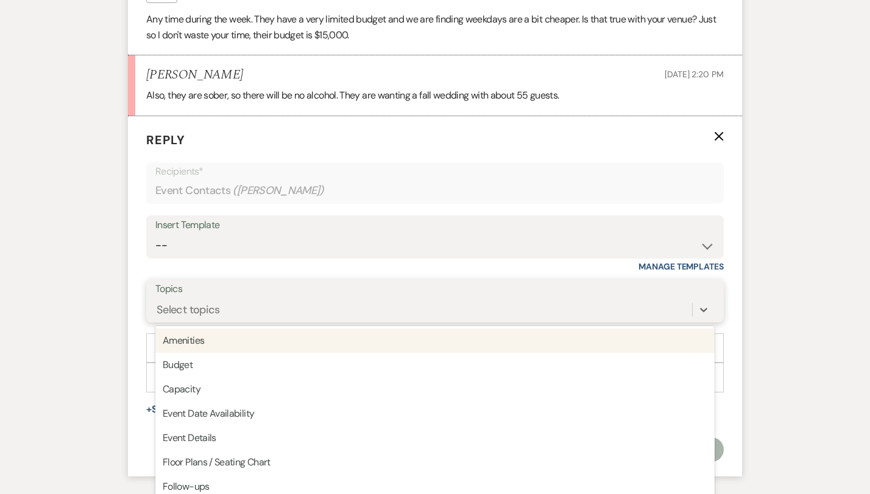
click at [218, 322] on div "option Amenities focused, 1 of 20. 20 results available. Use Up and Down to cho…" at bounding box center [434, 309] width 559 height 23
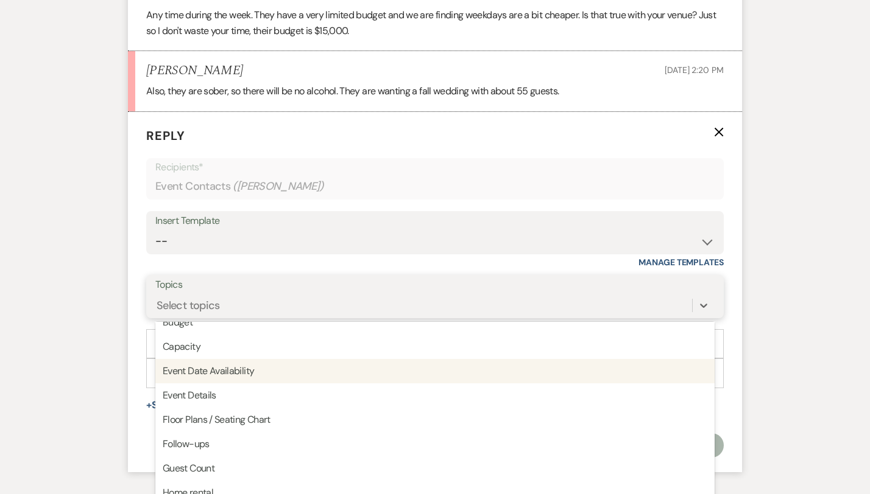
scroll to position [0, 0]
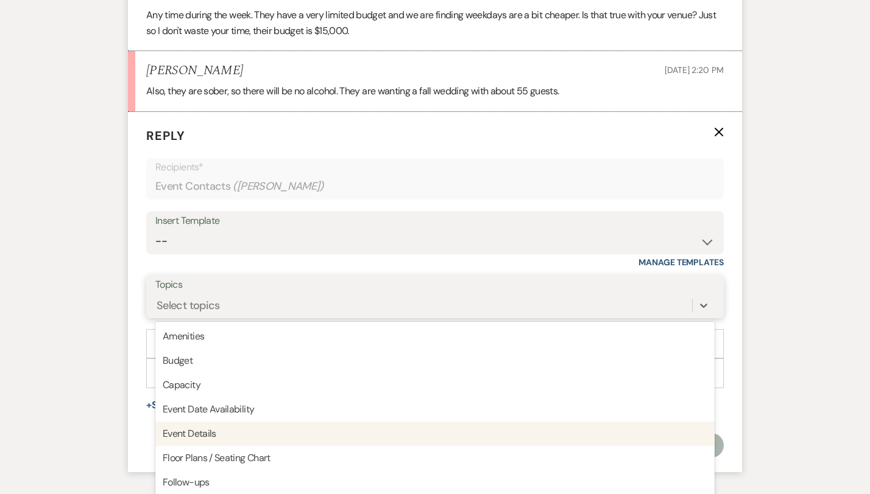
click at [188, 422] on div "Event Details" at bounding box center [434, 434] width 559 height 24
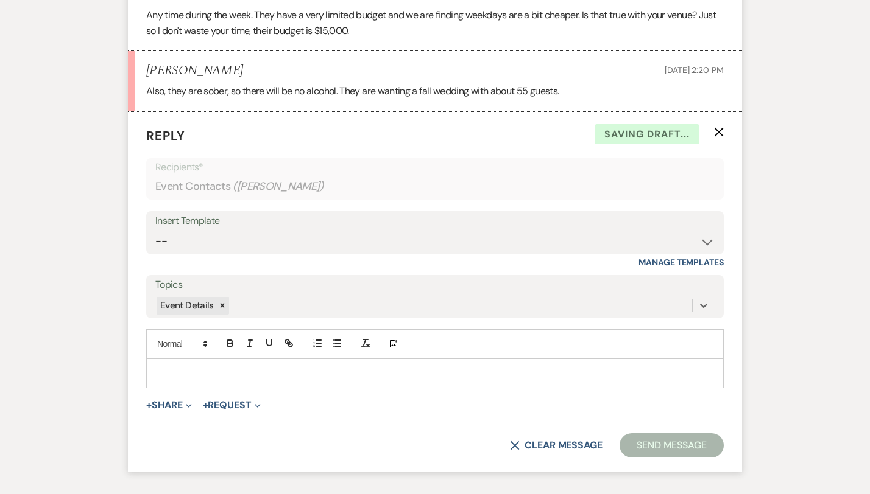
click at [186, 367] on p at bounding box center [435, 373] width 558 height 13
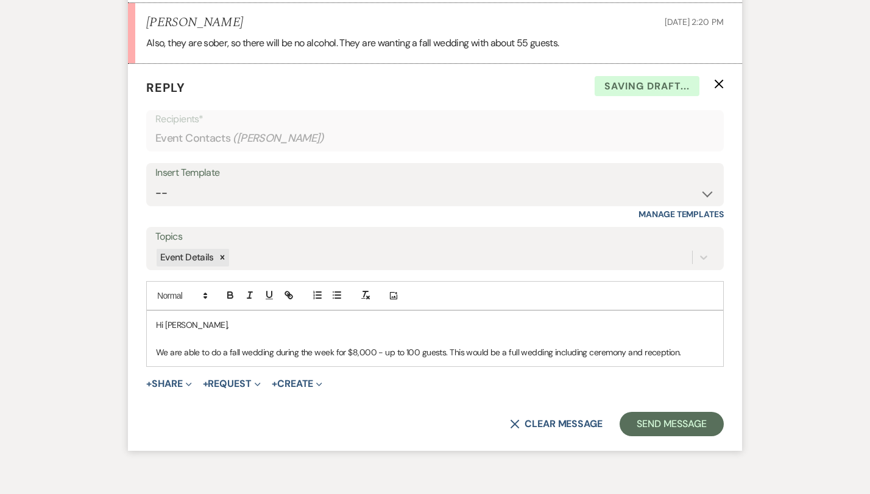
scroll to position [1212, 0]
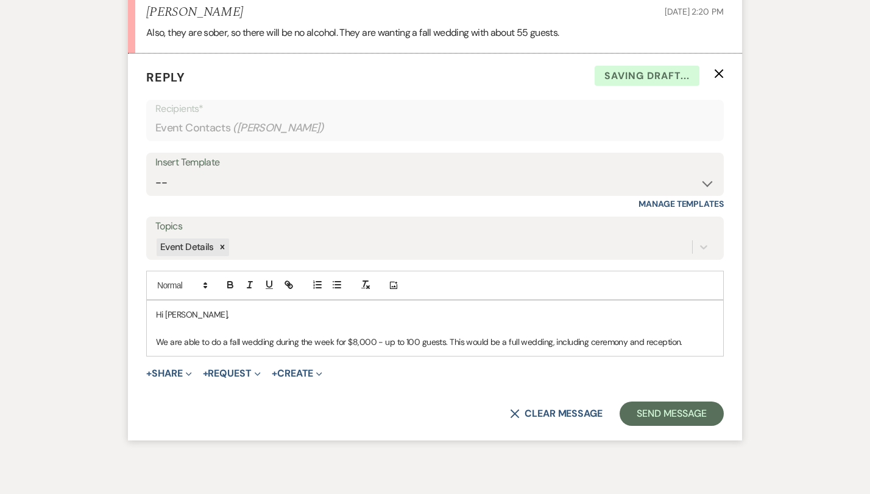
click at [636, 336] on p "We are able to do a fall wedding during the week for $8,000 - up to 100 guests.…" at bounding box center [435, 342] width 558 height 13
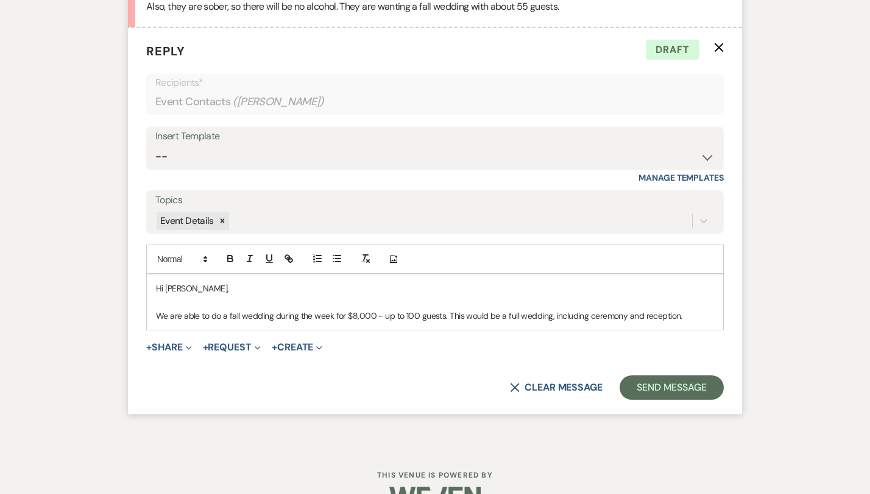
scroll to position [1254, 0]
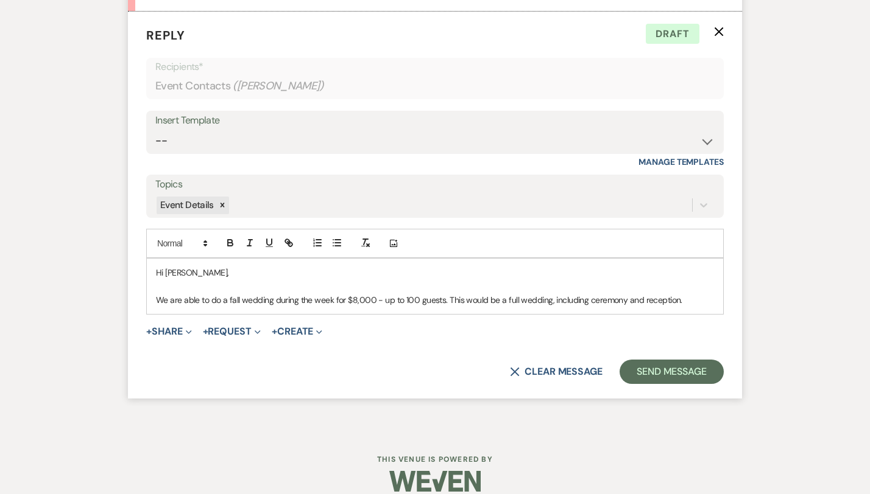
click at [156, 293] on p "We are able to do a fall wedding during the week for $8,000 - up to 100 guests.…" at bounding box center [435, 299] width 558 height 13
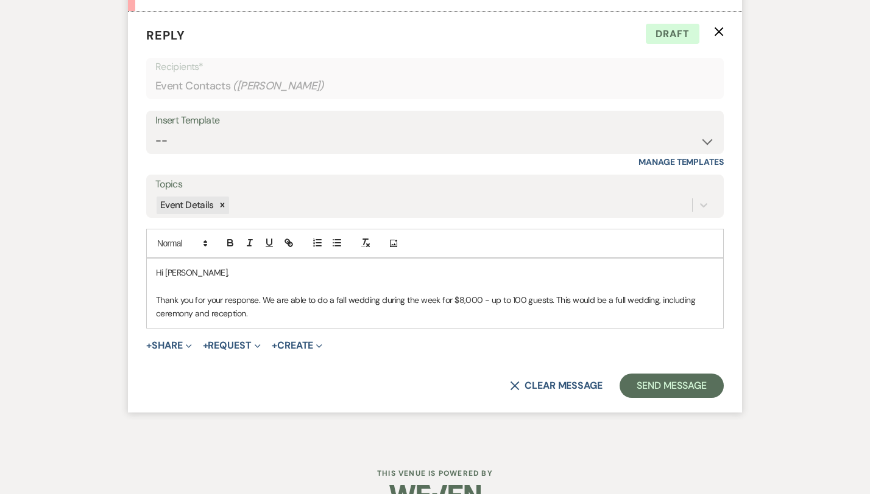
click at [714, 293] on p "Thank you for your response. We are able to do a fall wedding during the week f…" at bounding box center [435, 306] width 558 height 27
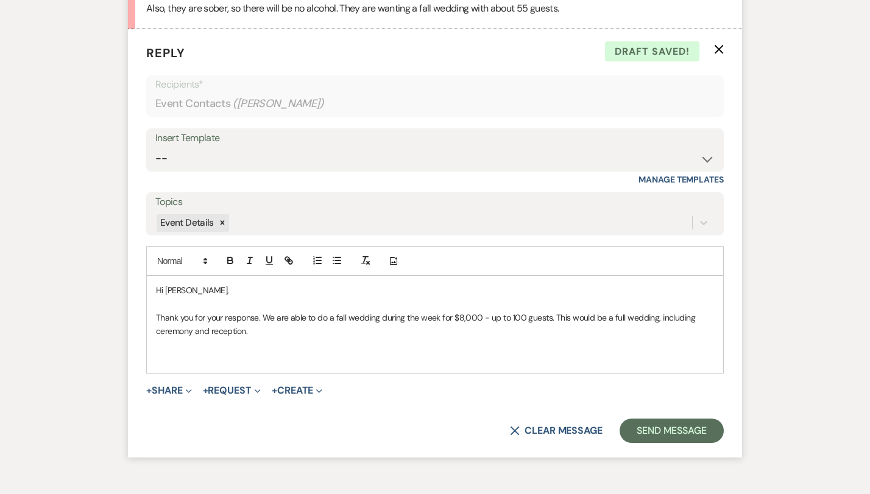
scroll to position [1240, 0]
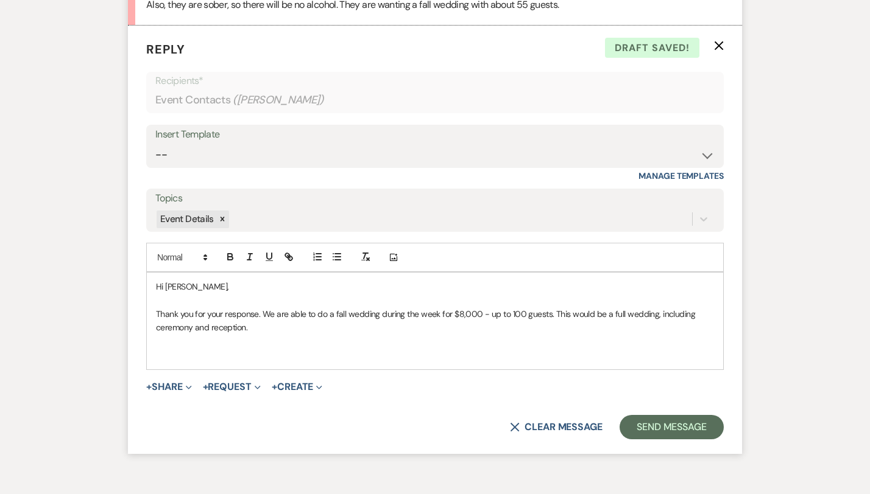
click at [714, 307] on p "Thank you for your response. We are able to do a fall wedding during the week f…" at bounding box center [435, 320] width 558 height 27
click at [400, 315] on p "Thank you for your response. We are able to do a fall wedding during the week f…" at bounding box center [435, 320] width 558 height 27
drag, startPoint x: 488, startPoint y: 314, endPoint x: 450, endPoint y: 312, distance: 37.8
click at [450, 312] on p "Thank you for your response. We are able to do a fall wedding during the week f…" at bounding box center [435, 320] width 558 height 27
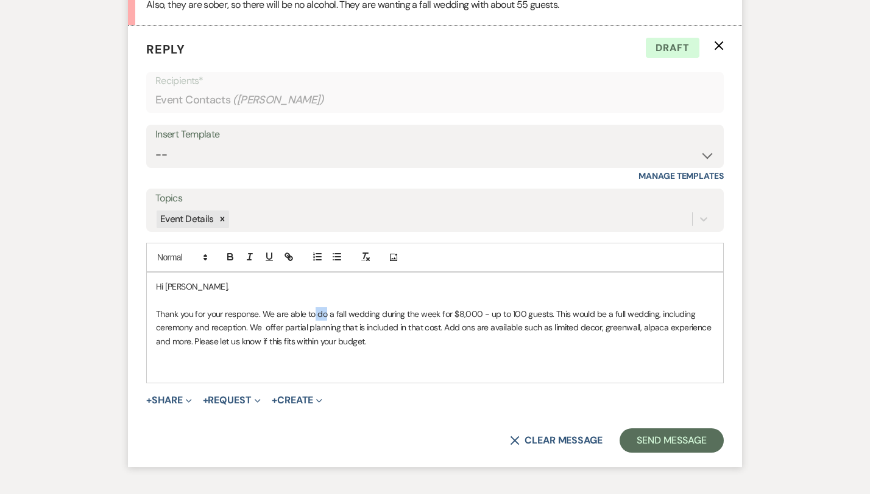
drag, startPoint x: 285, startPoint y: 300, endPoint x: 273, endPoint y: 298, distance: 11.6
click at [273, 307] on p "Thank you for your response. We are able to do a fall wedding during the week f…" at bounding box center [435, 327] width 558 height 41
click at [156, 315] on p "Thank you for your response. We are able to offer a fall wedding during the wee…" at bounding box center [435, 327] width 558 height 41
click at [163, 348] on p at bounding box center [435, 354] width 558 height 13
click at [159, 348] on p at bounding box center [435, 354] width 558 height 13
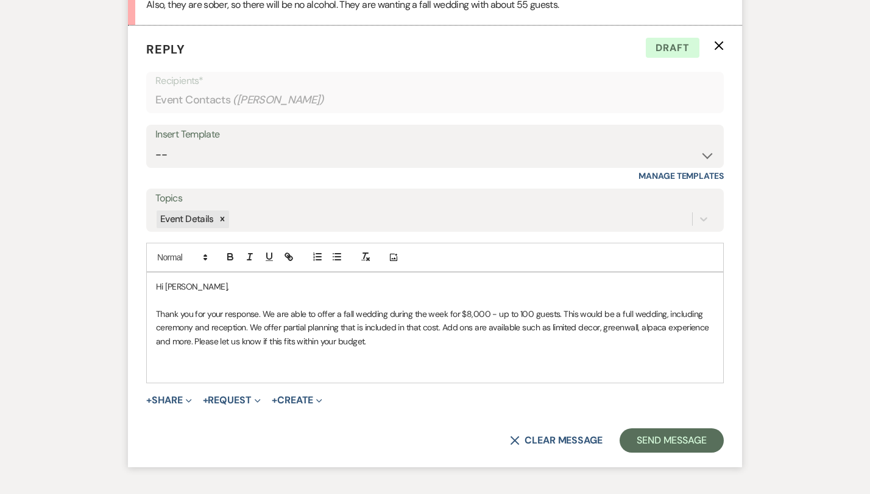
click at [156, 328] on p "Thank you for your response. We are able to offer a fall wedding during the wee…" at bounding box center [435, 327] width 558 height 41
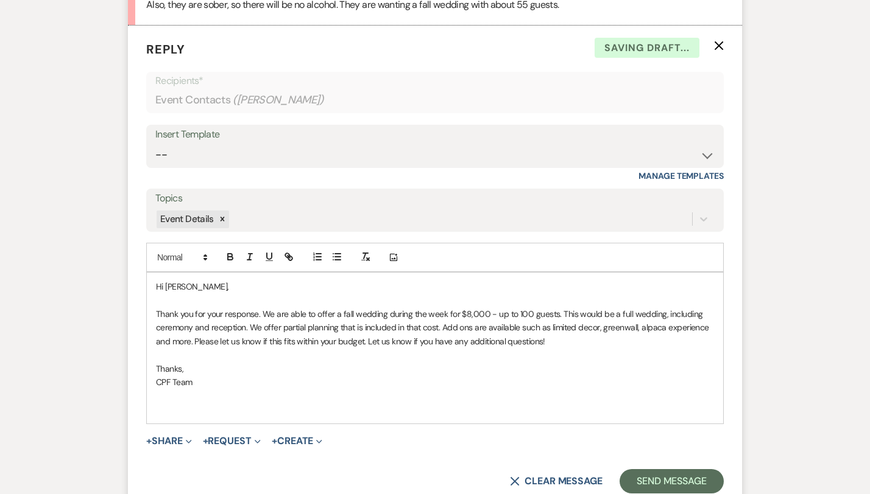
drag, startPoint x: 169, startPoint y: 370, endPoint x: 113, endPoint y: 267, distance: 117.2
click at [147, 273] on div "Hi Leslie, Thank you for your response. We are able to offer a fall wedding dur…" at bounding box center [435, 348] width 576 height 151
copy div "Hi Leslie, Thank you for your response. We are able to offer a fall wedding dur…"
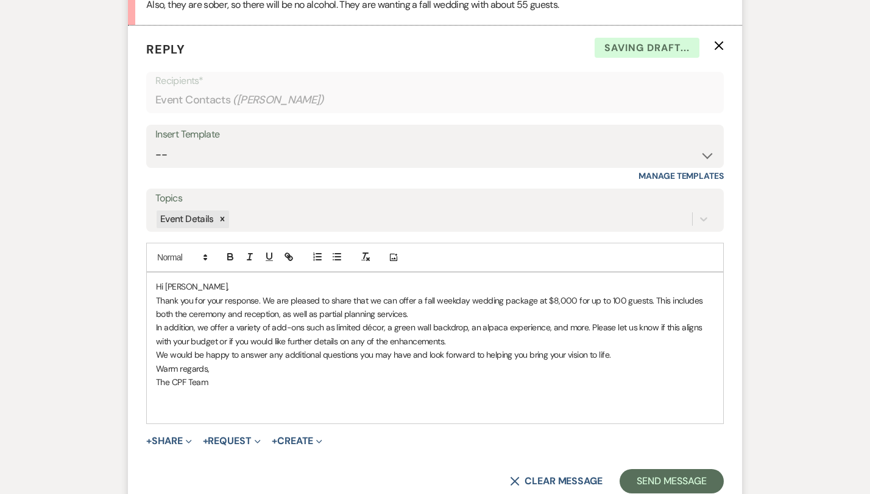
click at [156, 280] on p "Hi Leslie," at bounding box center [435, 286] width 558 height 13
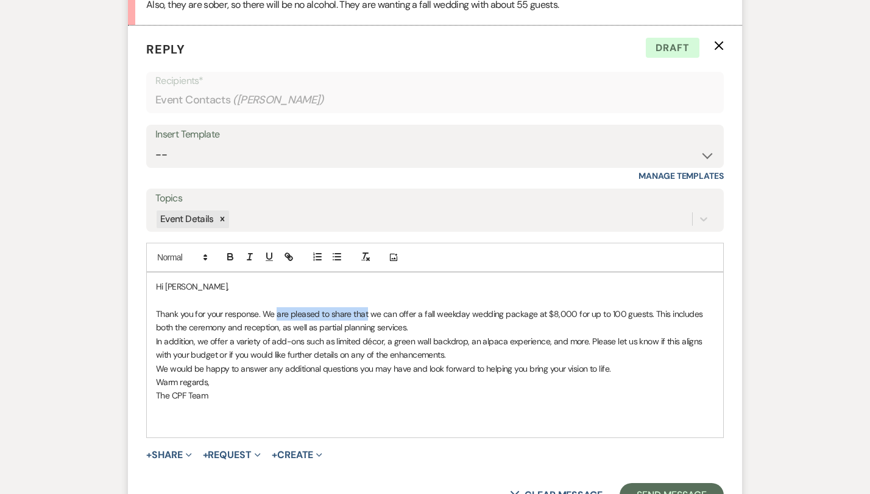
drag, startPoint x: 326, startPoint y: 301, endPoint x: 236, endPoint y: 303, distance: 89.5
click at [236, 307] on p "Thank you for your response. We are pleased to share that we can offer a fall w…" at bounding box center [435, 320] width 558 height 27
drag, startPoint x: 245, startPoint y: 299, endPoint x: 236, endPoint y: 299, distance: 9.1
click at [236, 307] on p "Thank you for your response. We we can offer a fall weekday wedding package at …" at bounding box center [435, 320] width 558 height 27
drag, startPoint x: 293, startPoint y: 300, endPoint x: 275, endPoint y: 298, distance: 17.8
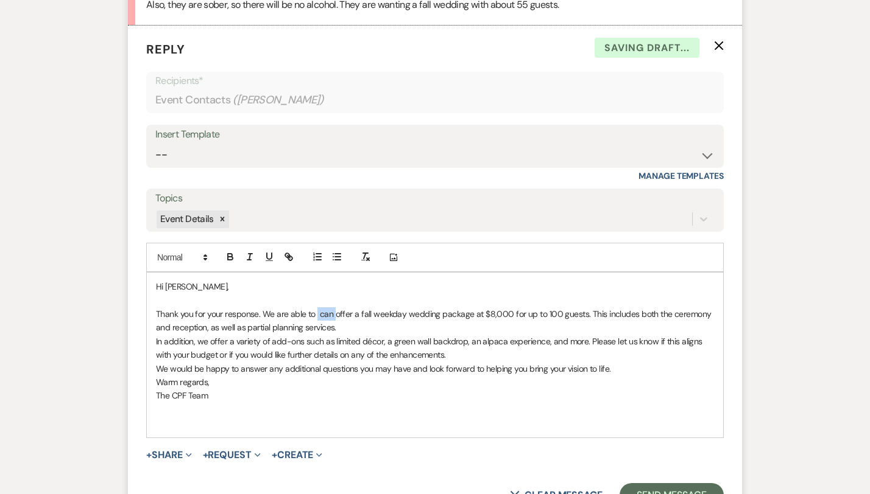
click at [275, 307] on p "Thank you for your response. We are able to can offer a fall weekday wedding pa…" at bounding box center [435, 320] width 558 height 27
click at [219, 335] on p "In addition, we offer a variety of add-ons such as limited décor, a green wall …" at bounding box center [435, 348] width 558 height 27
click at [213, 317] on p "Thank you for your response. We are able to offer a fall weekday wedding packag…" at bounding box center [435, 320] width 558 height 27
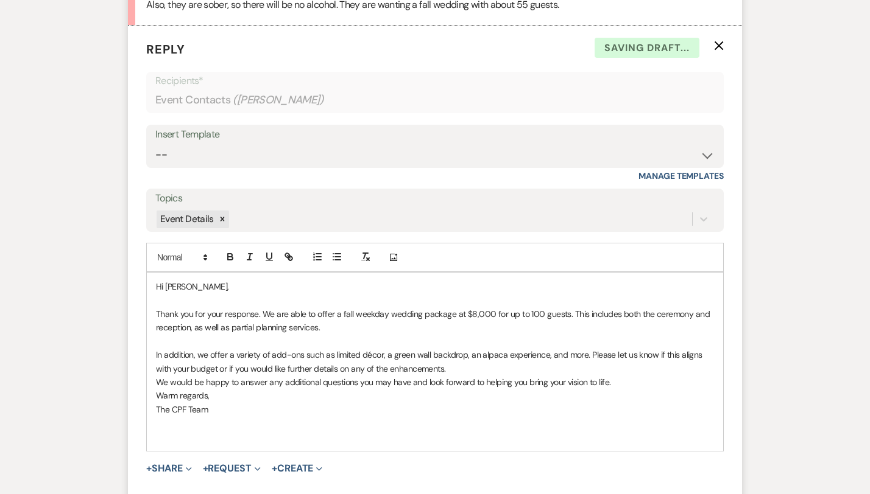
click at [249, 348] on p "In addition, we offer a variety of add-ons such as limited décor, a green wall …" at bounding box center [435, 361] width 558 height 27
click at [329, 348] on p "In addition, we offer a variety of add ons such as limited décor, a green wall …" at bounding box center [435, 361] width 558 height 27
drag, startPoint x: 433, startPoint y: 342, endPoint x: 424, endPoint y: 341, distance: 8.5
click at [424, 348] on p "In addition, we offer a variety of add ons such as limited decor, a green wall …" at bounding box center [435, 361] width 558 height 27
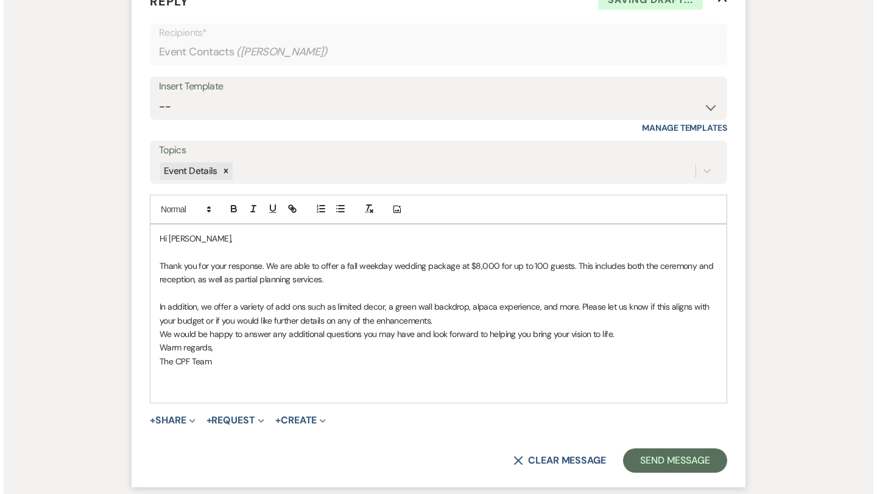
scroll to position [1292, 0]
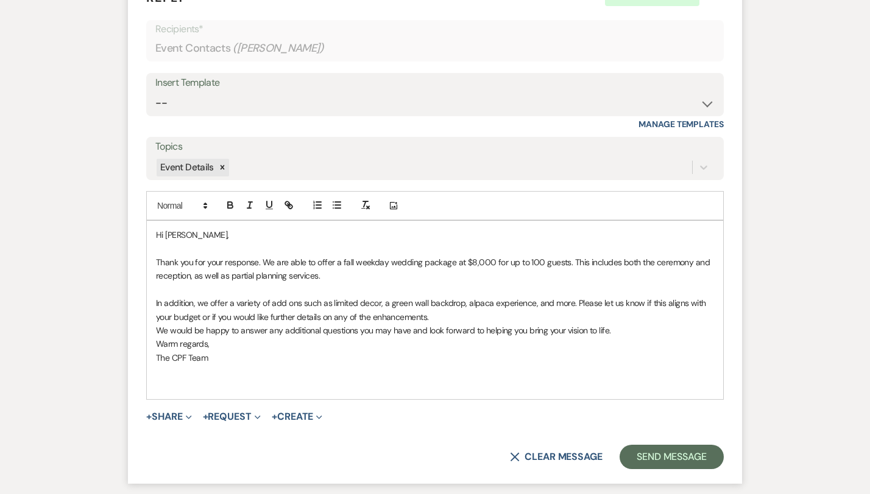
click at [516, 302] on p "In addition, we offer a variety of add ons such as limited decor, a green wall …" at bounding box center [435, 310] width 558 height 27
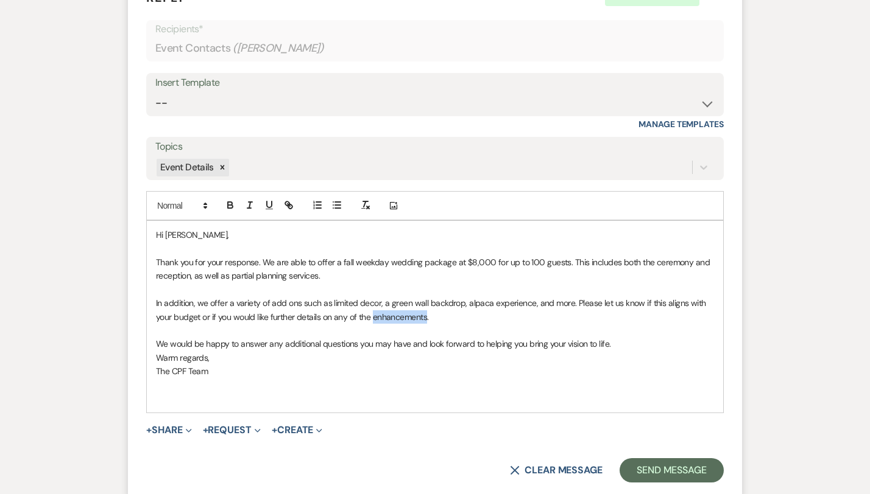
drag, startPoint x: 307, startPoint y: 302, endPoint x: 255, endPoint y: 303, distance: 53.0
click at [255, 303] on p "In addition, we offer a variety of add ons such as limited decor, a green wall …" at bounding box center [435, 310] width 558 height 27
click at [146, 426] on button "+ Share Expand" at bounding box center [169, 431] width 46 height 10
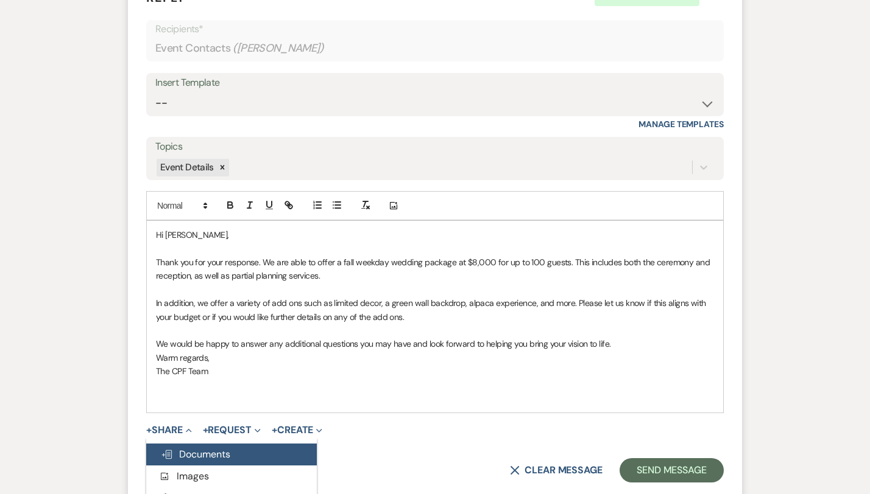
click at [153, 444] on button "Doc Upload Documents" at bounding box center [231, 455] width 170 height 22
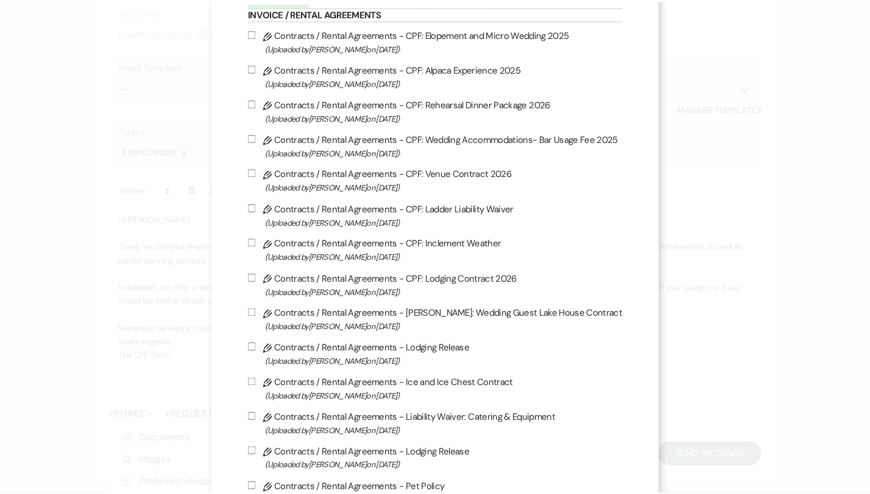
scroll to position [0, 0]
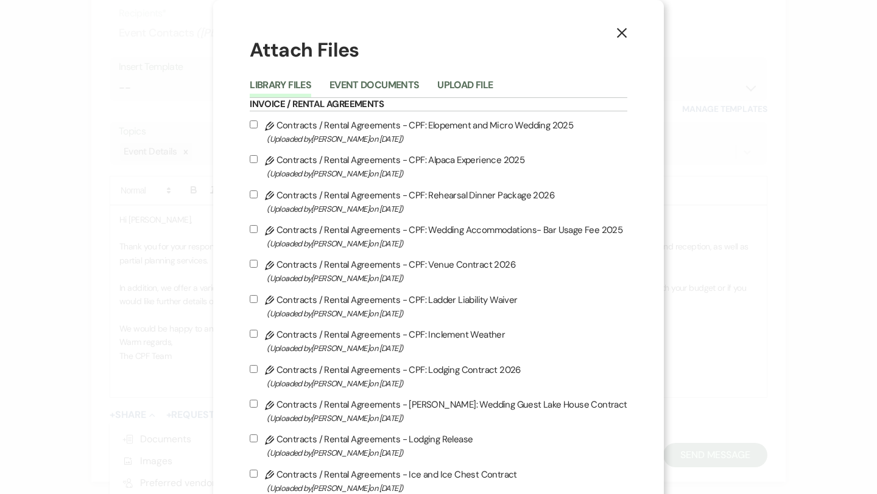
click at [616, 36] on icon "X" at bounding box center [621, 32] width 11 height 11
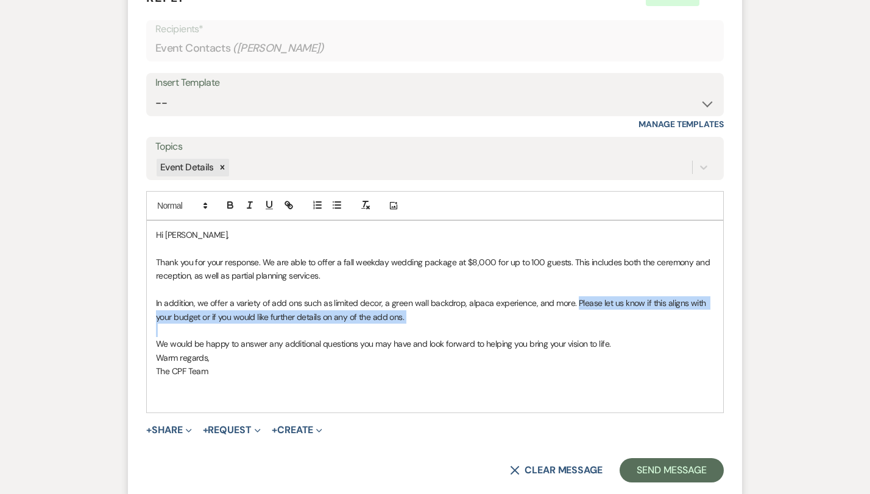
drag, startPoint x: 532, startPoint y: 287, endPoint x: 534, endPoint y: 312, distance: 25.0
click at [534, 312] on div "Hi Leslie, Thank you for your response. We are able to offer a fall weekday wed…" at bounding box center [435, 317] width 576 height 192
drag, startPoint x: 287, startPoint y: 309, endPoint x: 139, endPoint y: 303, distance: 147.5
click at [147, 303] on div "Hi Leslie, Thank you for your response. We are able to offer a fall weekday wed…" at bounding box center [435, 317] width 576 height 192
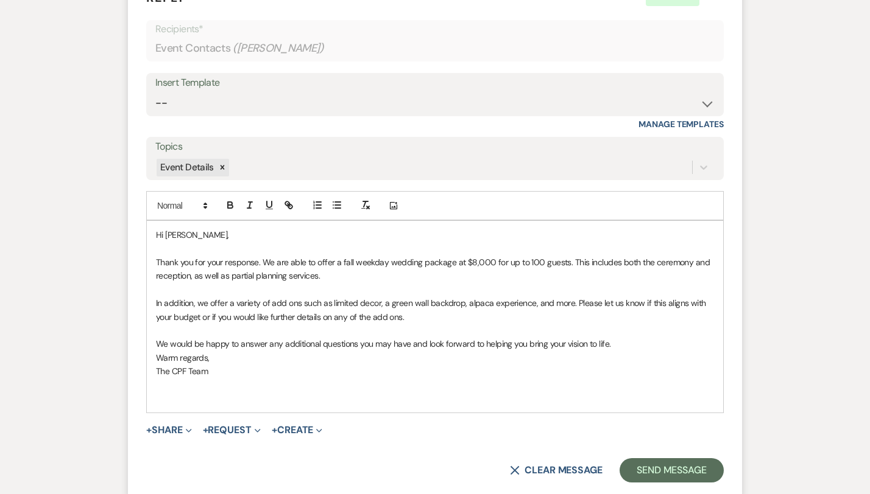
click at [175, 304] on p "In addition, we offer a variety of add ons such as limited decor, a green wall …" at bounding box center [435, 310] width 558 height 27
drag, startPoint x: 175, startPoint y: 304, endPoint x: 161, endPoint y: 304, distance: 13.4
click at [161, 304] on p "In addition, we offer a variety of add ons such as limited decor, a green wall …" at bounding box center [435, 310] width 558 height 27
drag, startPoint x: 262, startPoint y: 301, endPoint x: 228, endPoint y: 306, distance: 35.0
click at [228, 306] on p "In addition, we offer a variety of add ons such as limited decor, a green wall …" at bounding box center [435, 310] width 558 height 27
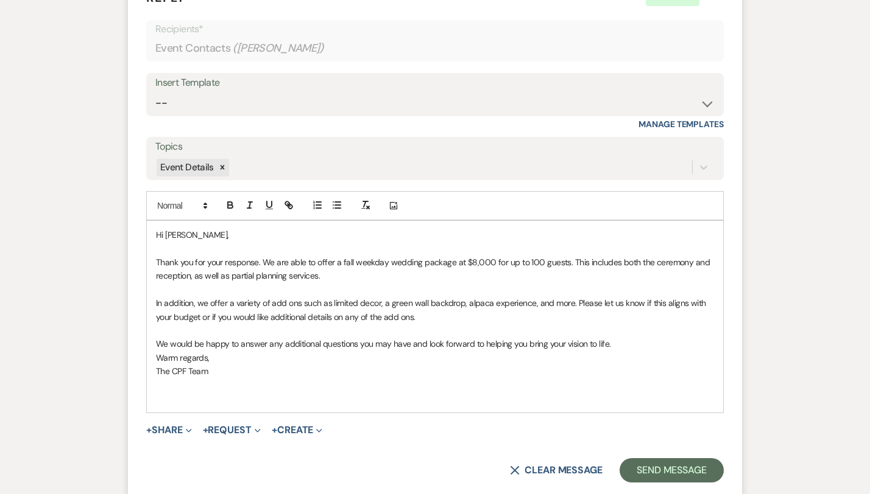
click at [262, 324] on p at bounding box center [435, 330] width 558 height 13
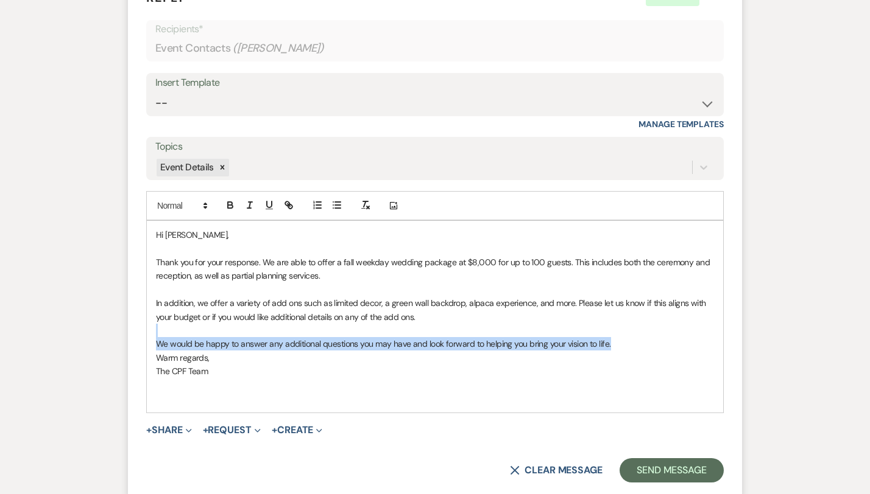
drag, startPoint x: 575, startPoint y: 329, endPoint x: 116, endPoint y: 320, distance: 459.8
click at [147, 320] on div "Hi Leslie, Thank you for your response. We are able to offer a fall weekday wed…" at bounding box center [435, 317] width 576 height 192
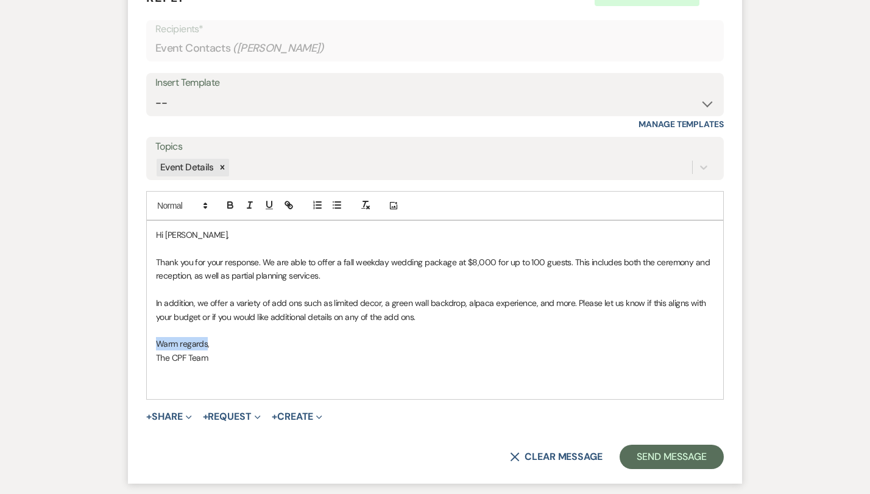
drag, startPoint x: 166, startPoint y: 329, endPoint x: 100, endPoint y: 330, distance: 65.8
click at [128, 330] on form "Reply X Saving draft... Recipients* Event Contacts ( Leslie Harmon ) Insert Tem…" at bounding box center [435, 229] width 614 height 510
drag, startPoint x: 133, startPoint y: 344, endPoint x: 114, endPoint y: 343, distance: 18.3
click at [147, 343] on div "Hi Leslie, Thank you for your response. We are able to offer a fall weekday wed…" at bounding box center [435, 310] width 576 height 178
click at [420, 297] on p "In addition, we offer a variety of add ons such as limited decor, a green wall …" at bounding box center [435, 310] width 558 height 27
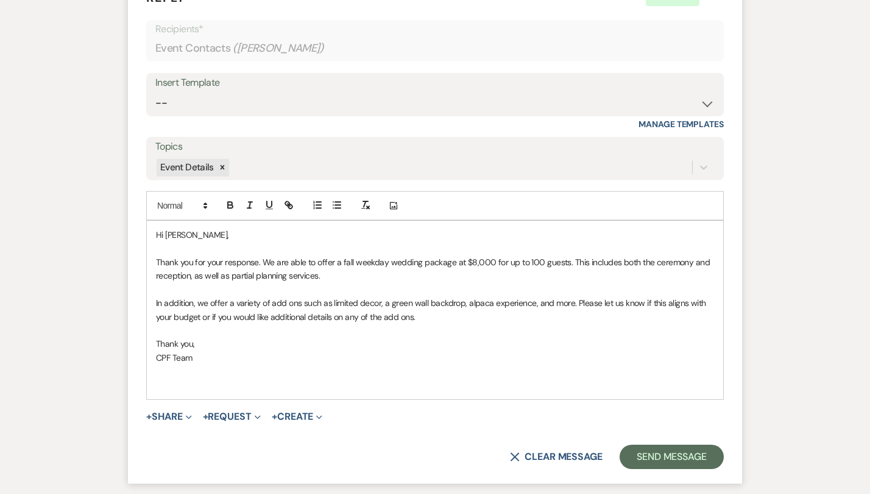
click at [451, 365] on p at bounding box center [435, 371] width 558 height 13
drag, startPoint x: 424, startPoint y: 286, endPoint x: 297, endPoint y: 290, distance: 127.3
click at [297, 297] on p "In addition, we offer a variety of add-ons such as limited decor, a green wall …" at bounding box center [435, 310] width 558 height 27
click at [322, 301] on p "In addition, we offer a variety of add-ons such as limited decor, a green wall …" at bounding box center [435, 310] width 558 height 27
drag, startPoint x: 320, startPoint y: 303, endPoint x: 171, endPoint y: 295, distance: 148.8
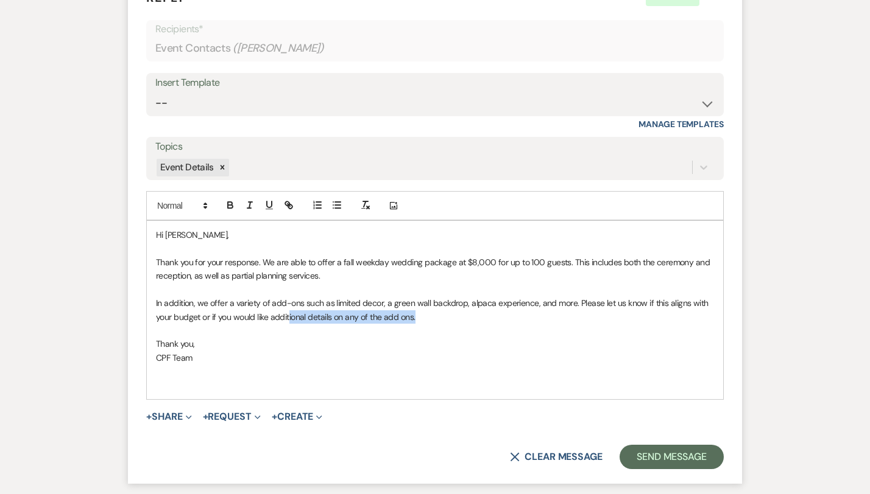
click at [171, 297] on p "In addition, we offer a variety of add-ons such as limited decor, a green wall …" at bounding box center [435, 310] width 558 height 27
click at [407, 337] on p "Thank you," at bounding box center [435, 343] width 558 height 13
drag, startPoint x: 424, startPoint y: 289, endPoint x: 293, endPoint y: 292, distance: 131.0
click at [293, 297] on p "In addition, we offer a variety of add-ons such as limited decor, a green wall …" at bounding box center [435, 310] width 558 height 27
click at [301, 301] on p "In addition, we offer a variety of add-ons such as limited decor, a green wall …" at bounding box center [435, 310] width 558 height 27
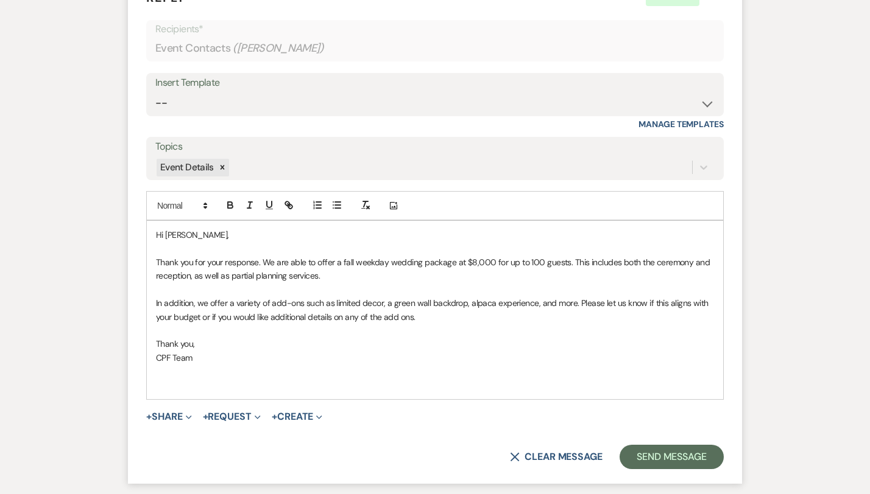
click at [357, 297] on p "In addition, we offer a variety of add-ons such as limited decor, a green wall …" at bounding box center [435, 310] width 558 height 27
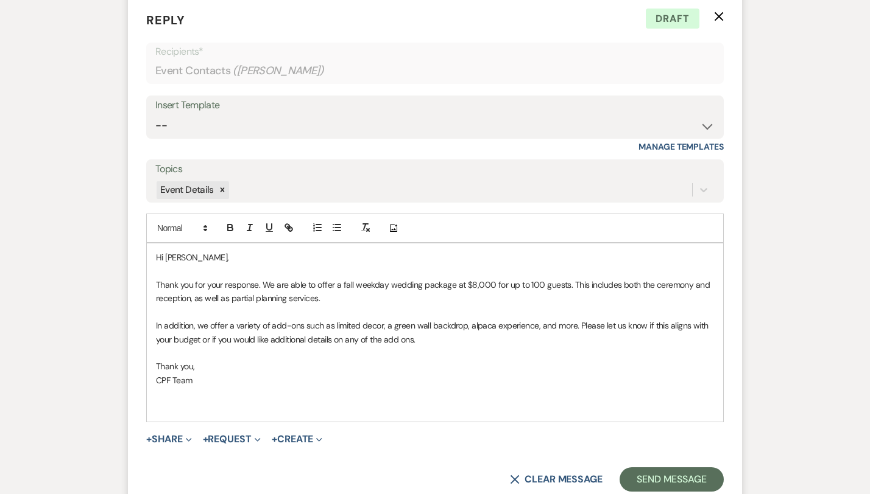
scroll to position [1269, 0]
click at [340, 320] on p "In addition, we offer a variety of add-ons such as limited decor, a green wall …" at bounding box center [435, 333] width 558 height 27
click at [423, 320] on p "In addition, we offer a variety of add-ons such as limited decor, a green wall …" at bounding box center [435, 333] width 558 height 27
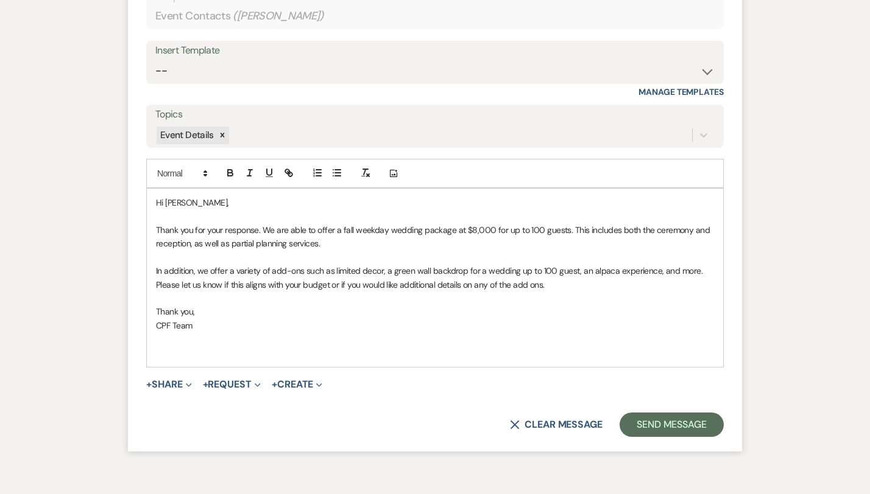
scroll to position [1330, 0]
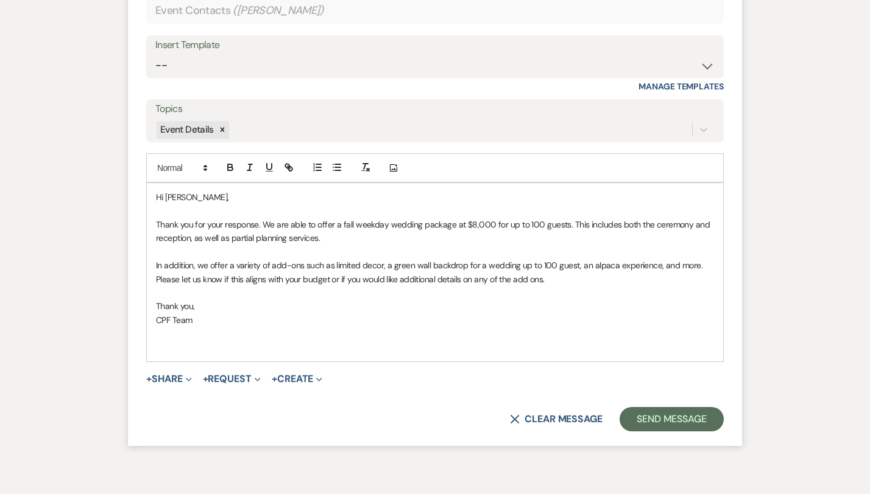
click at [147, 266] on div "Hi Leslie, Thank you for your response. We are able to offer a fall weekday wed…" at bounding box center [435, 272] width 576 height 178
click at [342, 286] on p at bounding box center [435, 292] width 558 height 13
click at [429, 265] on p "In addition, we offer a variety of add-ons such as limited decor, a green wall …" at bounding box center [435, 272] width 558 height 27
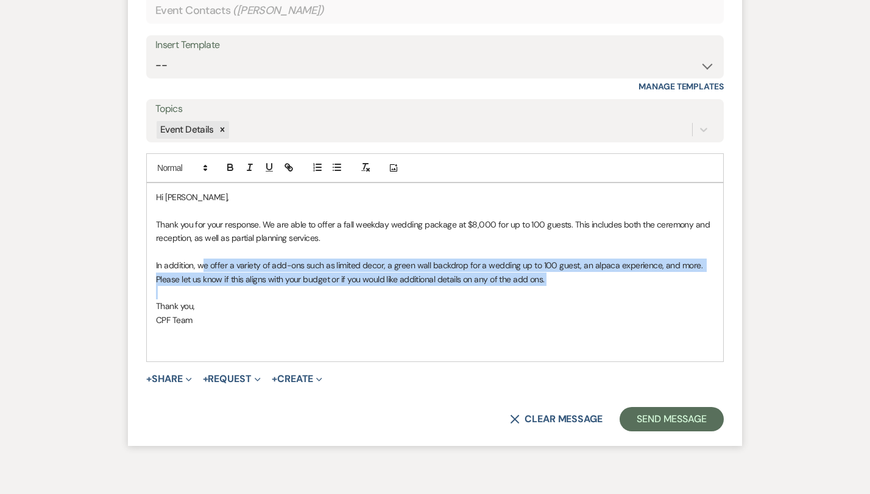
drag, startPoint x: 487, startPoint y: 270, endPoint x: 162, endPoint y: 255, distance: 325.5
click at [162, 255] on div "Hi Leslie, Thank you for your response. We are able to offer a fall weekday wed…" at bounding box center [435, 272] width 576 height 178
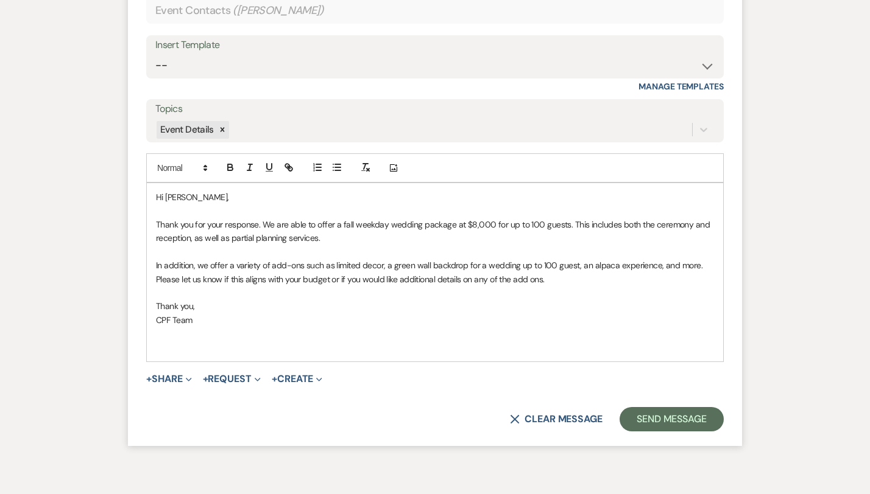
click at [413, 286] on p at bounding box center [435, 292] width 558 height 13
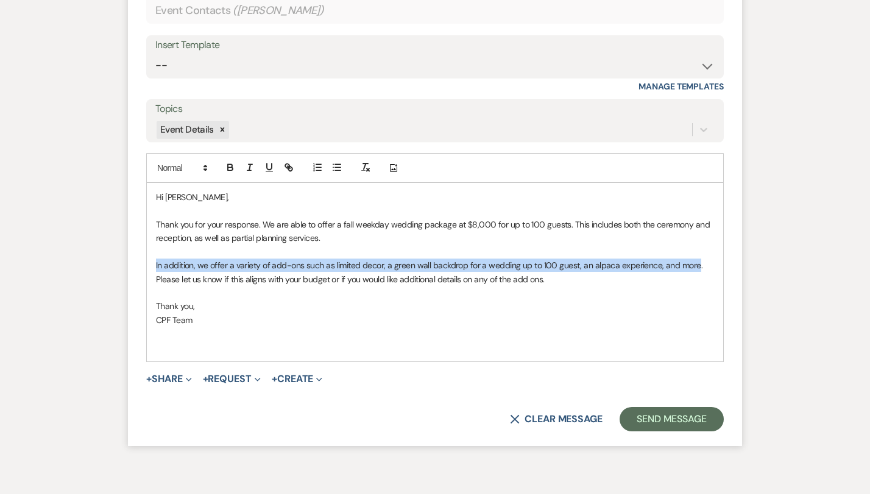
drag, startPoint x: 652, startPoint y: 250, endPoint x: 99, endPoint y: 250, distance: 553.5
click at [128, 250] on form "Reply X Draft Recipients* Event Contacts ( Leslie Harmon ) Insert Template -- W…" at bounding box center [435, 191] width 614 height 510
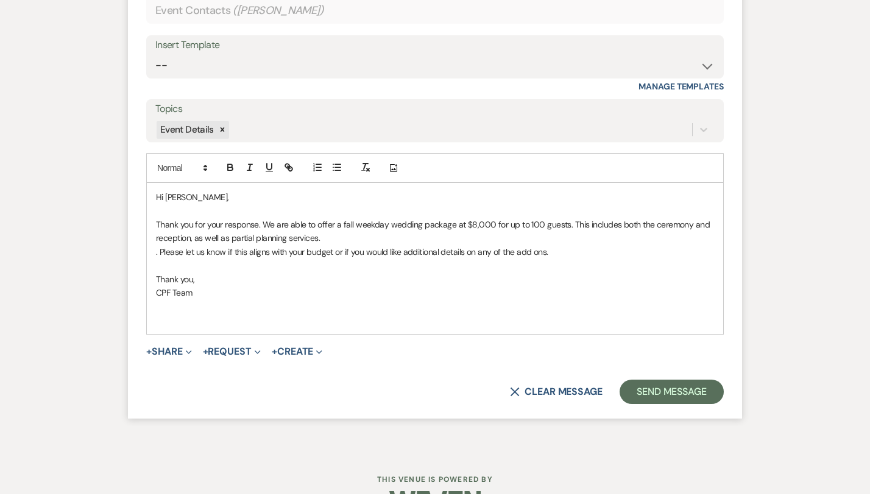
click at [375, 273] on p "Thank you," at bounding box center [435, 279] width 558 height 13
click at [156, 245] on p ". Please let us know if this aligns with your budget or if you would like addit…" at bounding box center [435, 251] width 558 height 13
click at [215, 223] on p "Thank you for your response. We are able to offer a fall weekday wedding packag…" at bounding box center [435, 231] width 558 height 27
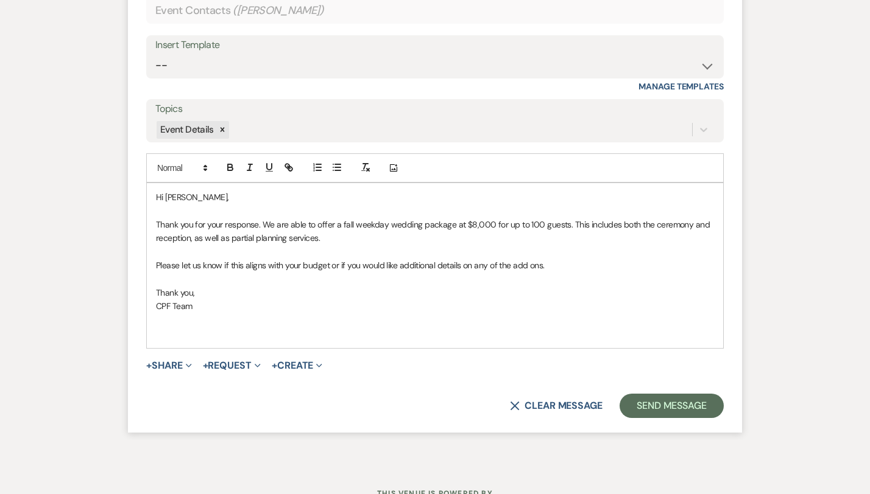
click at [513, 259] on p "Please let us know if this aligns with your budget or if you would like additio…" at bounding box center [435, 265] width 558 height 13
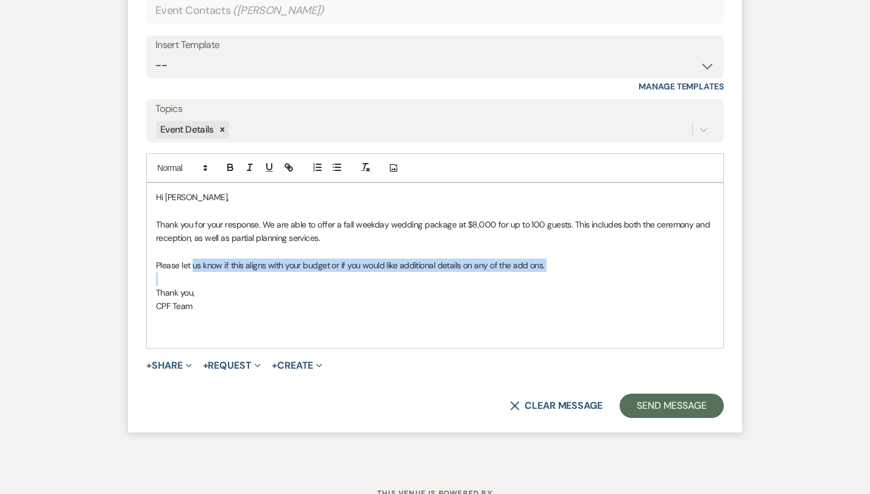
drag, startPoint x: 513, startPoint y: 249, endPoint x: 156, endPoint y: 245, distance: 357.4
click at [156, 259] on p "Please let us know if this aligns with your budget or if you would like additio…" at bounding box center [435, 265] width 558 height 13
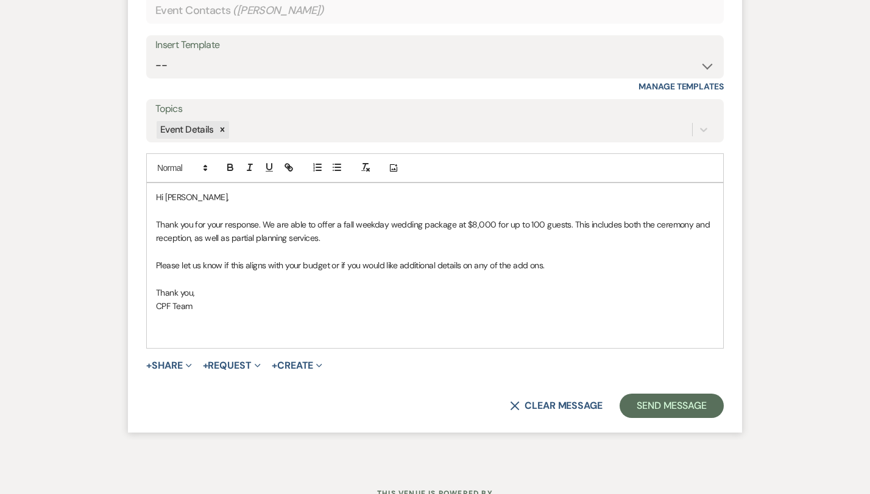
click at [359, 259] on p "Please let us know if this aligns with your budget or if you would like additio…" at bounding box center [435, 265] width 558 height 13
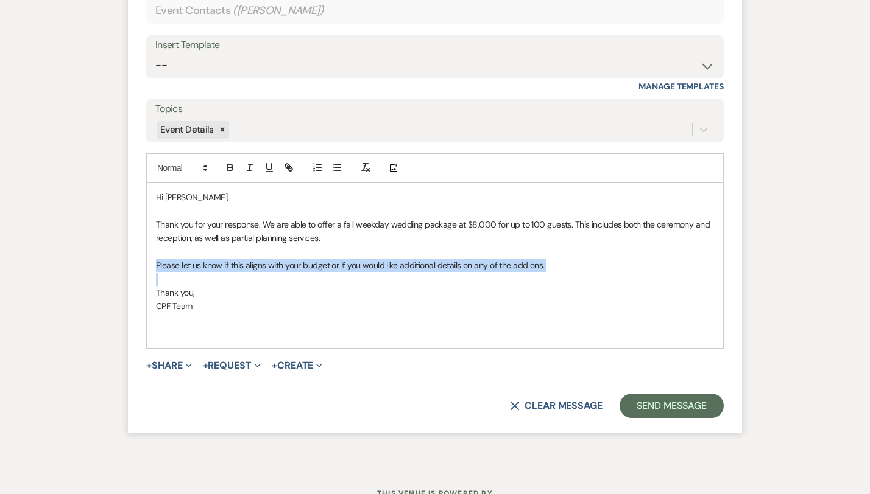
drag, startPoint x: 537, startPoint y: 257, endPoint x: 111, endPoint y: 248, distance: 426.3
click at [147, 248] on div "Hi Leslie, Thank you for your response. We are able to offer a fall weekday wed…" at bounding box center [435, 265] width 576 height 164
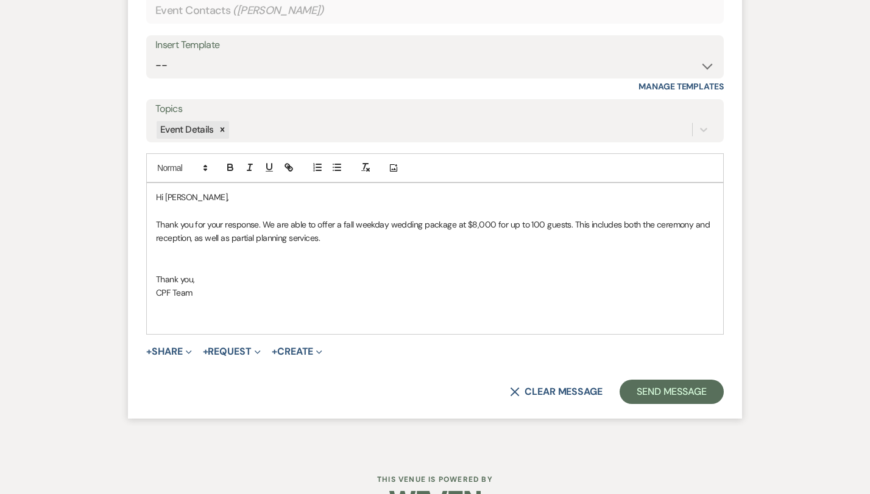
click at [156, 314] on p at bounding box center [435, 320] width 558 height 13
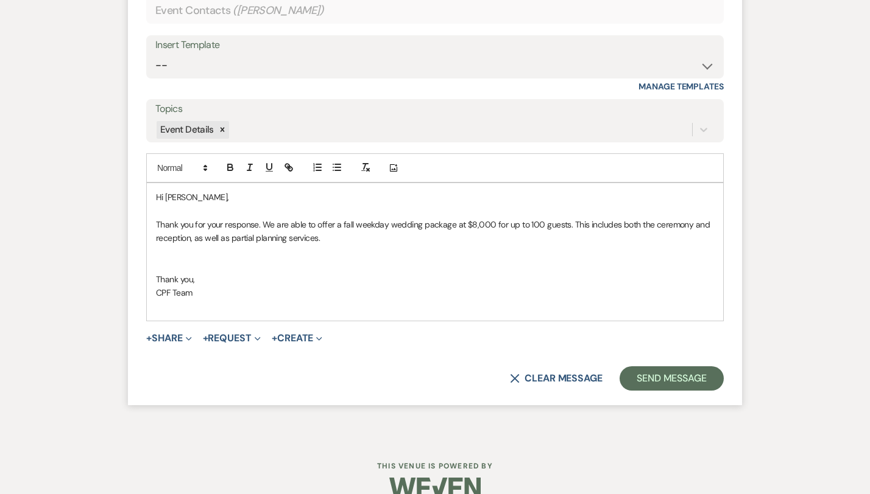
scroll to position [1323, 0]
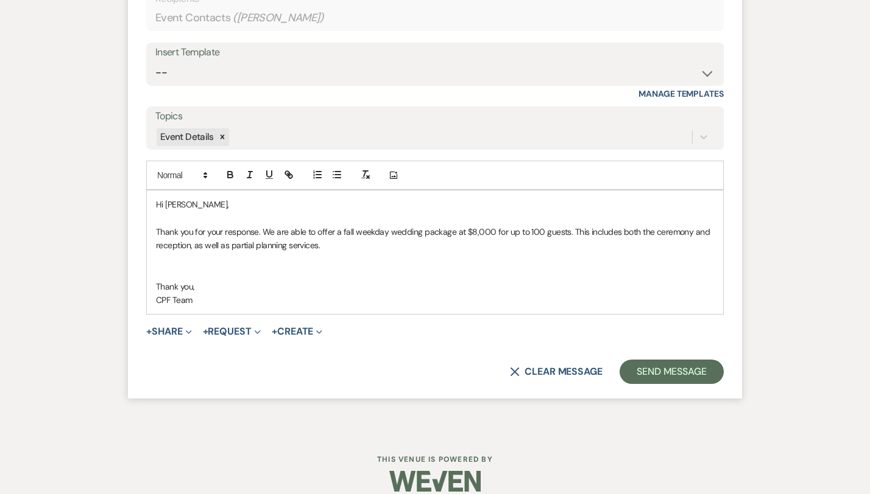
click at [156, 266] on p at bounding box center [435, 272] width 558 height 13
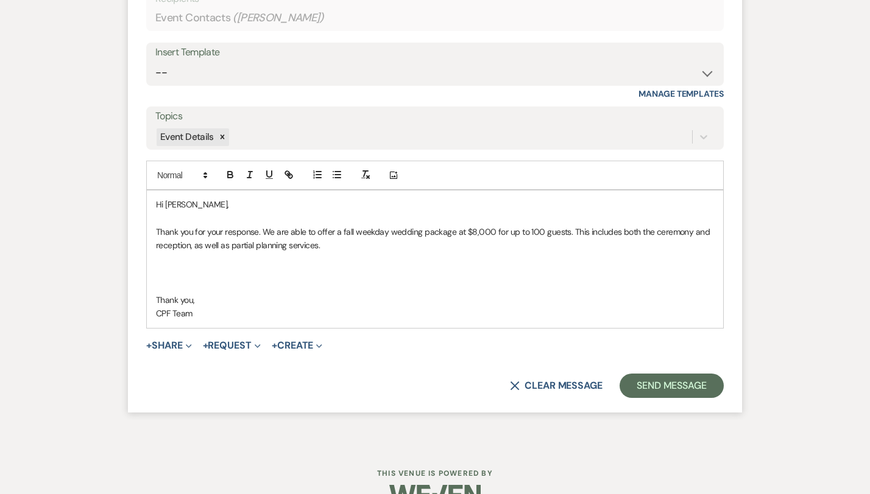
scroll to position [1330, 0]
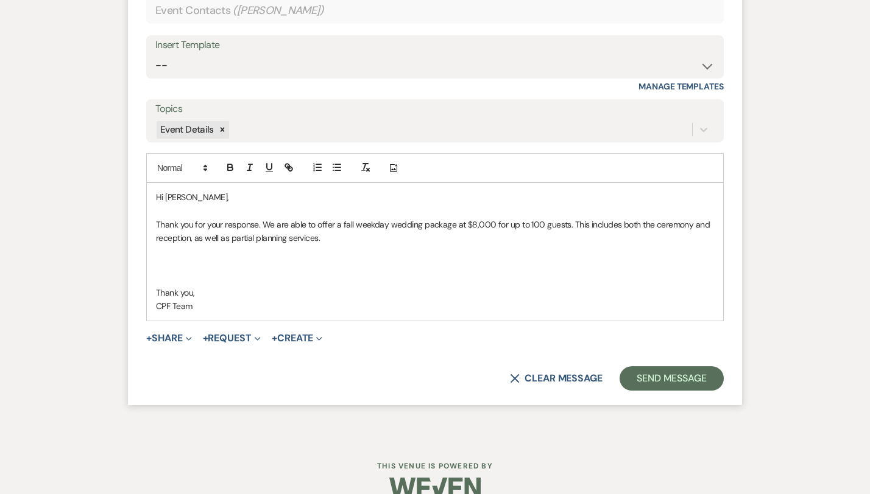
click at [156, 259] on p at bounding box center [435, 265] width 558 height 13
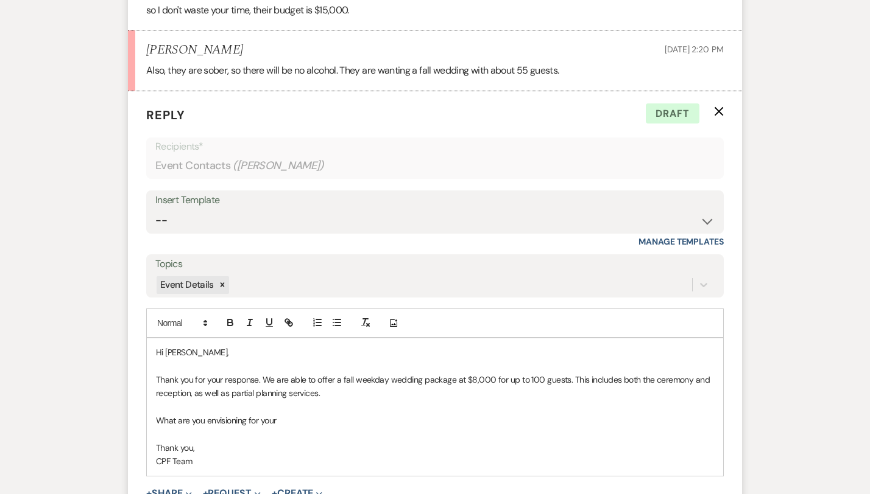
scroll to position [1178, 0]
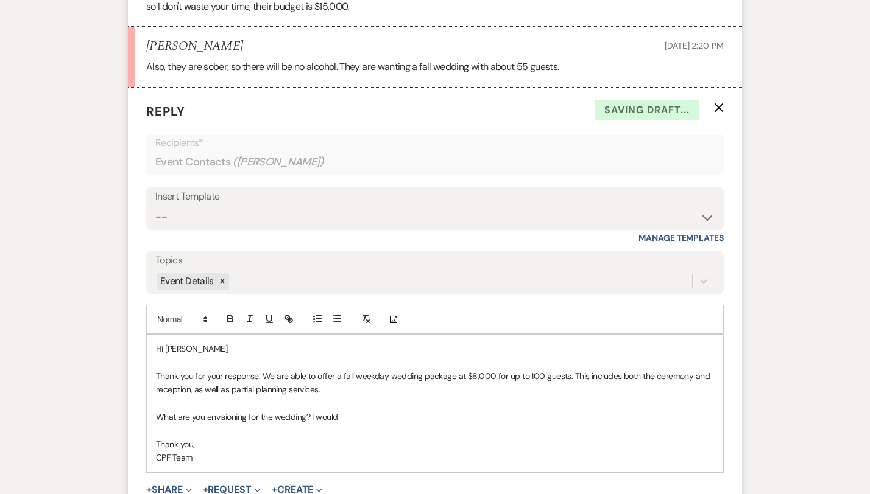
click at [355, 410] on p "What are you envisioning for the wedding? I would" at bounding box center [435, 416] width 558 height 13
click at [301, 410] on p "What are you envisioning for the wedding? I would to hear more to" at bounding box center [435, 416] width 558 height 13
click at [367, 410] on p "What are you envisioning for the wedding? I would like to hear more to" at bounding box center [435, 416] width 558 height 13
click at [393, 410] on p "What are you envisioning for the wedding? I would like to hear more about" at bounding box center [435, 416] width 558 height 13
click at [420, 410] on p "What are you envisioning for the wedding? I would like to hear more about" at bounding box center [435, 416] width 558 height 13
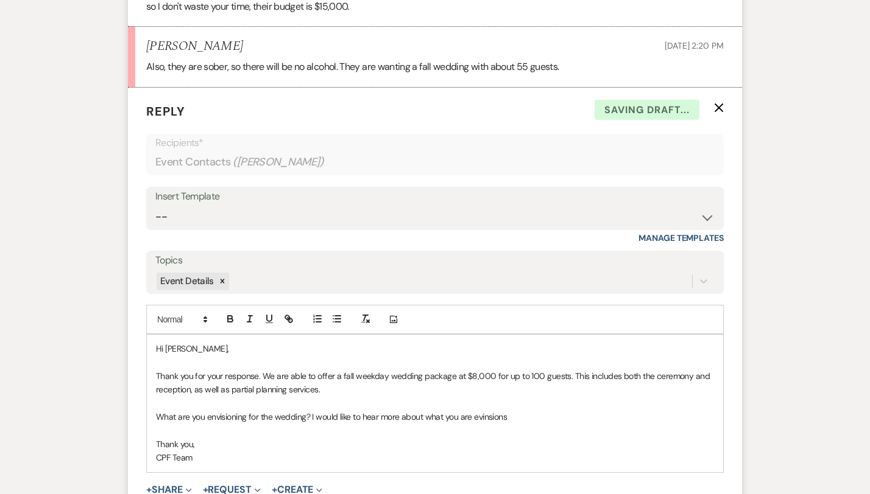
click at [452, 410] on p "What are you envisioning for the wedding? I would like to hear more about what …" at bounding box center [435, 416] width 558 height 13
click at [486, 397] on p at bounding box center [435, 403] width 558 height 13
click at [486, 410] on p "What are you envisioning for the wedding? I would like to hear more about what …" at bounding box center [435, 416] width 558 height 13
click at [446, 410] on p "What are you envisioning for the wedding? I would like to hear more about what …" at bounding box center [435, 416] width 558 height 13
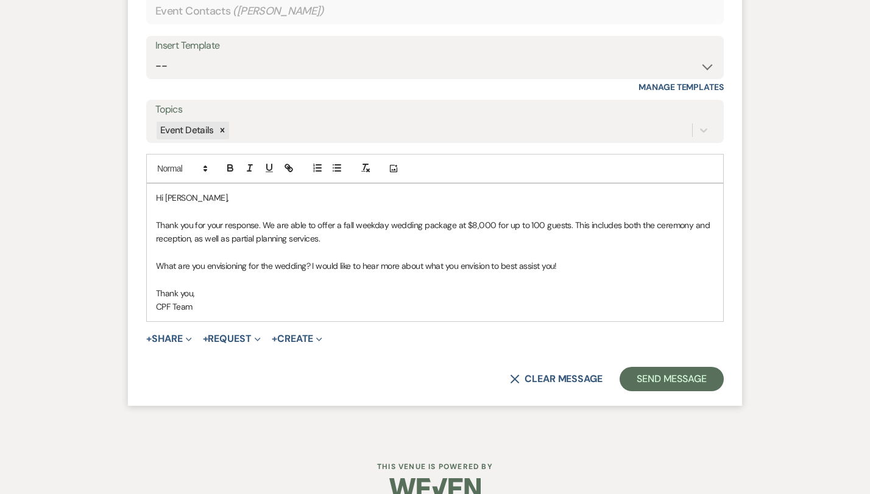
scroll to position [1336, 0]
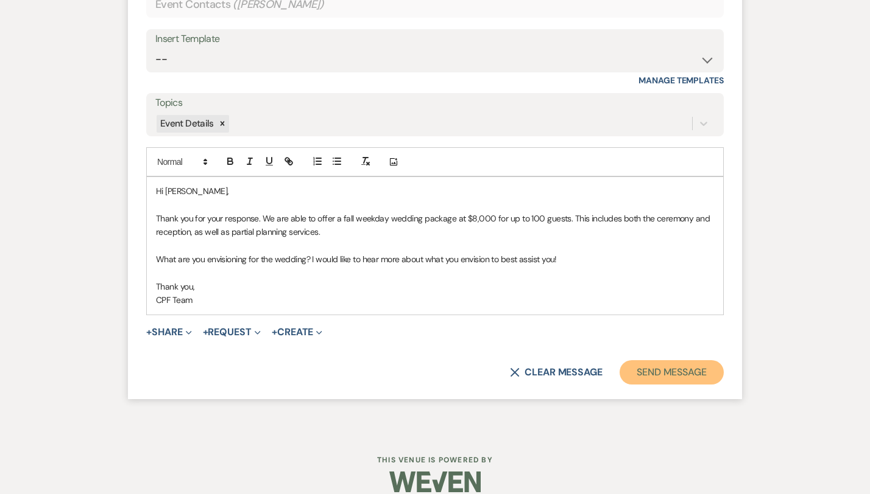
click at [699, 360] on button "Send Message" at bounding box center [671, 372] width 104 height 24
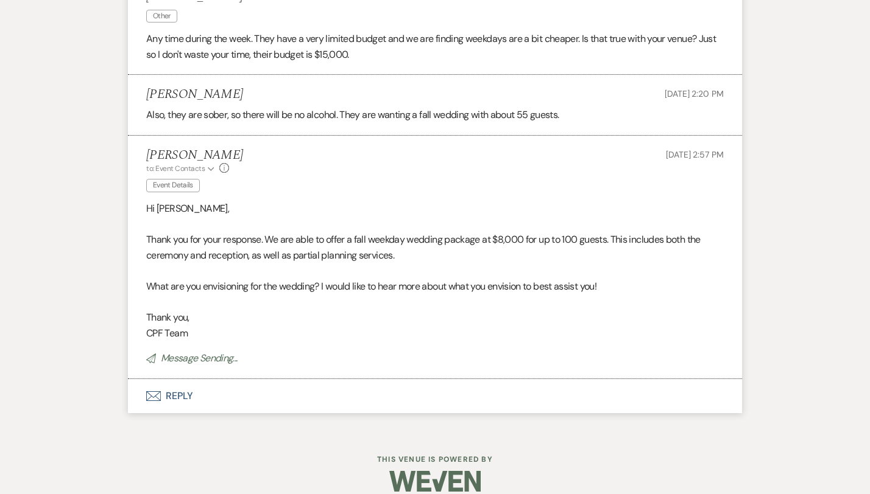
scroll to position [1105, 0]
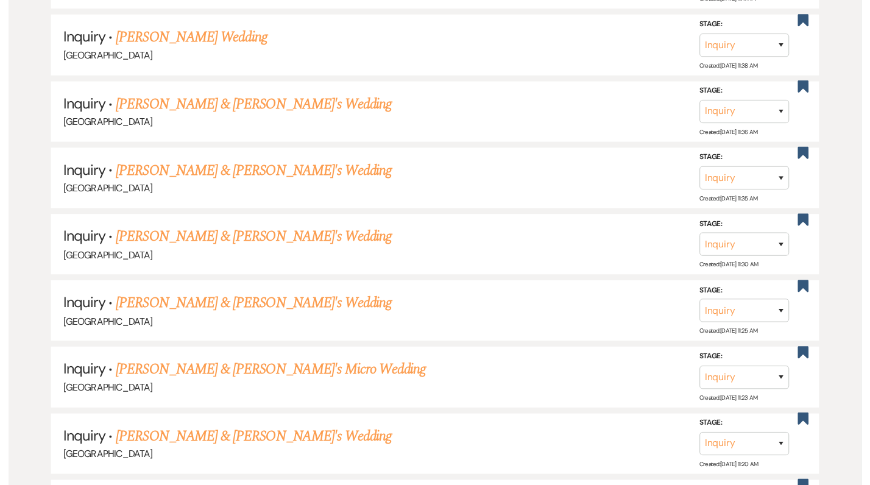
scroll to position [422, 0]
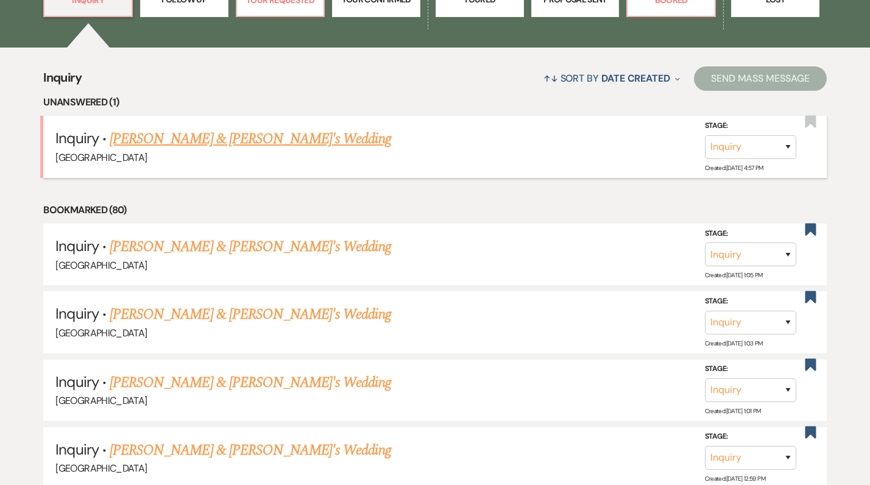
click at [184, 141] on link "[PERSON_NAME] & [PERSON_NAME]'s Wedding" at bounding box center [250, 139] width 281 height 22
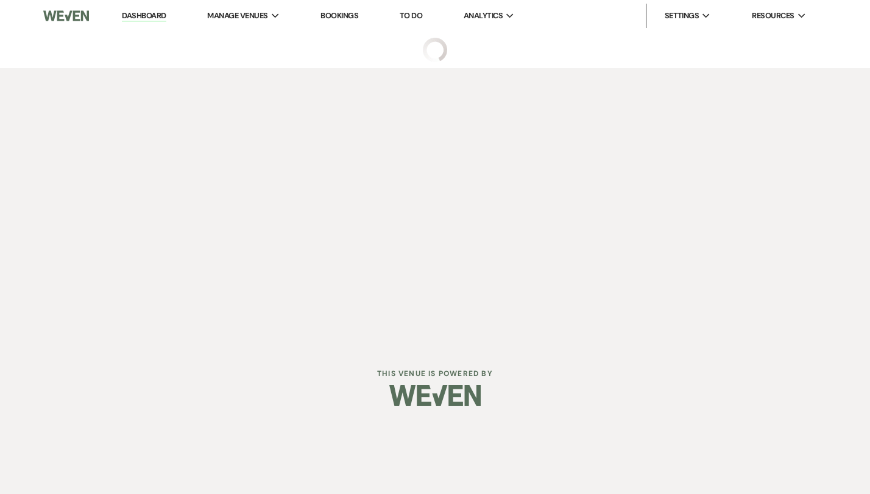
select select "3"
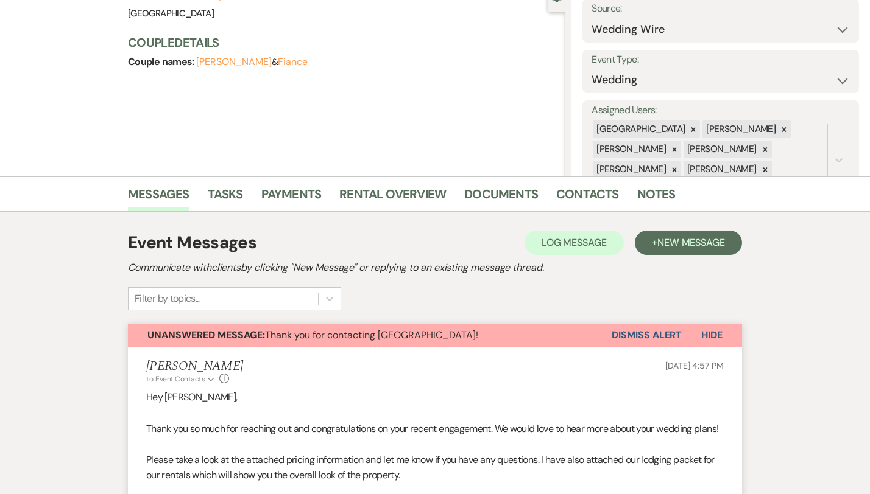
scroll to position [306, 0]
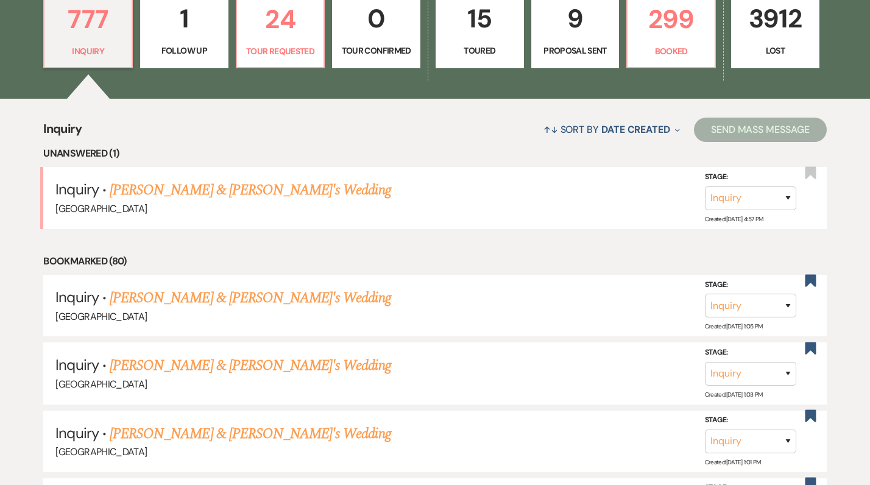
scroll to position [372, 0]
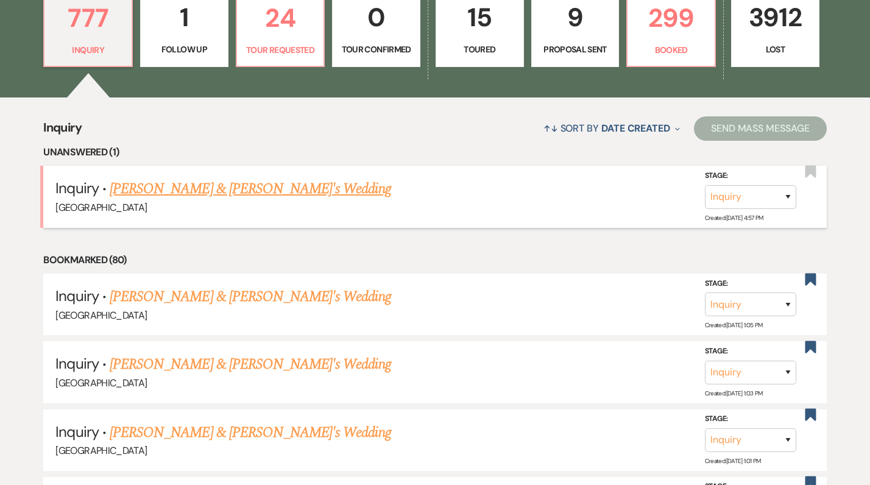
click at [234, 182] on link "[PERSON_NAME] & [PERSON_NAME]'s Wedding" at bounding box center [250, 189] width 281 height 22
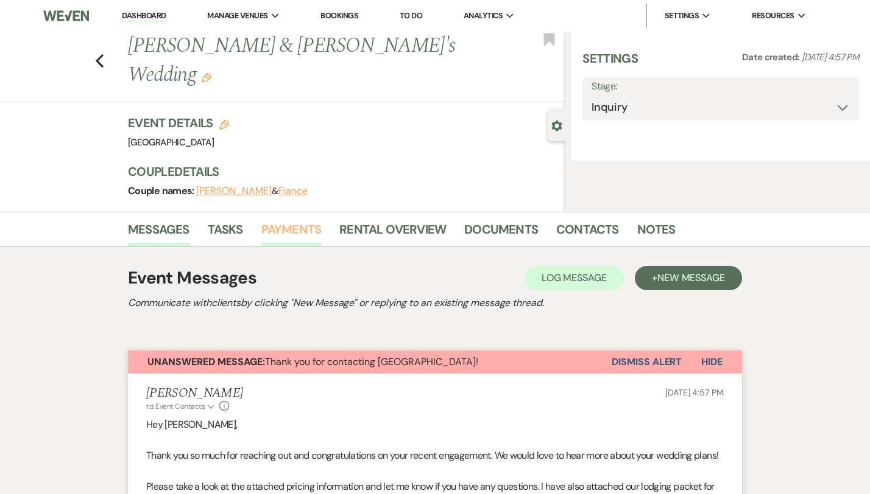
select select "3"
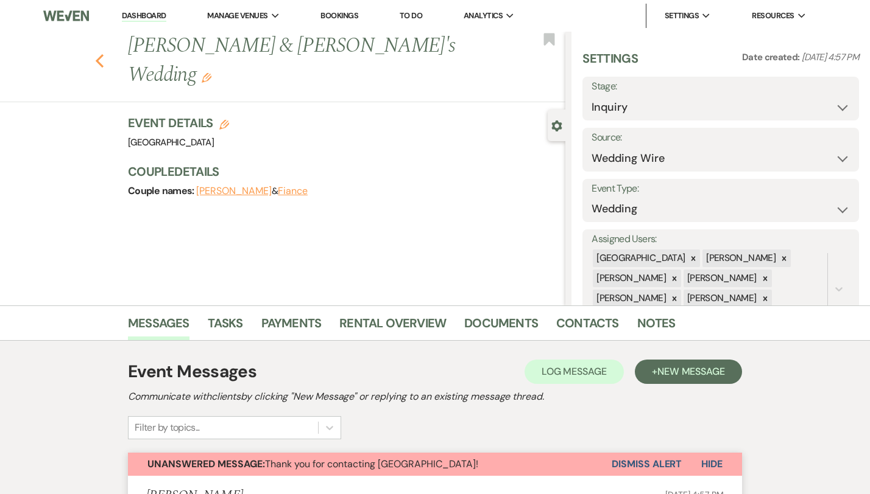
click at [95, 54] on icon "Previous" at bounding box center [99, 61] width 9 height 15
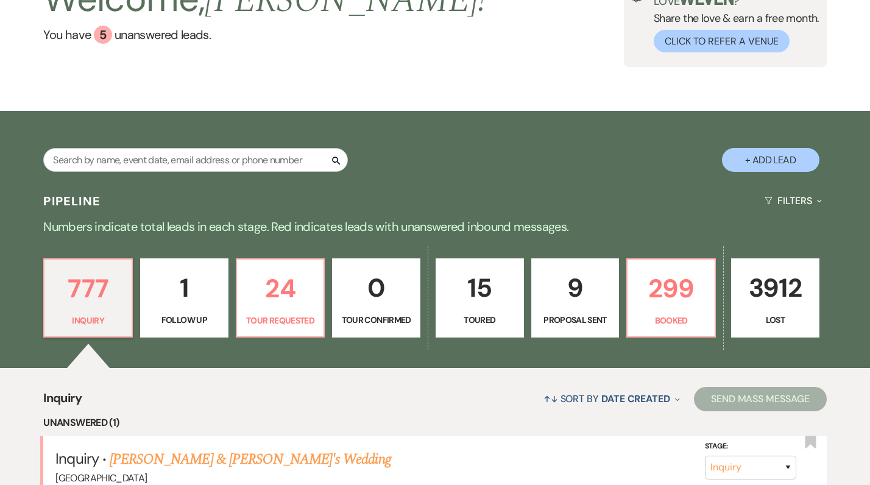
scroll to position [181, 0]
